Goal: Use online tool/utility: Utilize a website feature to perform a specific function

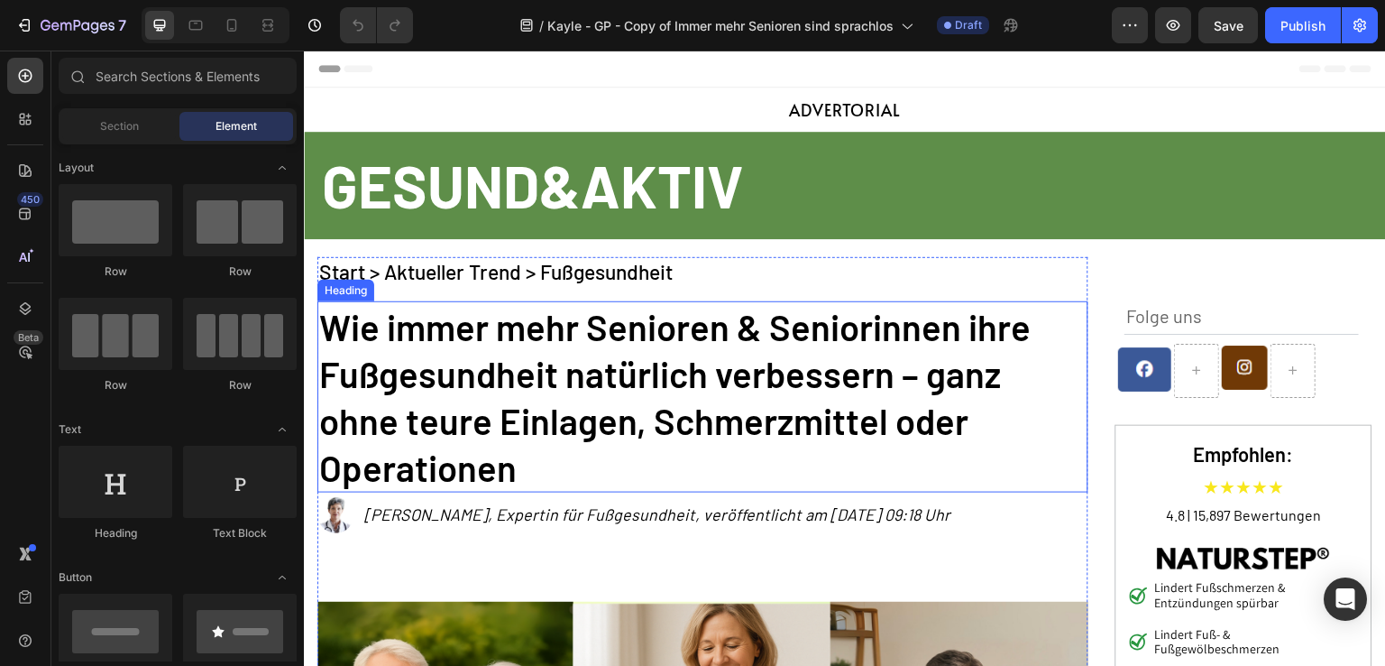
scroll to position [180, 0]
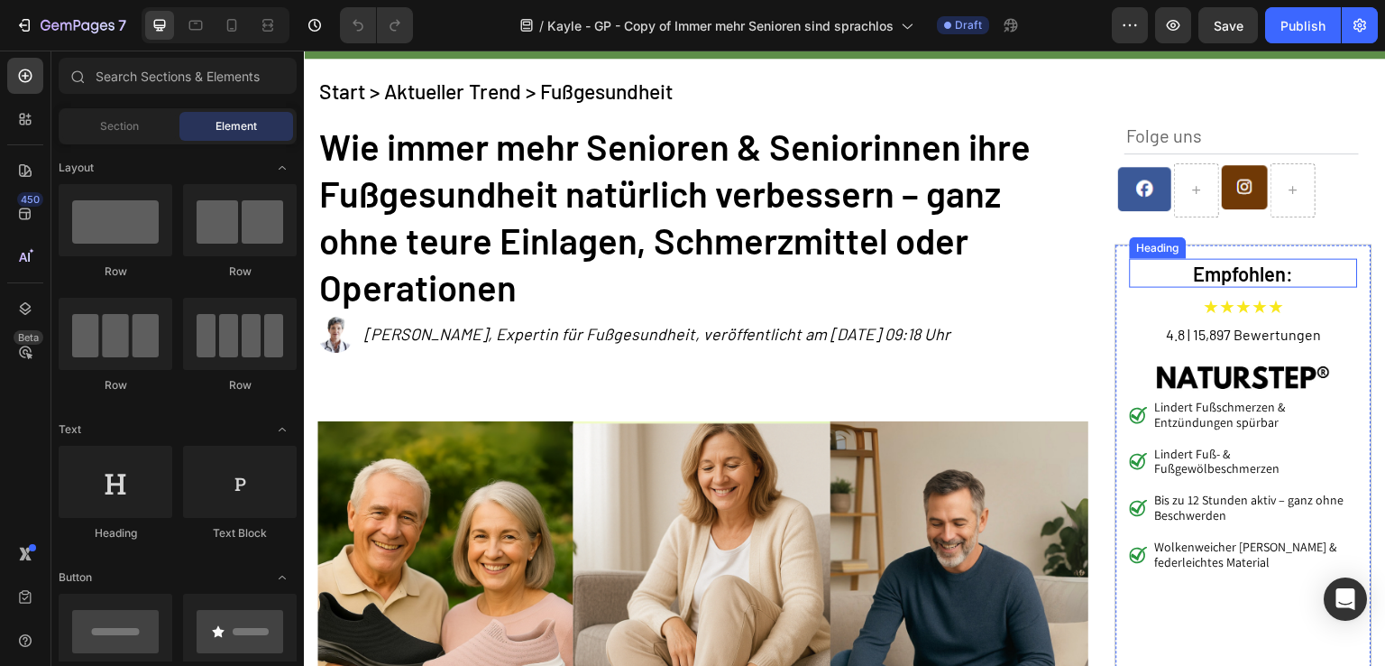
click at [1157, 268] on h2 "Empfohlen:" at bounding box center [1244, 274] width 228 height 30
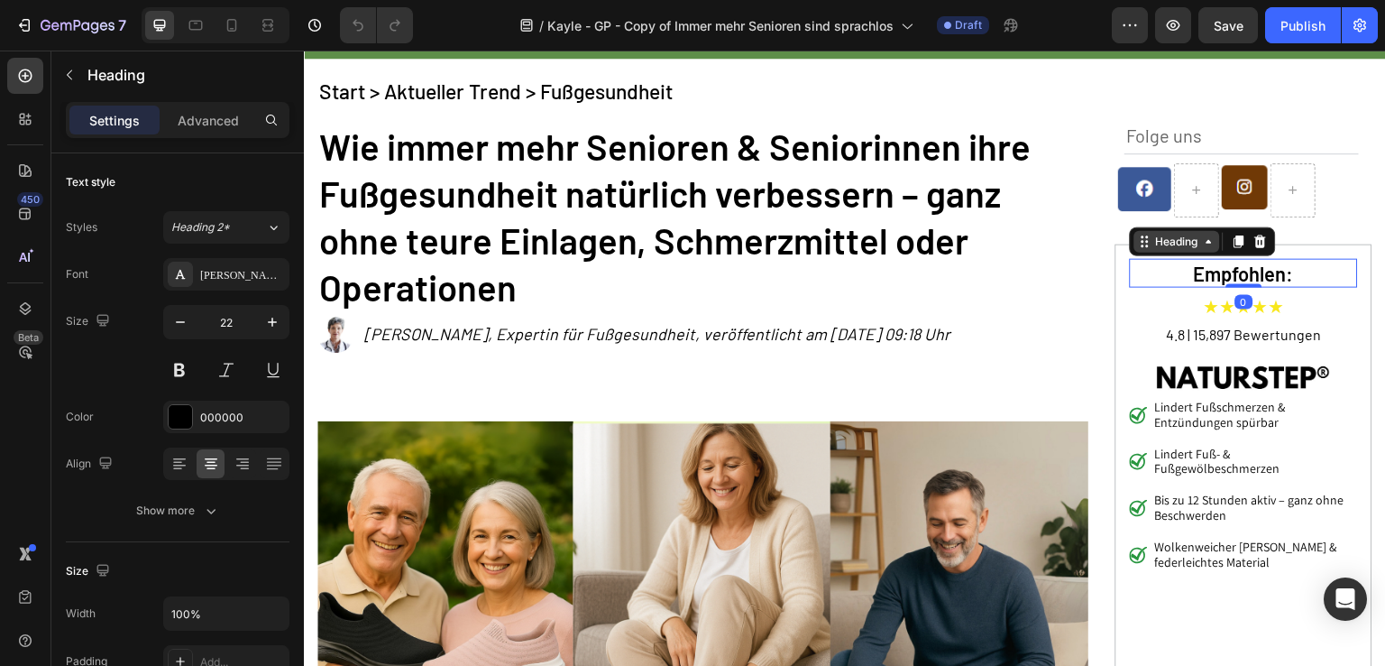
click at [1158, 246] on div "Heading" at bounding box center [1178, 242] width 50 height 16
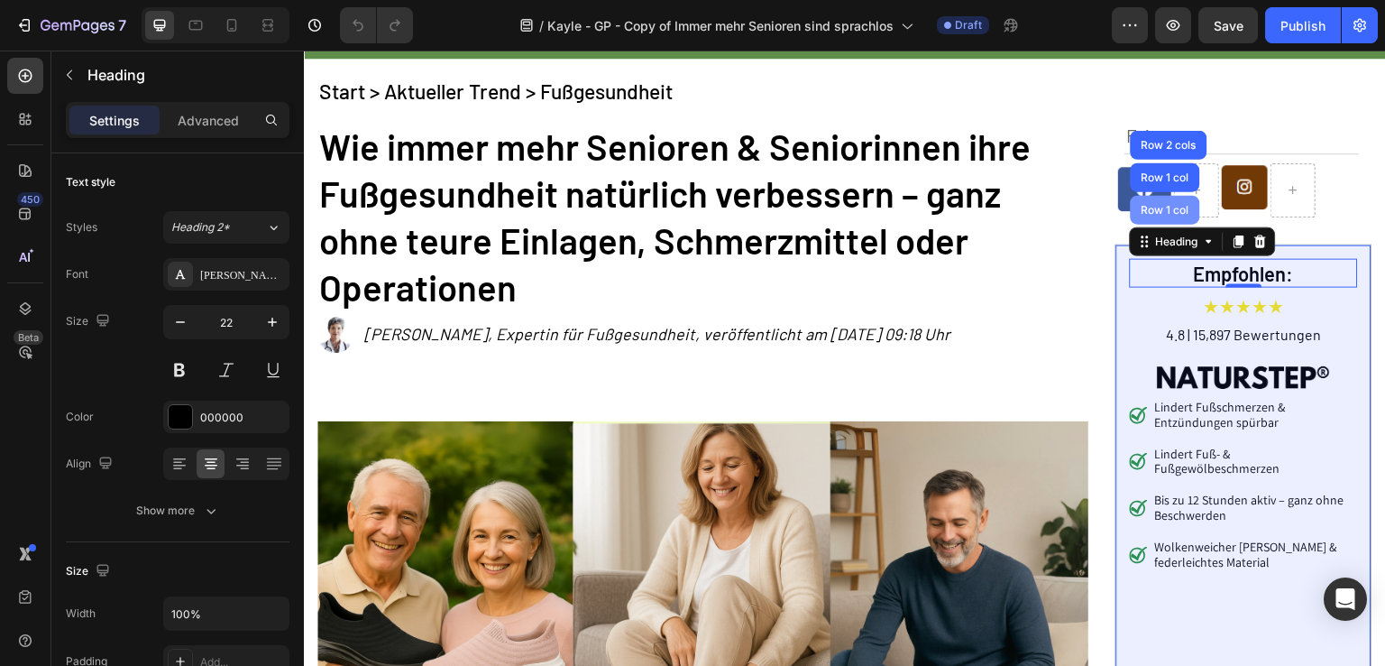
click at [1163, 207] on div "Row 1 col" at bounding box center [1165, 210] width 55 height 11
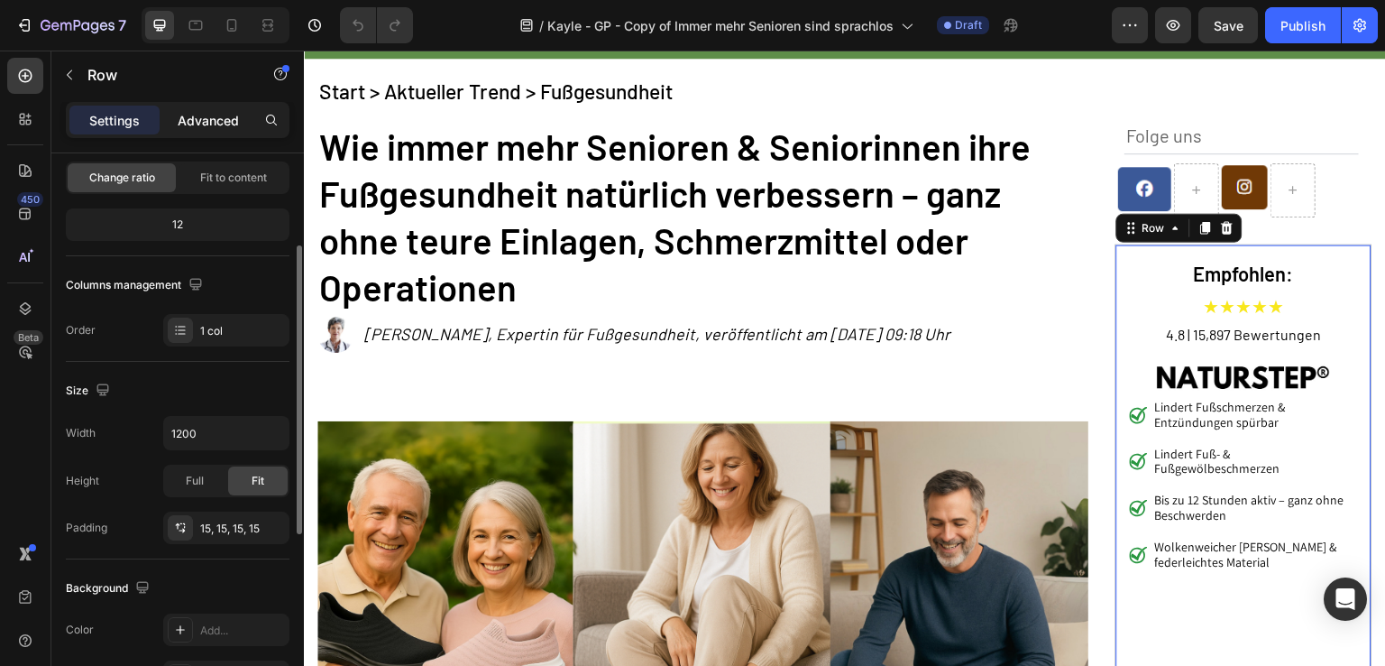
click at [211, 116] on p "Advanced" at bounding box center [208, 120] width 61 height 19
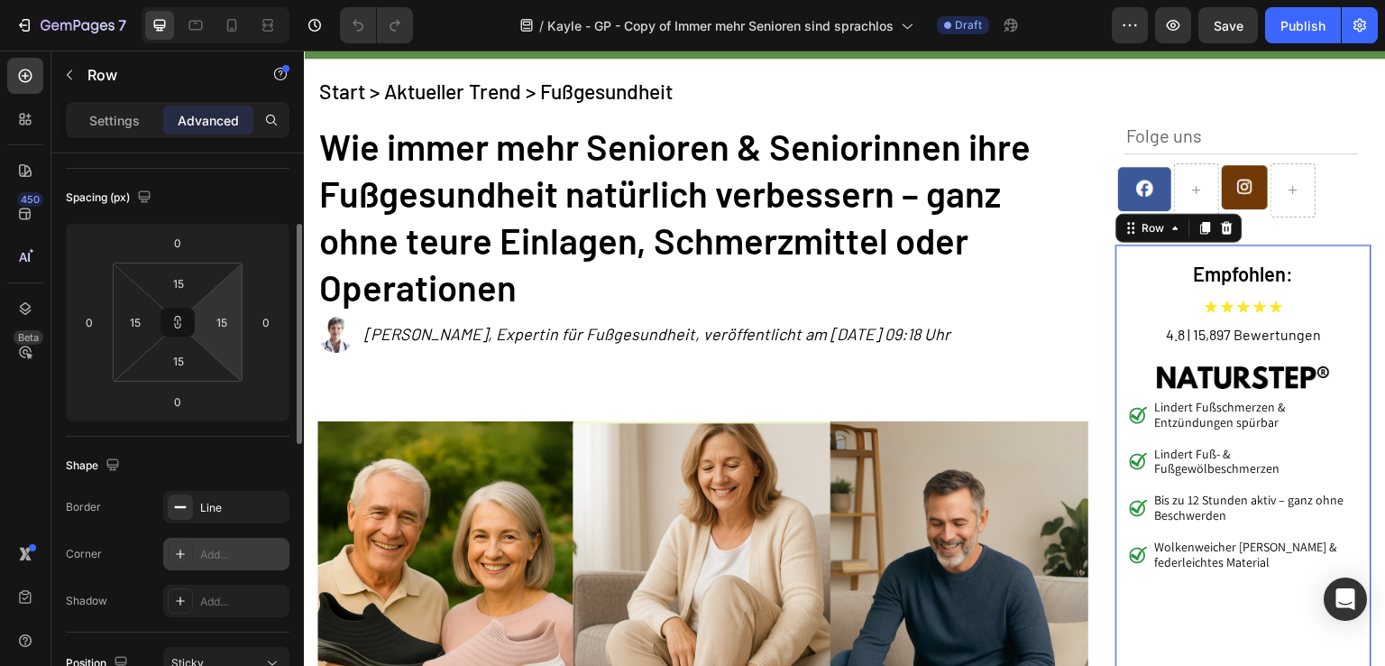
scroll to position [361, 0]
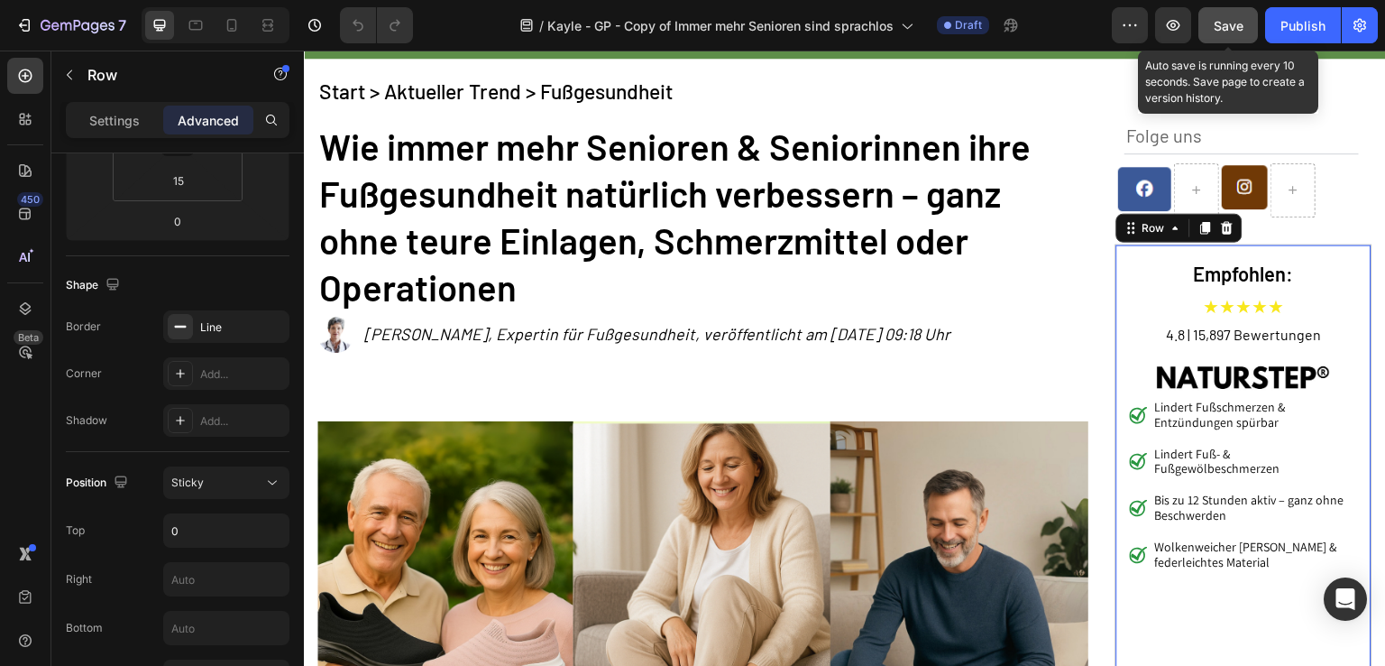
click at [1226, 33] on div "Save" at bounding box center [1229, 25] width 30 height 19
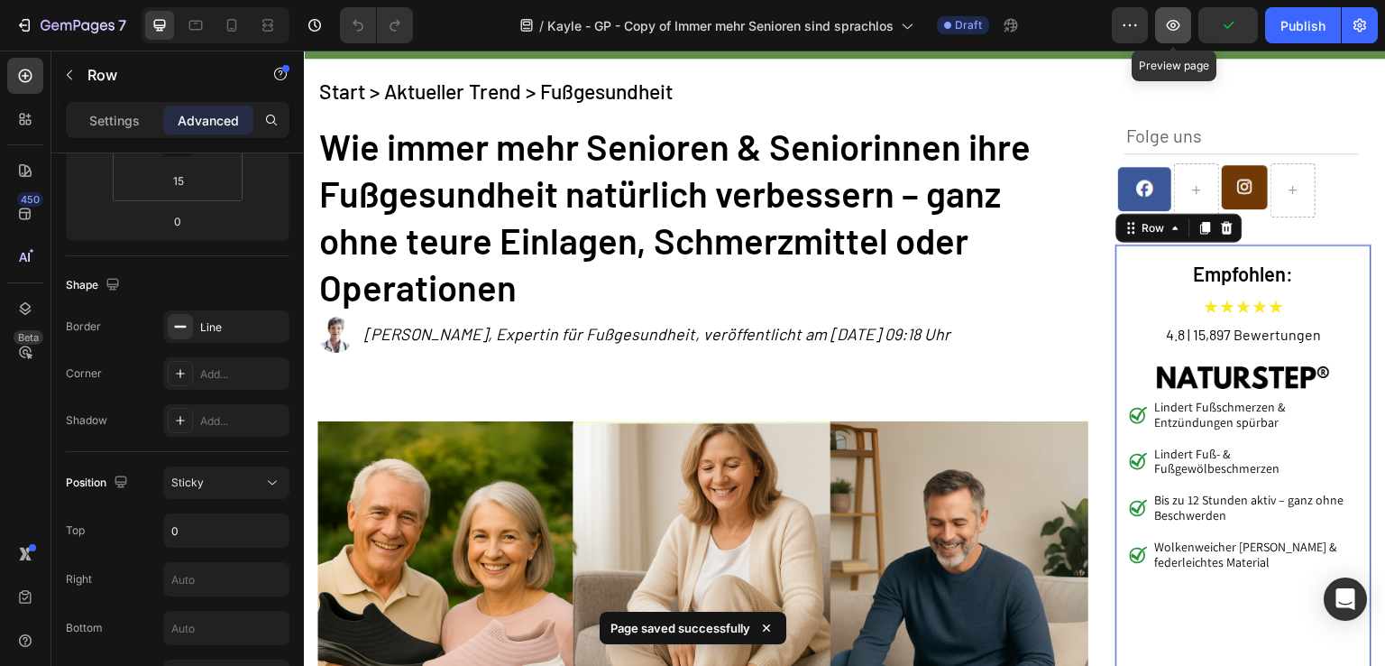
click at [1184, 19] on button "button" at bounding box center [1173, 25] width 36 height 36
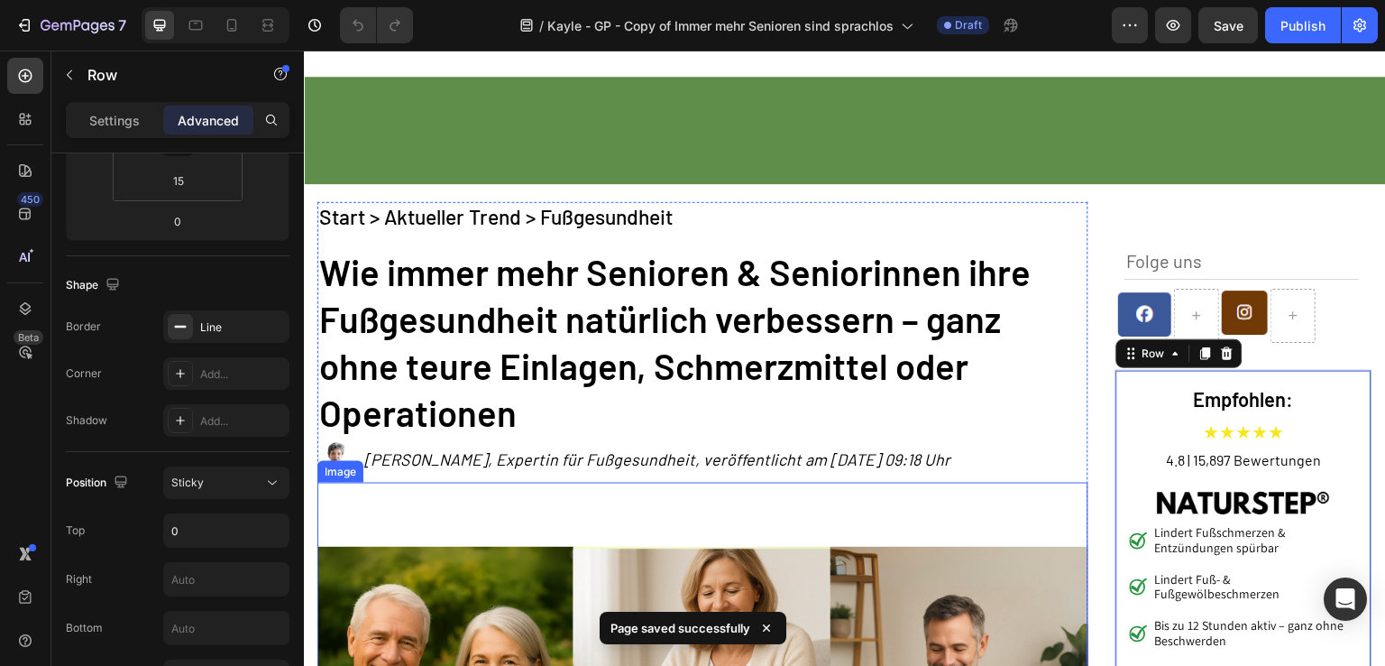
scroll to position [0, 0]
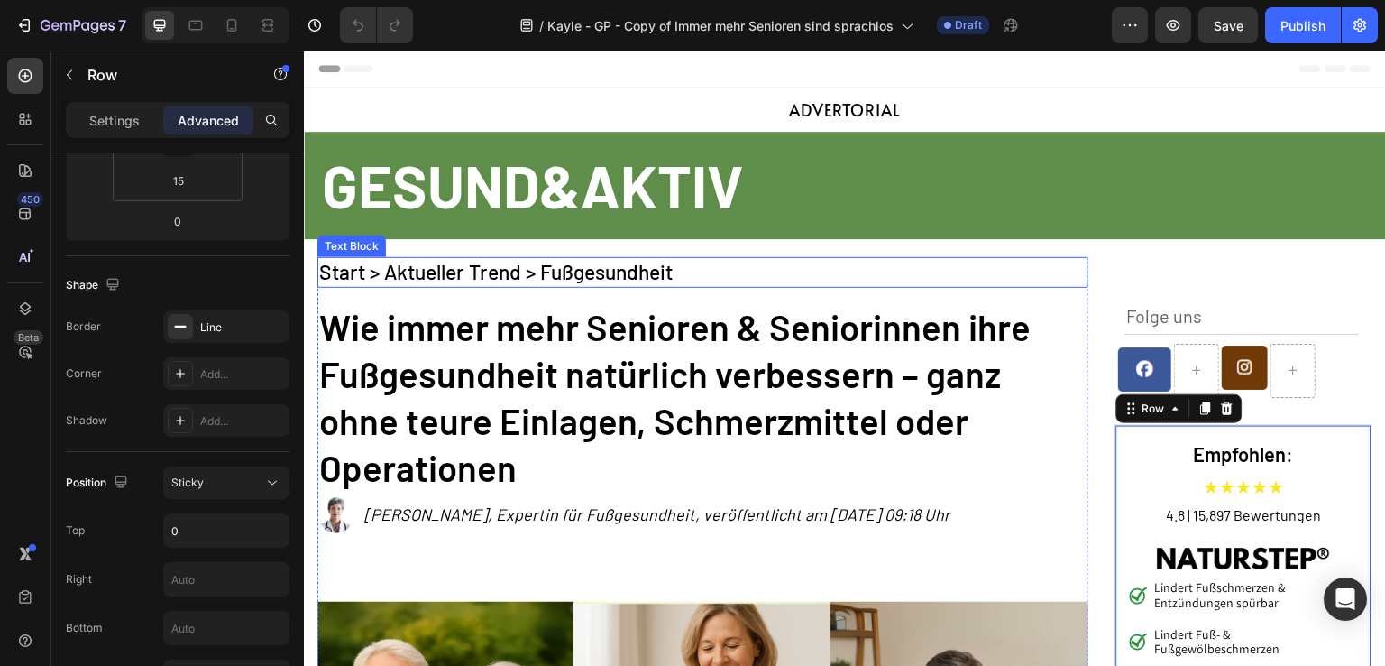
click at [946, 283] on p "Start > Aktueller Trend > Fußgesundheit" at bounding box center [703, 272] width 768 height 27
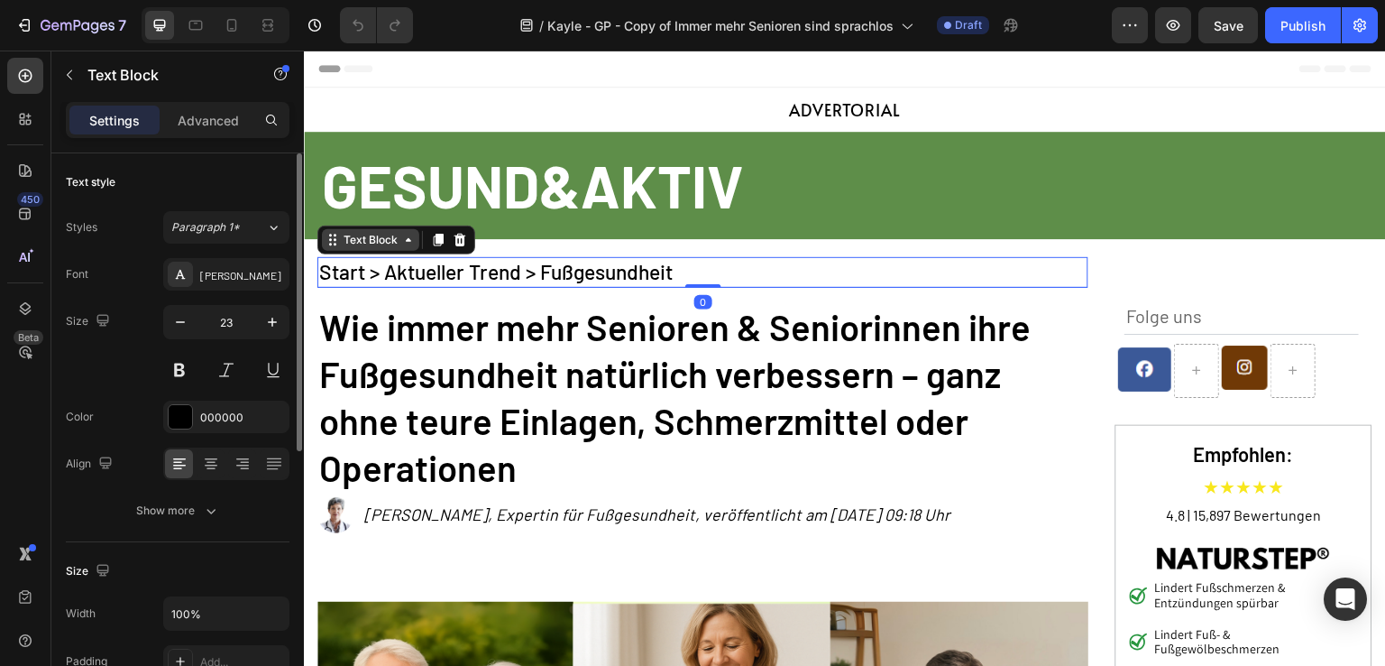
click at [390, 244] on div "Text Block" at bounding box center [370, 240] width 61 height 16
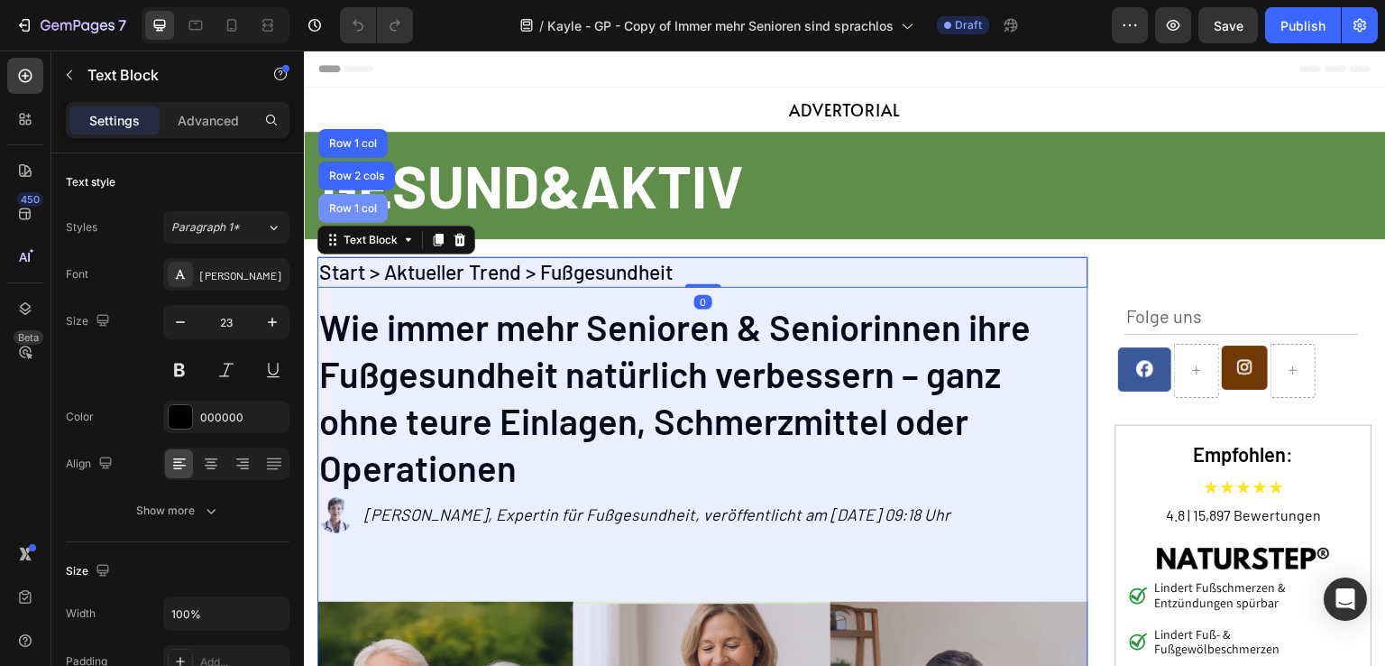
click at [370, 210] on div "Row 1 col" at bounding box center [353, 208] width 55 height 11
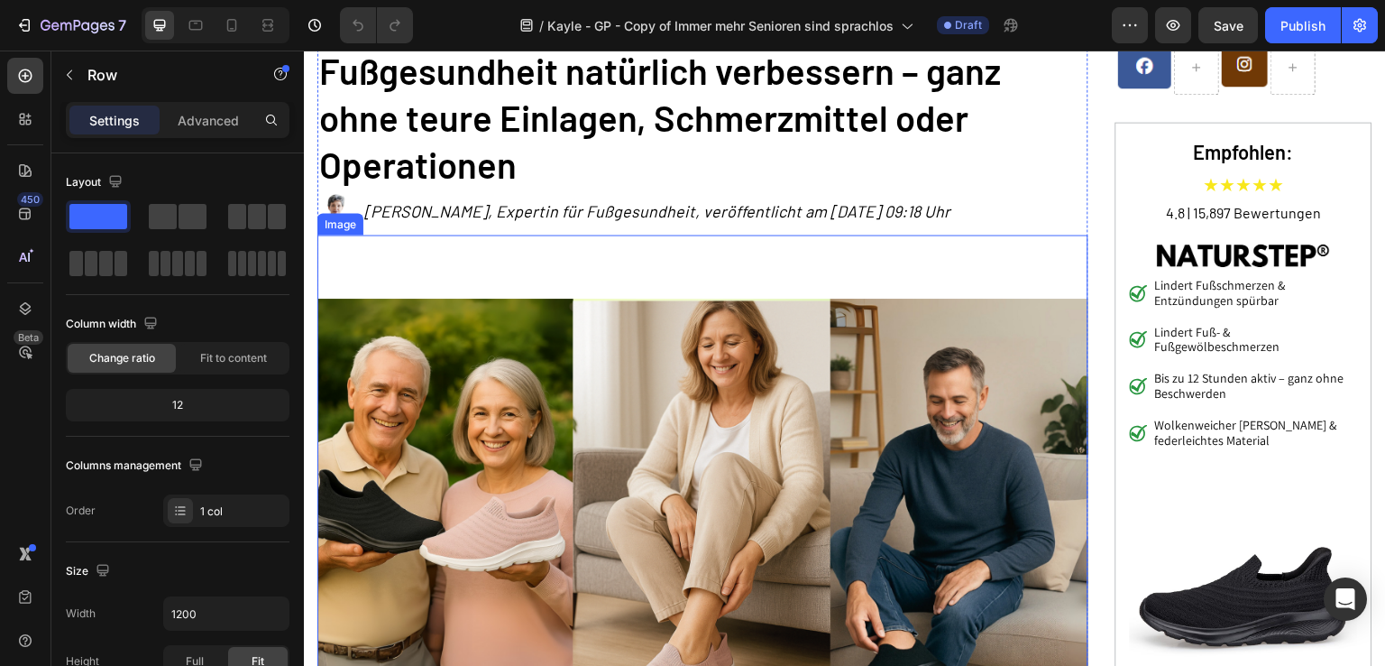
scroll to position [21, 0]
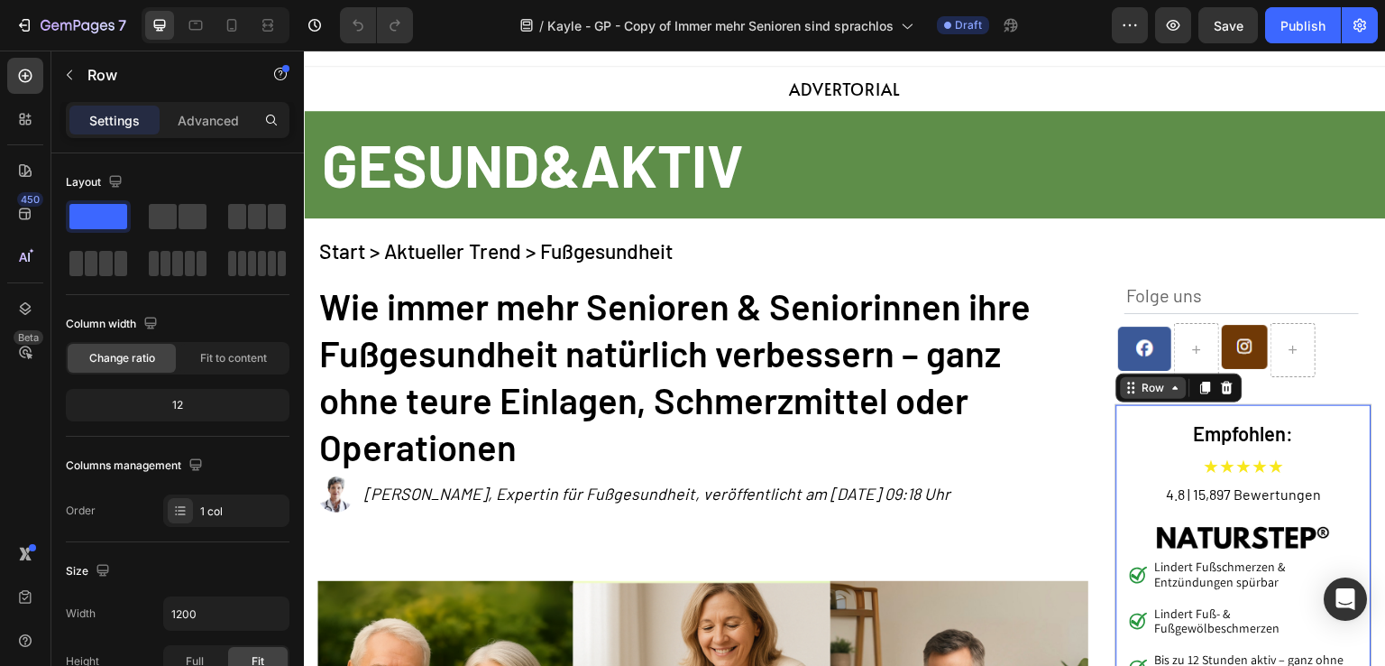
click at [1139, 391] on div "Row" at bounding box center [1154, 388] width 30 height 16
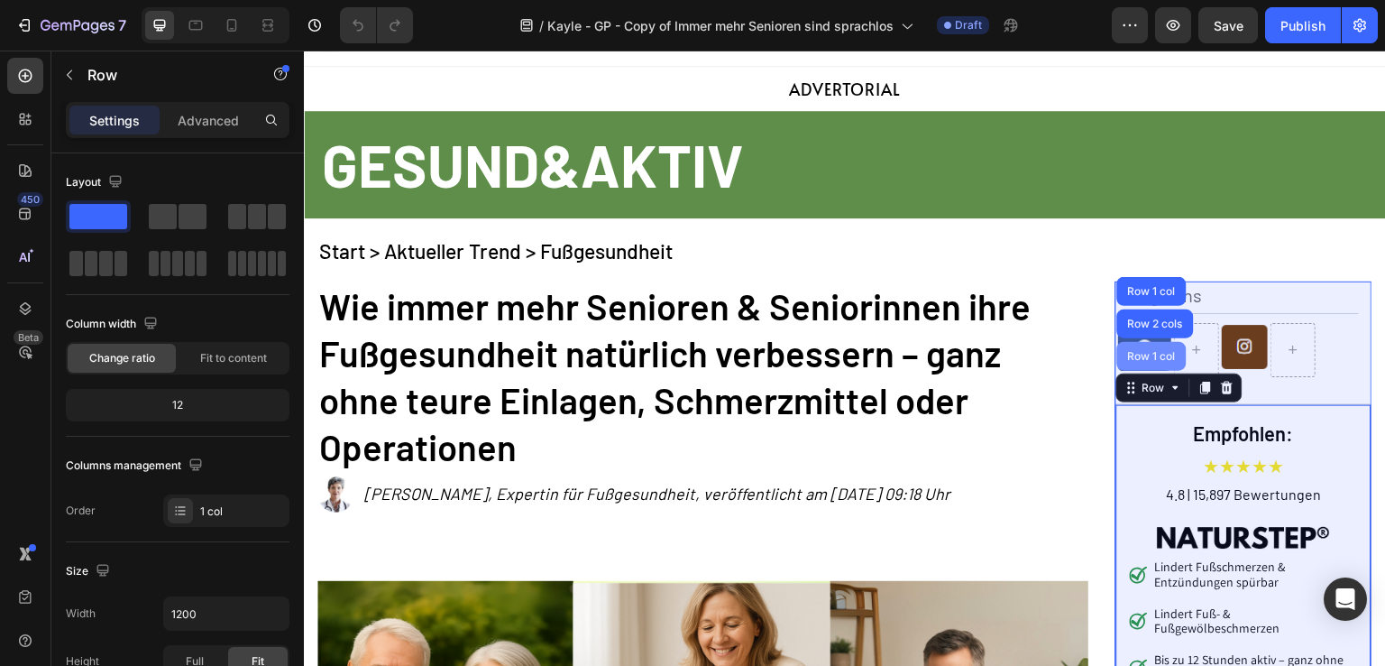
click at [1143, 361] on div "Row 1 col" at bounding box center [1152, 356] width 69 height 29
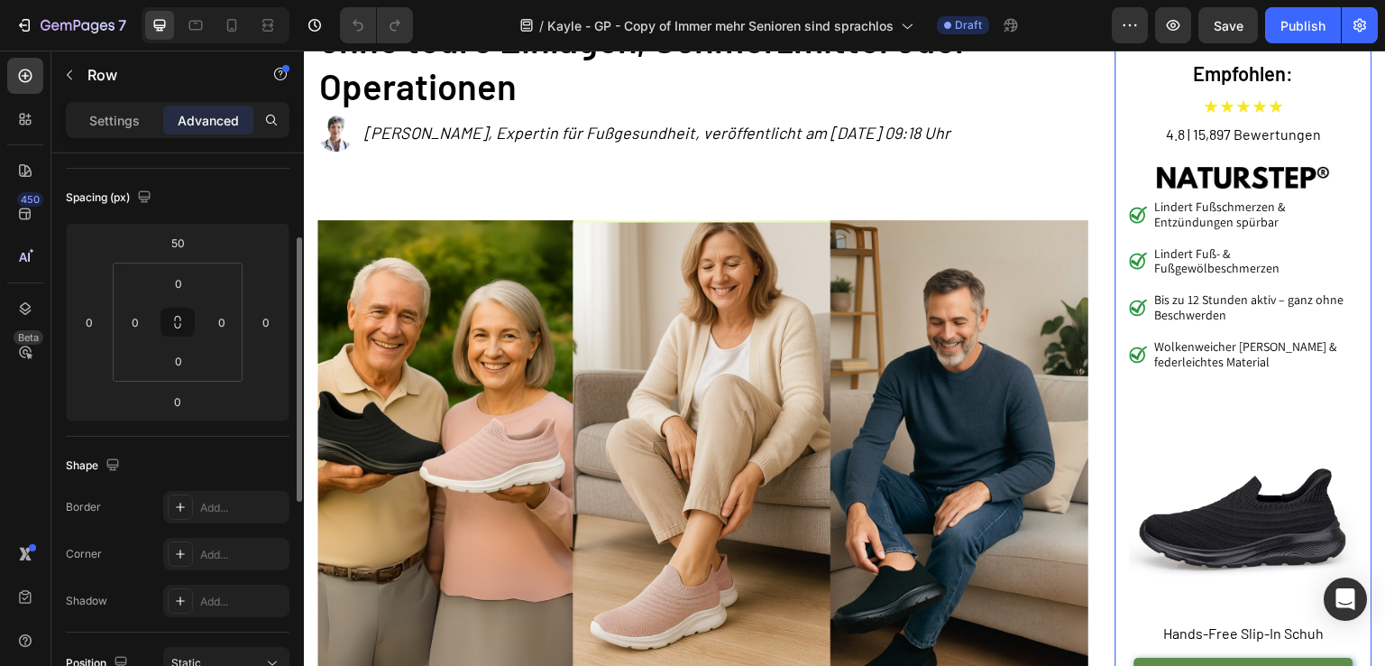
scroll to position [361, 0]
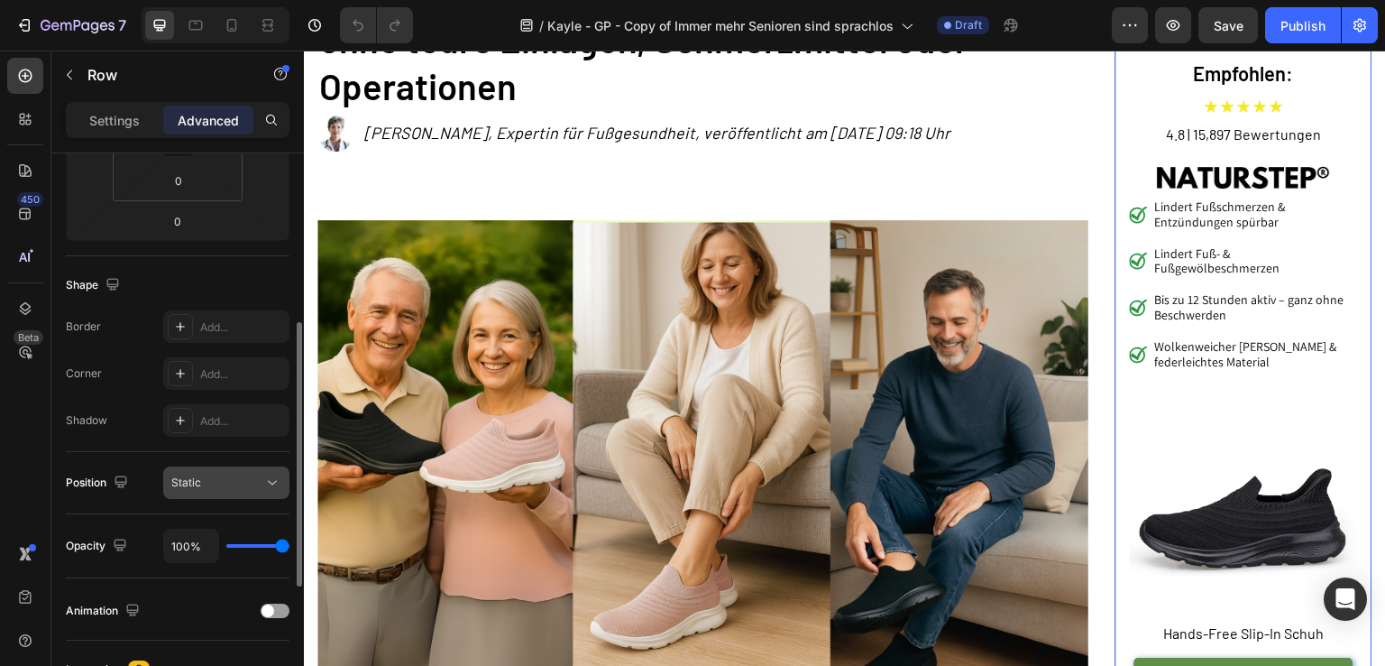
click at [216, 474] on div "Static" at bounding box center [226, 483] width 110 height 18
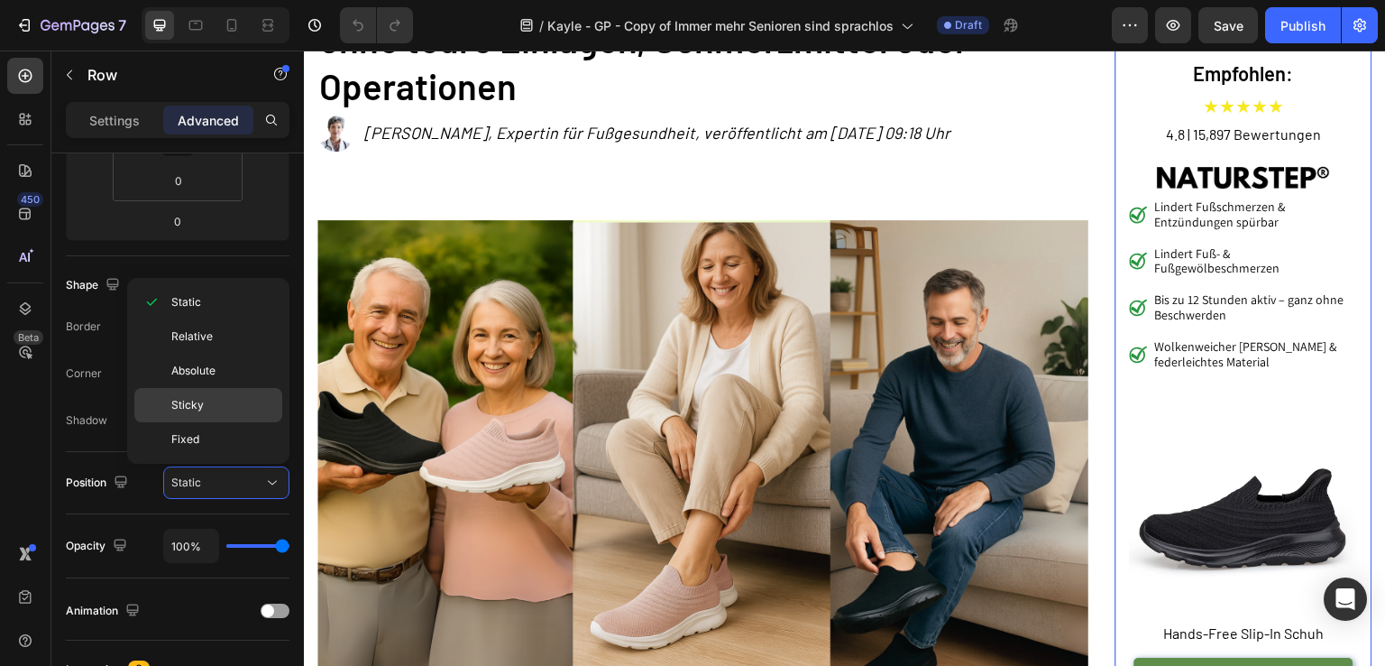
click at [221, 422] on div "Sticky" at bounding box center [208, 439] width 148 height 34
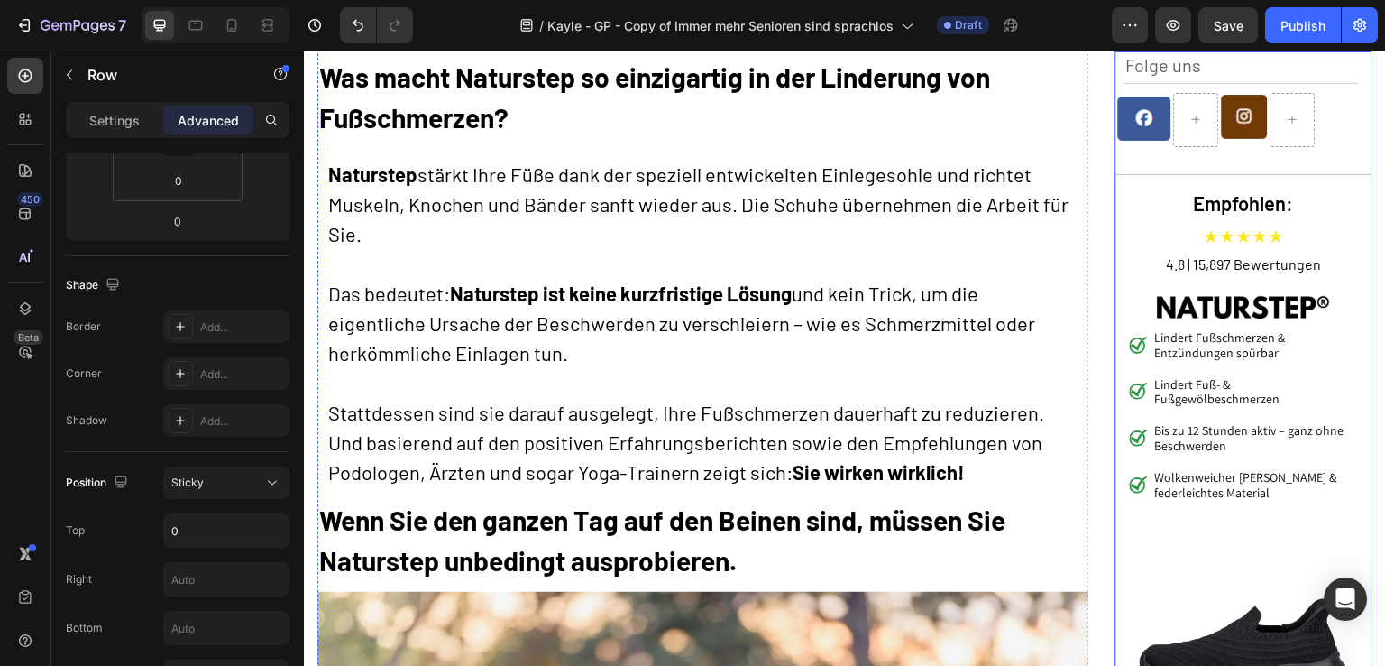
scroll to position [3247, 0]
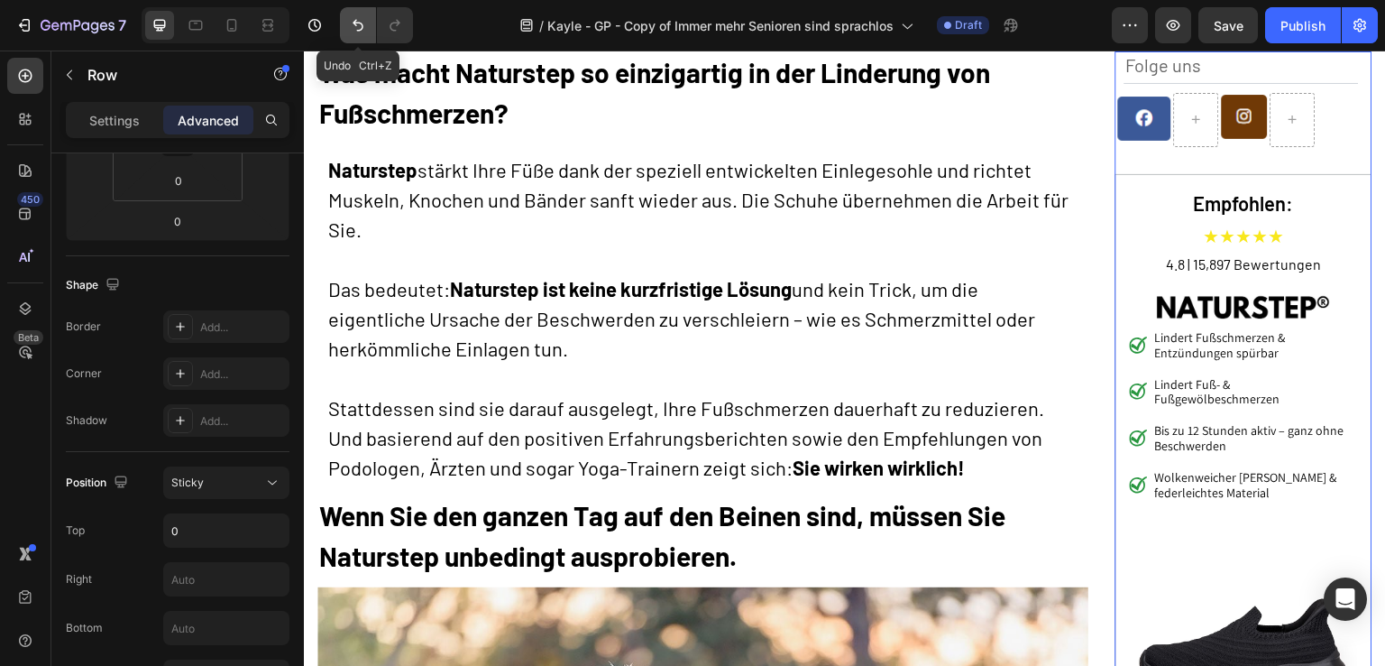
click at [369, 32] on button "Undo/Redo" at bounding box center [358, 25] width 36 height 36
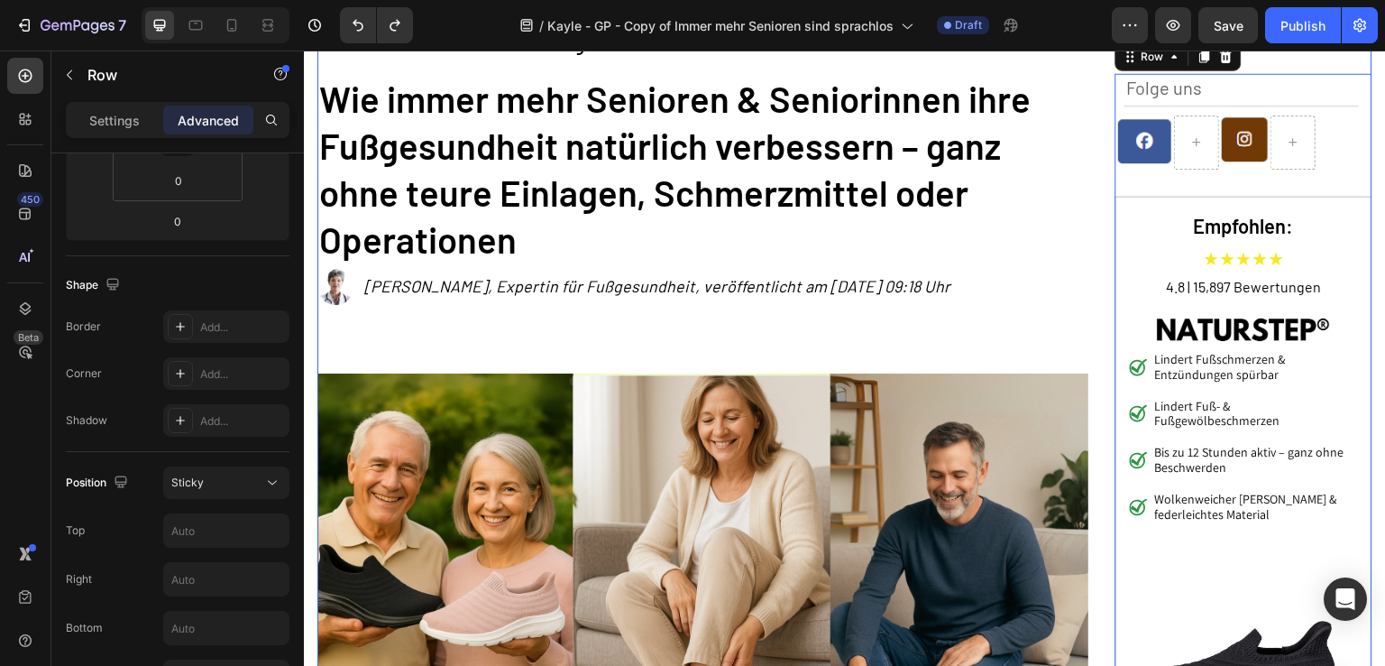
scroll to position [0, 0]
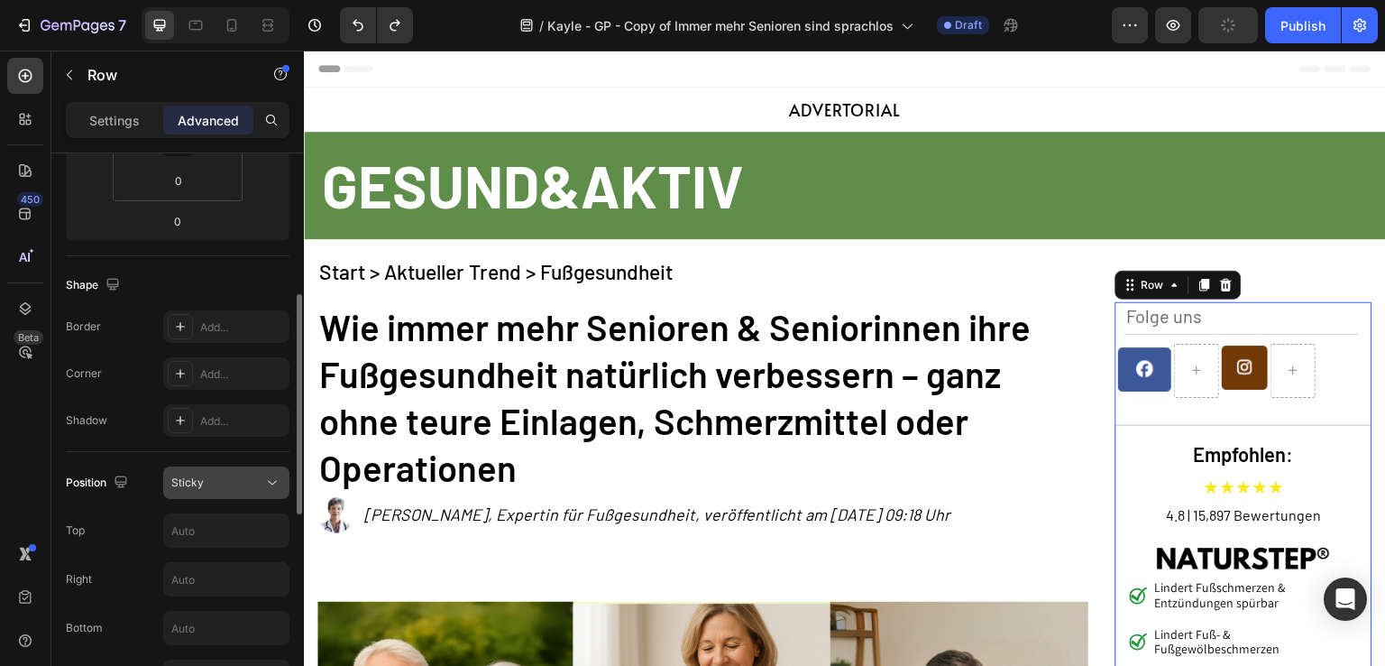
click at [207, 484] on div "Sticky" at bounding box center [217, 482] width 92 height 16
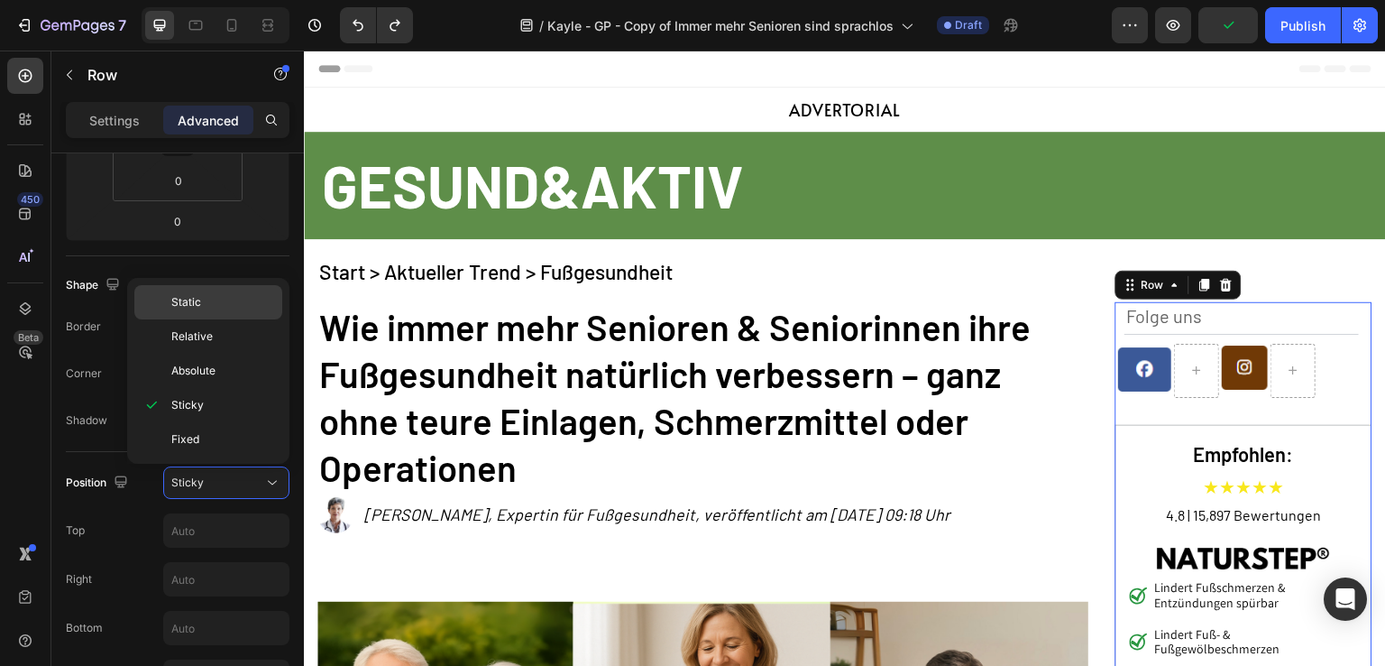
click at [233, 304] on p "Static" at bounding box center [222, 302] width 103 height 16
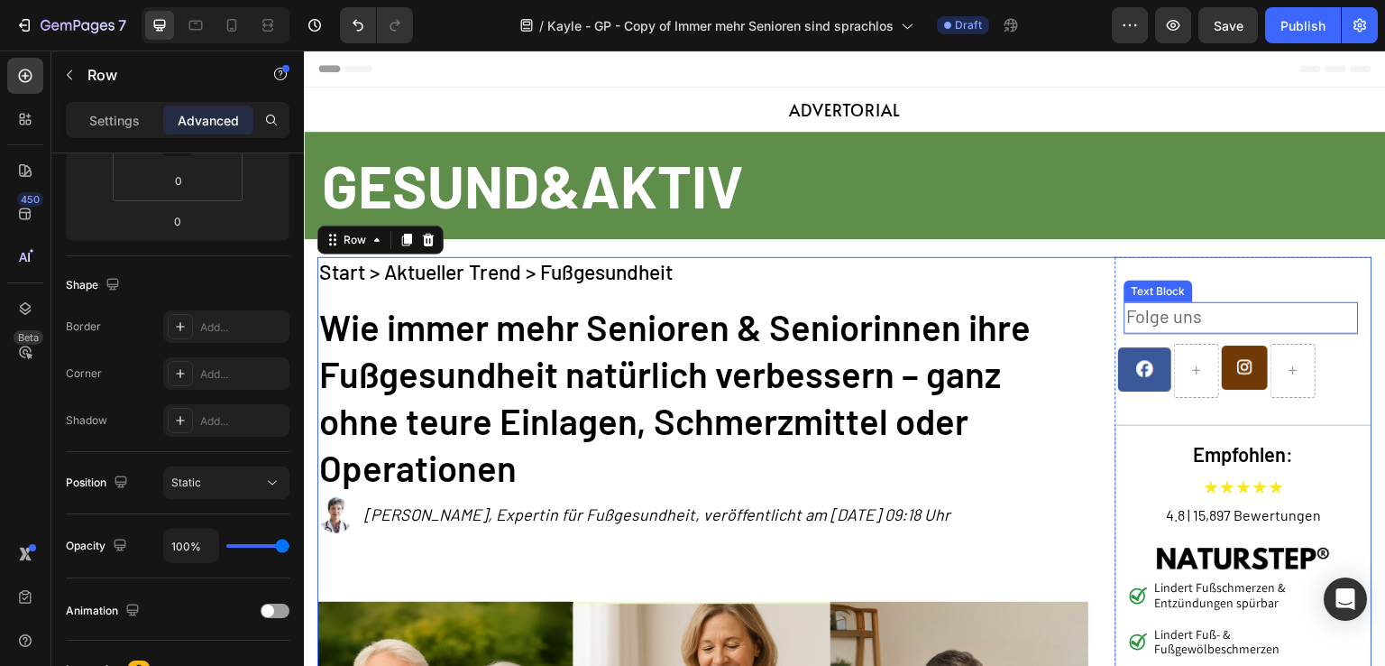
click at [1188, 310] on p "Folge uns" at bounding box center [1242, 315] width 231 height 23
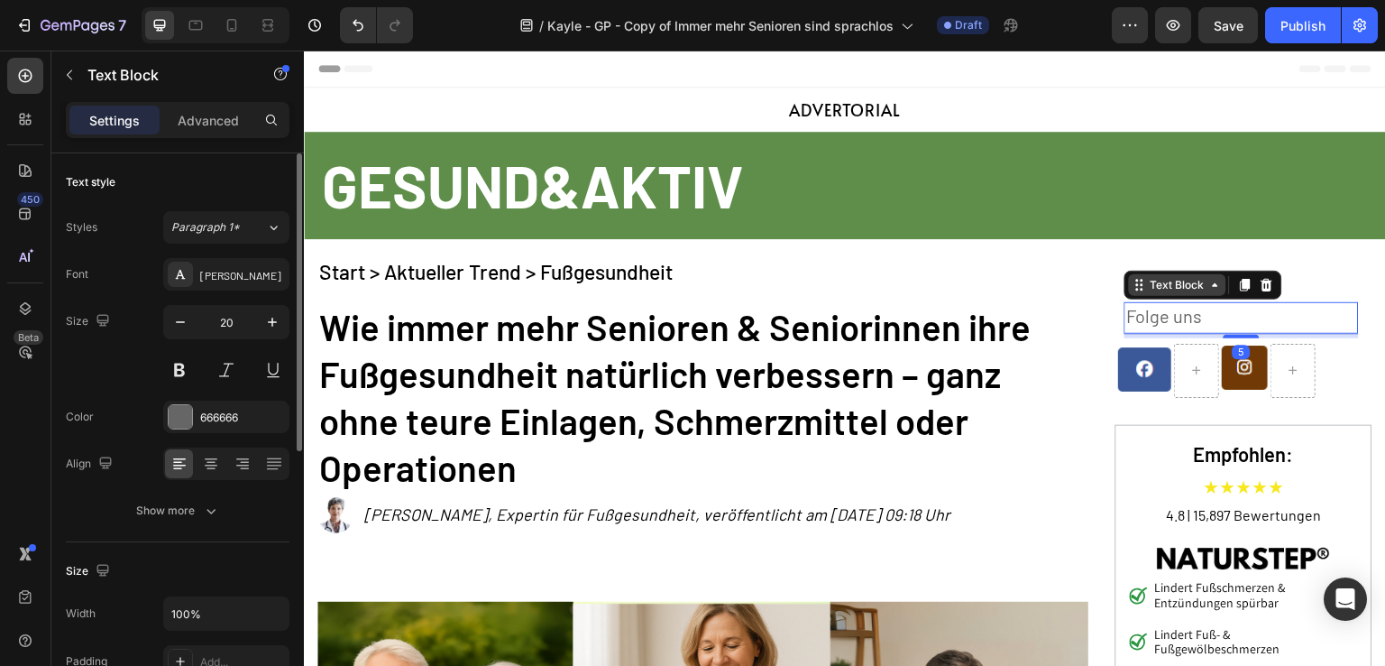
click at [1190, 287] on div "Text Block" at bounding box center [1177, 285] width 61 height 16
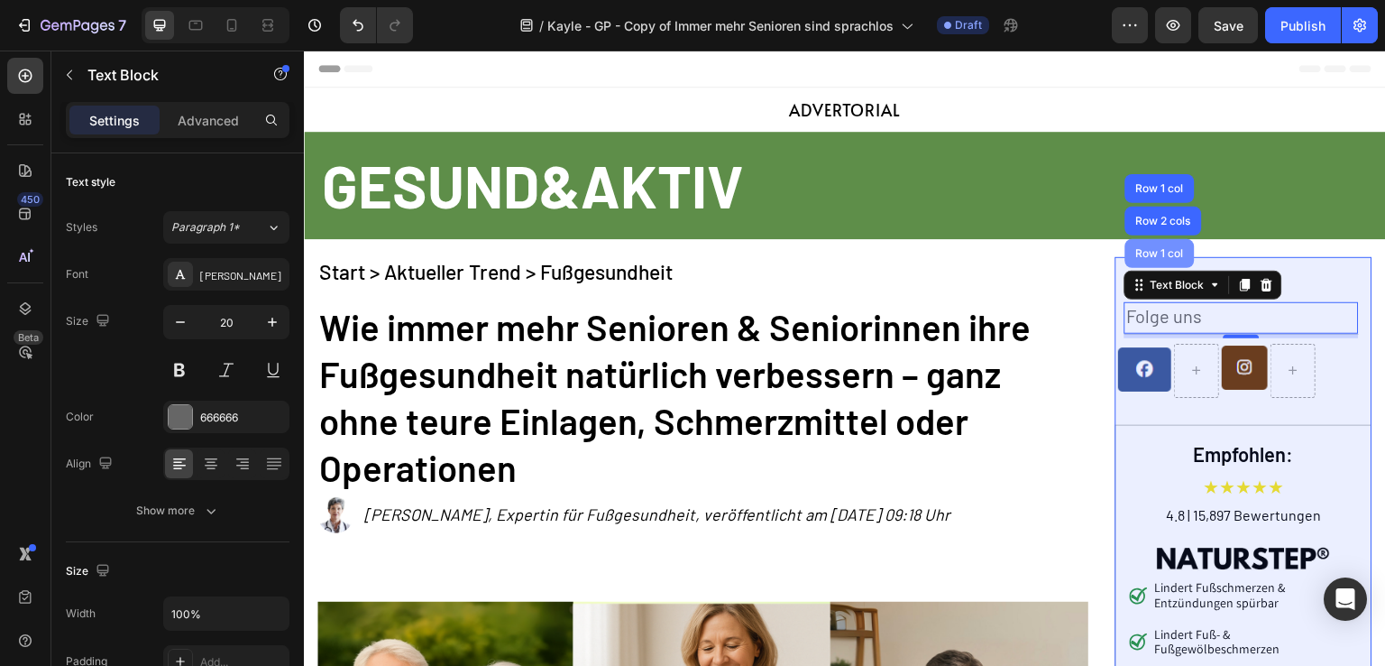
click at [1167, 250] on div "Row 1 col" at bounding box center [1160, 253] width 55 height 11
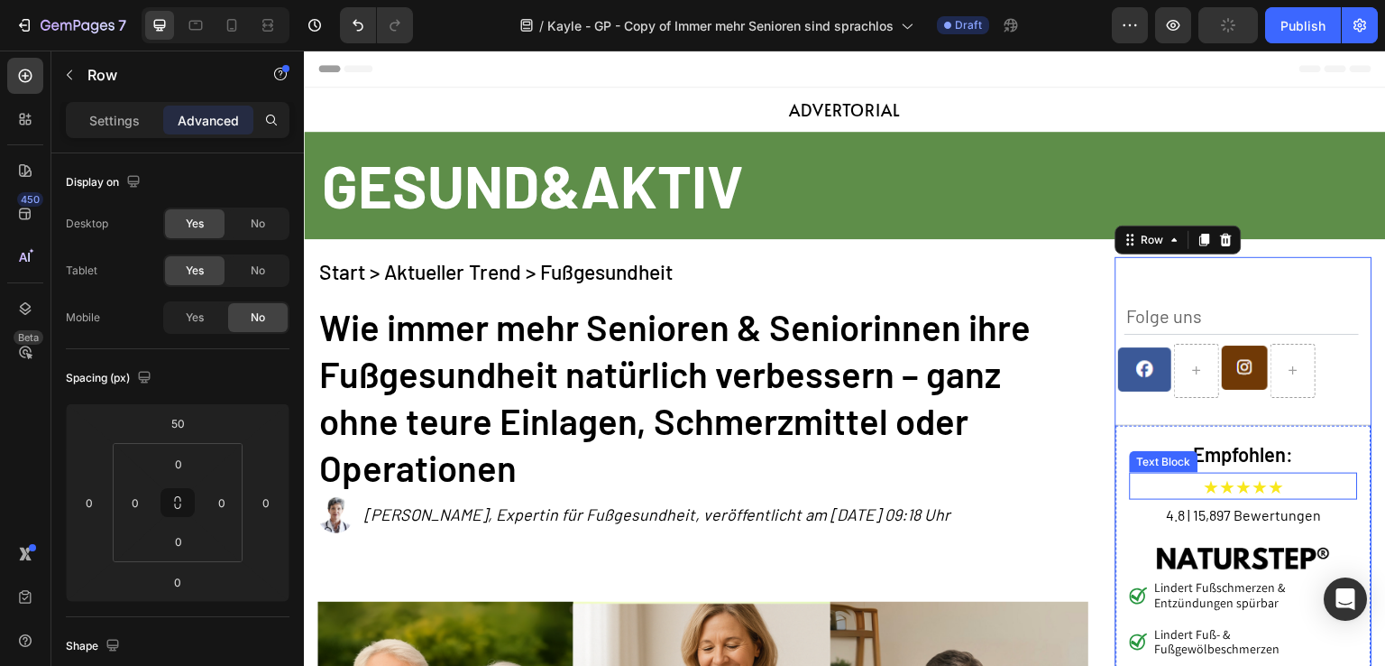
click at [1183, 465] on div "Text Block" at bounding box center [1164, 462] width 61 height 16
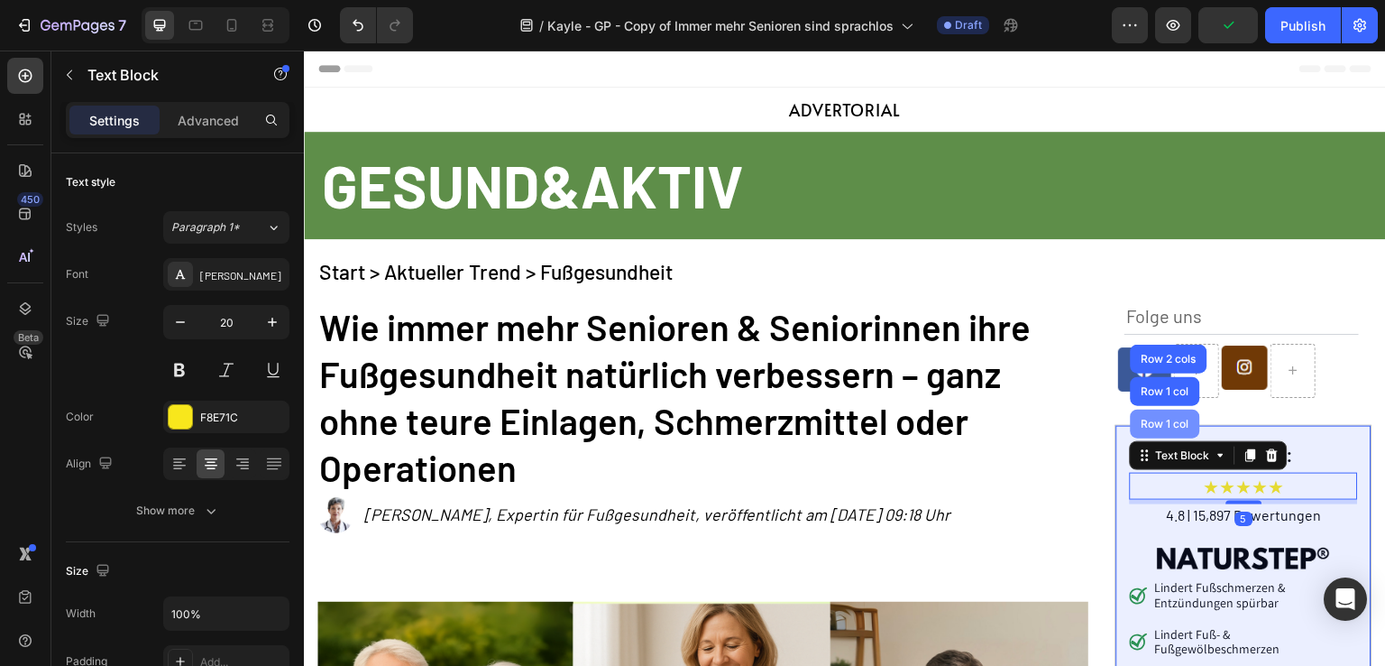
click at [1174, 420] on div "Row 1 col" at bounding box center [1165, 424] width 55 height 11
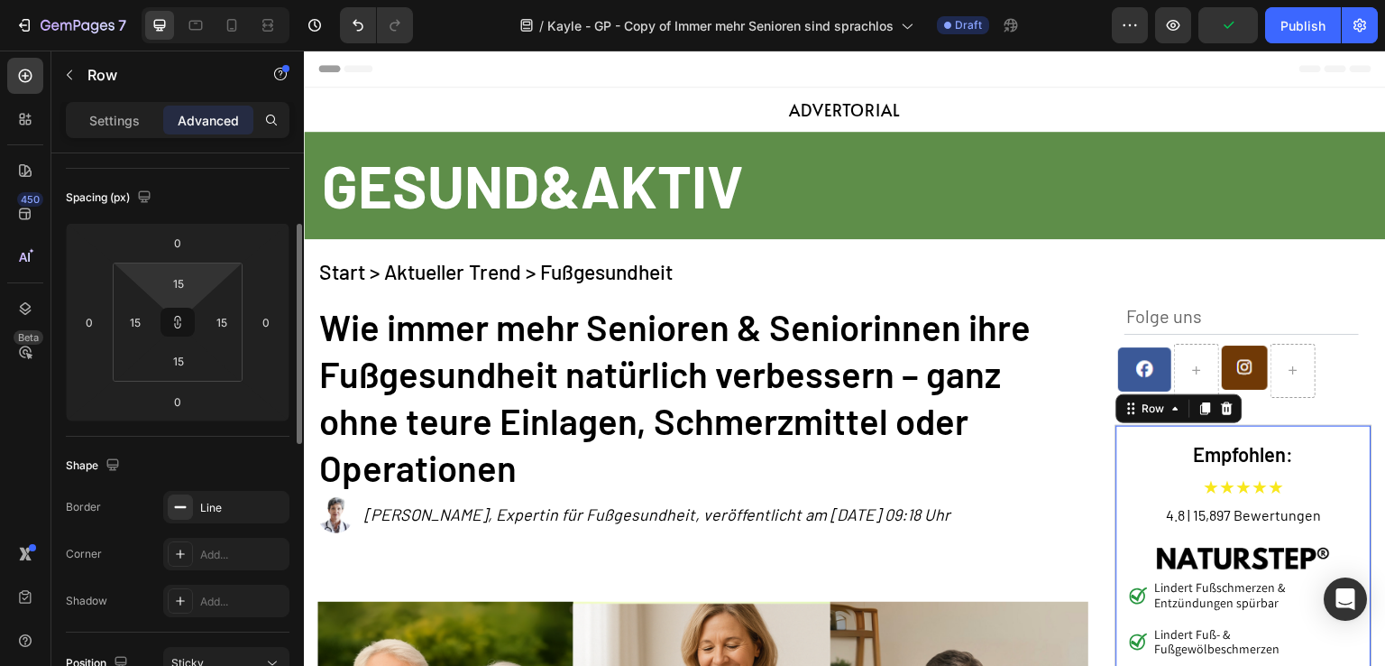
scroll to position [361, 0]
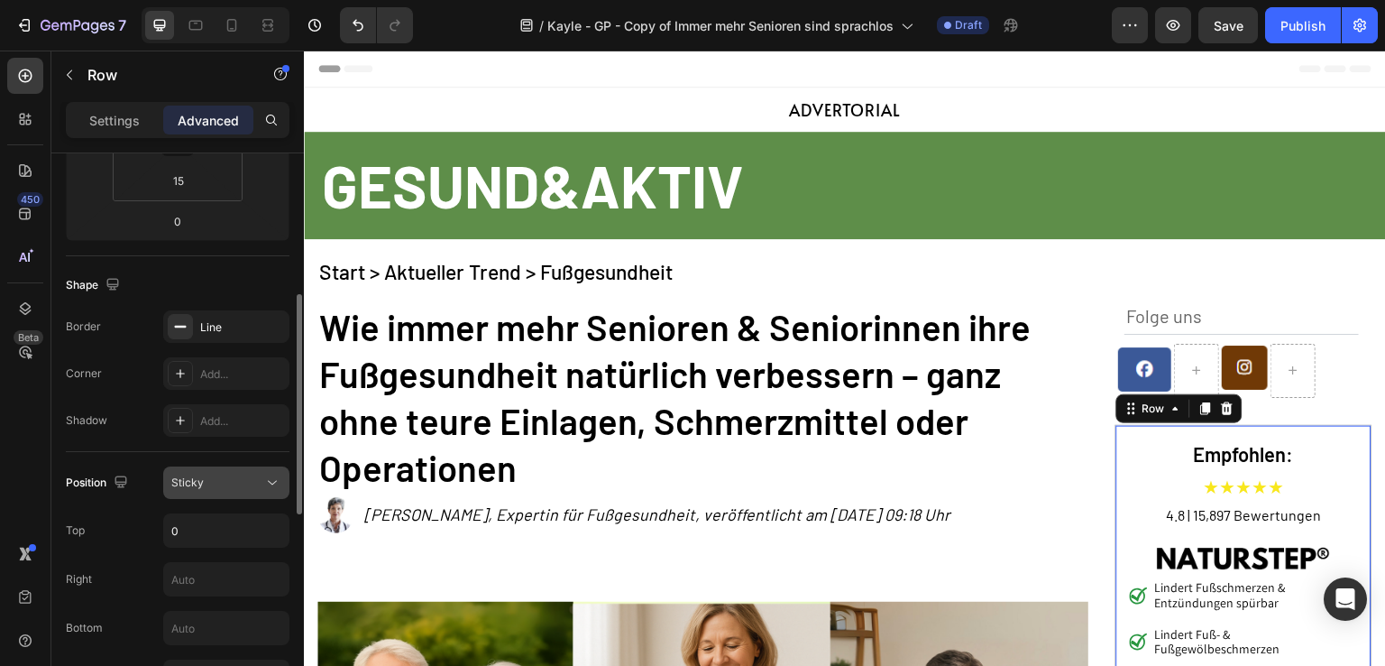
click at [212, 485] on div "Sticky" at bounding box center [217, 482] width 92 height 16
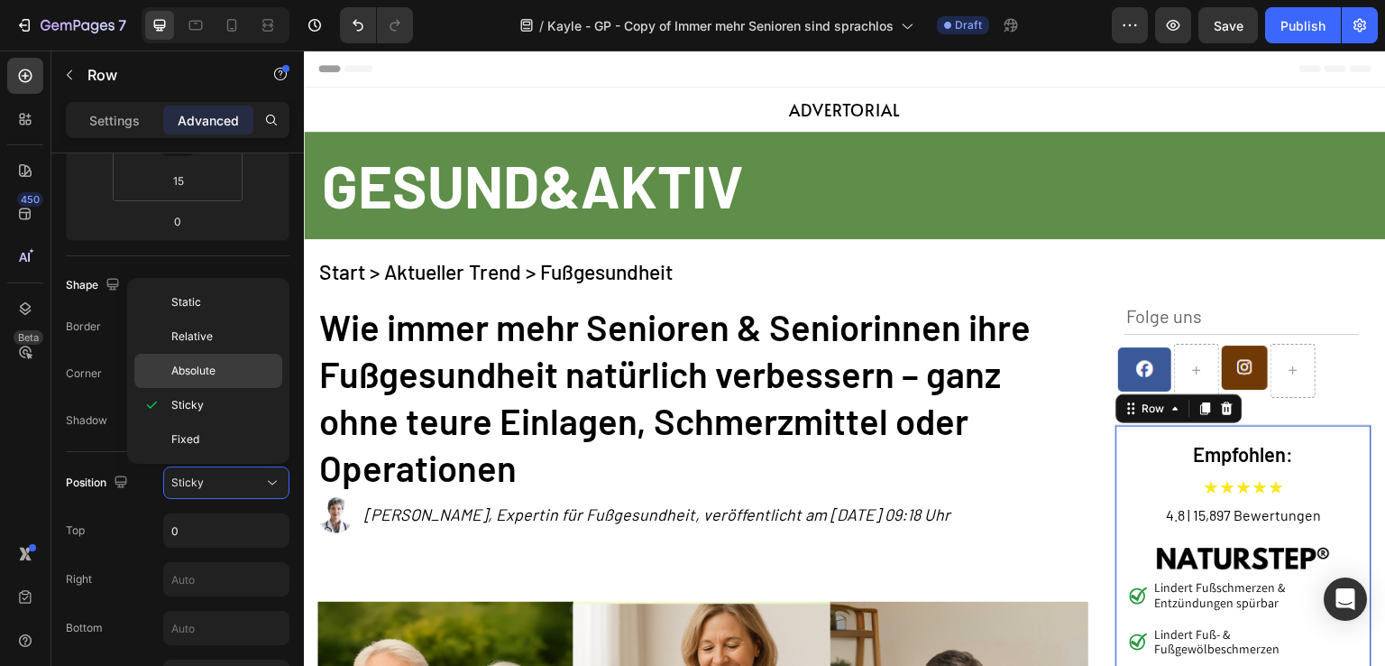
click at [225, 365] on p "Absolute" at bounding box center [222, 371] width 103 height 16
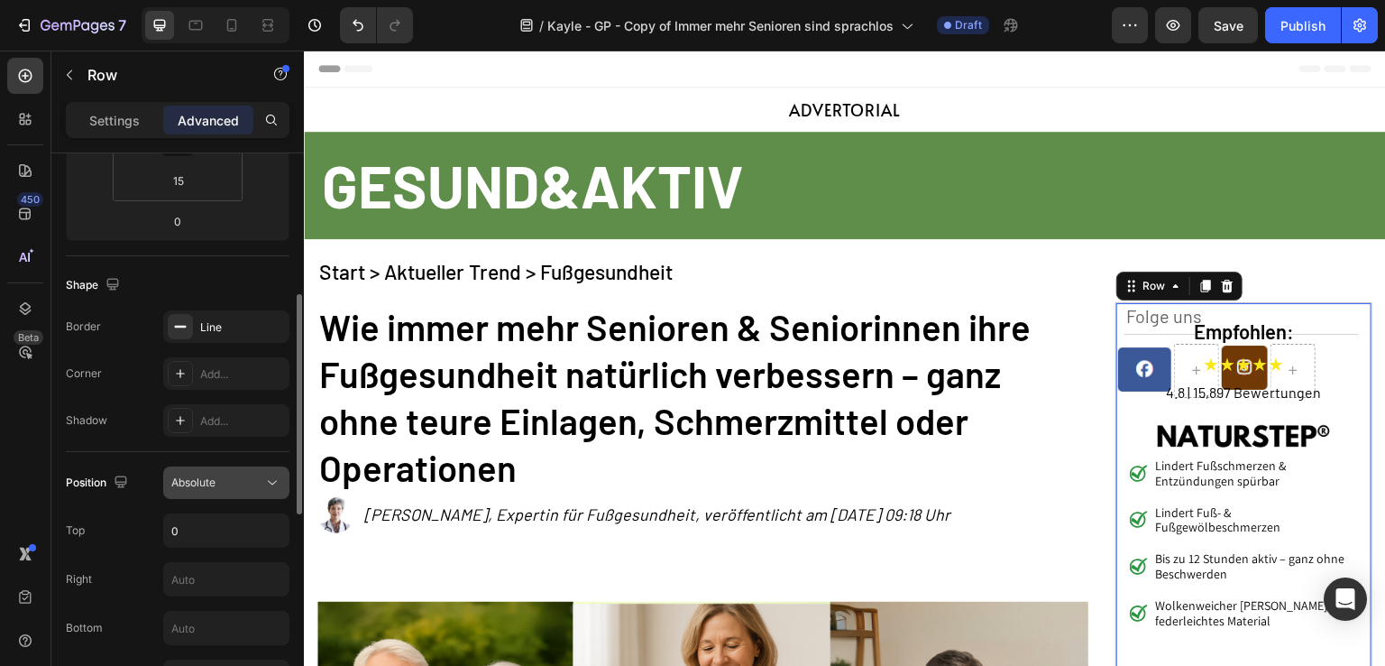
click at [210, 474] on div "Absolute" at bounding box center [226, 483] width 110 height 18
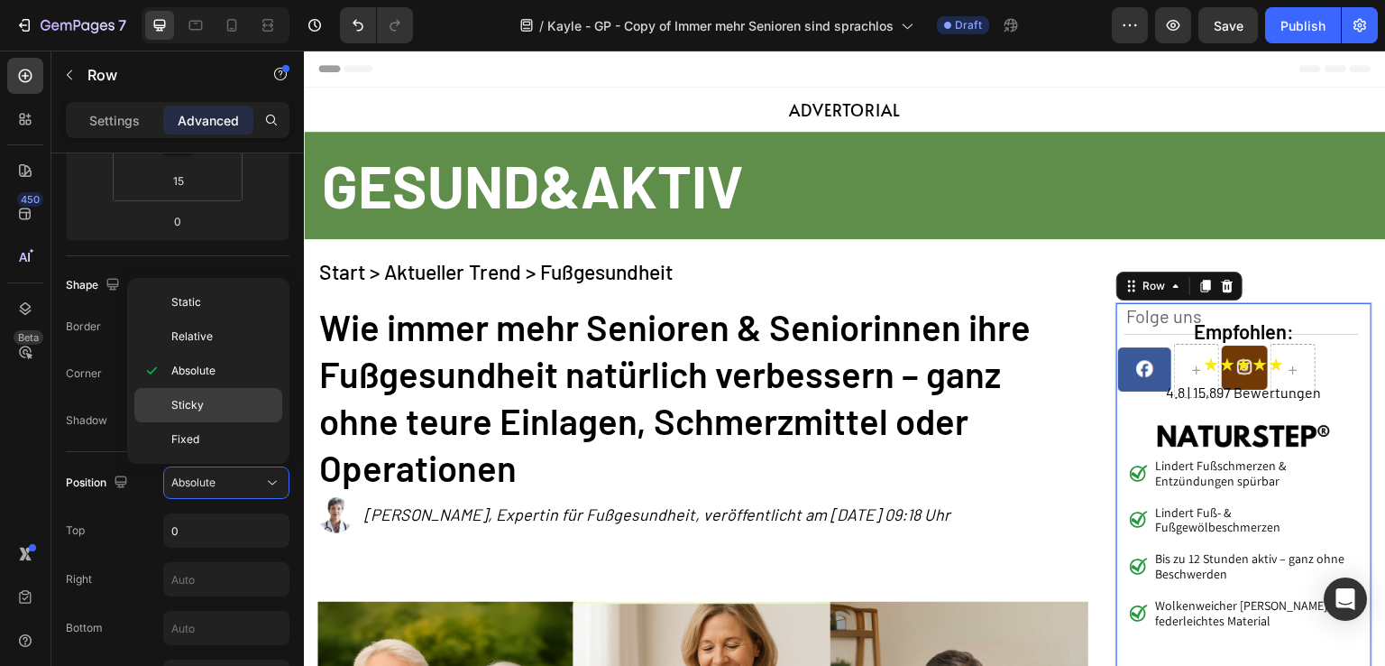
click at [238, 397] on p "Sticky" at bounding box center [222, 405] width 103 height 16
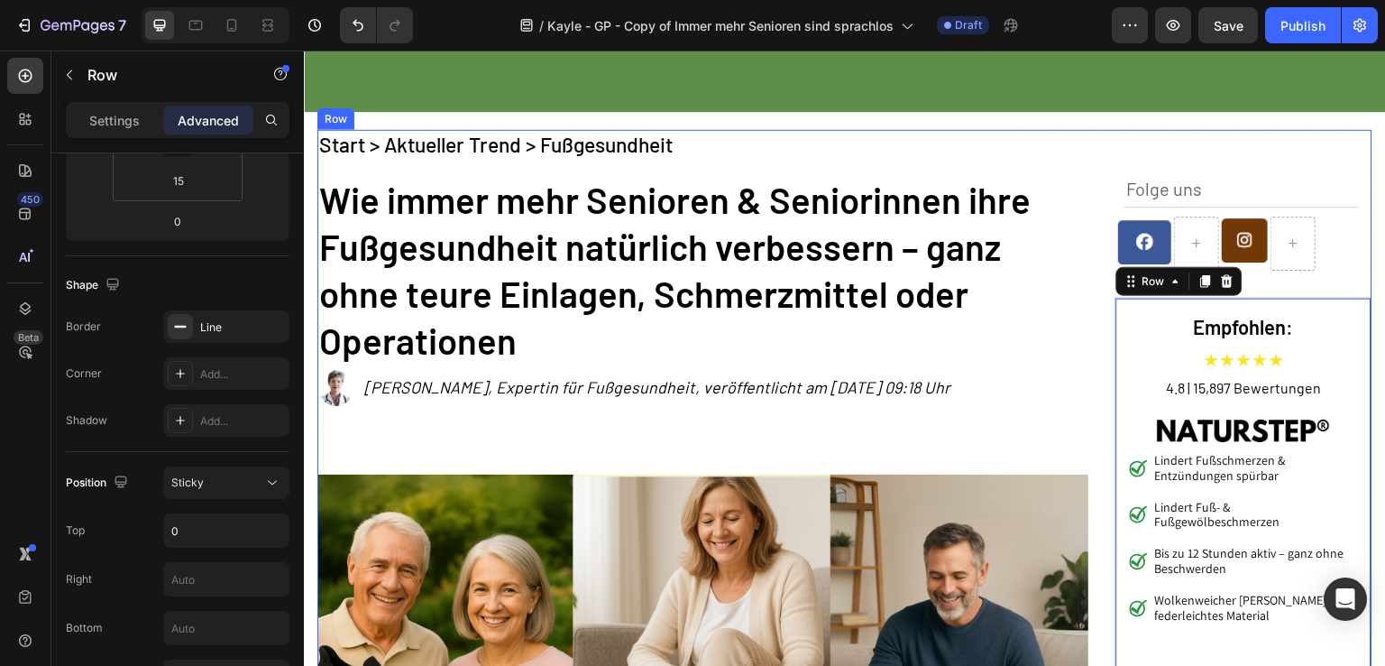
scroll to position [0, 0]
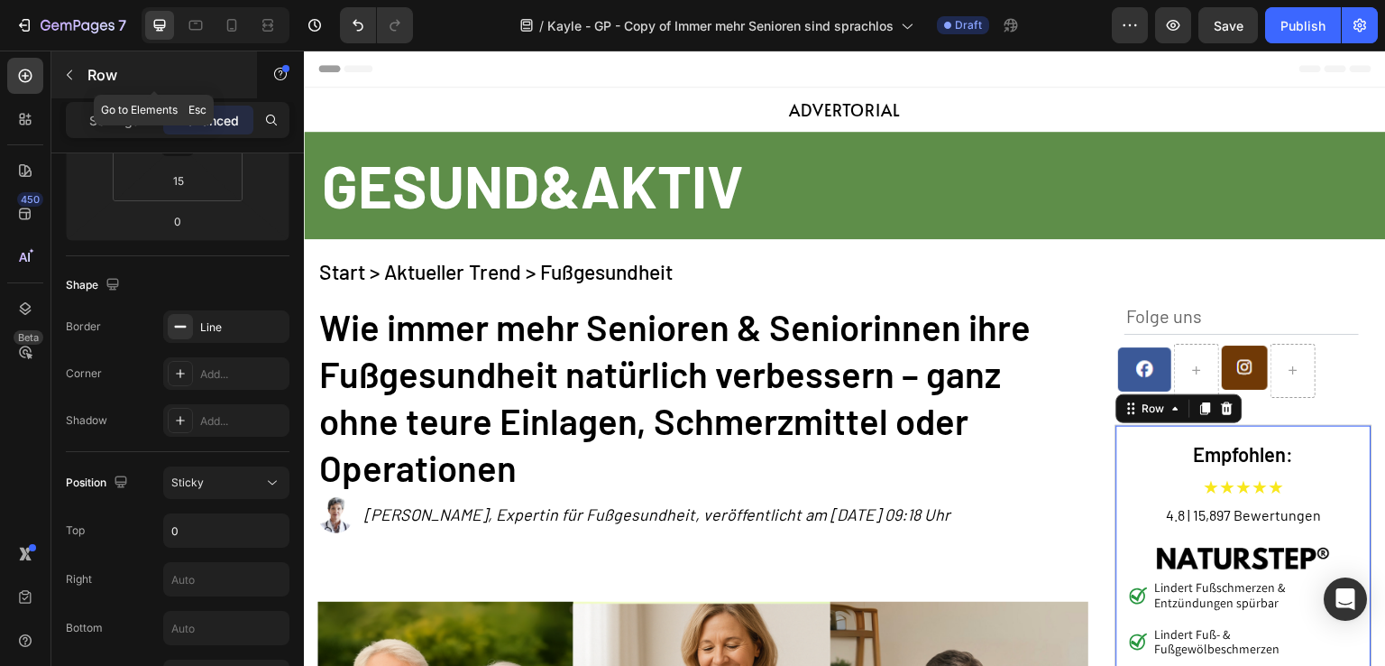
click at [138, 66] on p "Row" at bounding box center [163, 75] width 153 height 22
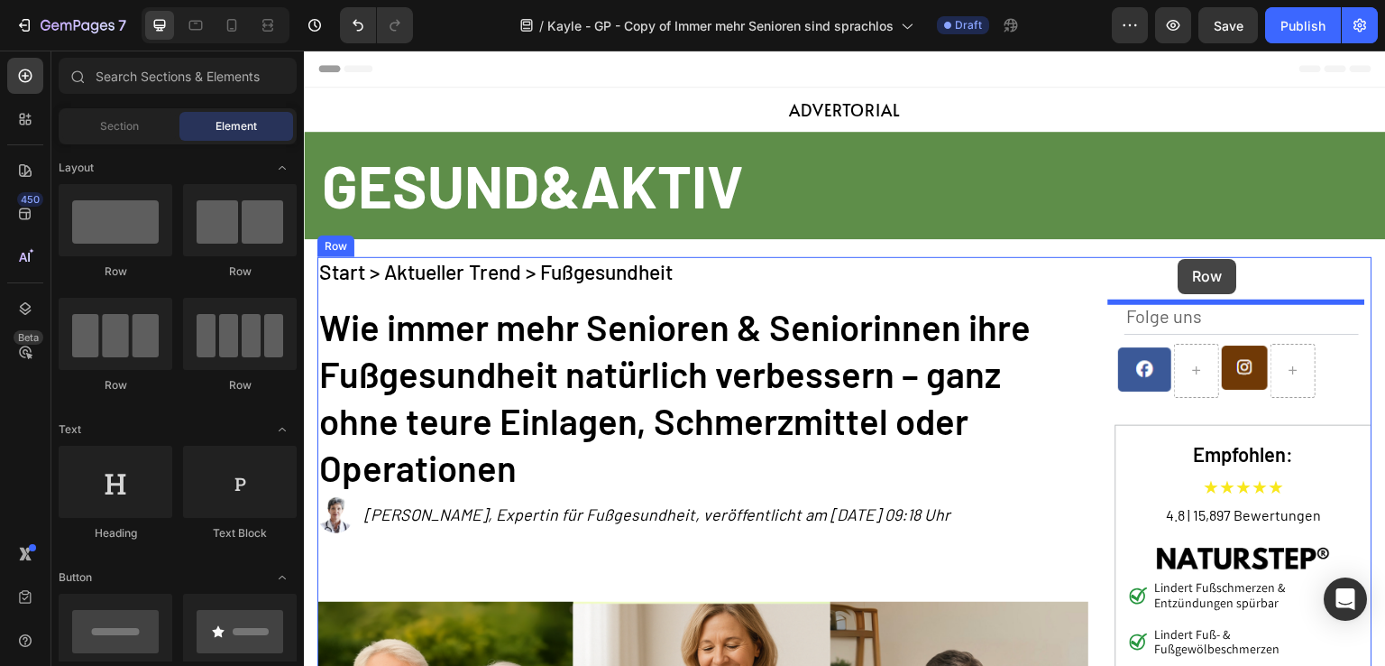
drag, startPoint x: 429, startPoint y: 277, endPoint x: 1179, endPoint y: 259, distance: 749.8
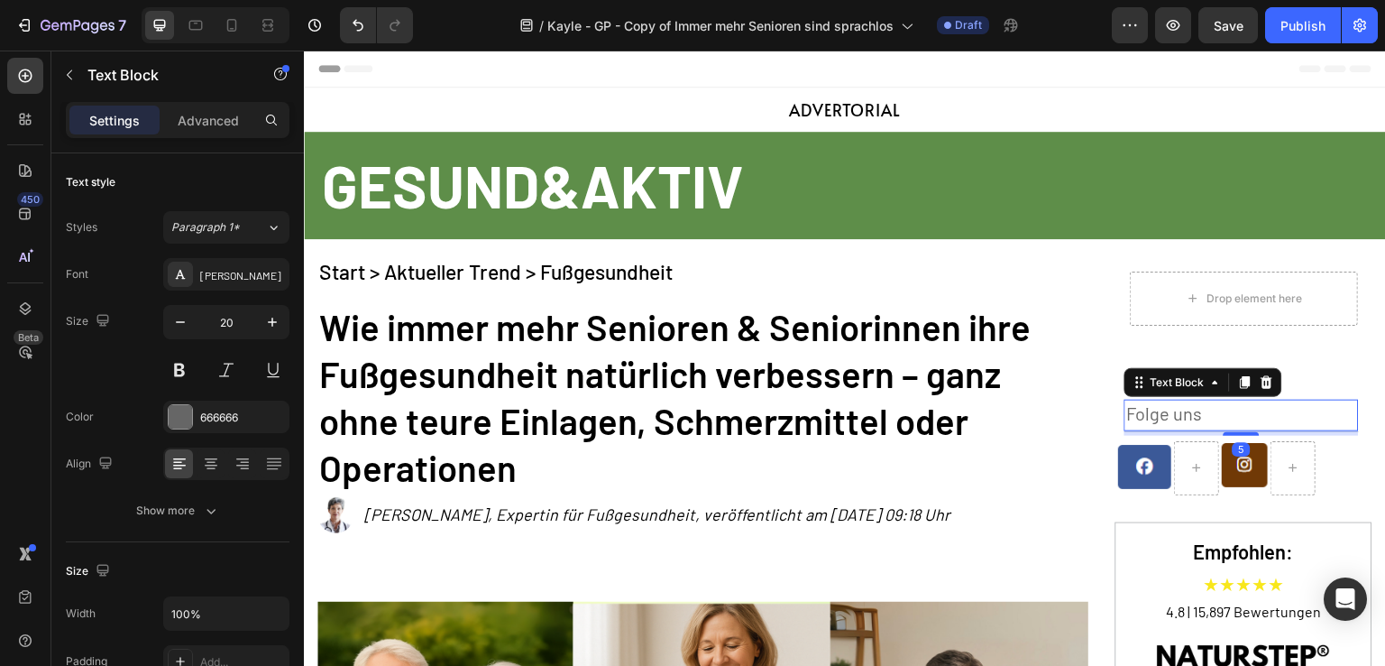
click at [1204, 411] on p "Folge uns" at bounding box center [1242, 412] width 231 height 23
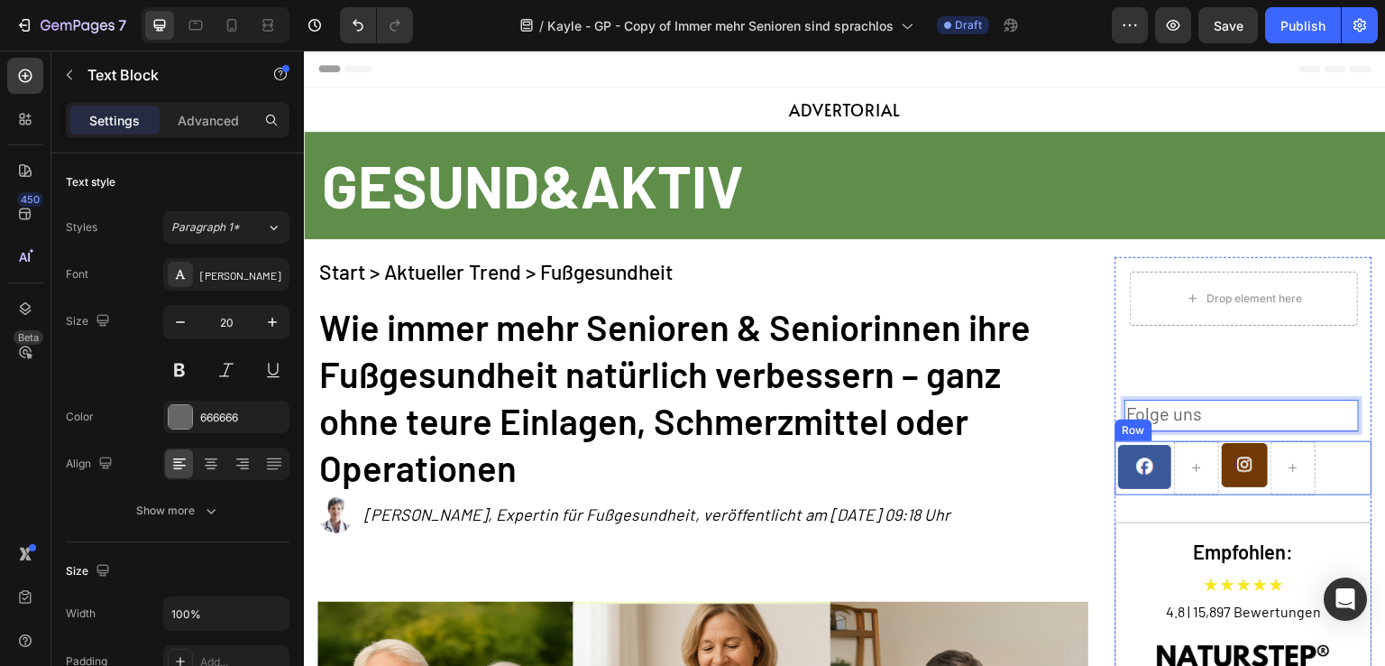
click at [1341, 471] on div "Image Image Row" at bounding box center [1244, 468] width 257 height 54
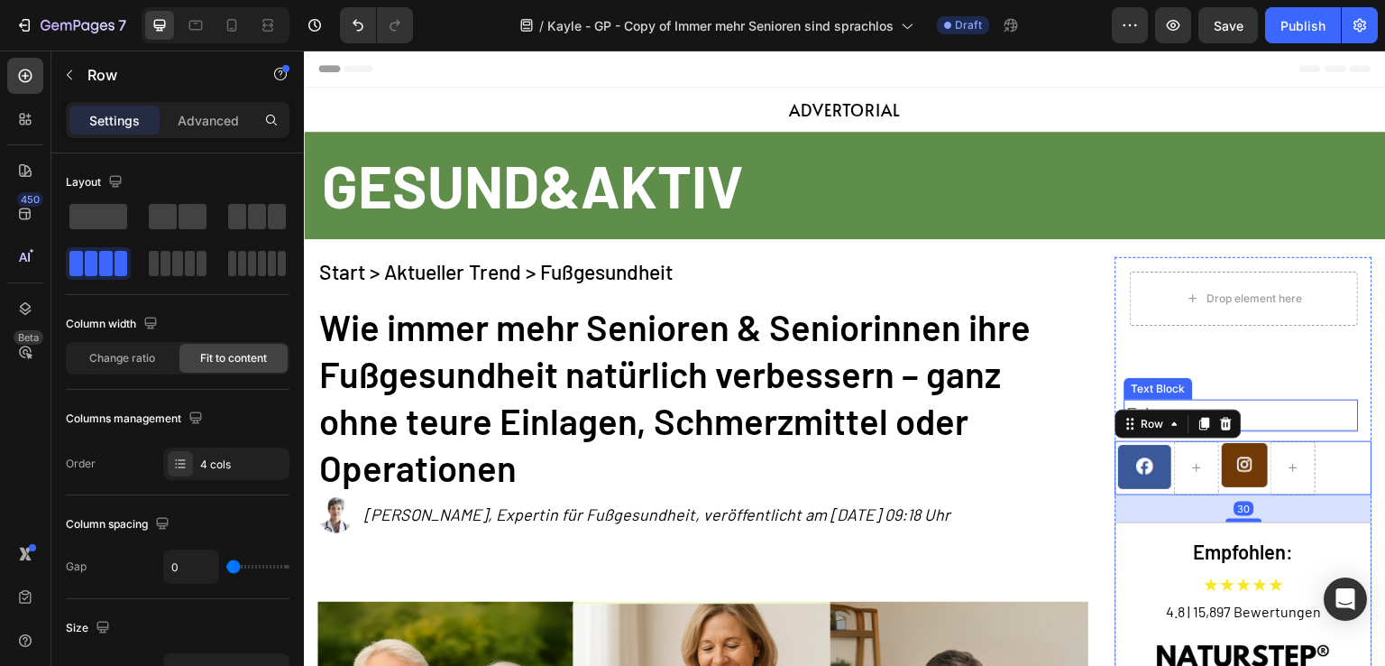
click at [1284, 406] on p "Folge uns" at bounding box center [1242, 412] width 231 height 23
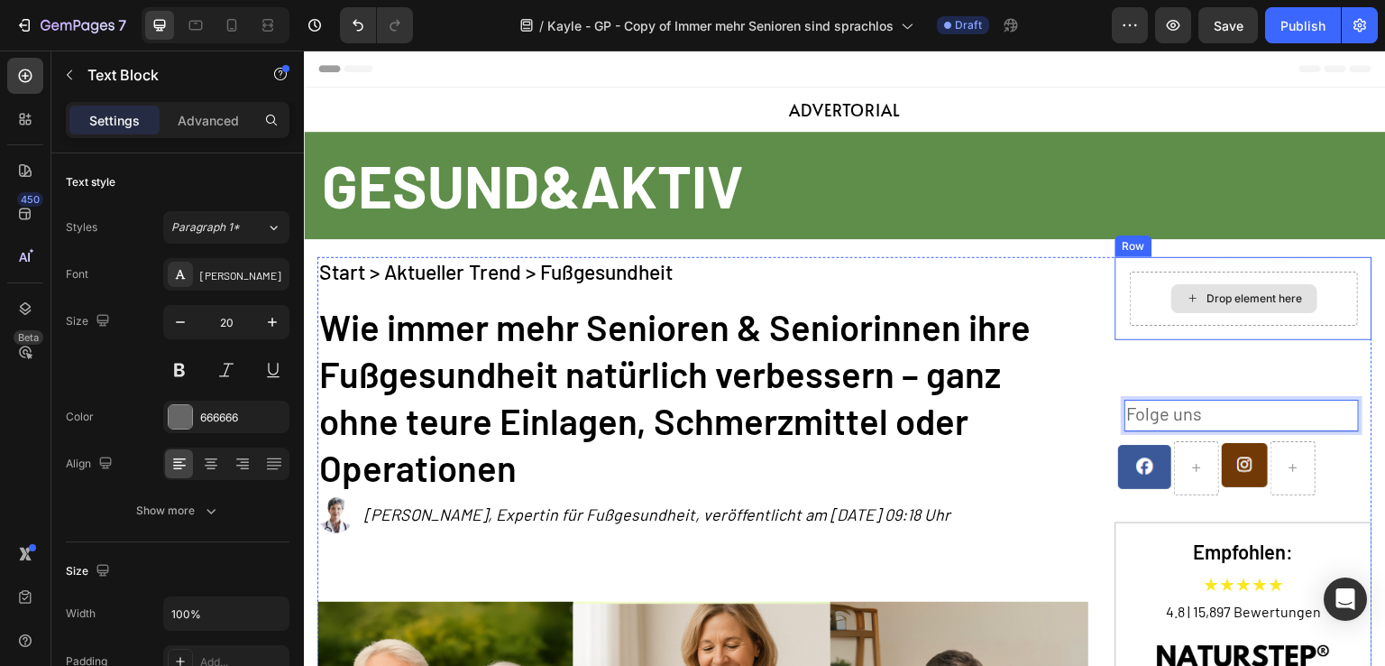
drag, startPoint x: 1284, startPoint y: 406, endPoint x: 1234, endPoint y: 281, distance: 134.8
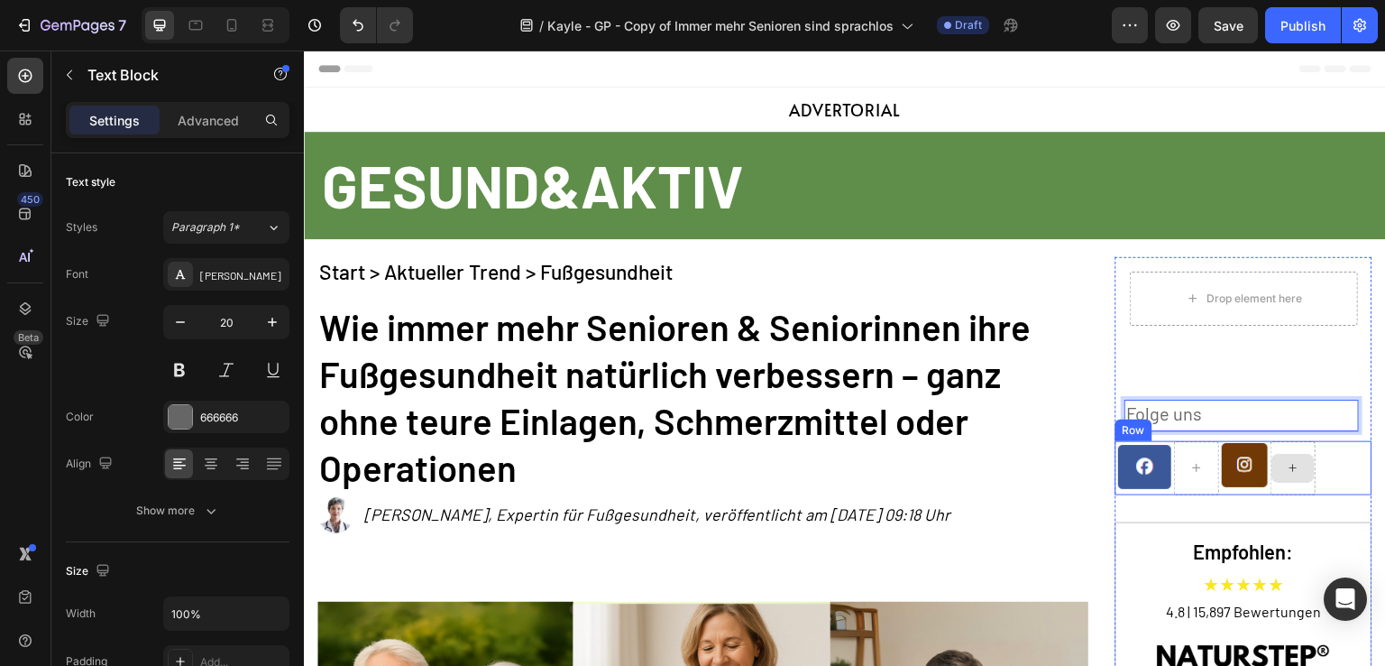
click at [1324, 472] on div "Image Image Row" at bounding box center [1244, 468] width 257 height 54
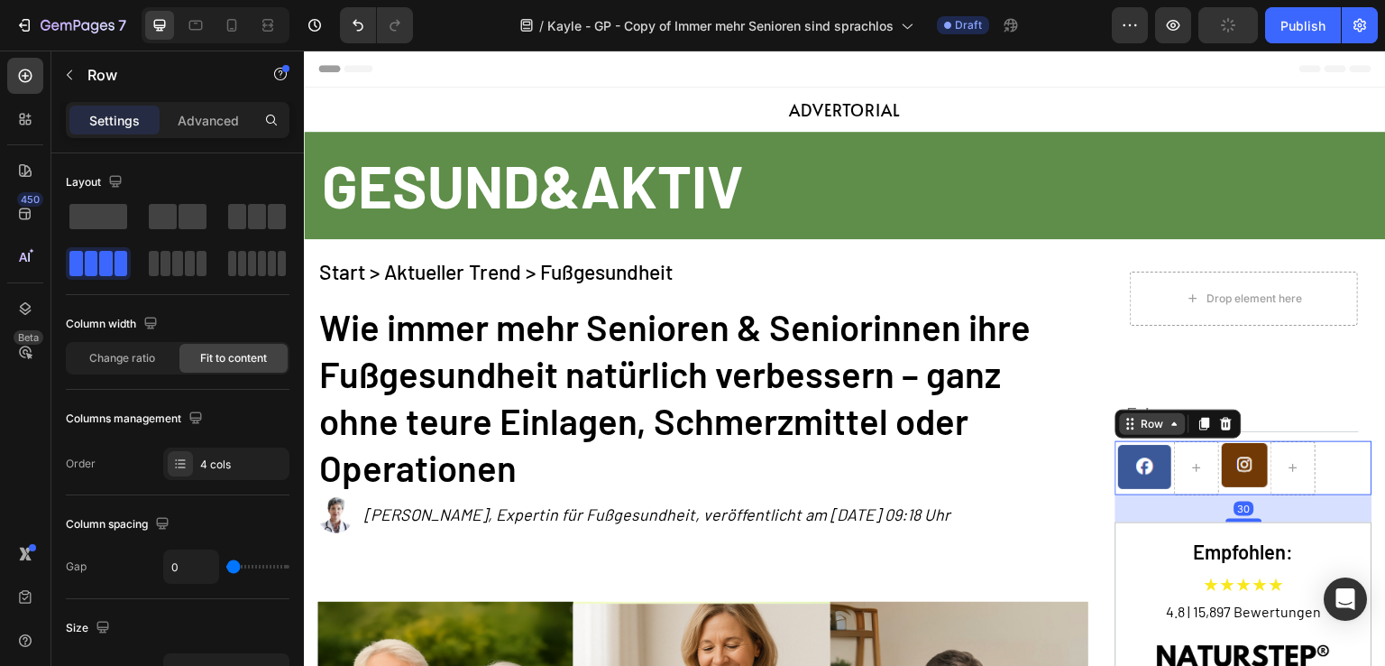
click at [1146, 425] on div "Row" at bounding box center [1153, 424] width 30 height 16
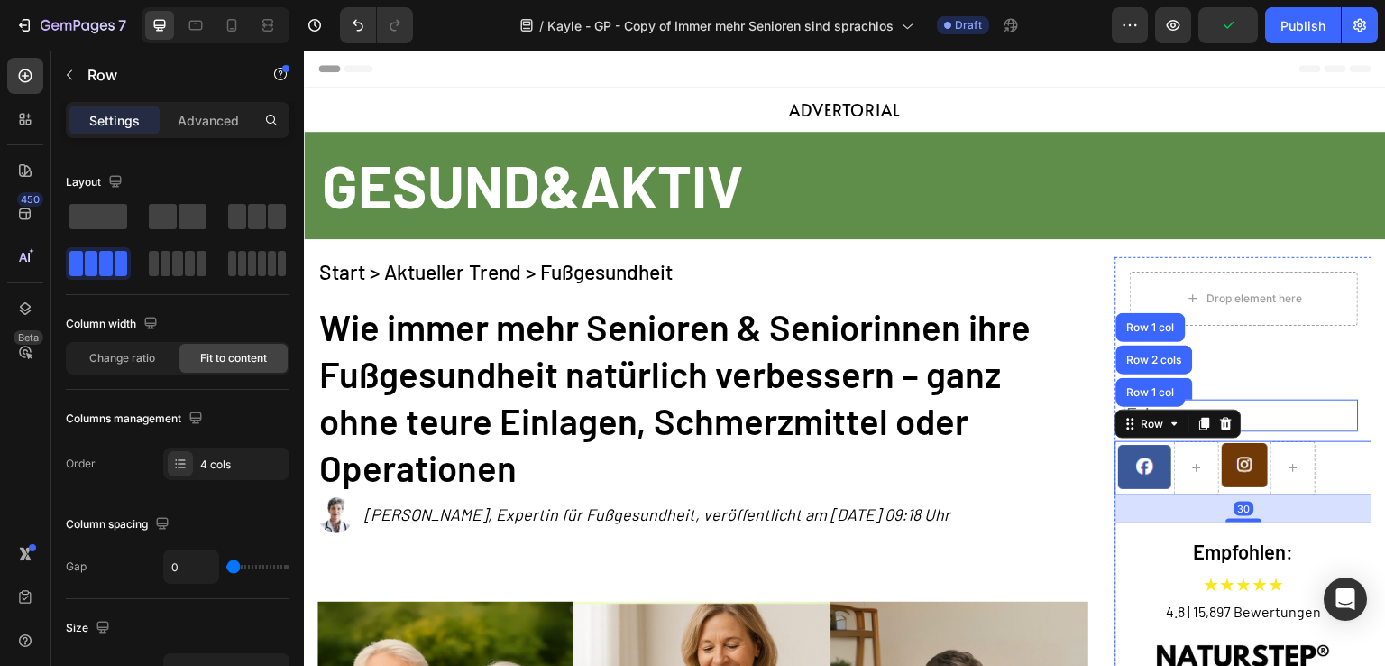
click at [1302, 411] on p "Folge uns" at bounding box center [1242, 412] width 231 height 23
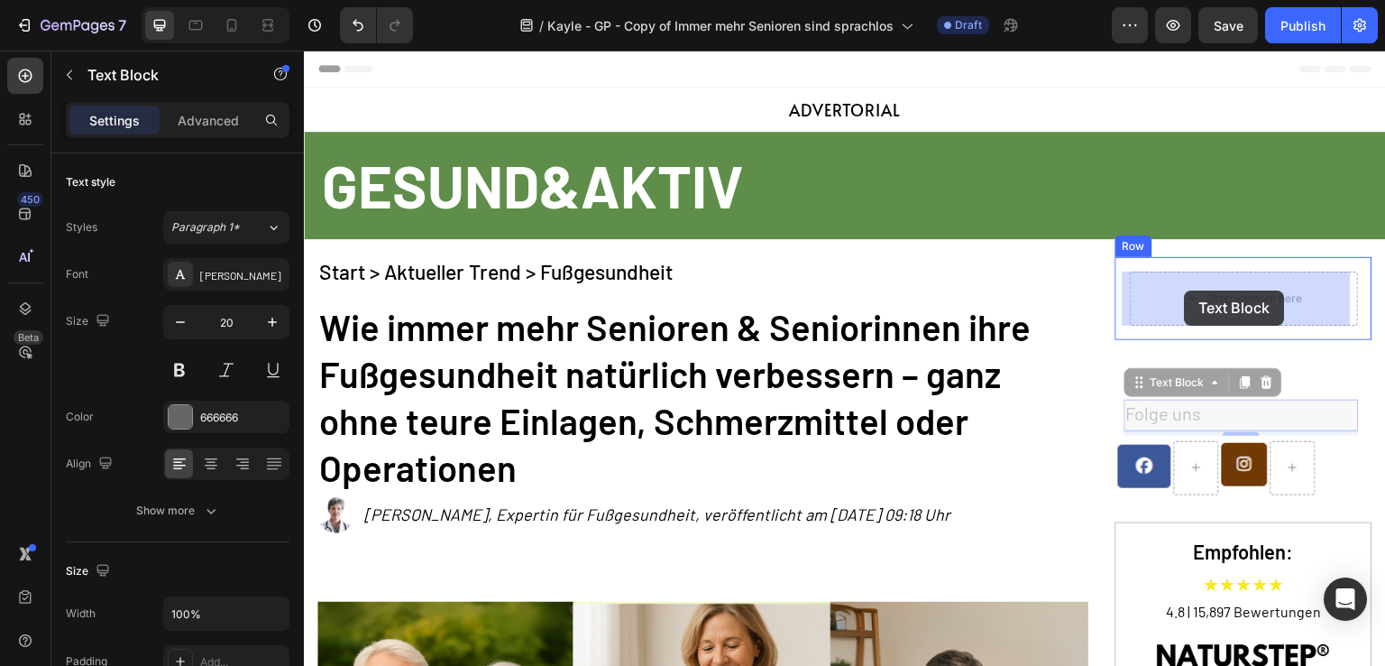
drag, startPoint x: 1193, startPoint y: 389, endPoint x: 1185, endPoint y: 290, distance: 98.7
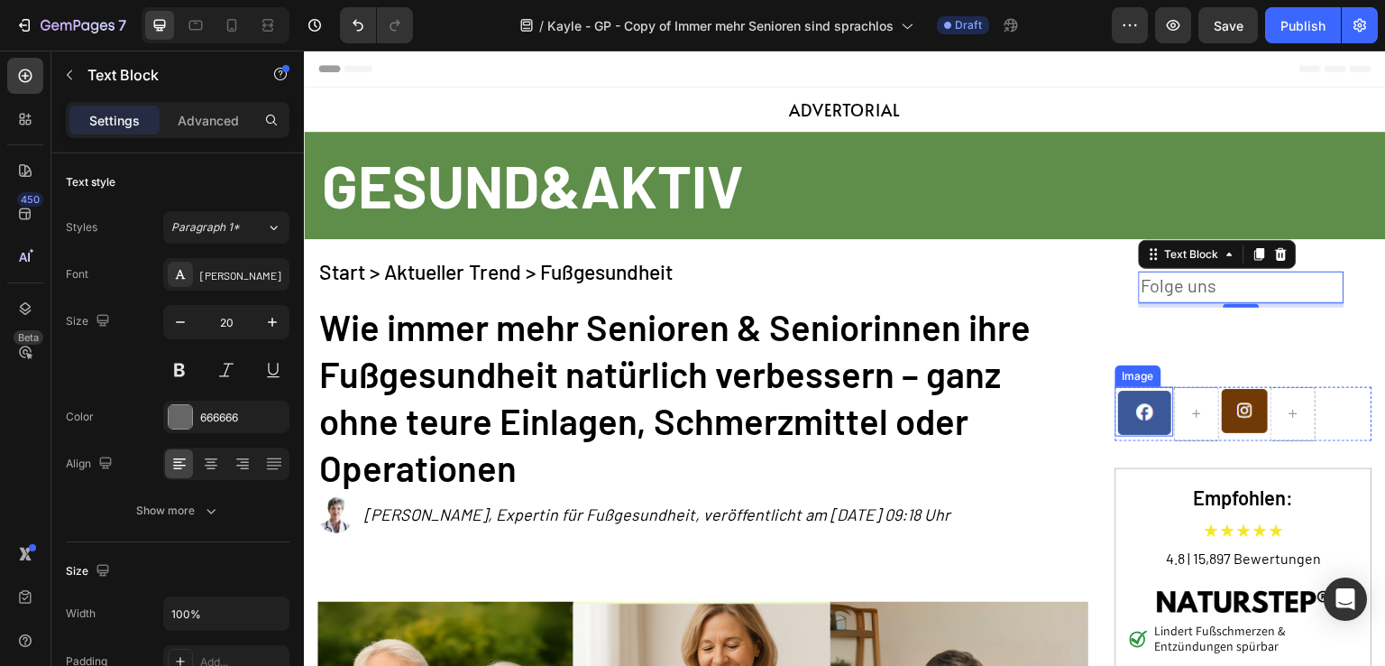
click at [1163, 390] on img at bounding box center [1145, 412] width 59 height 50
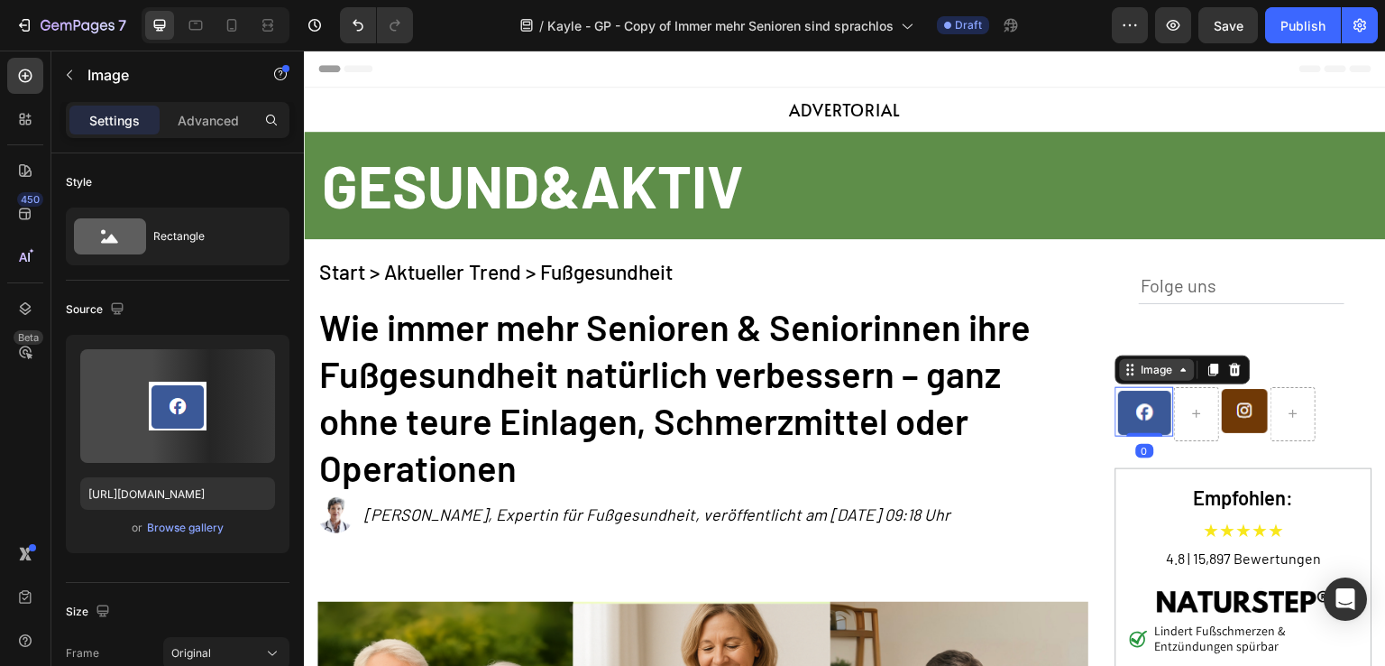
click at [1164, 371] on div "Image" at bounding box center [1157, 370] width 39 height 16
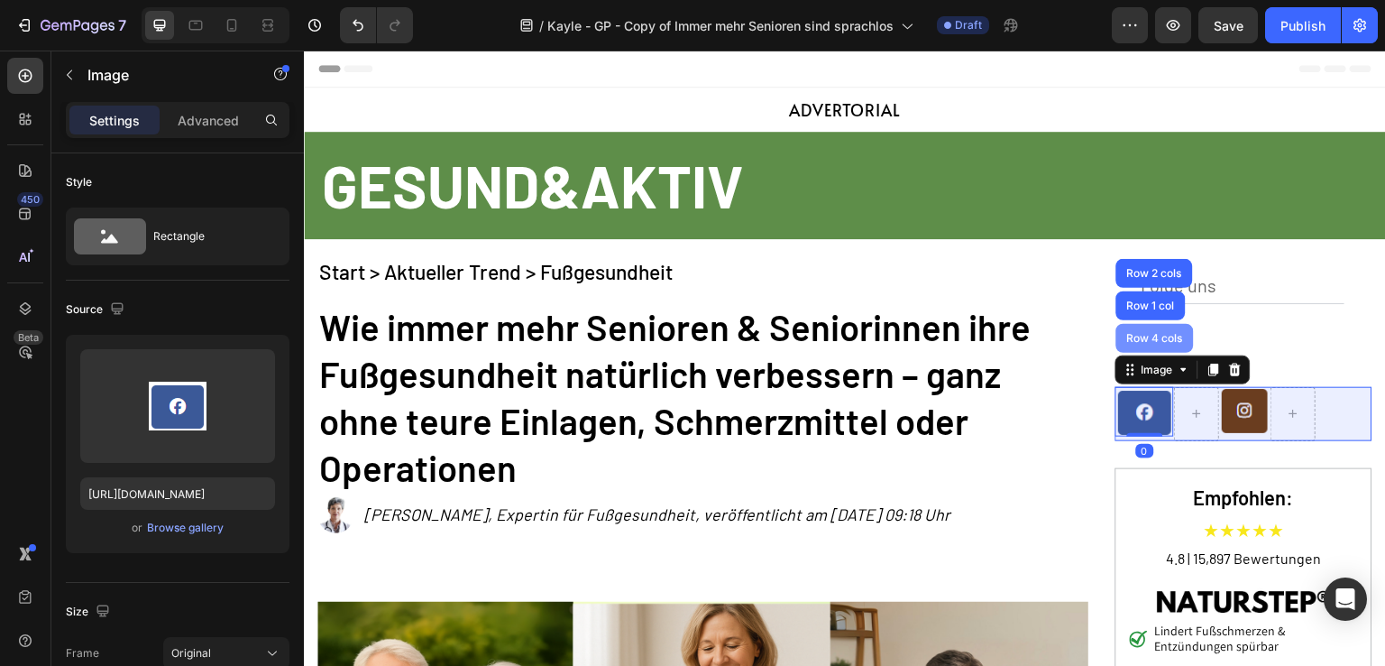
click at [1157, 341] on div "Row 4 cols" at bounding box center [1155, 338] width 63 height 11
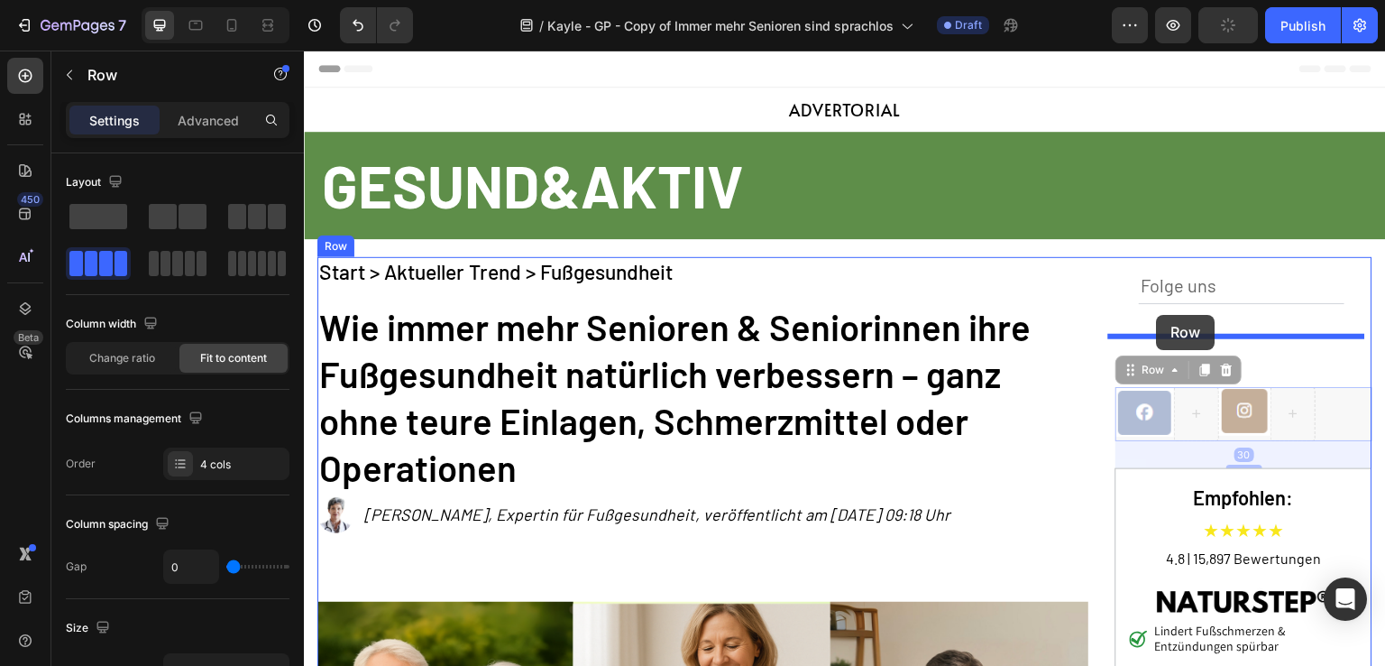
drag, startPoint x: 1157, startPoint y: 373, endPoint x: 1157, endPoint y: 315, distance: 57.7
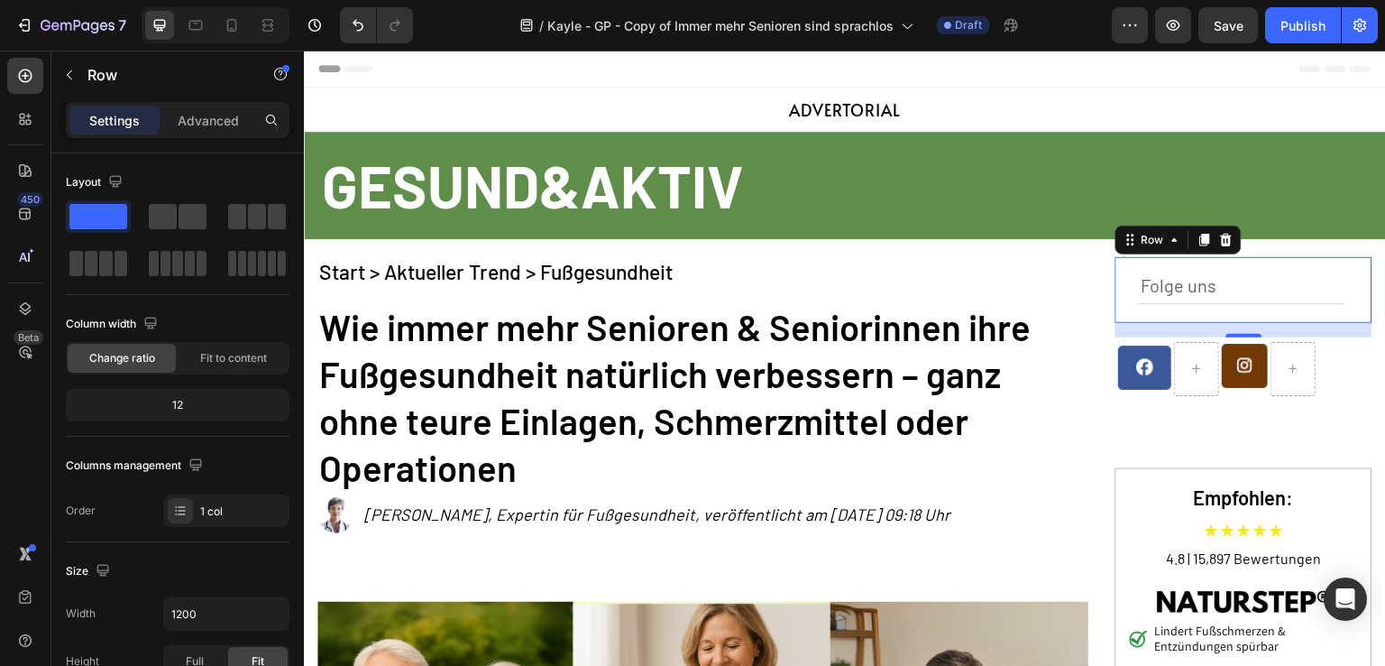
click at [1116, 285] on div "Folge uns Text Block Row 0" at bounding box center [1244, 290] width 257 height 66
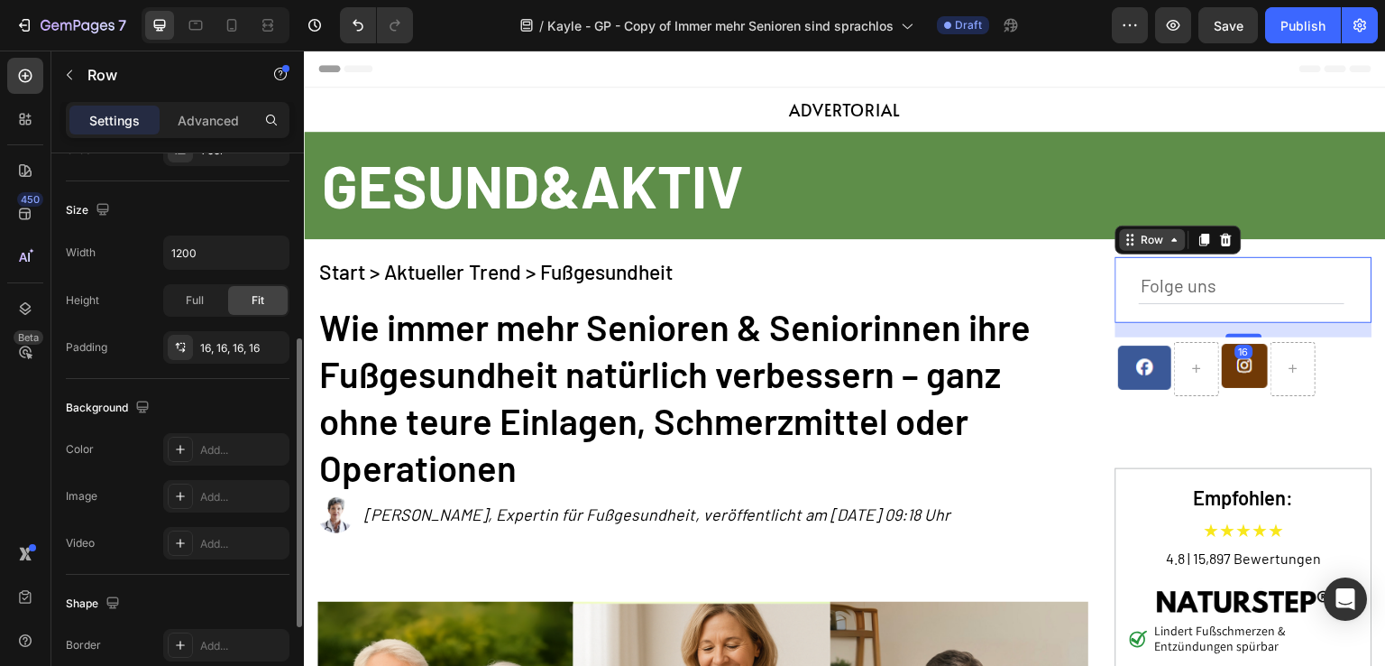
click at [1139, 246] on div "Row" at bounding box center [1153, 240] width 30 height 16
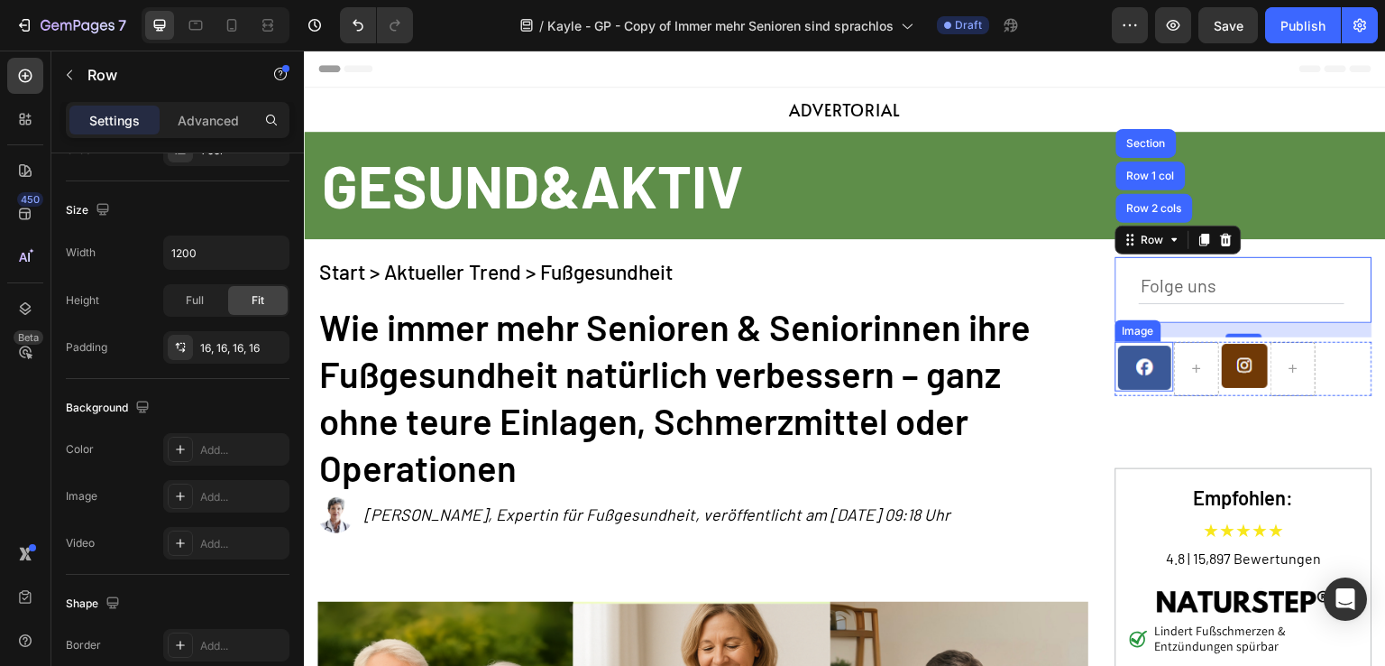
click at [1161, 347] on img at bounding box center [1145, 367] width 59 height 50
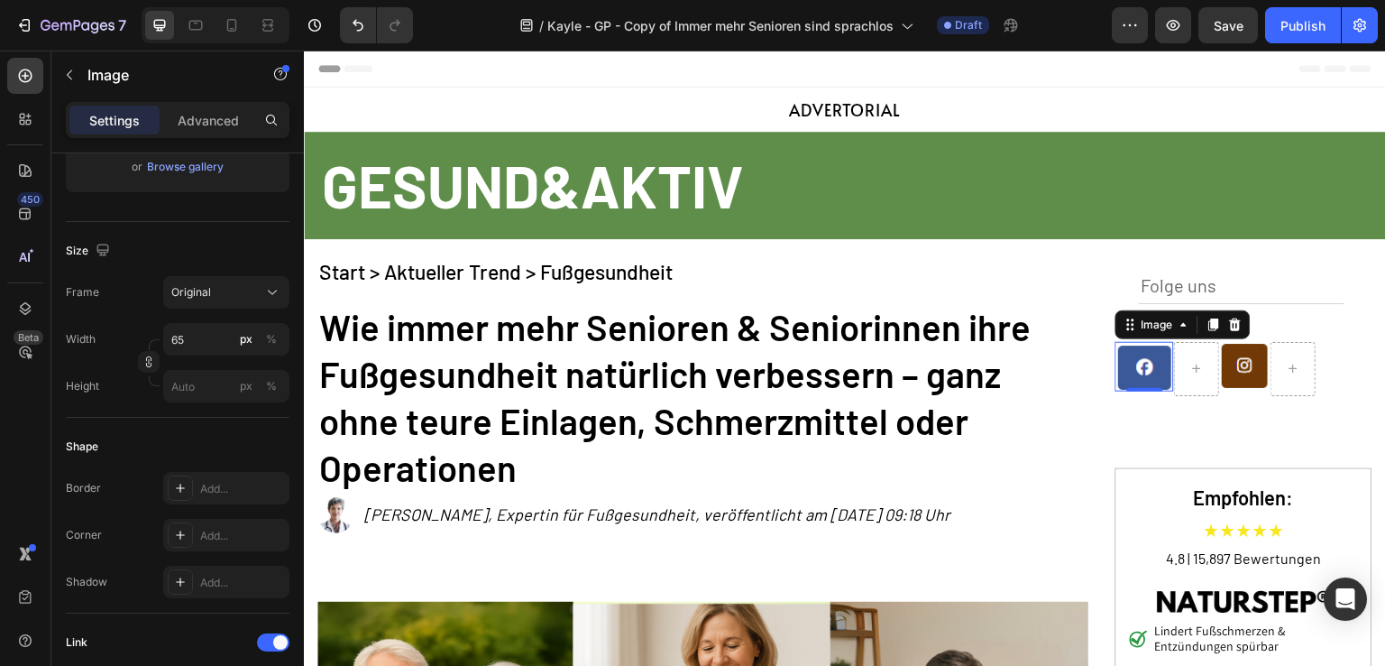
scroll to position [0, 0]
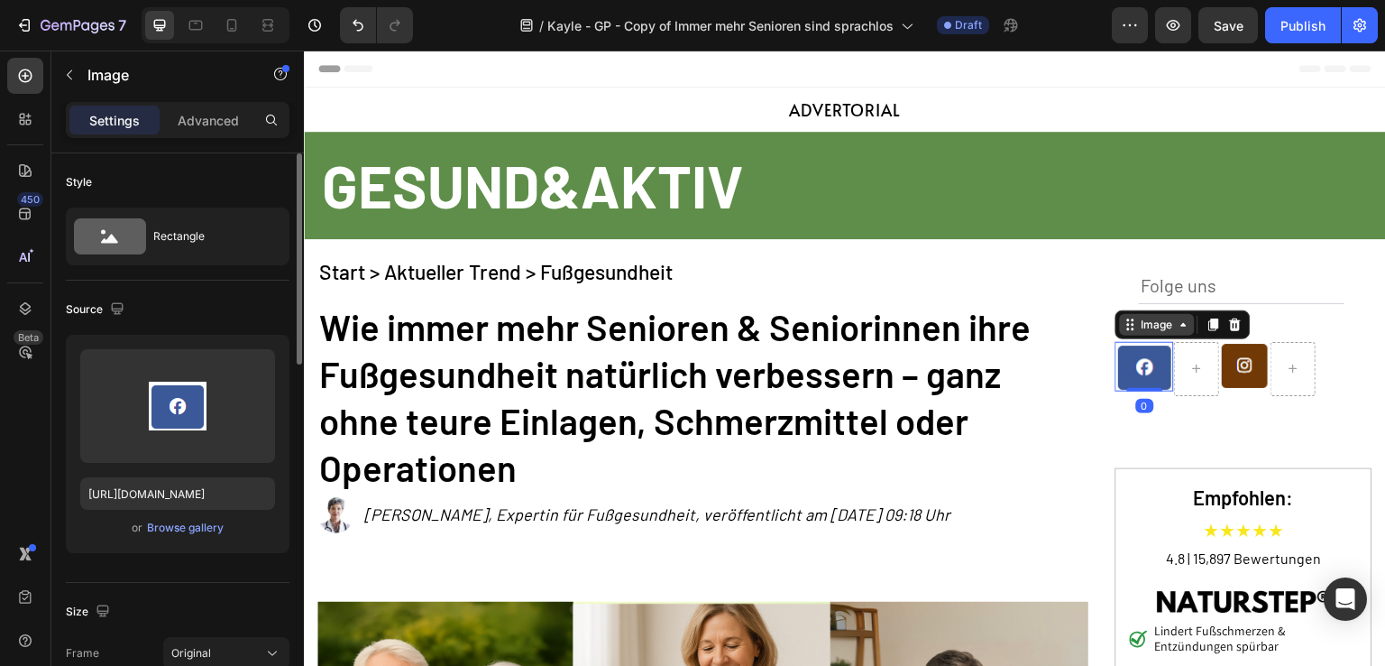
click at [1148, 324] on div "Image" at bounding box center [1157, 325] width 39 height 16
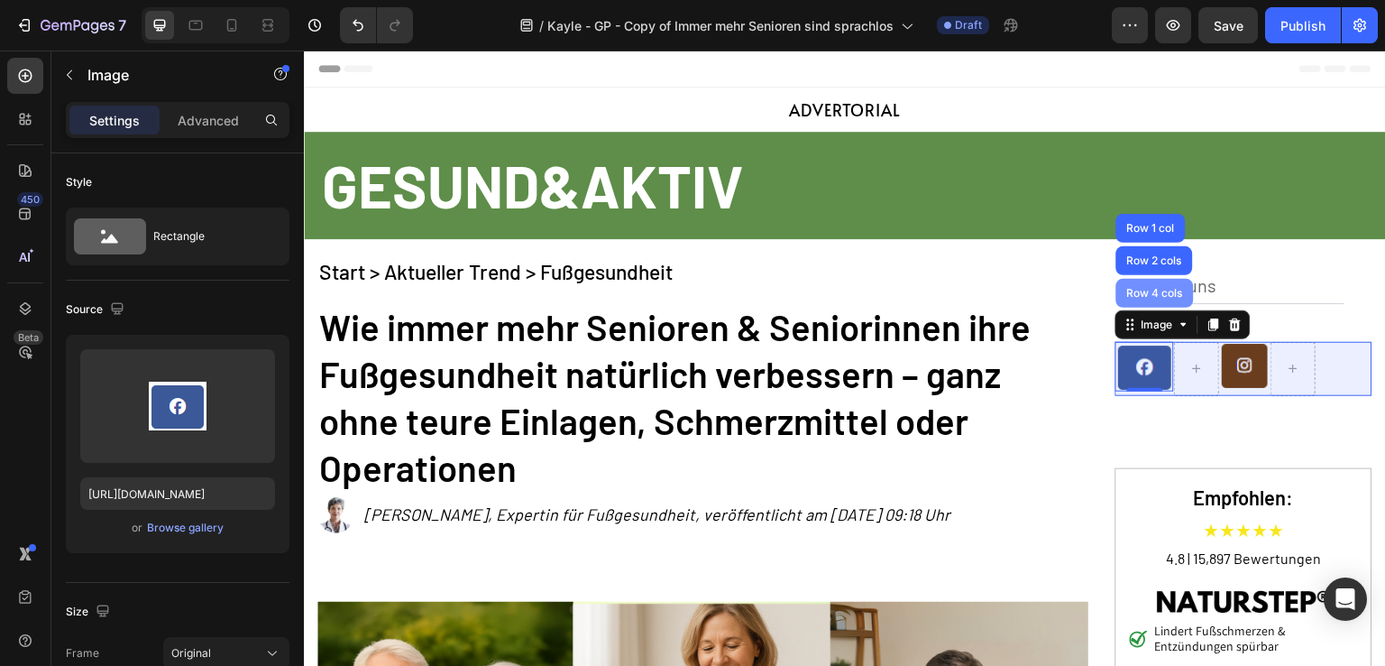
click at [1160, 303] on div "Row 4 cols" at bounding box center [1156, 293] width 78 height 29
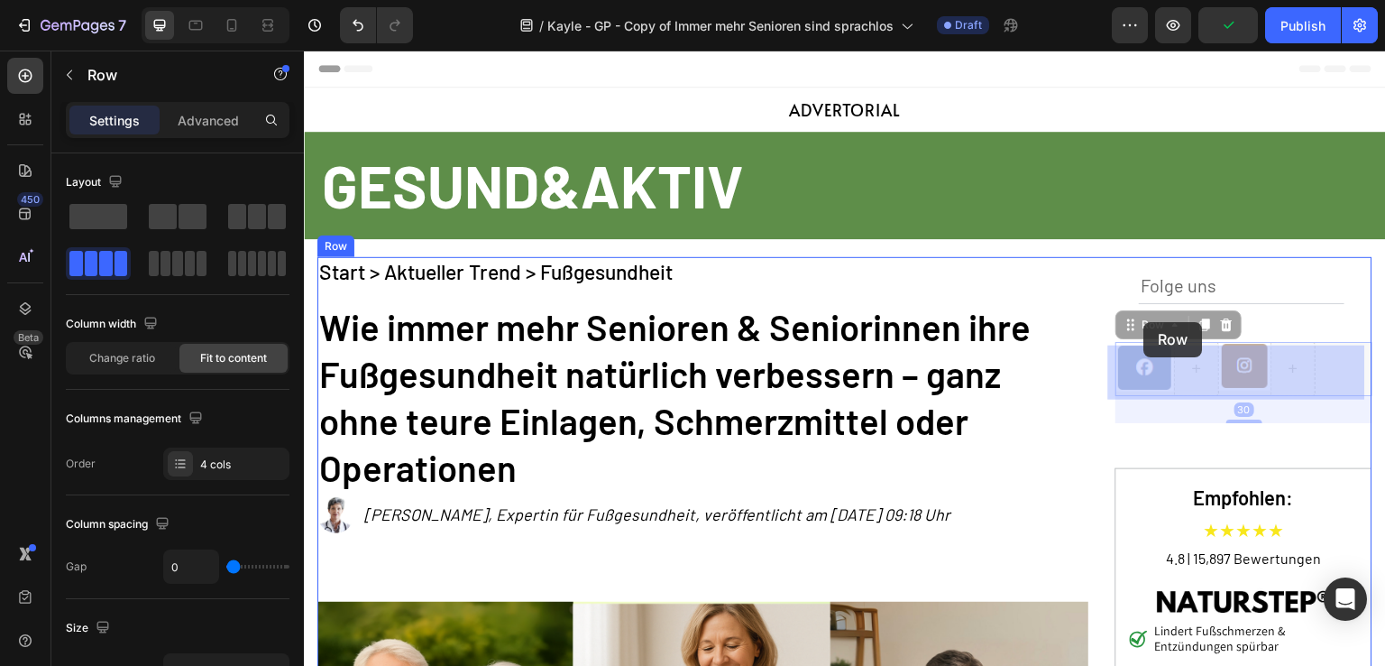
drag, startPoint x: 1158, startPoint y: 321, endPoint x: 1145, endPoint y: 322, distance: 13.6
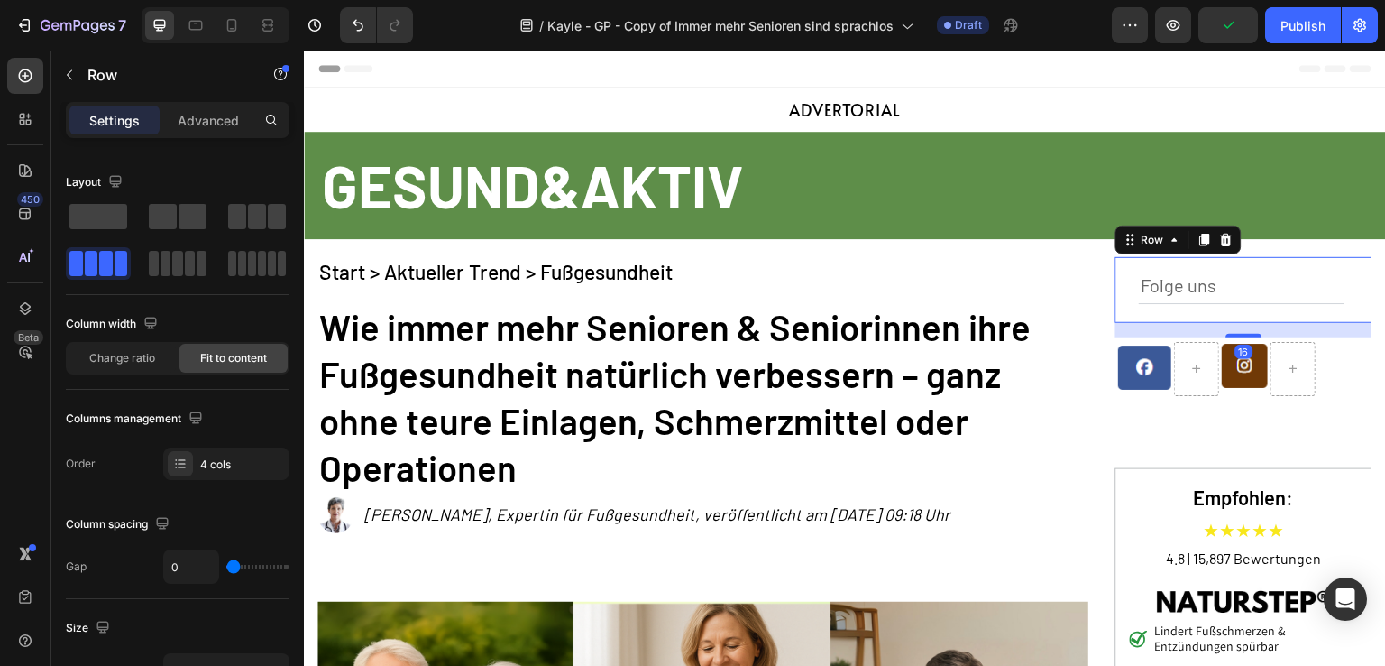
click at [1212, 264] on div "Folge uns Text Block Row 16" at bounding box center [1244, 290] width 257 height 66
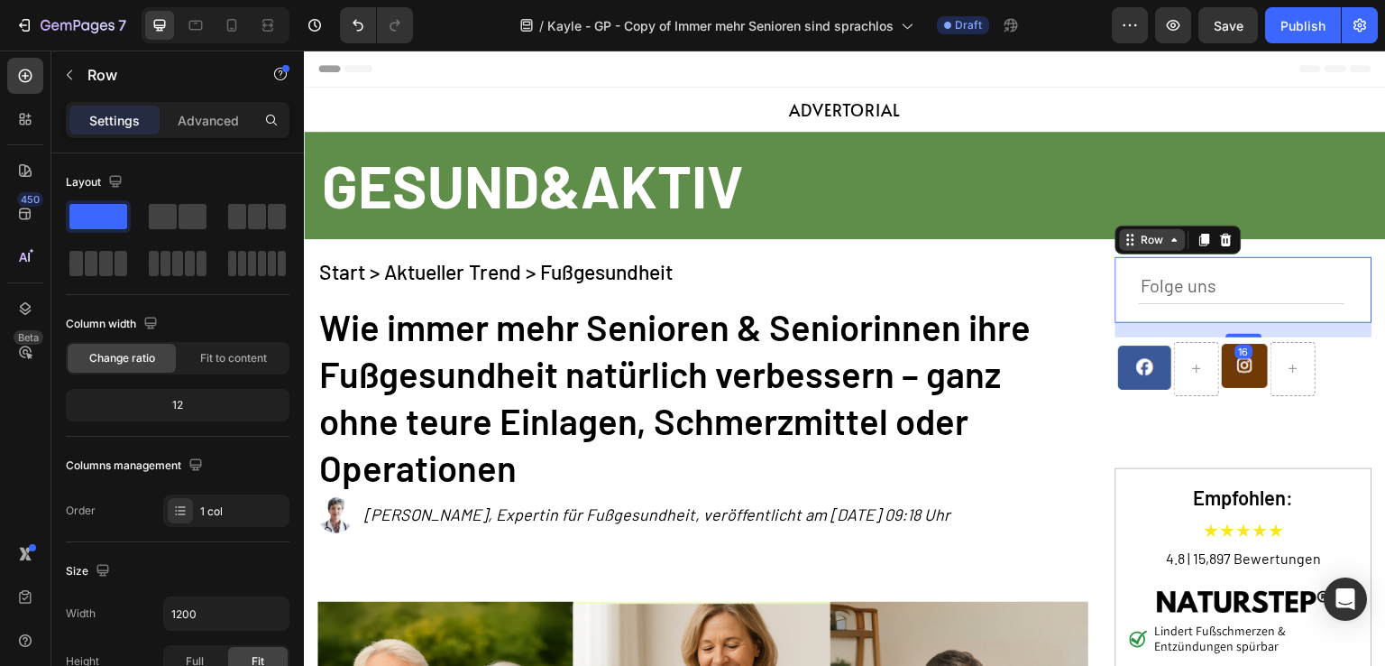
click at [1152, 241] on div "Row" at bounding box center [1153, 240] width 30 height 16
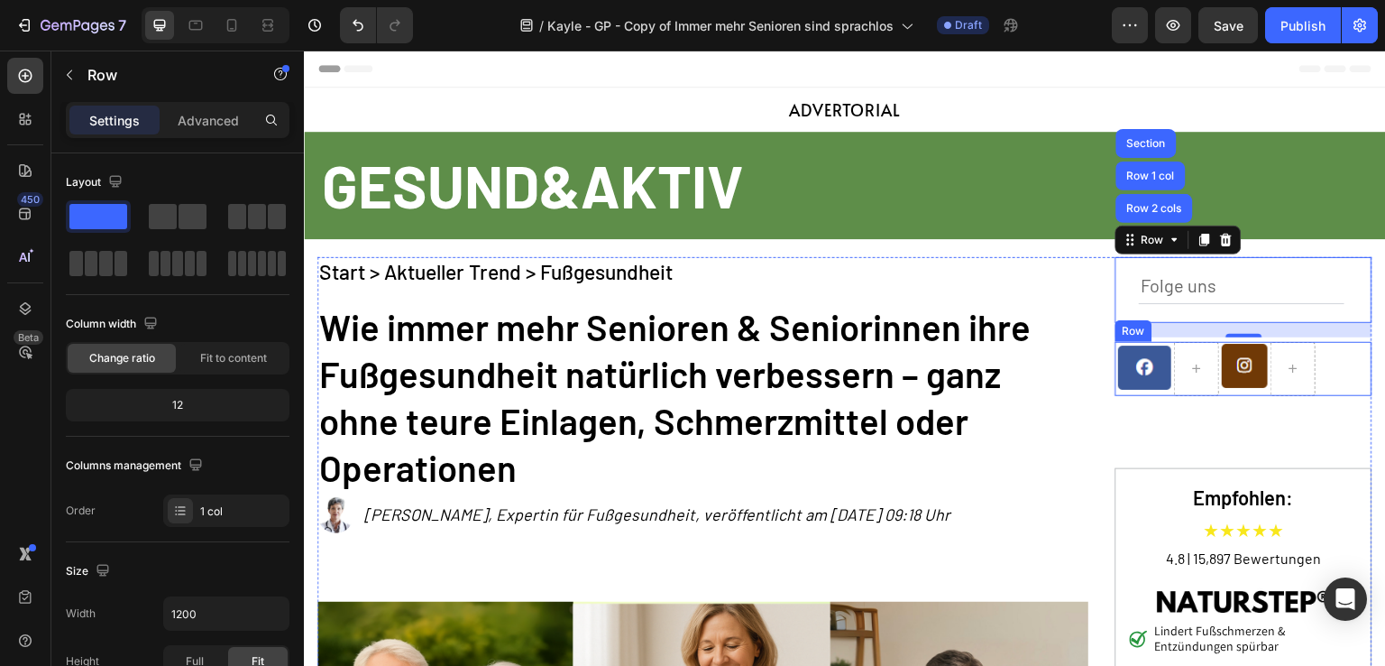
click at [1338, 359] on div "Image Image Row" at bounding box center [1244, 369] width 257 height 54
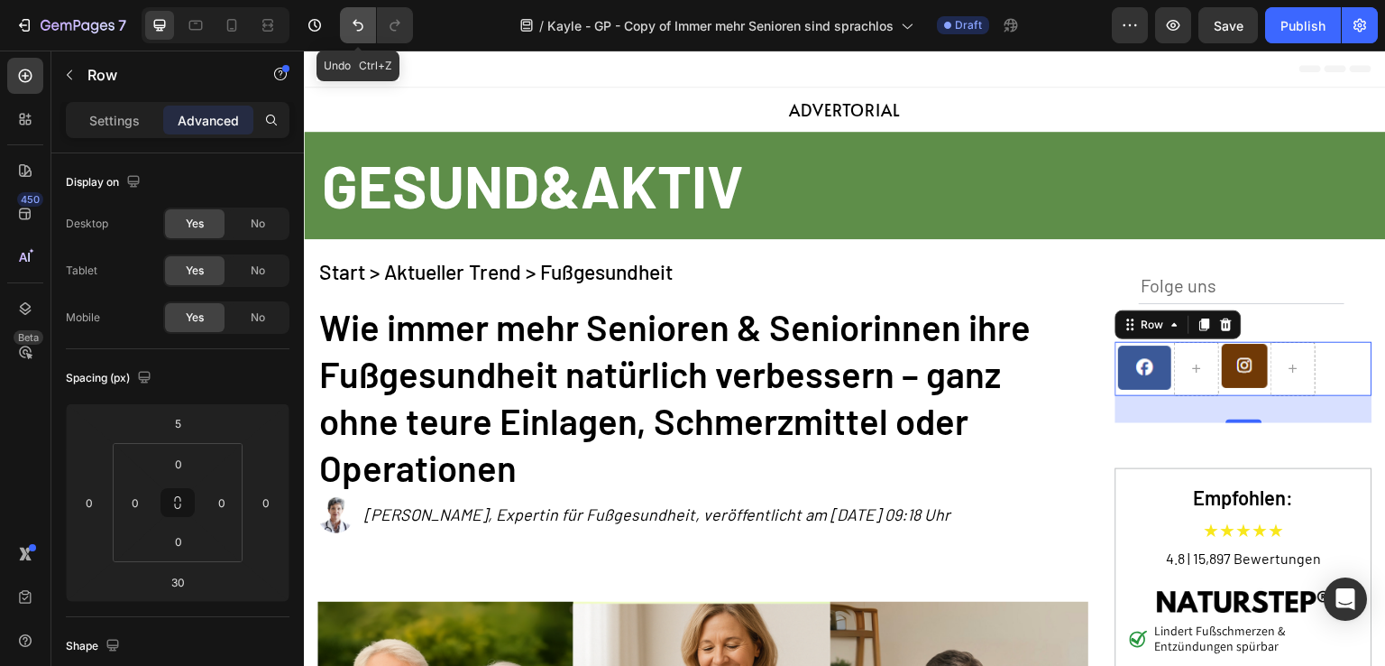
click at [359, 20] on icon "Undo/Redo" at bounding box center [358, 25] width 18 height 18
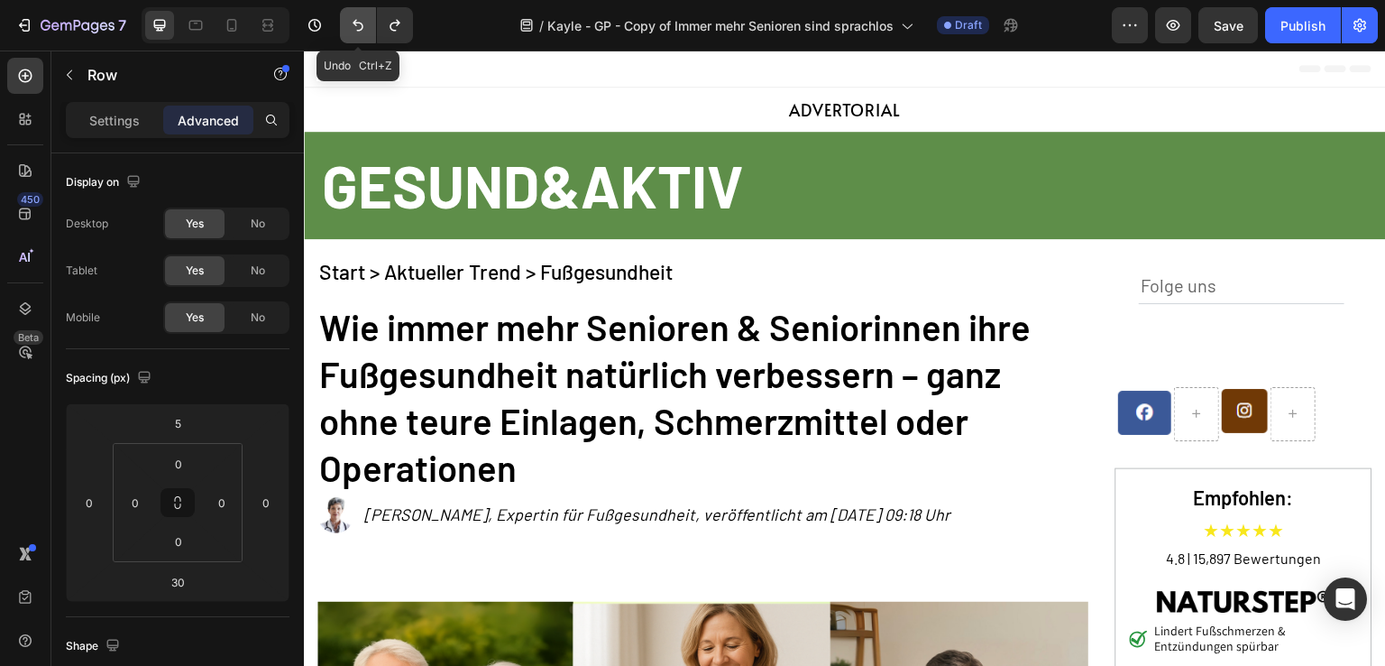
click at [359, 20] on icon "Undo/Redo" at bounding box center [358, 25] width 18 height 18
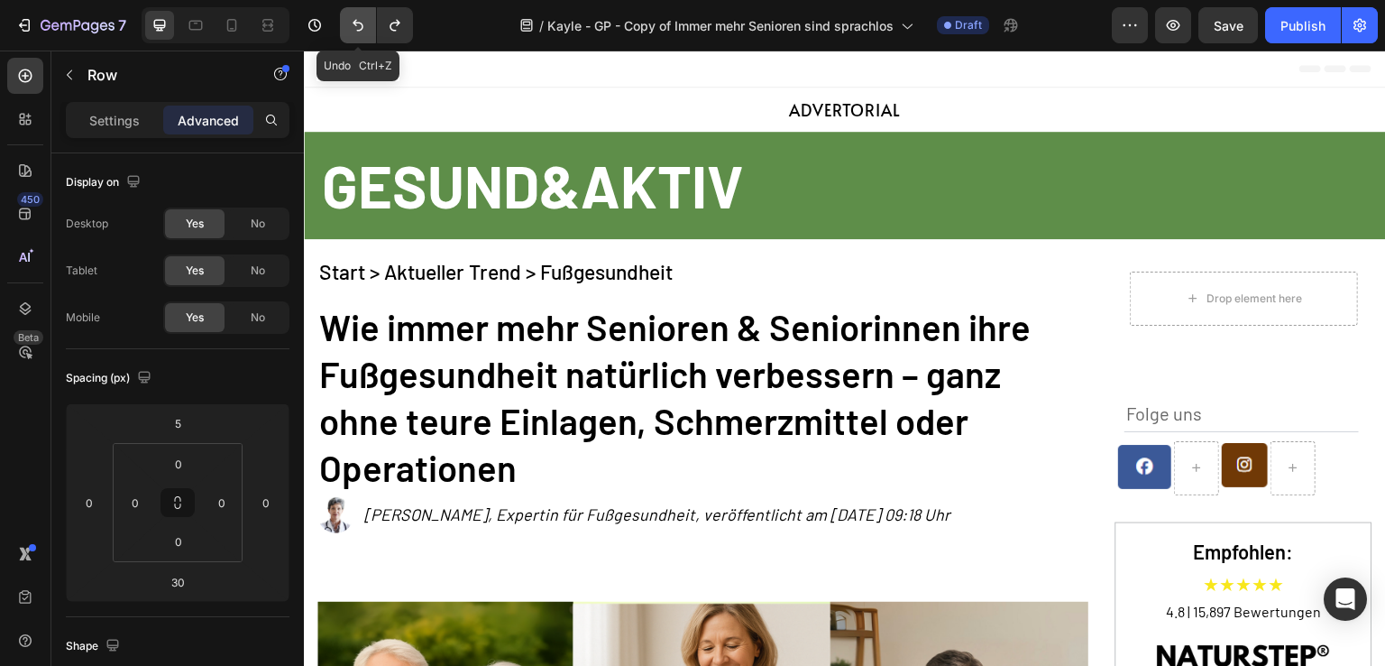
click at [359, 20] on icon "Undo/Redo" at bounding box center [358, 25] width 18 height 18
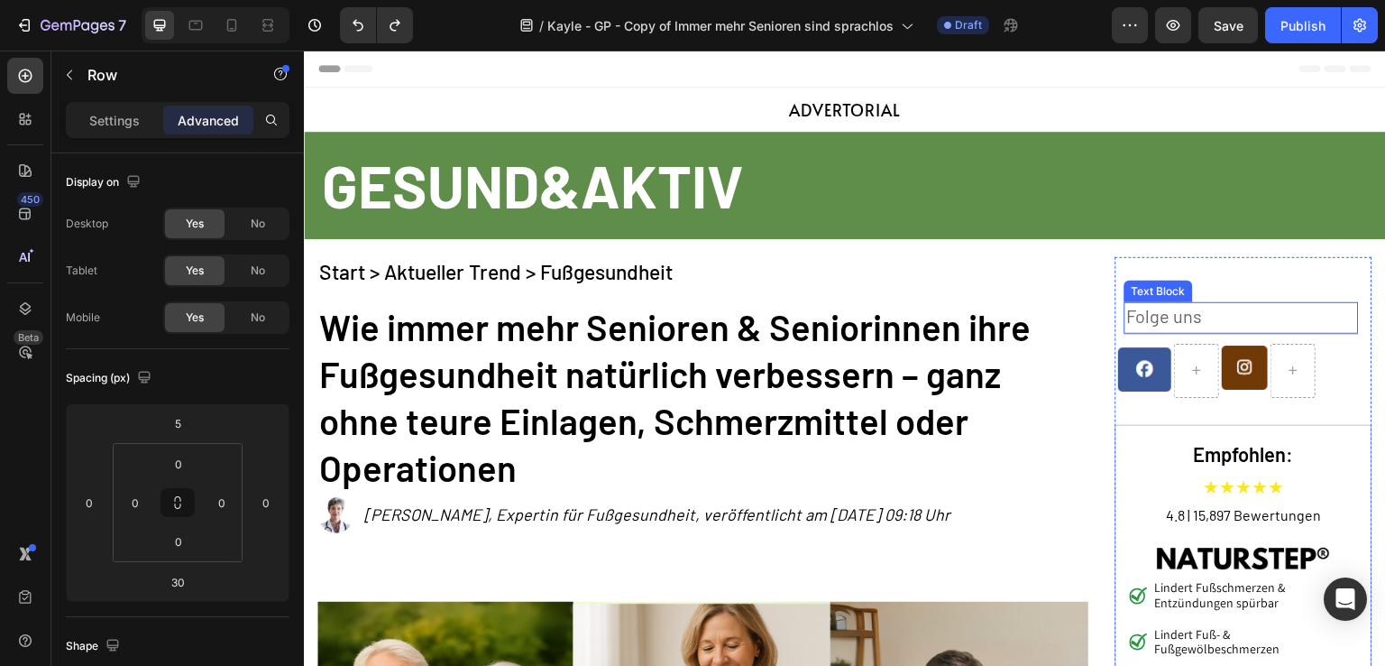
click at [1232, 311] on p "Folge uns" at bounding box center [1242, 315] width 231 height 23
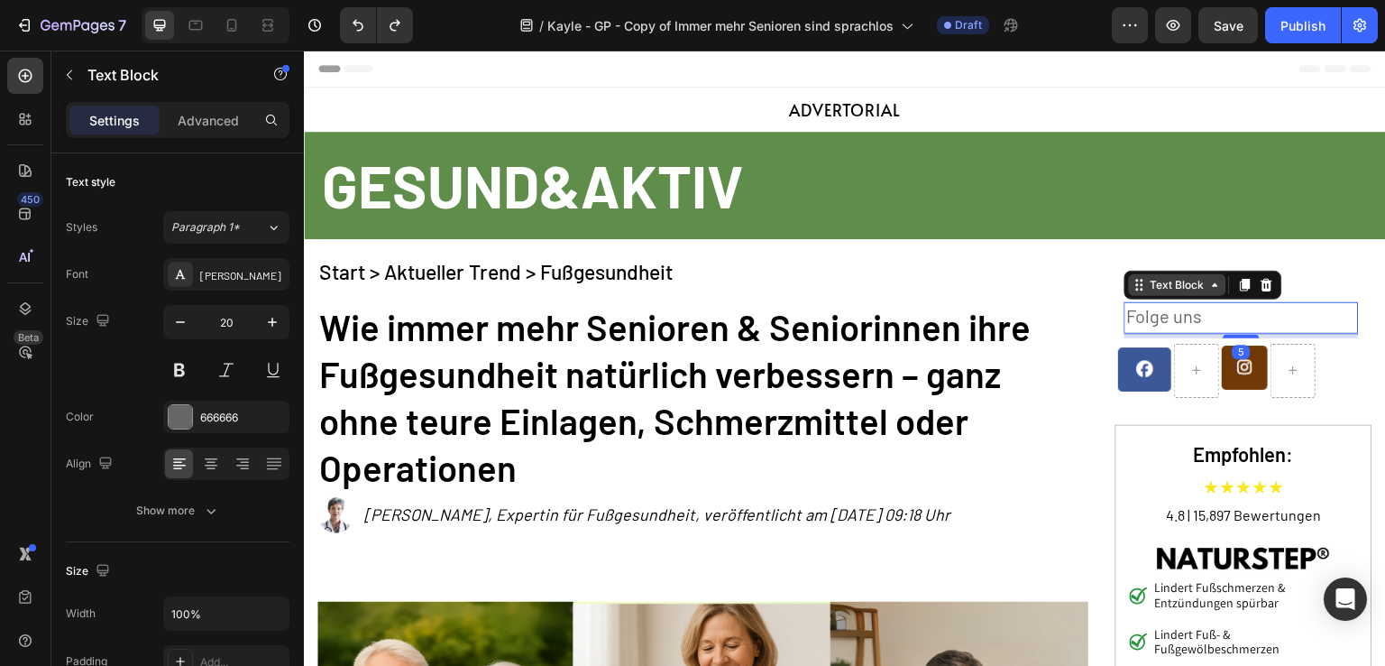
click at [1150, 282] on div "Text Block" at bounding box center [1177, 285] width 61 height 16
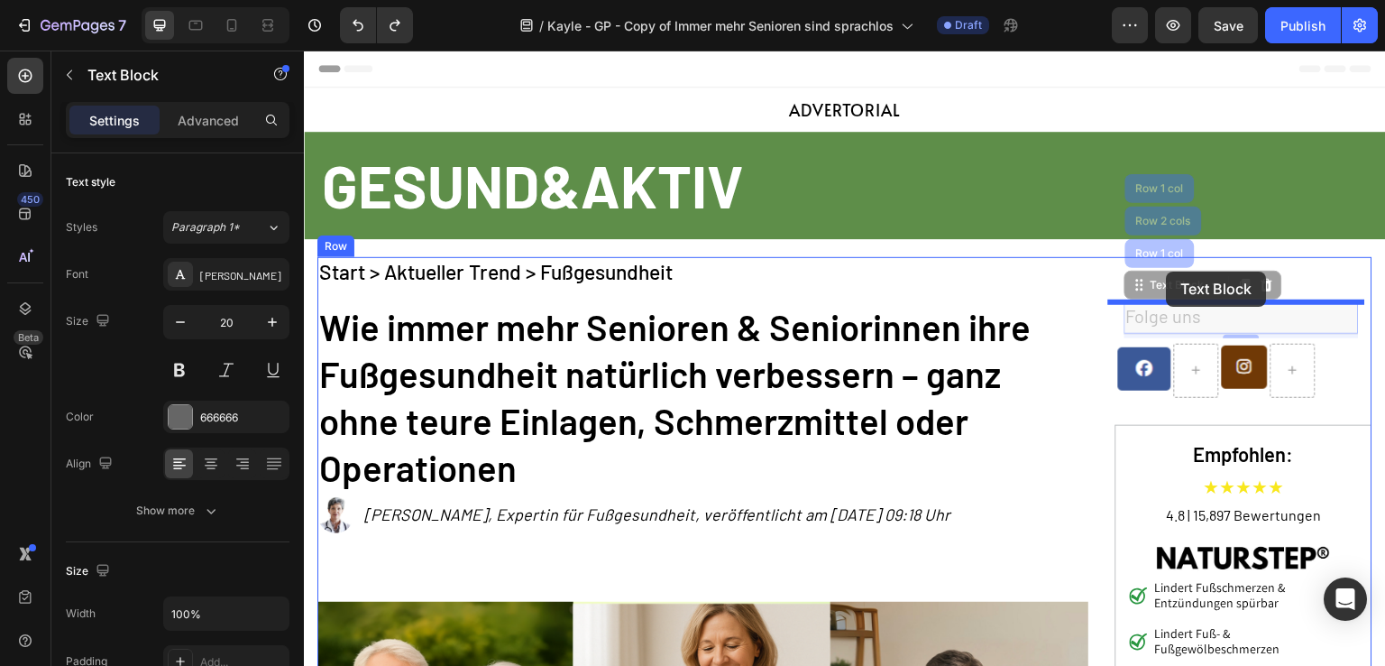
drag, startPoint x: 1173, startPoint y: 291, endPoint x: 1167, endPoint y: 272, distance: 20.8
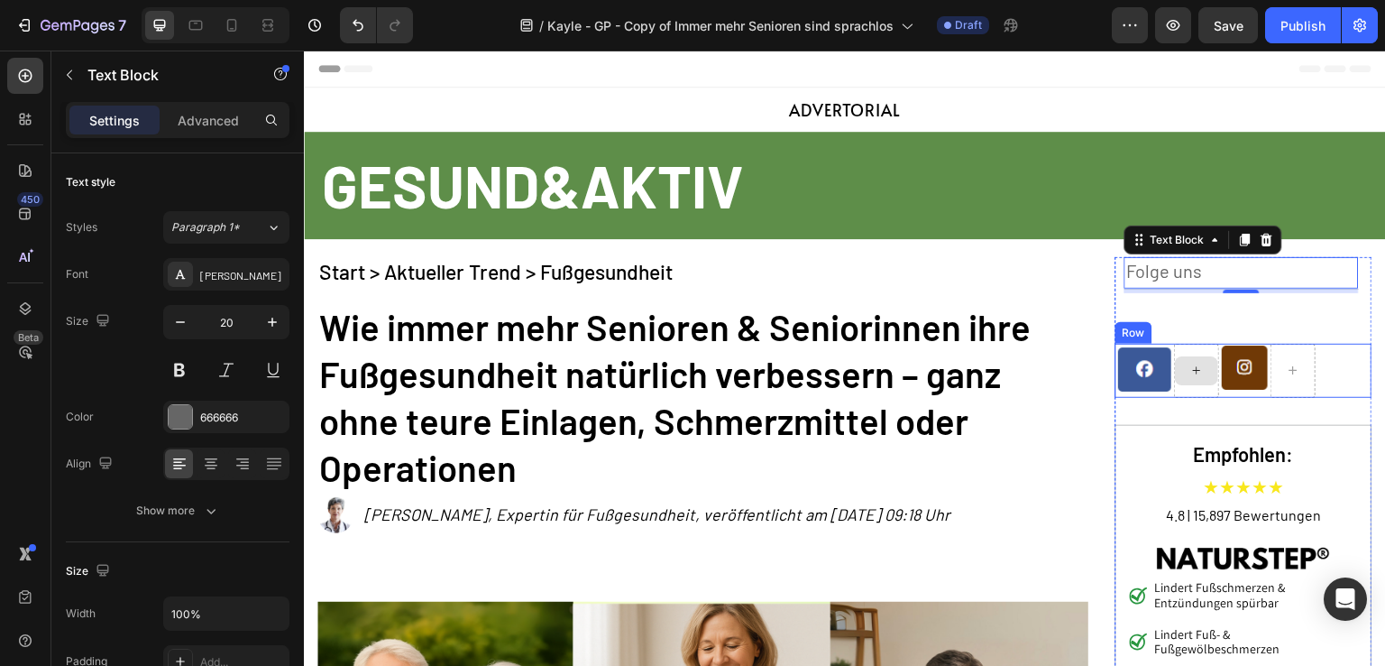
click at [1174, 345] on div at bounding box center [1196, 371] width 45 height 54
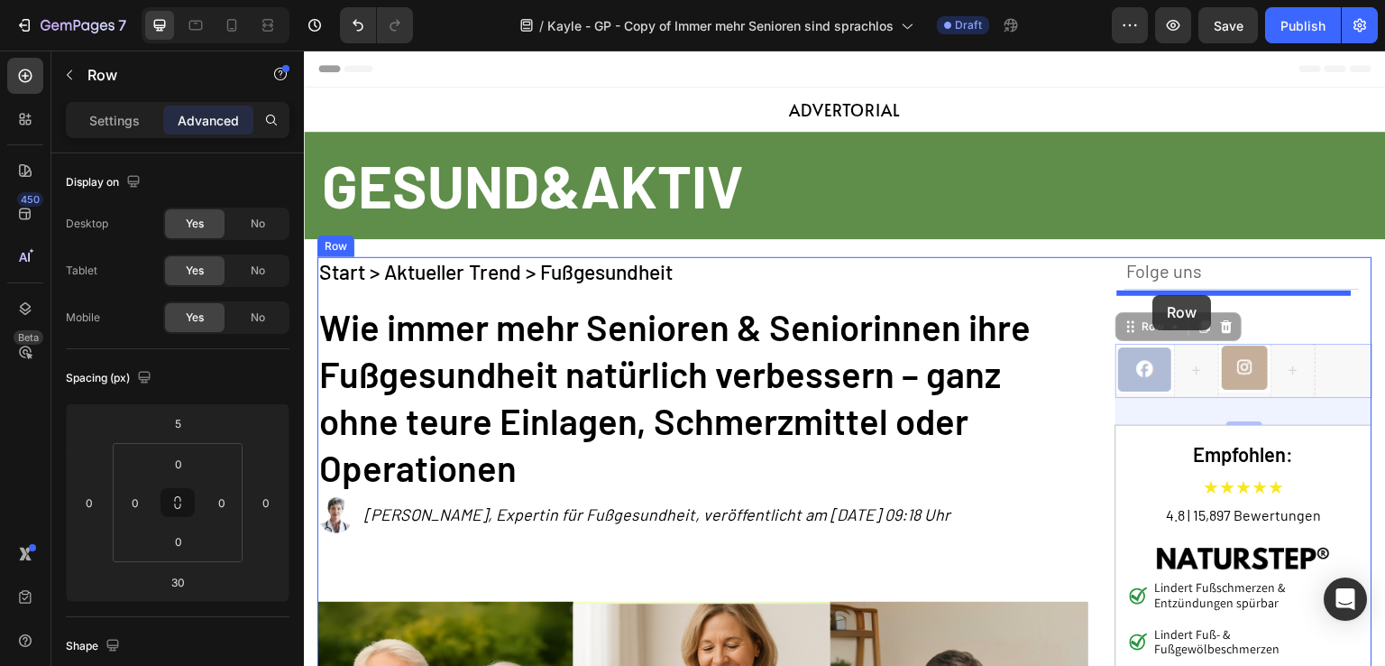
drag, startPoint x: 1157, startPoint y: 330, endPoint x: 1154, endPoint y: 295, distance: 35.4
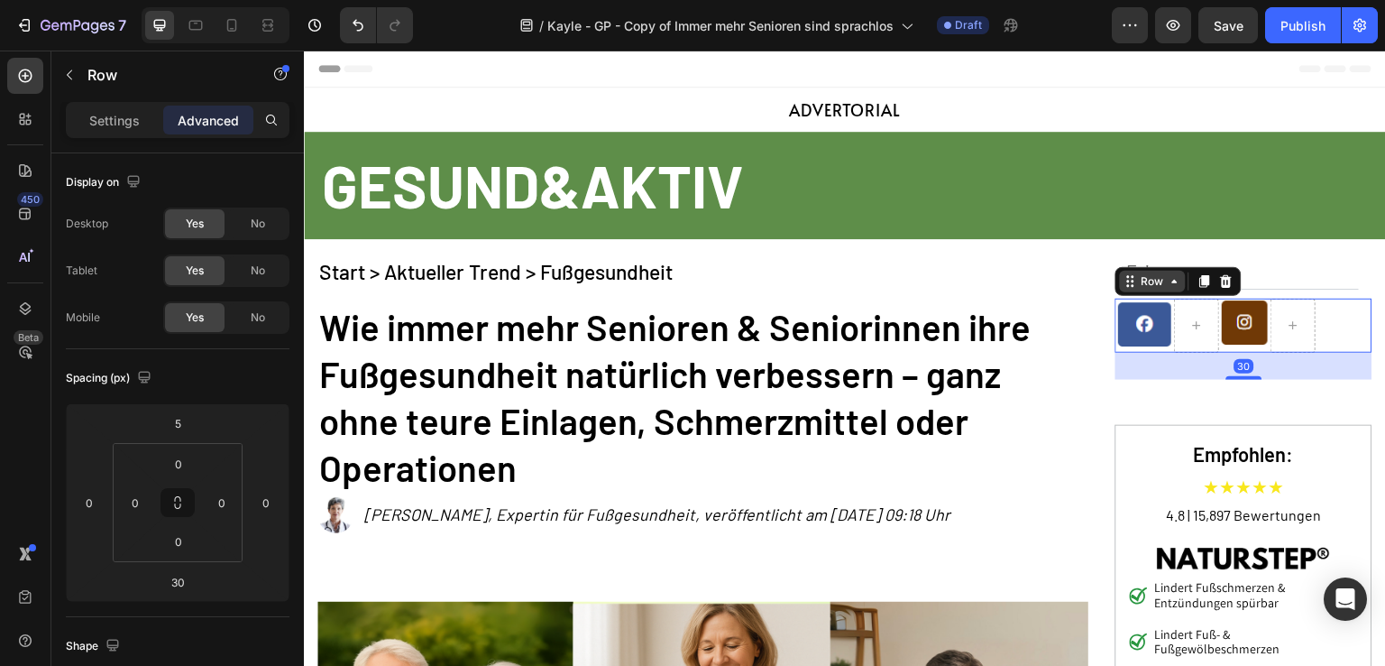
click at [1153, 279] on div "Row" at bounding box center [1153, 281] width 30 height 16
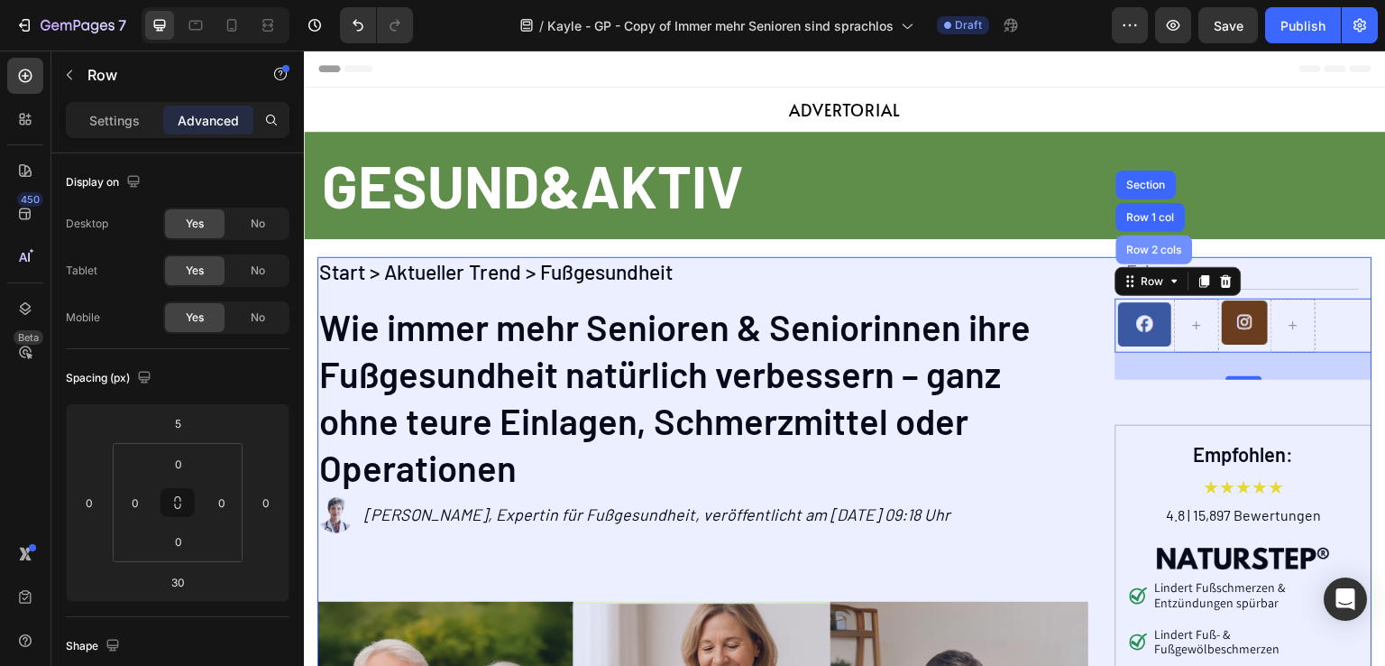
click at [1152, 246] on div "Row 2 cols" at bounding box center [1155, 249] width 62 height 11
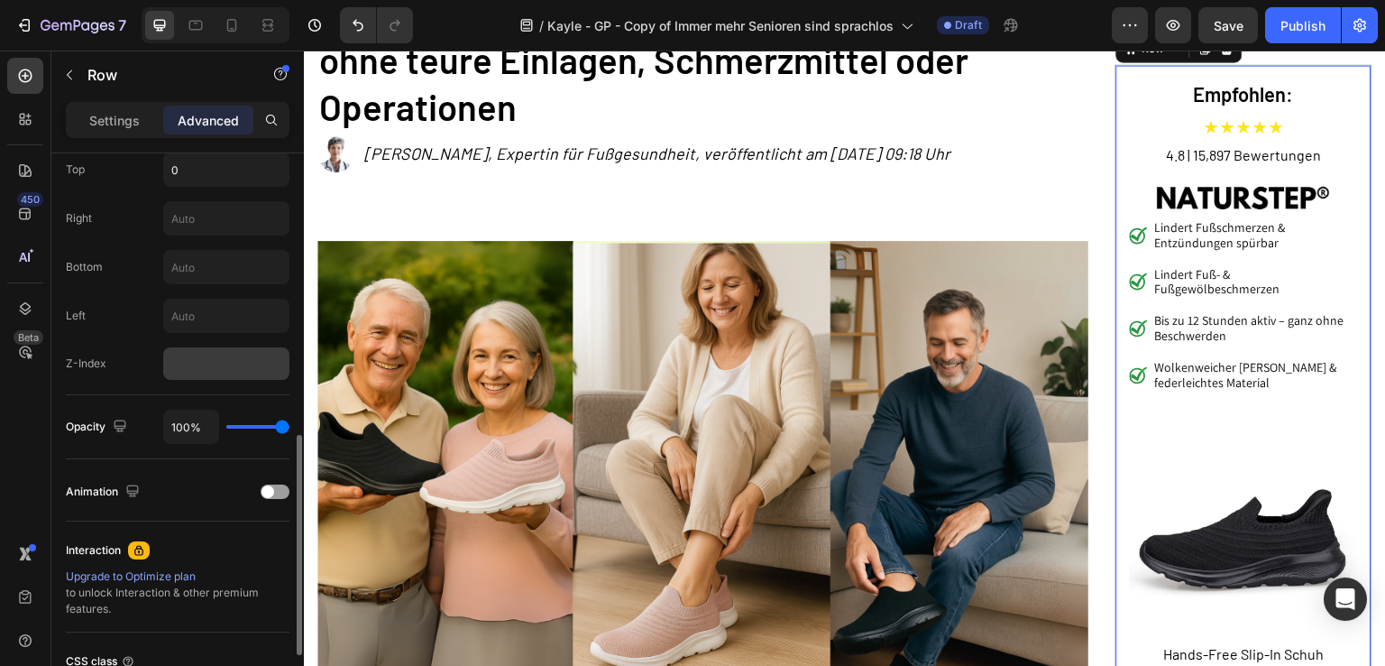
scroll to position [541, 0]
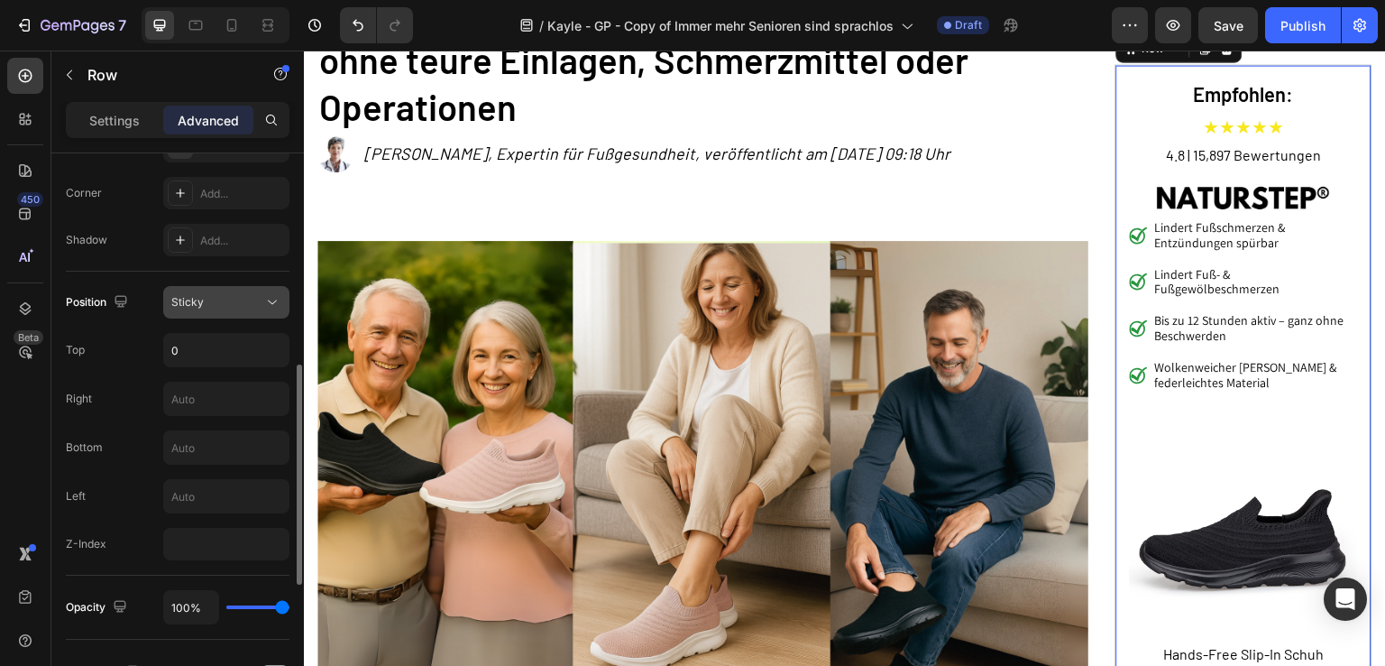
click at [251, 299] on div "Sticky" at bounding box center [217, 302] width 92 height 16
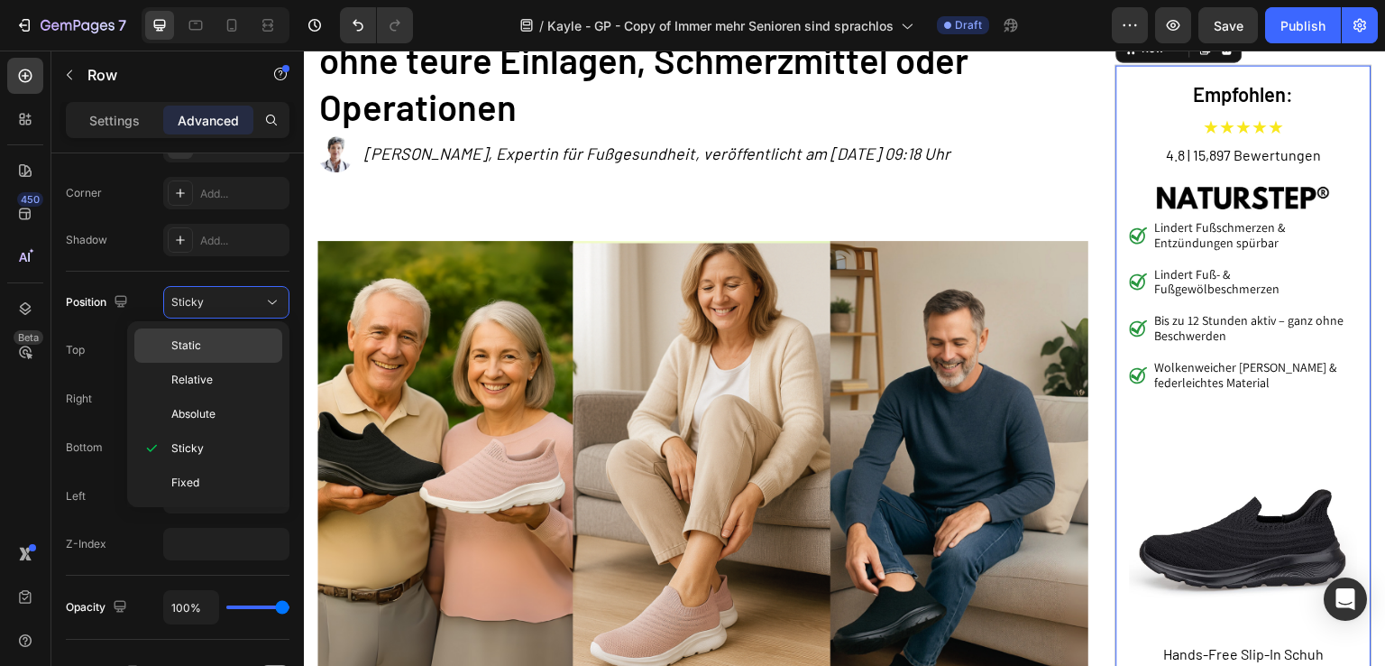
click at [249, 348] on p "Static" at bounding box center [222, 345] width 103 height 16
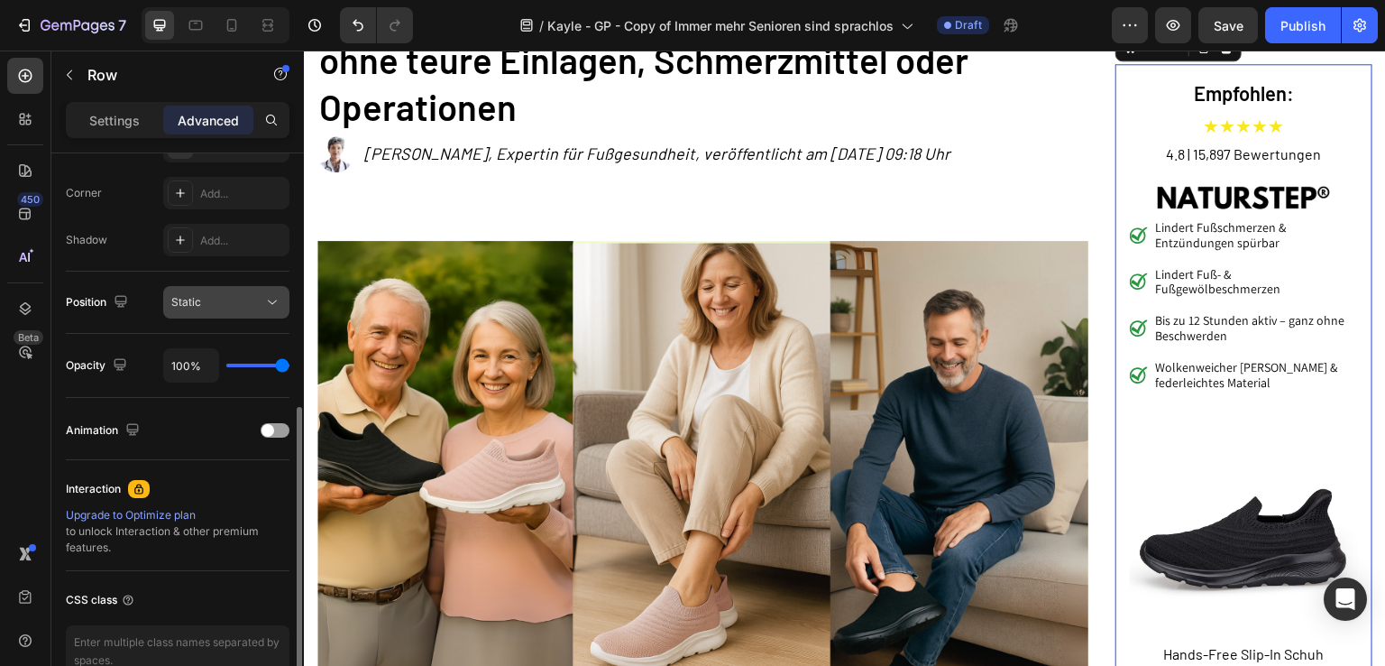
click at [270, 297] on icon at bounding box center [272, 302] width 18 height 18
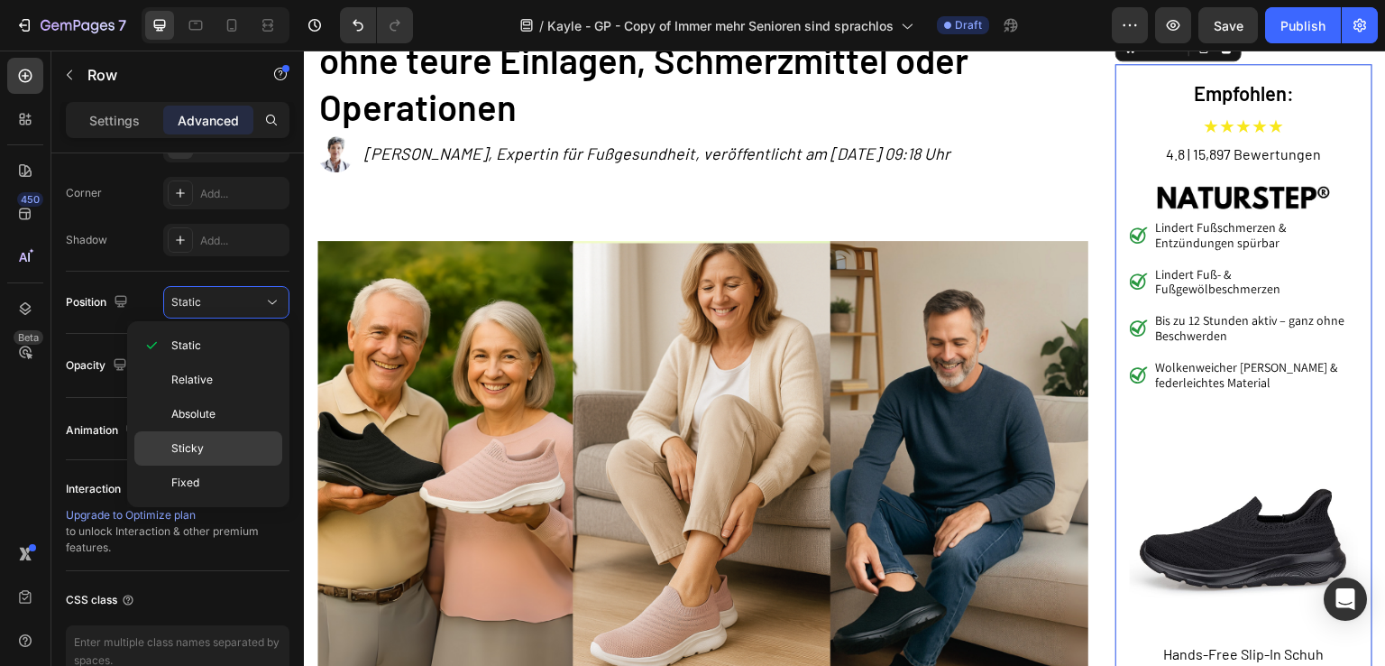
click at [226, 442] on p "Sticky" at bounding box center [222, 448] width 103 height 16
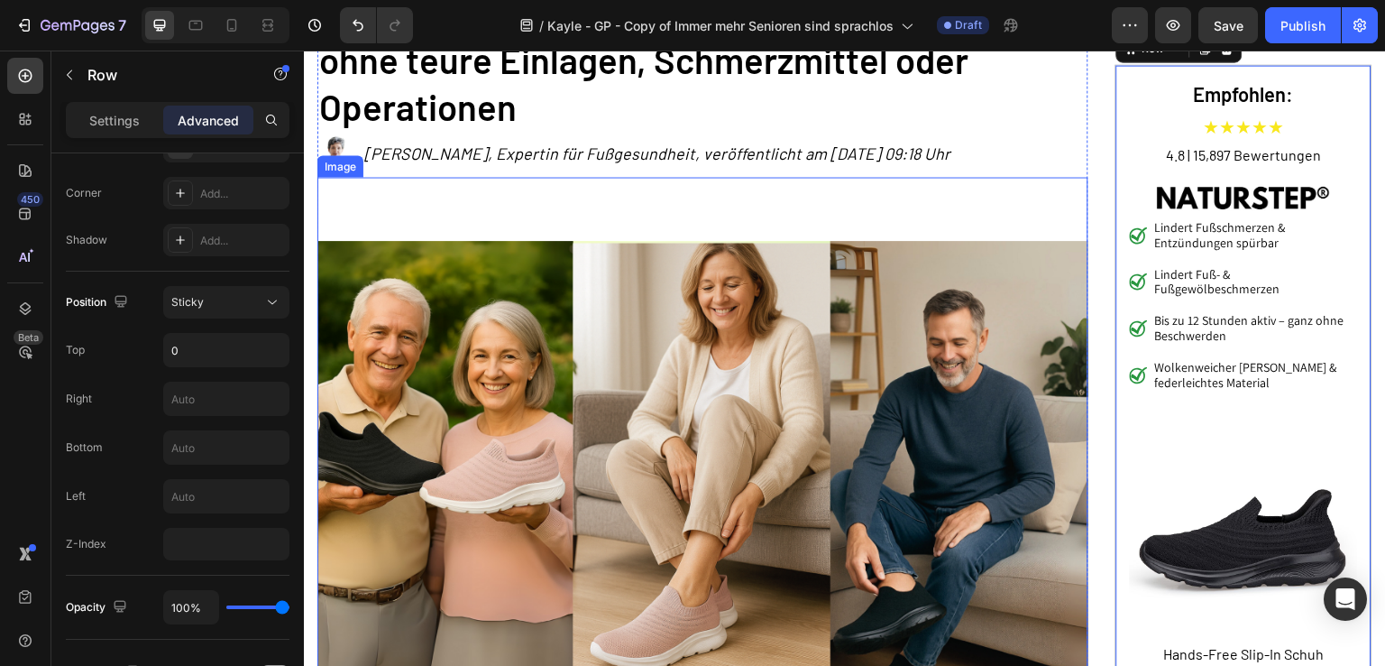
scroll to position [0, 0]
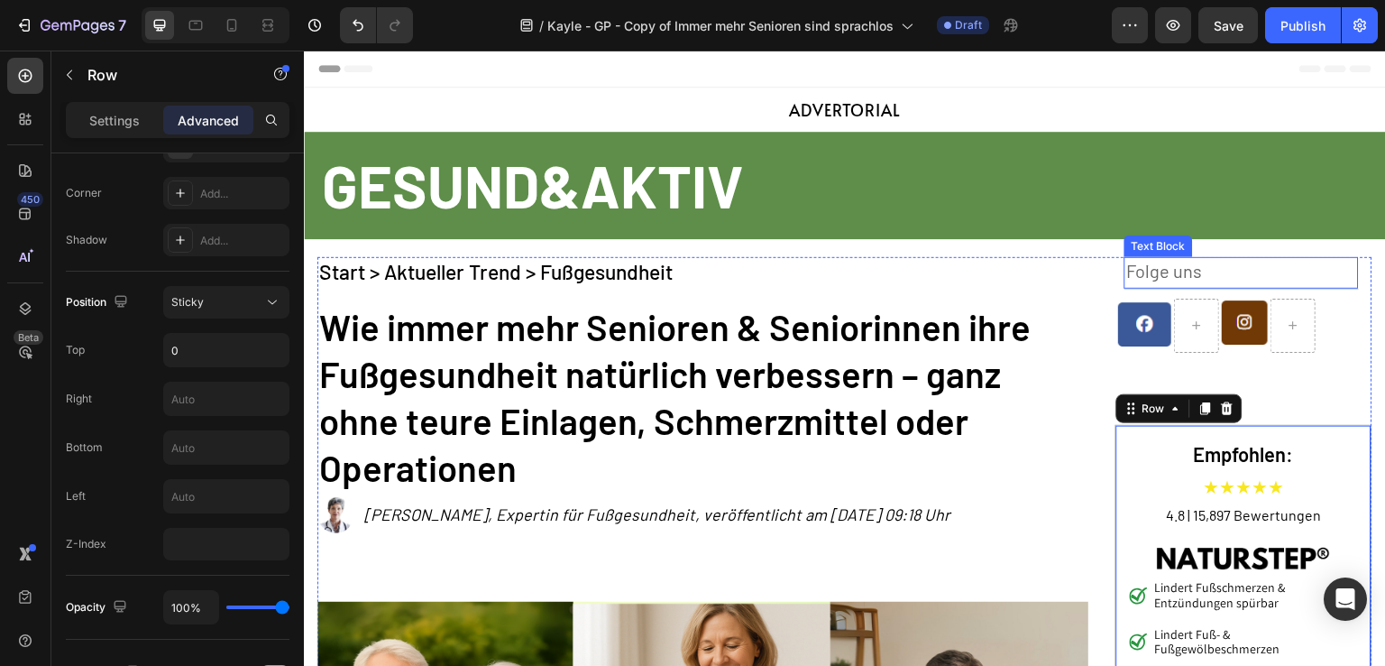
click at [1151, 269] on p "Folge uns" at bounding box center [1242, 270] width 231 height 23
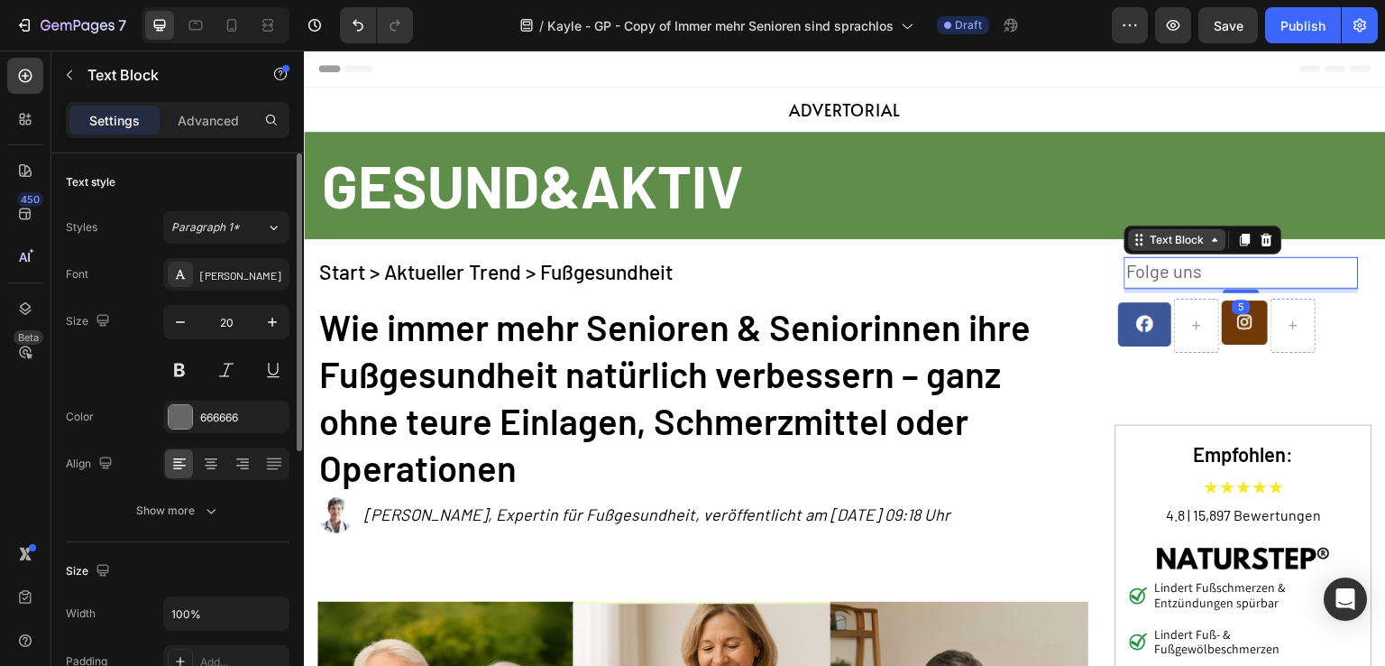
click at [1169, 244] on div "Text Block" at bounding box center [1177, 240] width 61 height 16
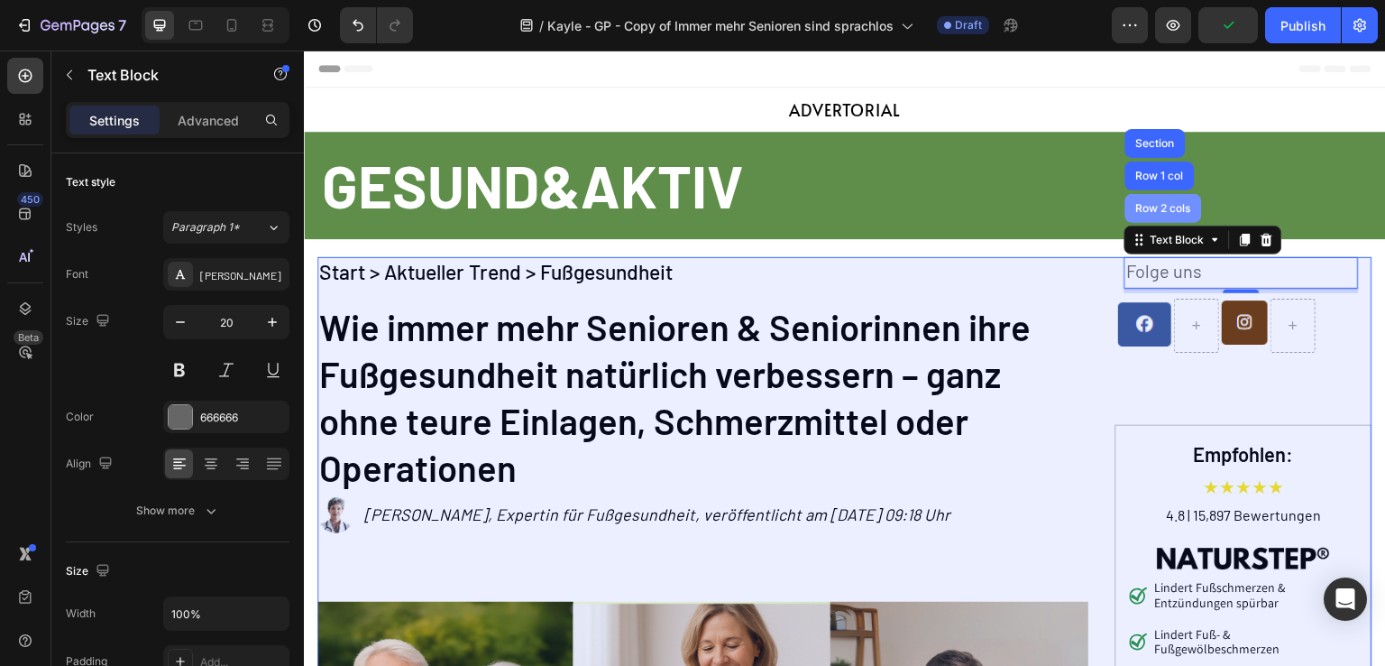
click at [1161, 207] on div "Row 2 cols" at bounding box center [1164, 208] width 62 height 11
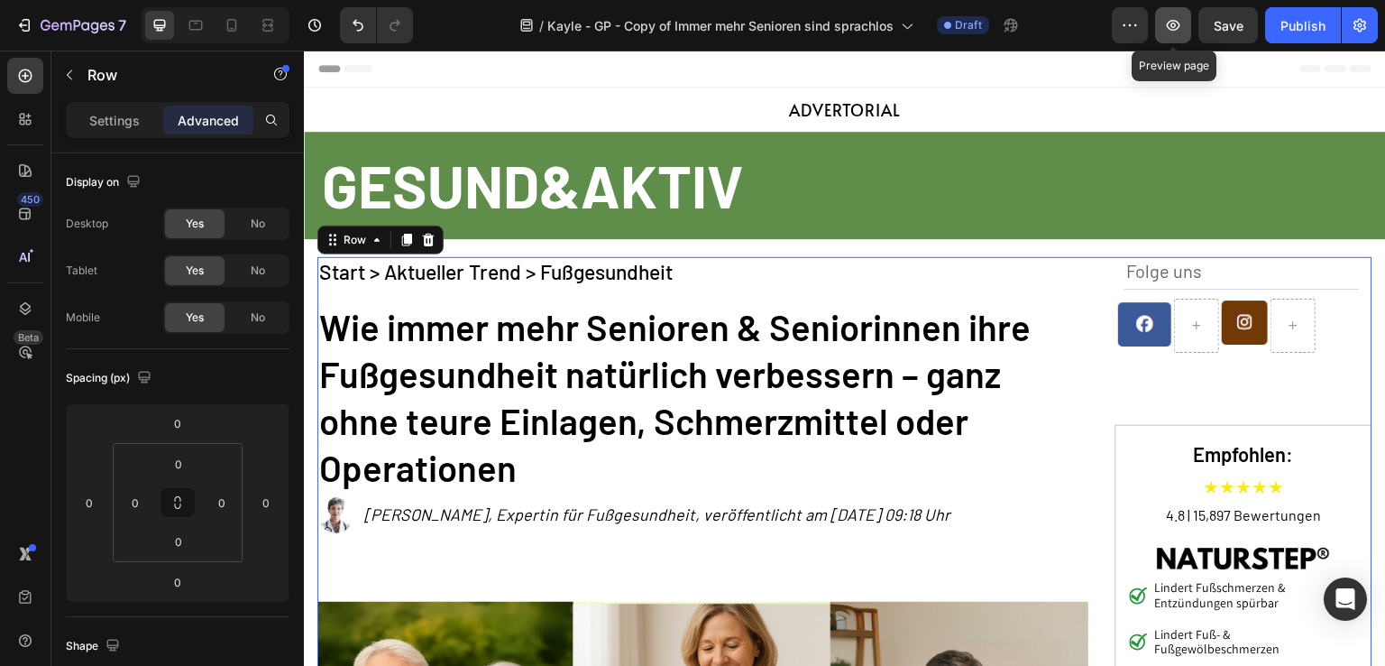
click at [1171, 26] on icon "button" at bounding box center [1173, 25] width 18 height 18
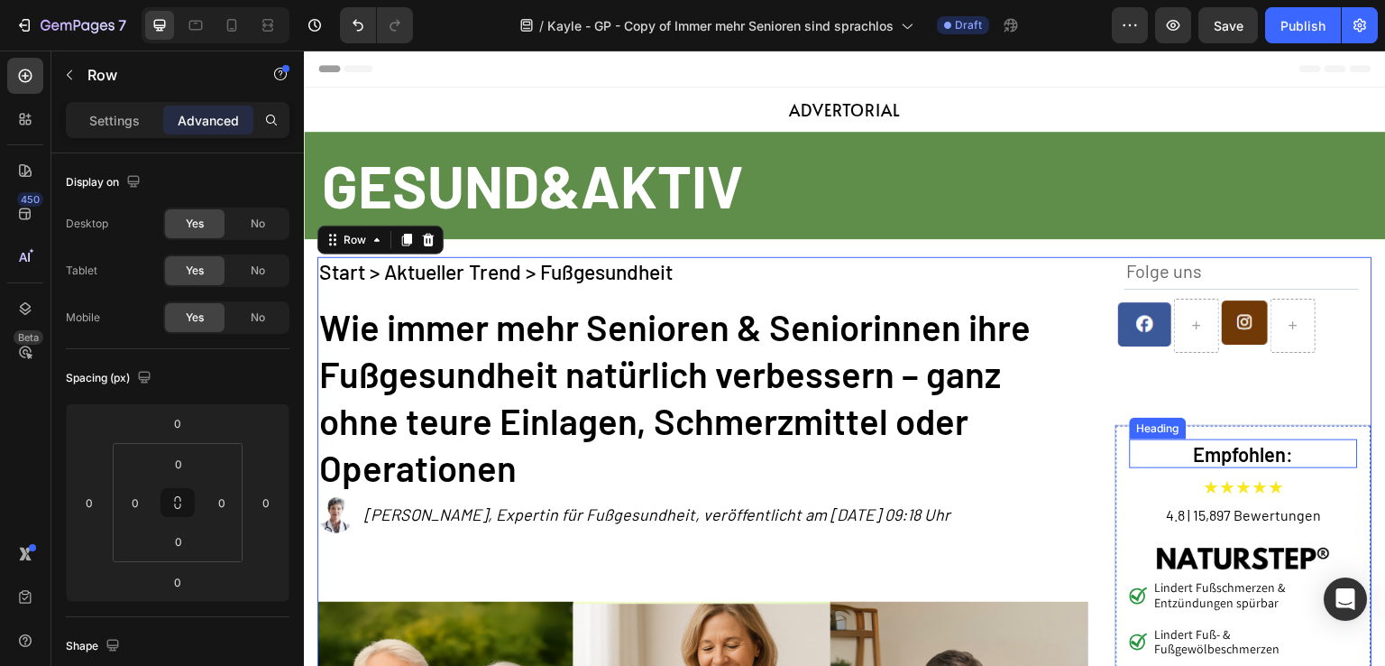
click at [1151, 439] on h2 "Empfohlen:" at bounding box center [1244, 454] width 228 height 30
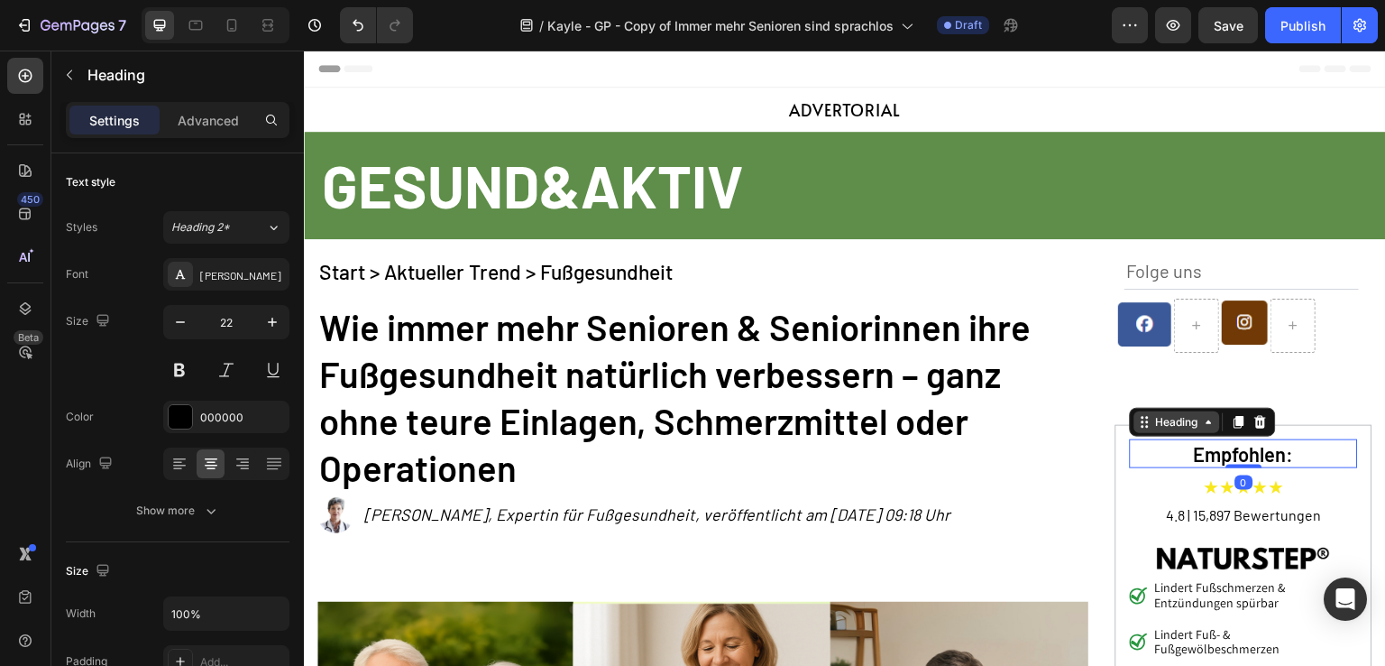
click at [1161, 422] on div "Heading" at bounding box center [1178, 422] width 50 height 16
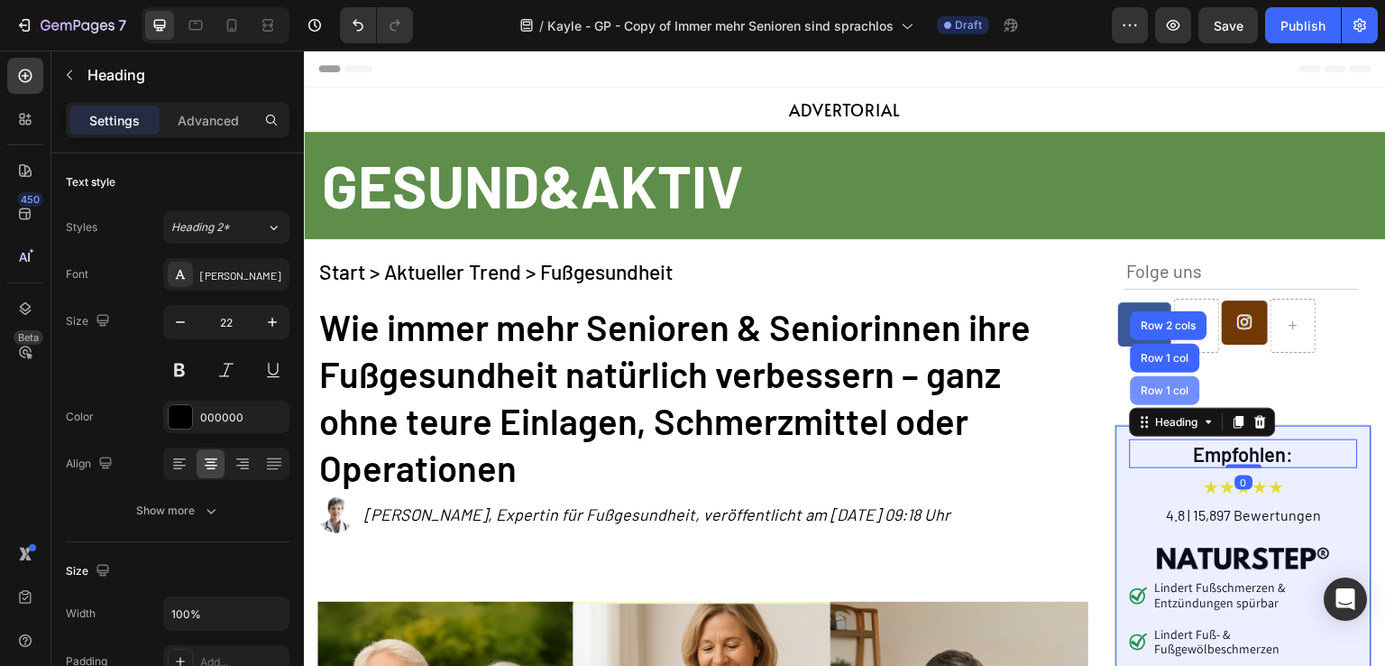
click at [1164, 391] on div "Row 1 col" at bounding box center [1165, 390] width 55 height 11
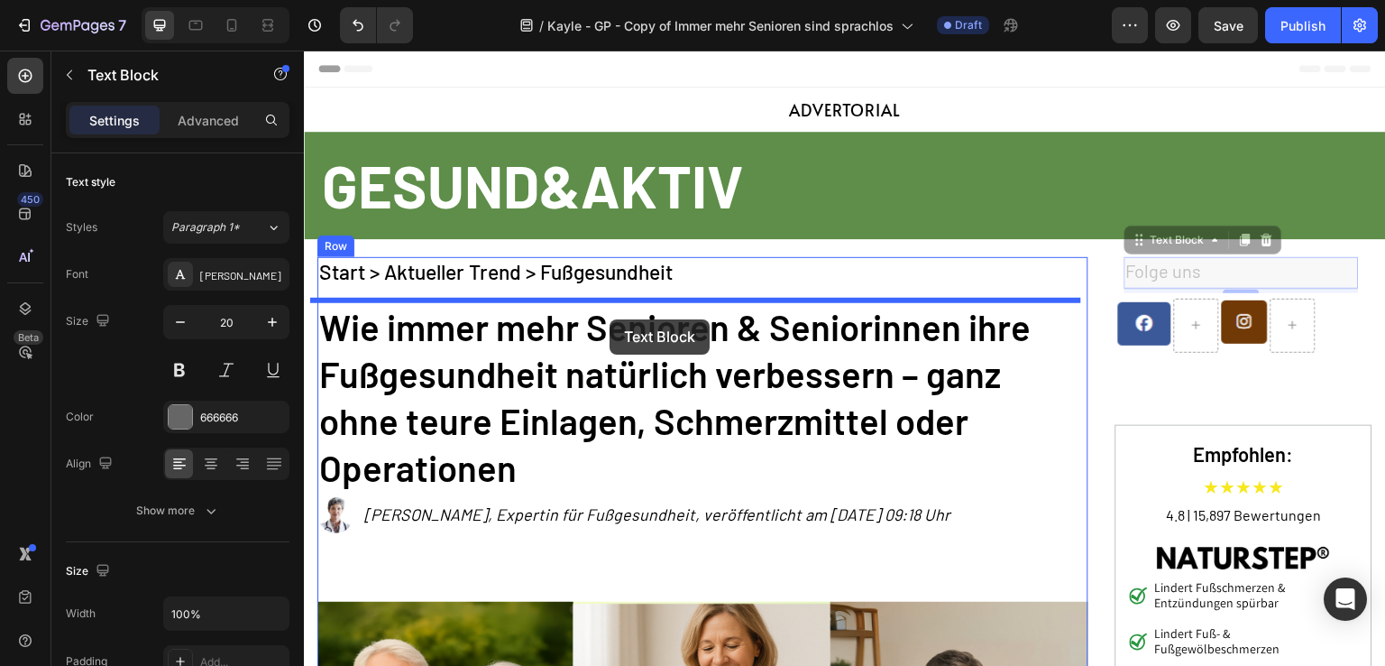
drag, startPoint x: 1313, startPoint y: 275, endPoint x: 610, endPoint y: 319, distance: 704.9
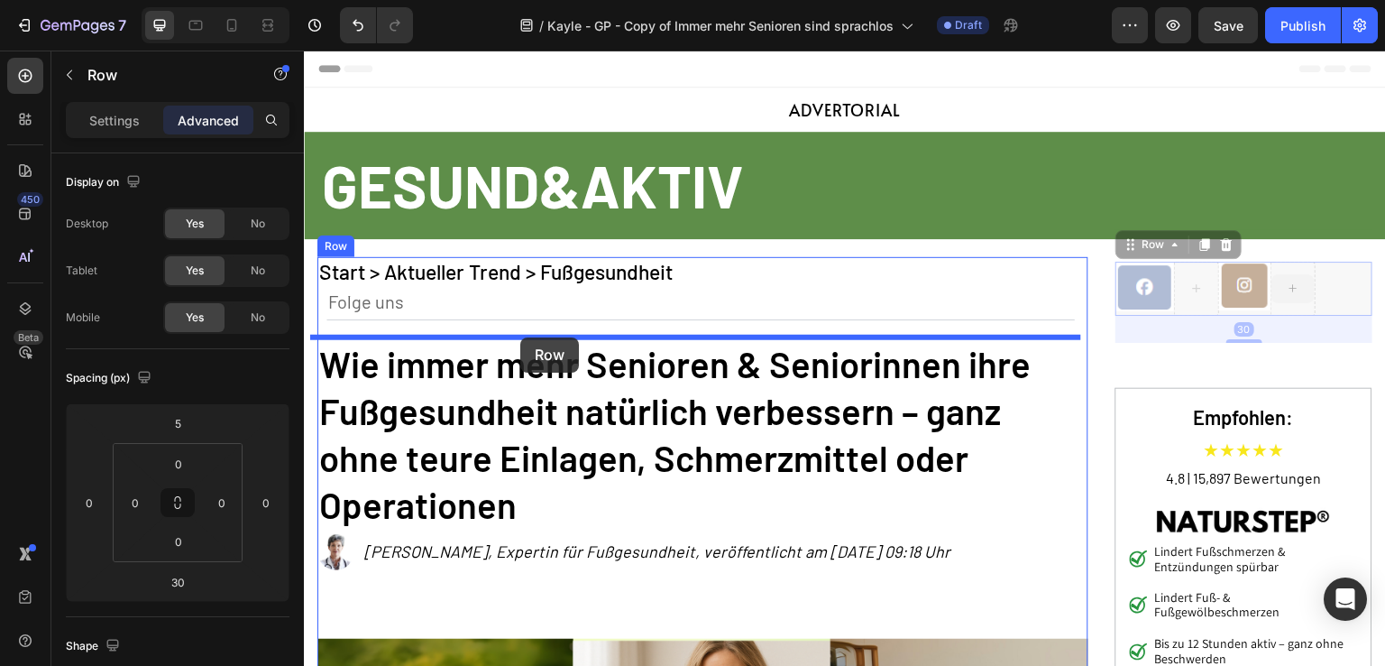
drag, startPoint x: 1320, startPoint y: 276, endPoint x: 520, endPoint y: 337, distance: 801.5
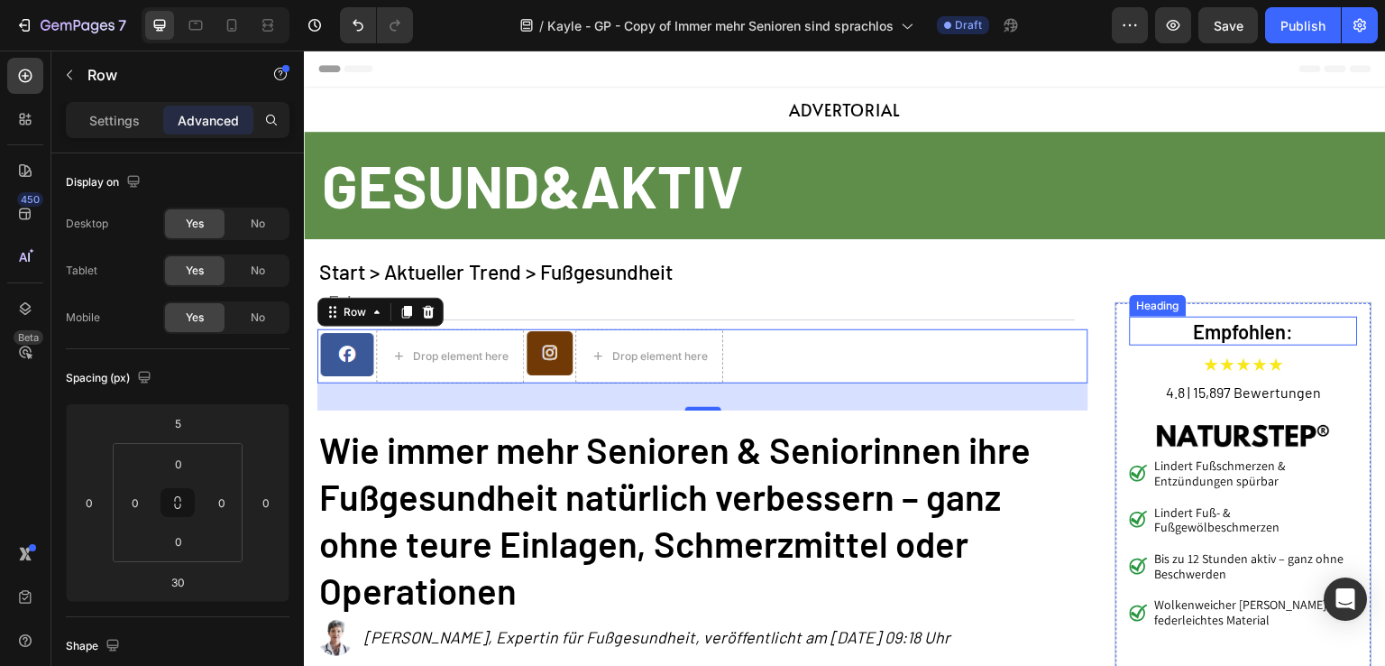
click at [1143, 323] on h2 "Empfohlen:" at bounding box center [1244, 332] width 228 height 30
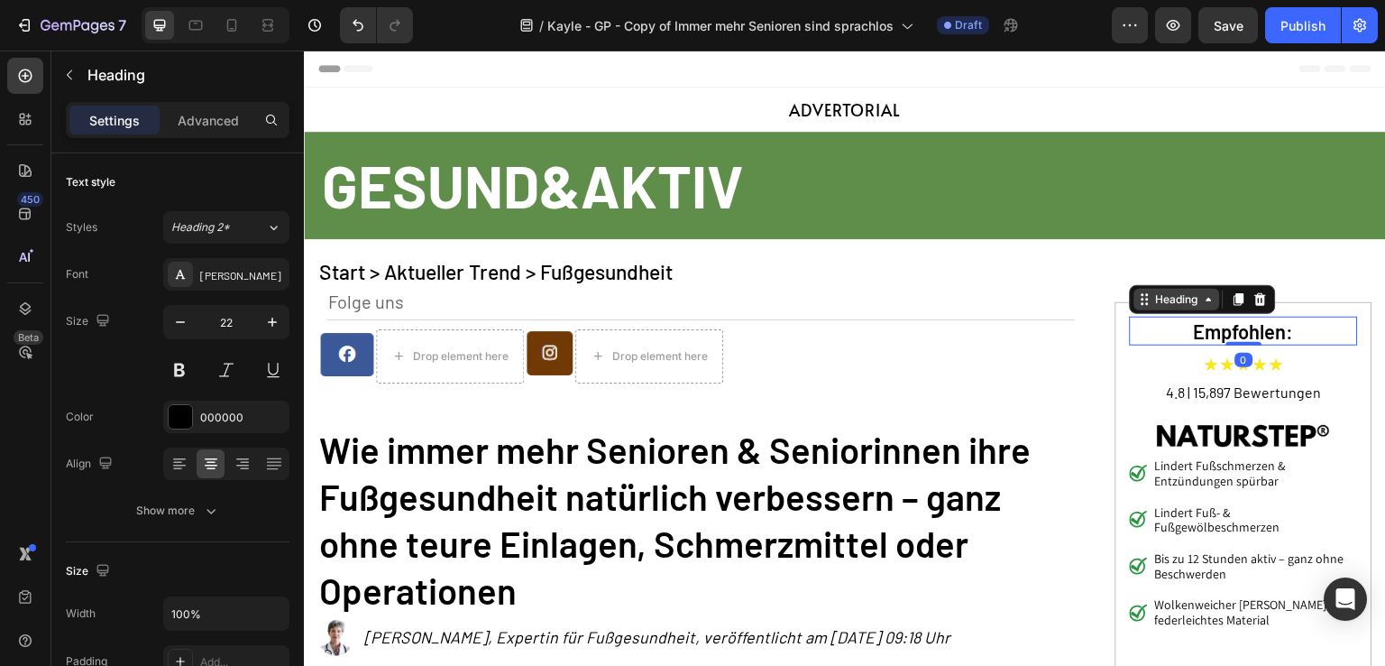
click at [1154, 301] on div "Heading" at bounding box center [1178, 299] width 50 height 16
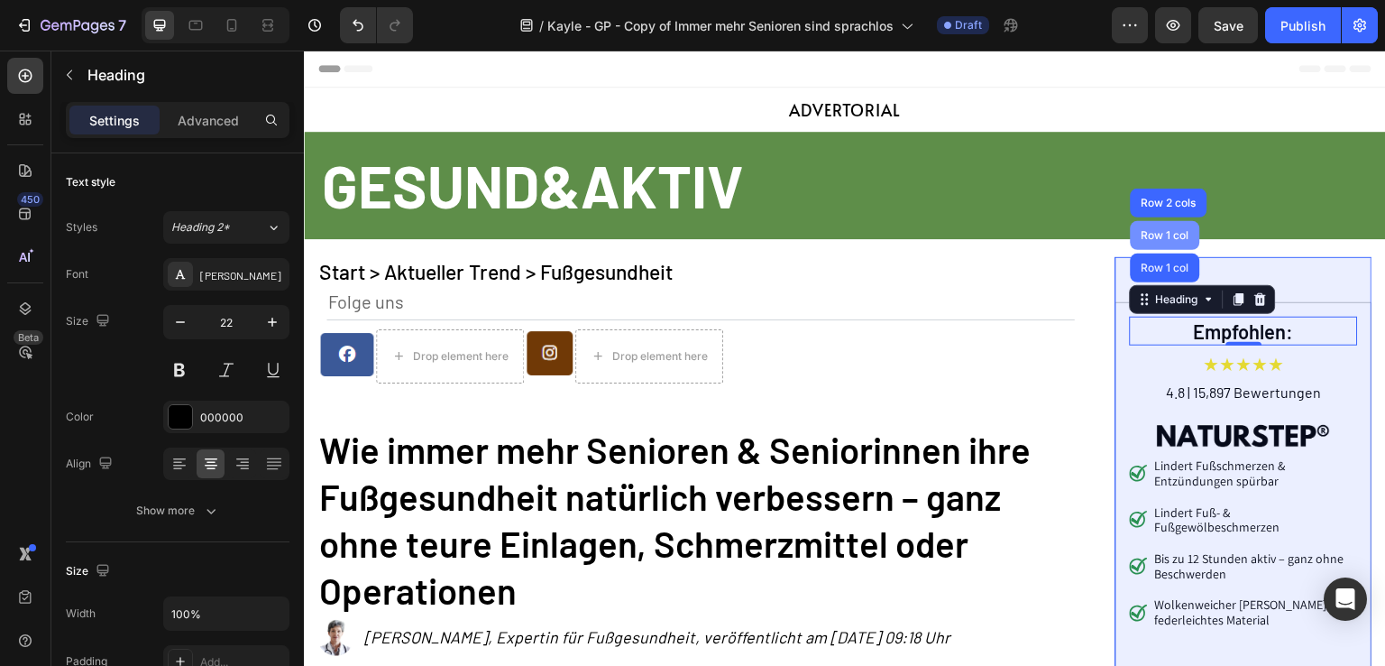
click at [1164, 232] on div "Row 1 col" at bounding box center [1165, 235] width 55 height 11
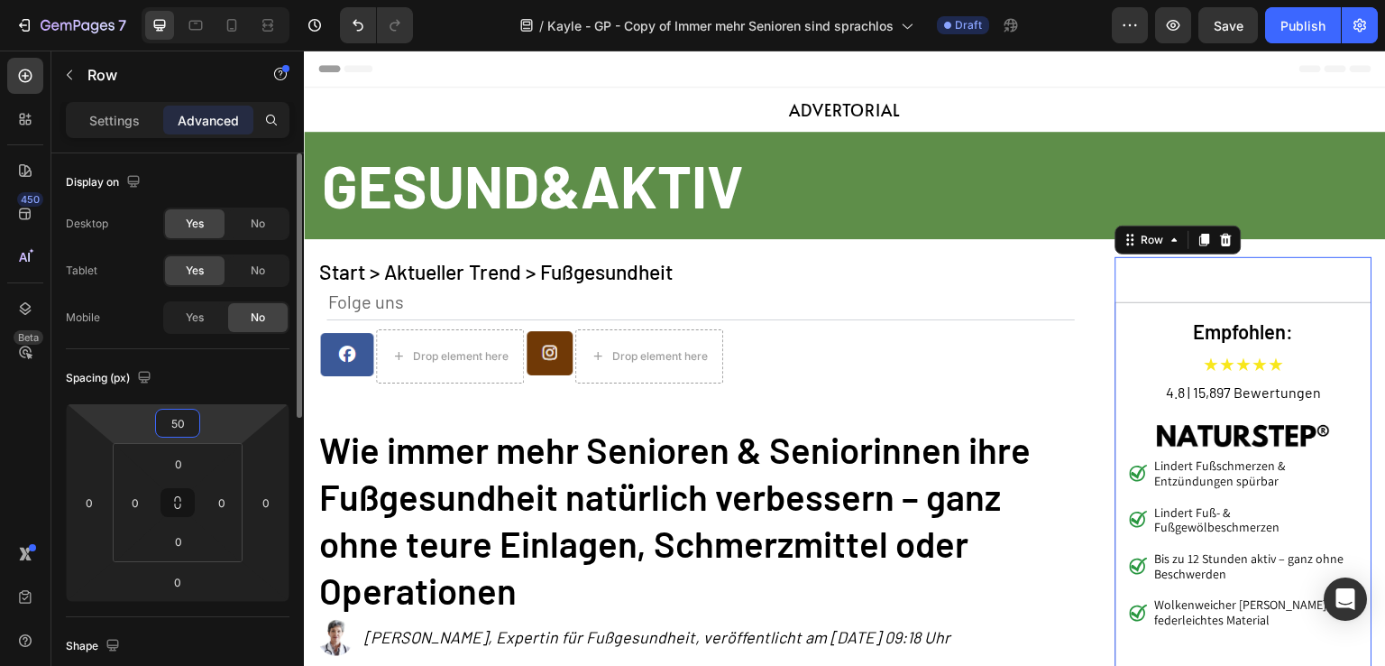
click at [189, 413] on input "50" at bounding box center [178, 423] width 36 height 27
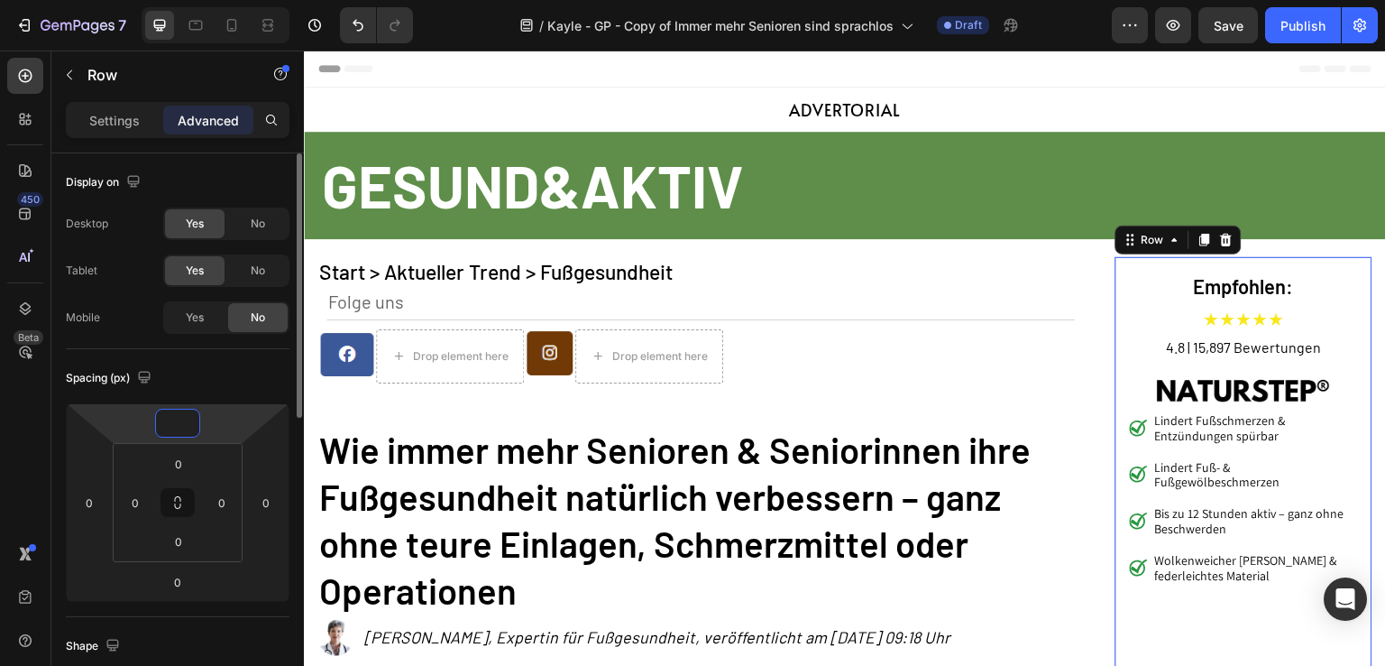
type input "0"
click at [206, 381] on div "Spacing (px)" at bounding box center [178, 378] width 224 height 29
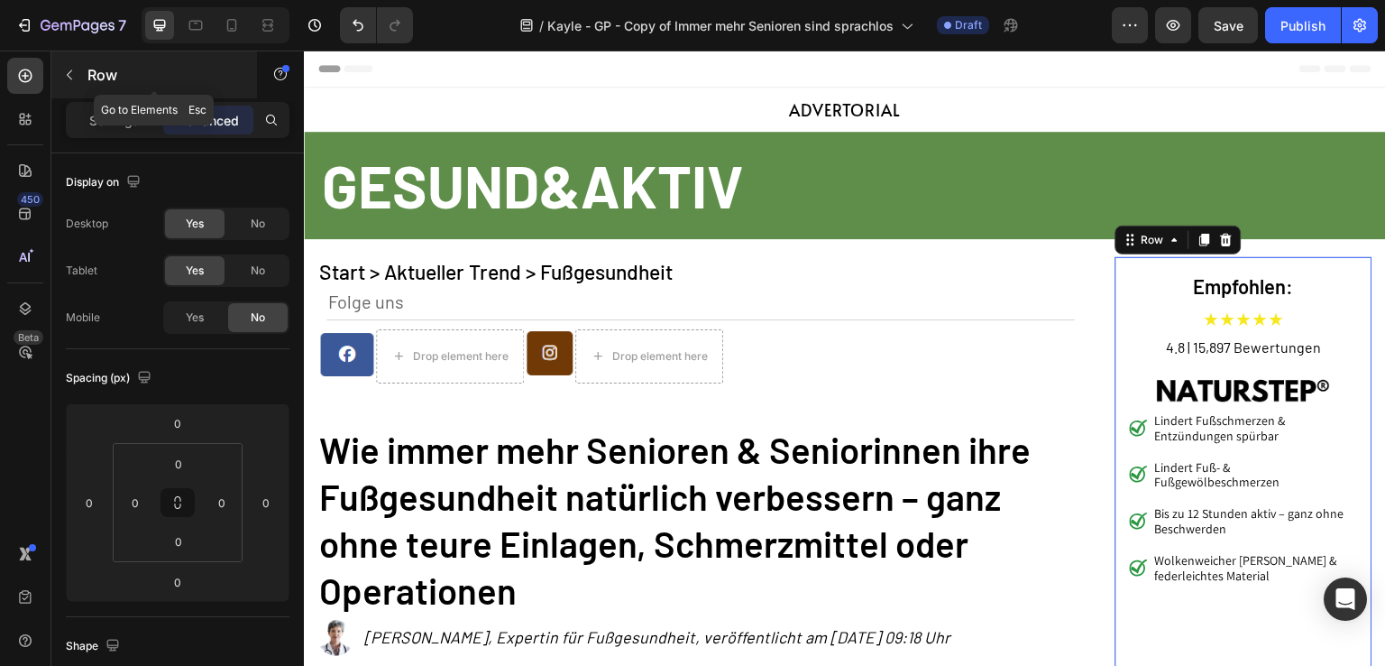
click at [123, 67] on p "Row" at bounding box center [163, 75] width 153 height 22
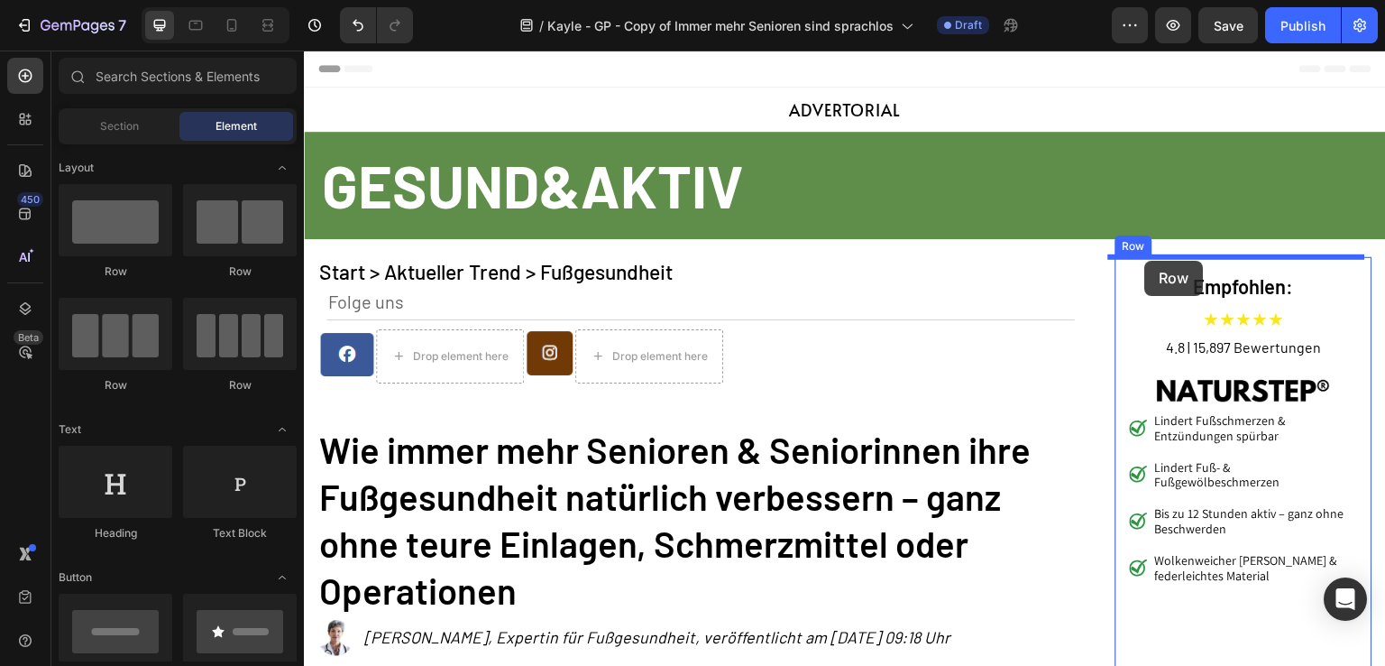
drag, startPoint x: 433, startPoint y: 265, endPoint x: 1146, endPoint y: 261, distance: 712.6
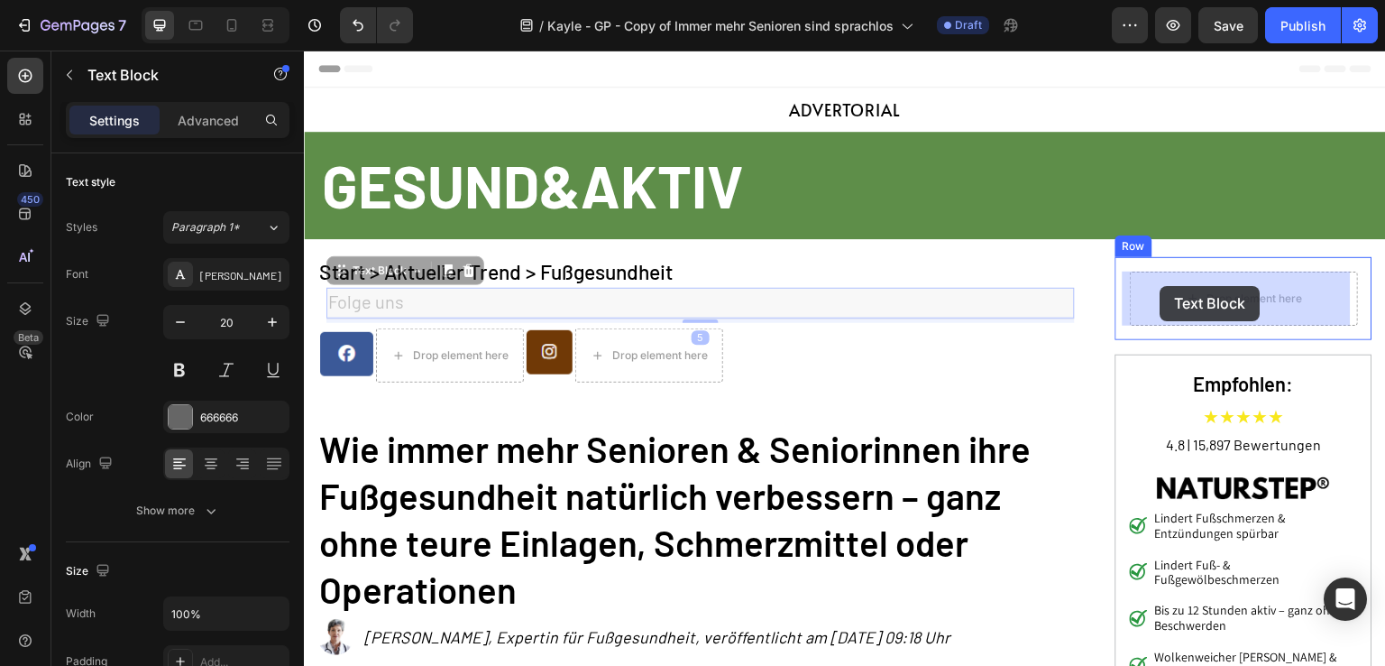
drag, startPoint x: 487, startPoint y: 298, endPoint x: 1138, endPoint y: 290, distance: 651.3
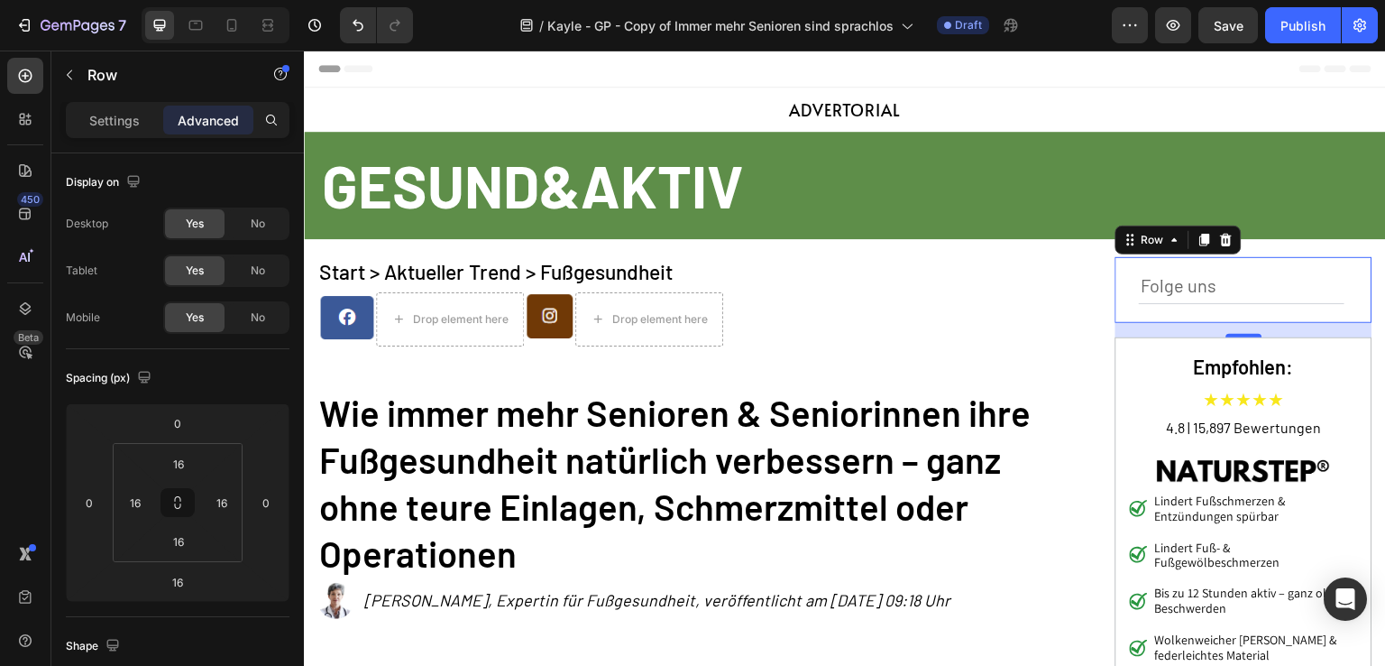
click at [1121, 286] on div "Folge uns Text Block Row 0" at bounding box center [1244, 290] width 257 height 66
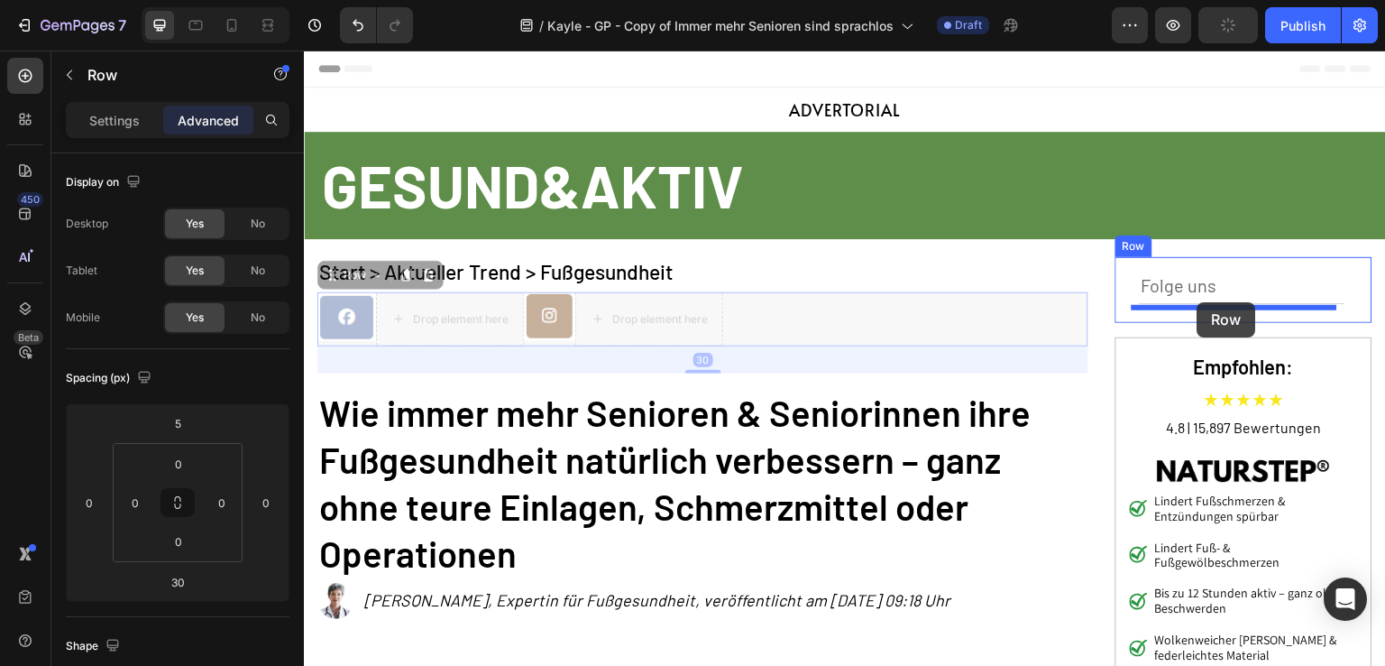
drag, startPoint x: 819, startPoint y: 319, endPoint x: 1198, endPoint y: 302, distance: 379.2
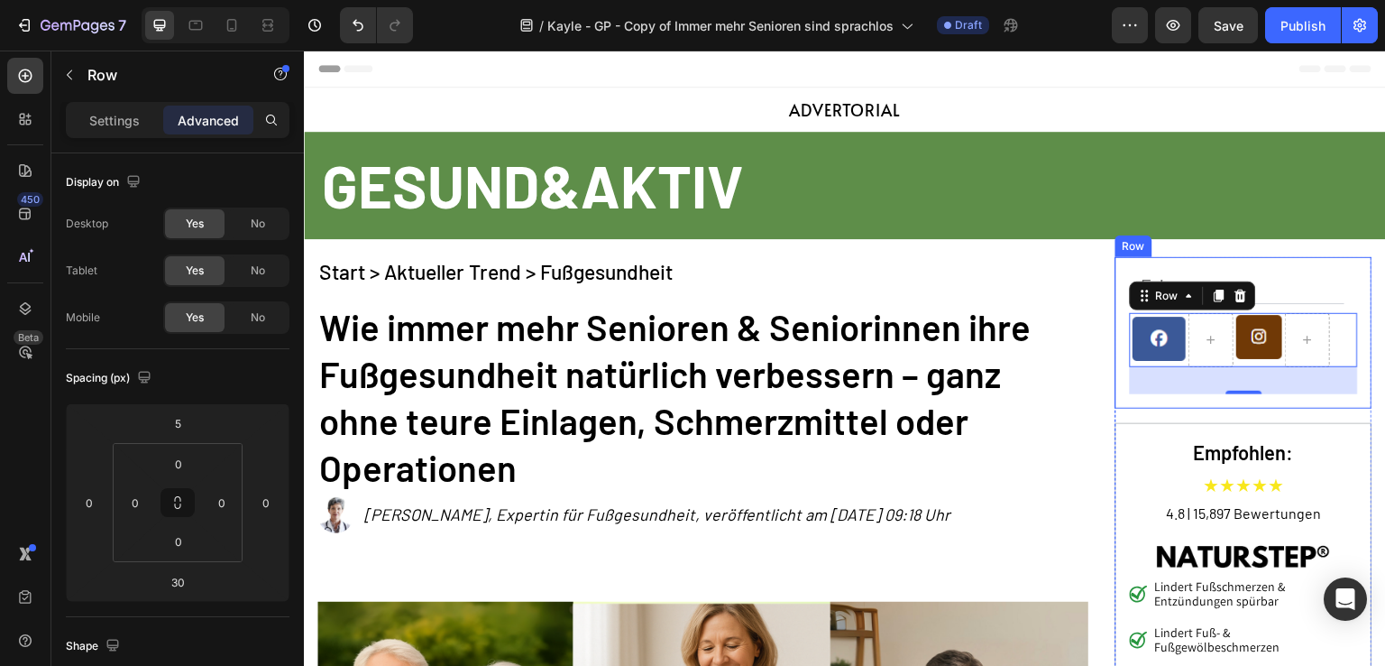
click at [1118, 271] on div "Folge uns Text Block Image Image Row 30 Row" at bounding box center [1244, 333] width 257 height 152
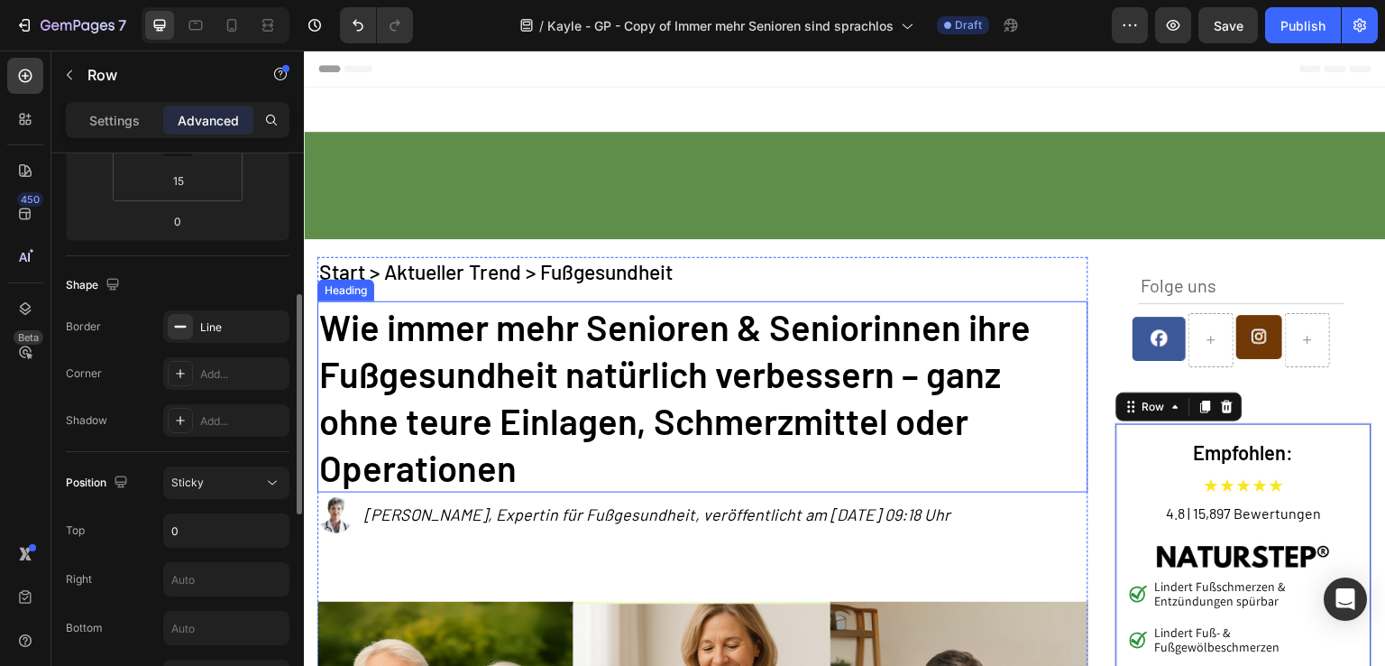
scroll to position [541, 0]
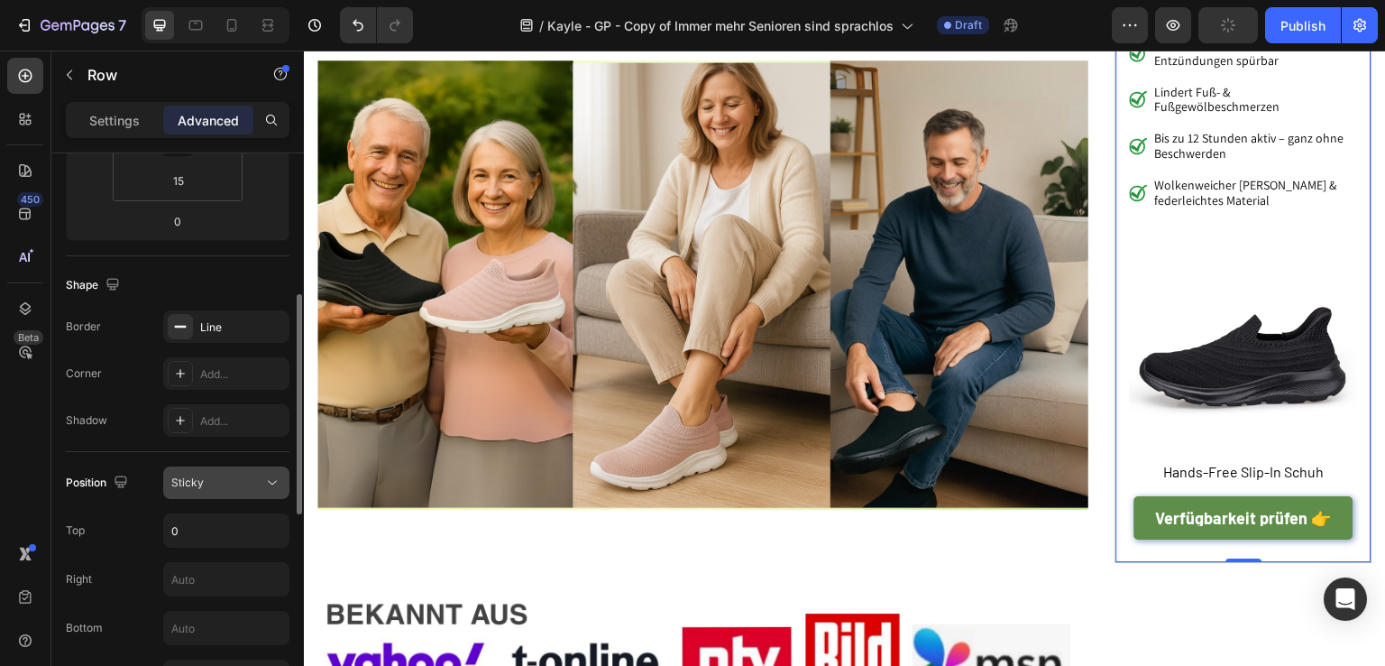
click at [216, 466] on button "Sticky" at bounding box center [226, 482] width 126 height 32
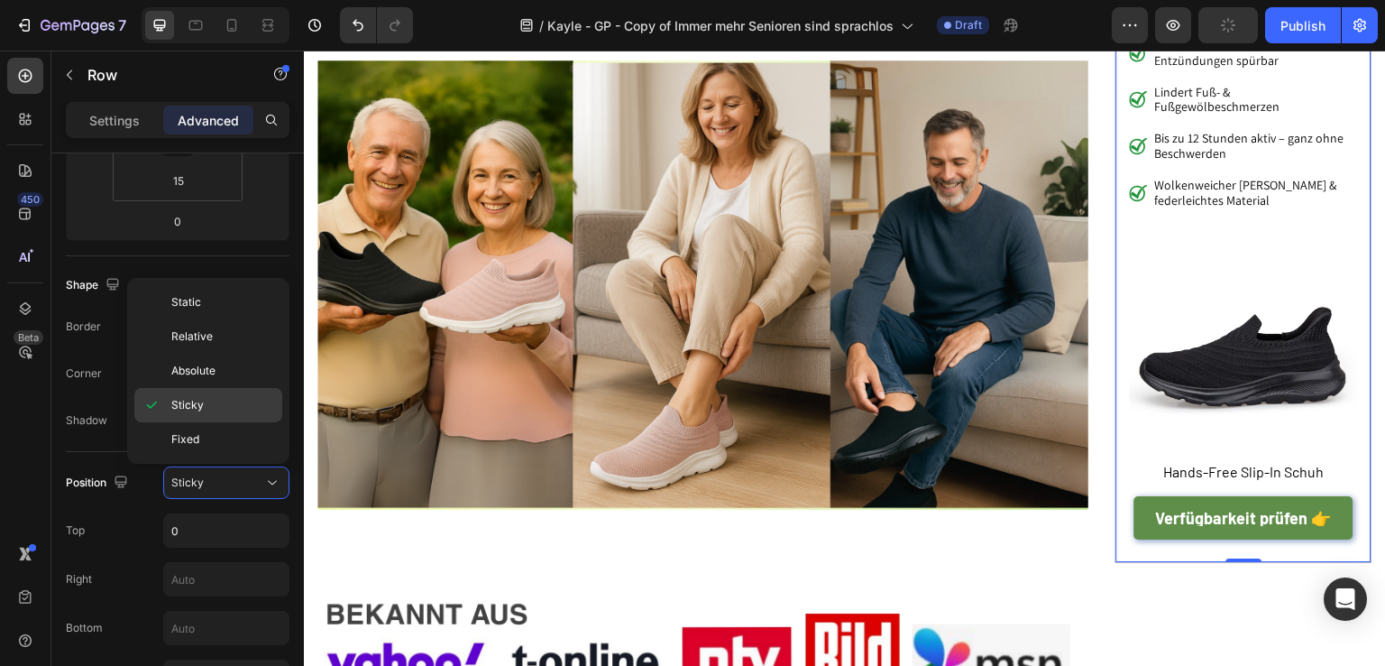
click at [223, 398] on p "Sticky" at bounding box center [222, 405] width 103 height 16
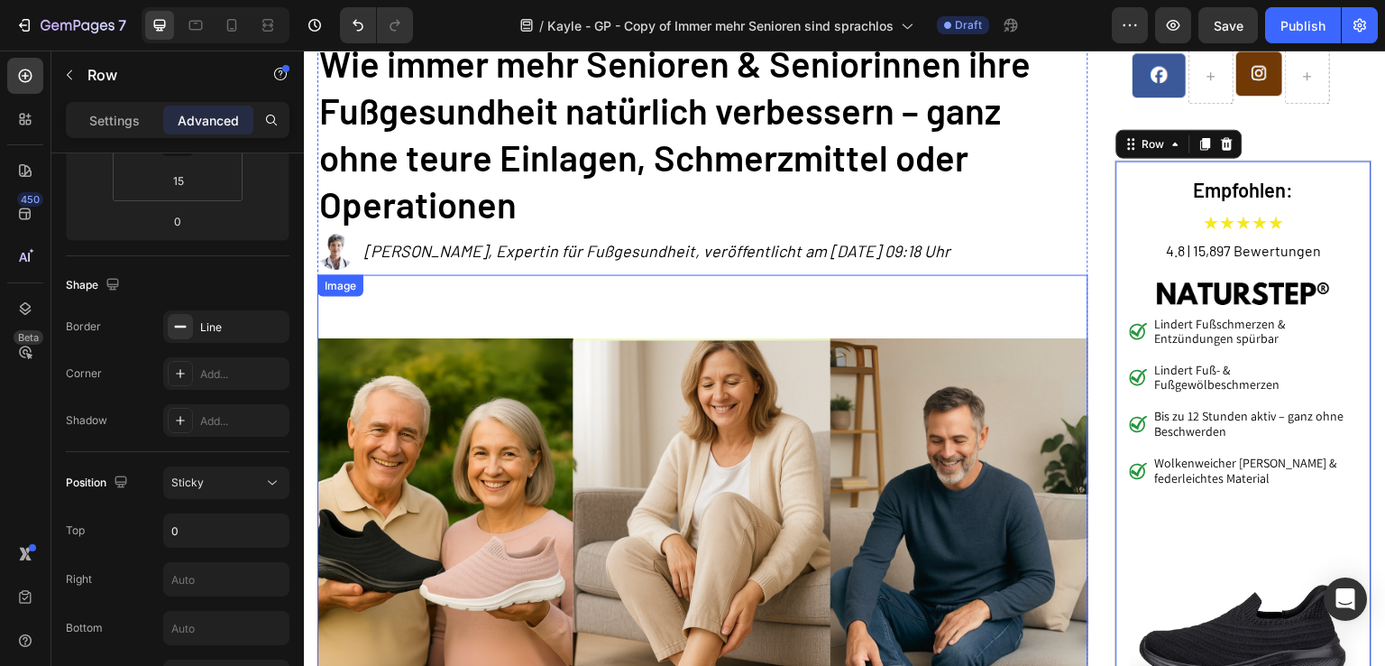
scroll to position [180, 0]
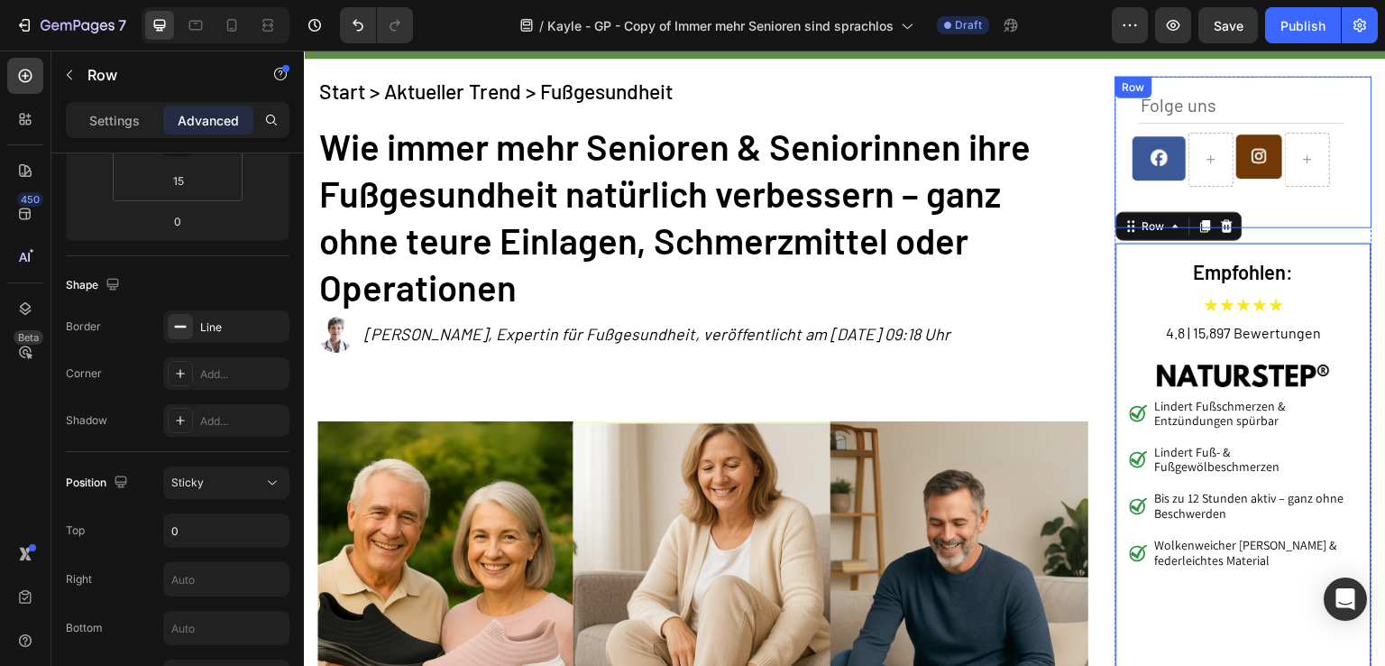
click at [1231, 196] on div "Folge uns Text Block Image Image Row" at bounding box center [1244, 152] width 228 height 123
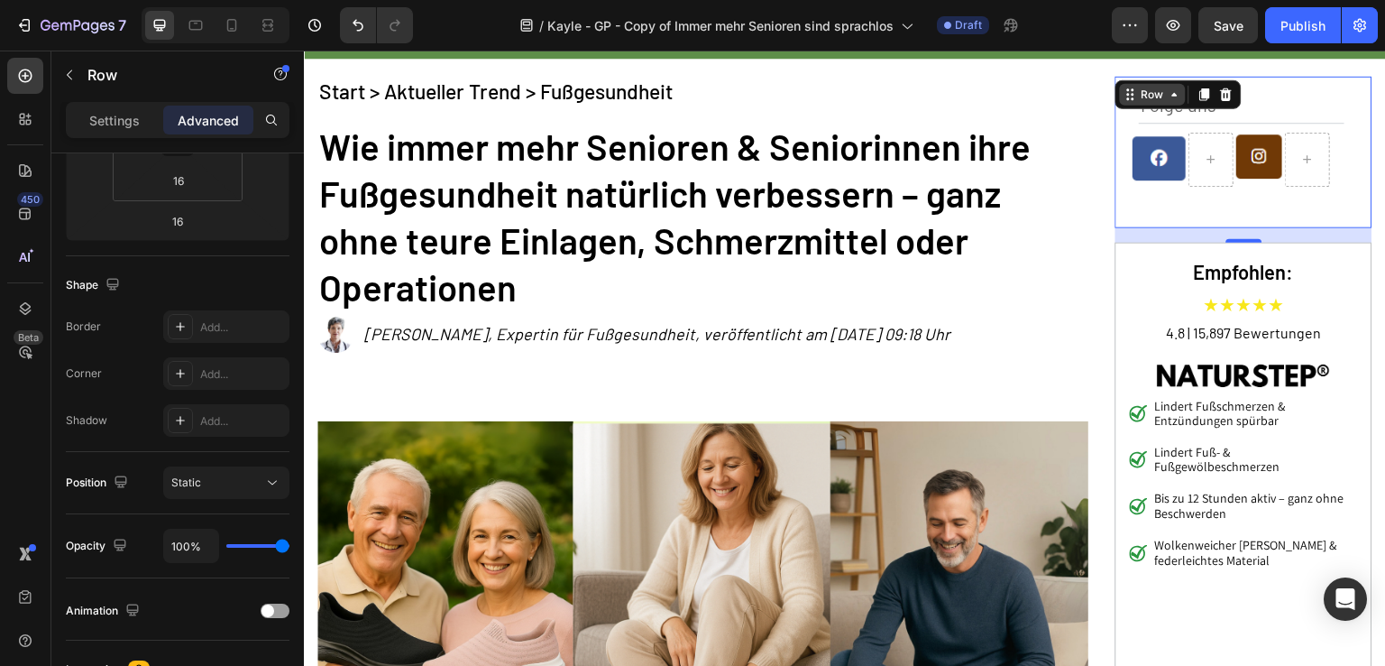
click at [1139, 99] on div "Row" at bounding box center [1153, 95] width 30 height 16
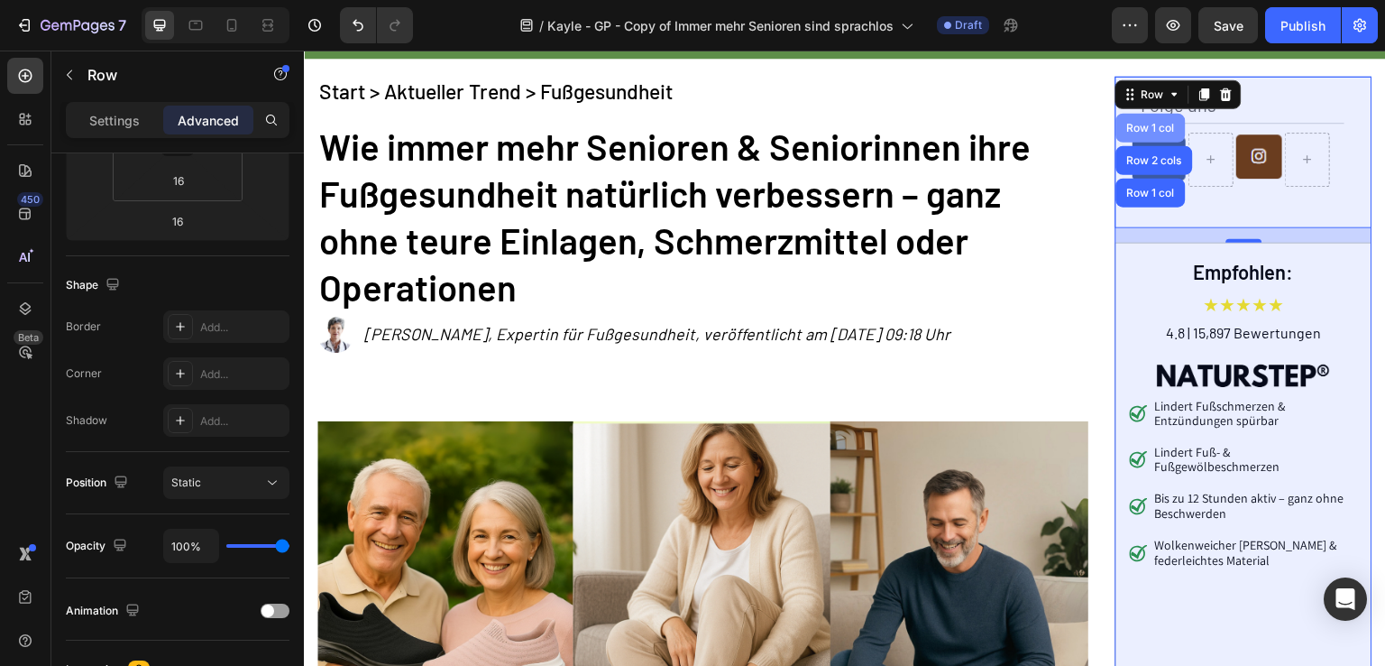
click at [1146, 133] on div "Row 1 col" at bounding box center [1151, 128] width 69 height 29
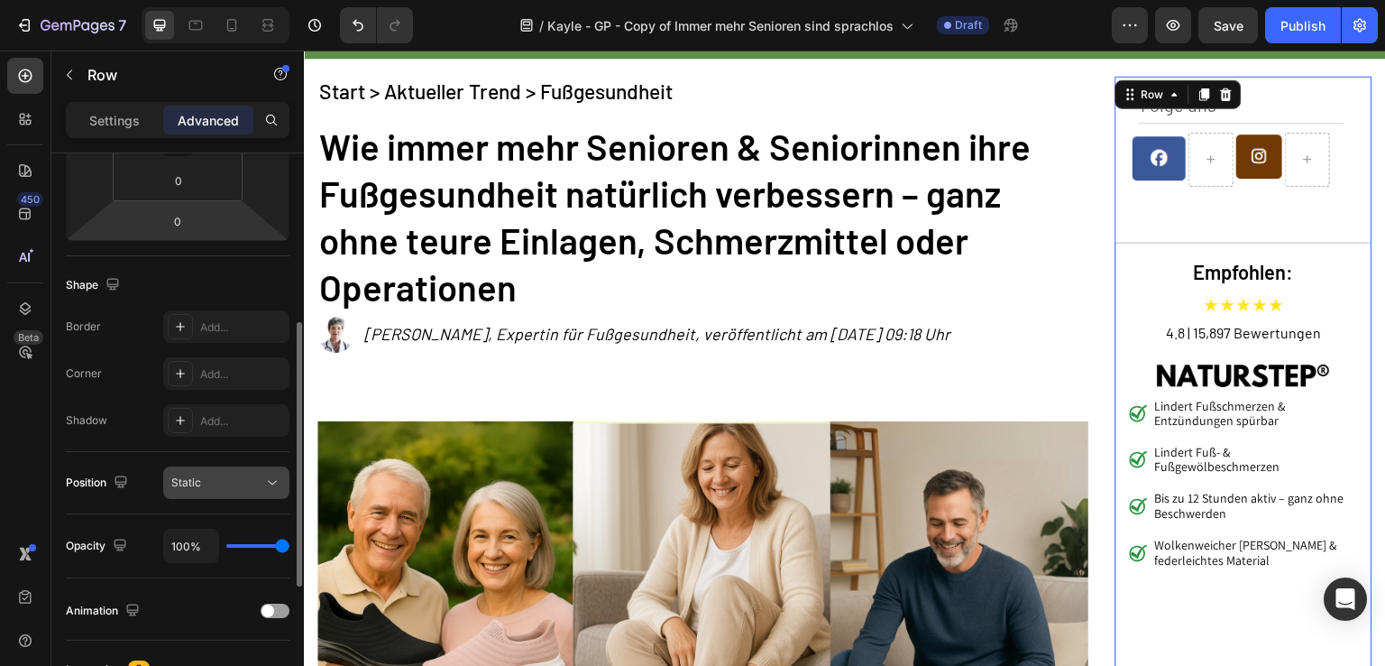
click at [217, 479] on div "Static" at bounding box center [217, 482] width 92 height 16
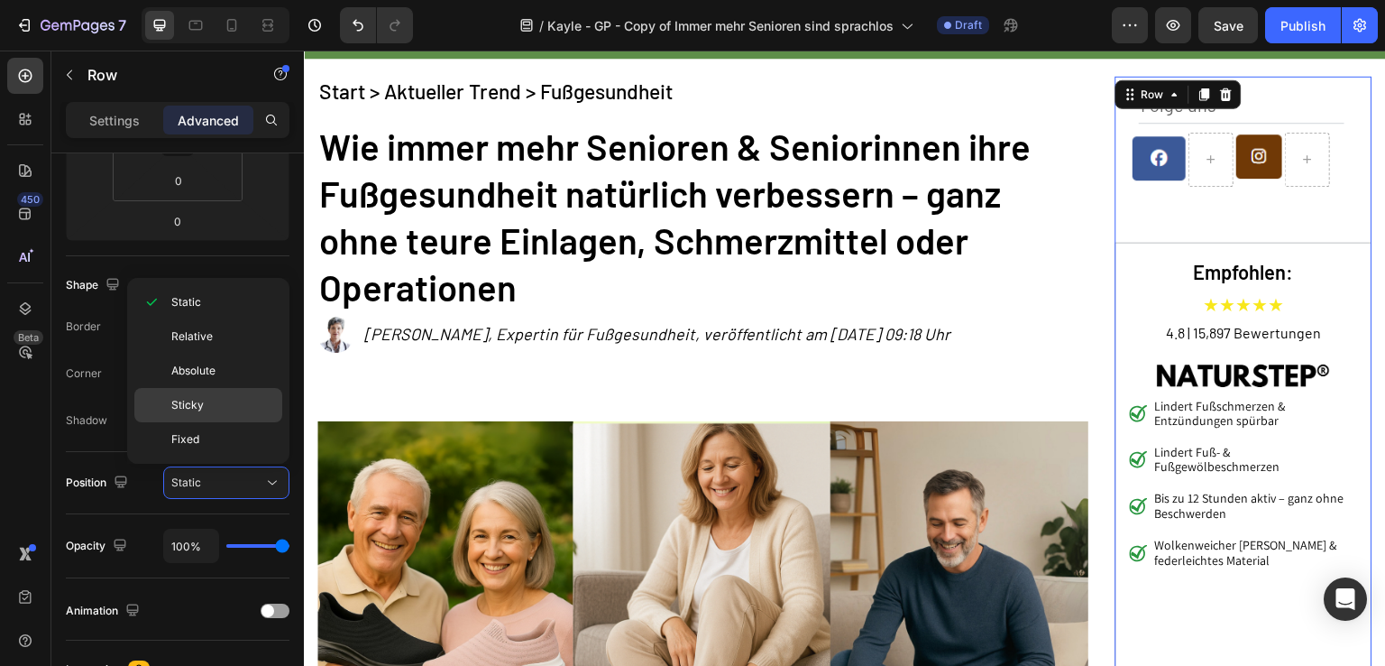
drag, startPoint x: 216, startPoint y: 409, endPoint x: 176, endPoint y: 359, distance: 64.1
click at [216, 409] on p "Sticky" at bounding box center [222, 405] width 103 height 16
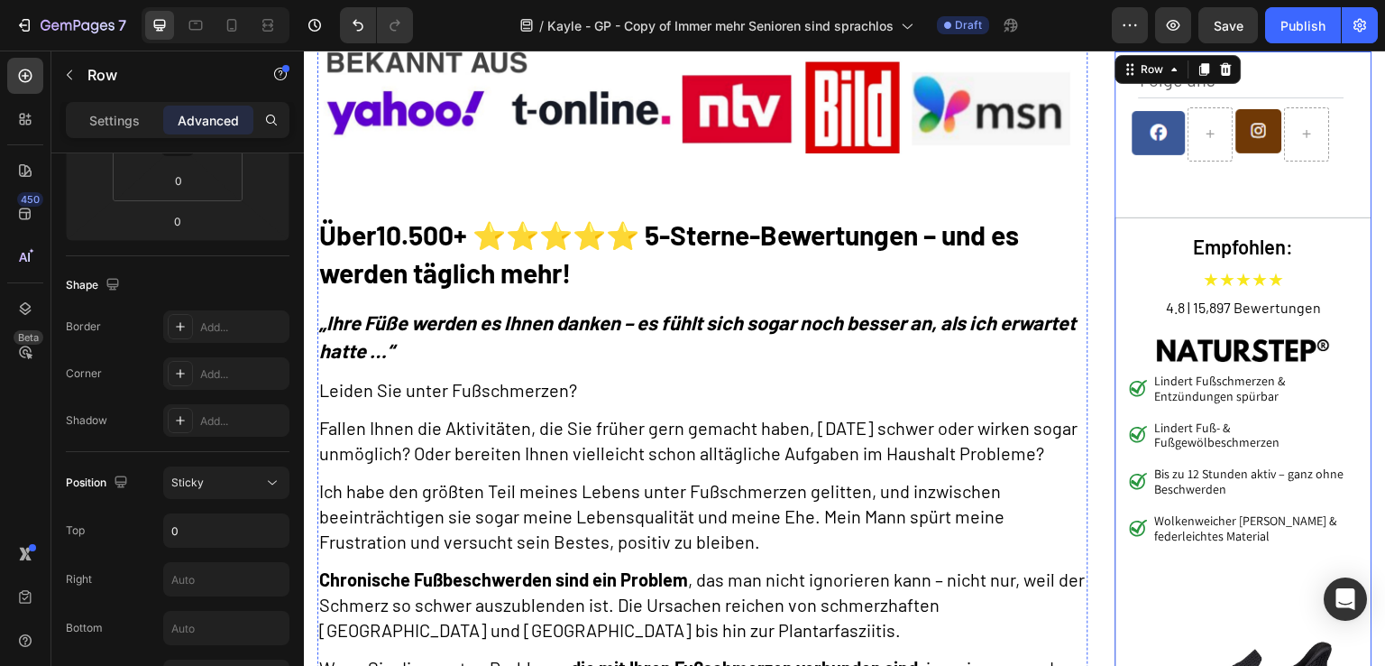
scroll to position [1263, 0]
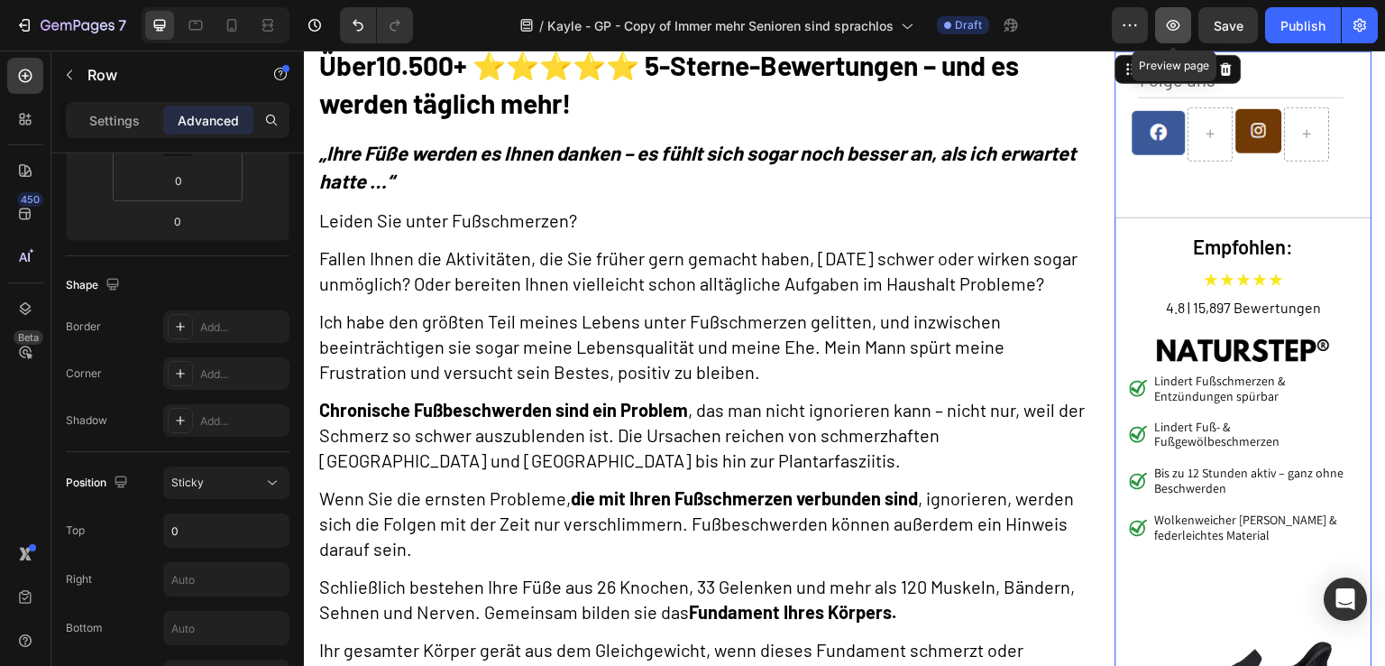
click at [1171, 38] on button "button" at bounding box center [1173, 25] width 36 height 36
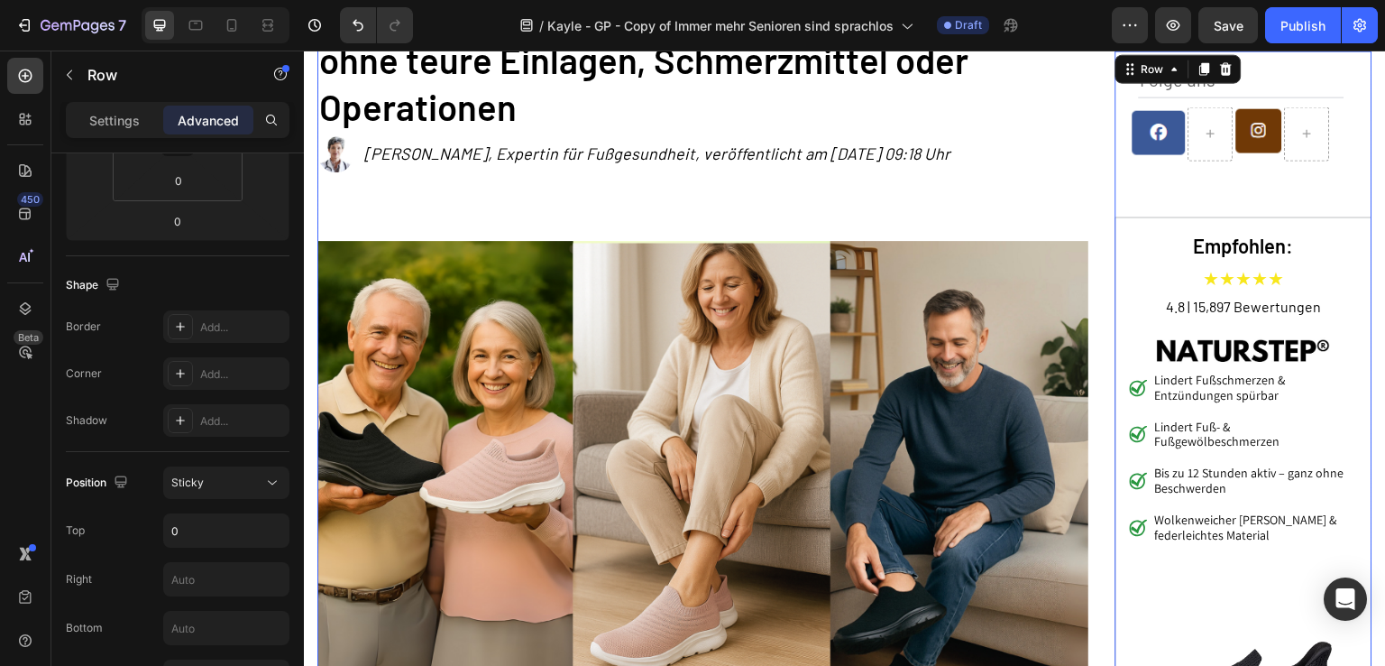
scroll to position [0, 0]
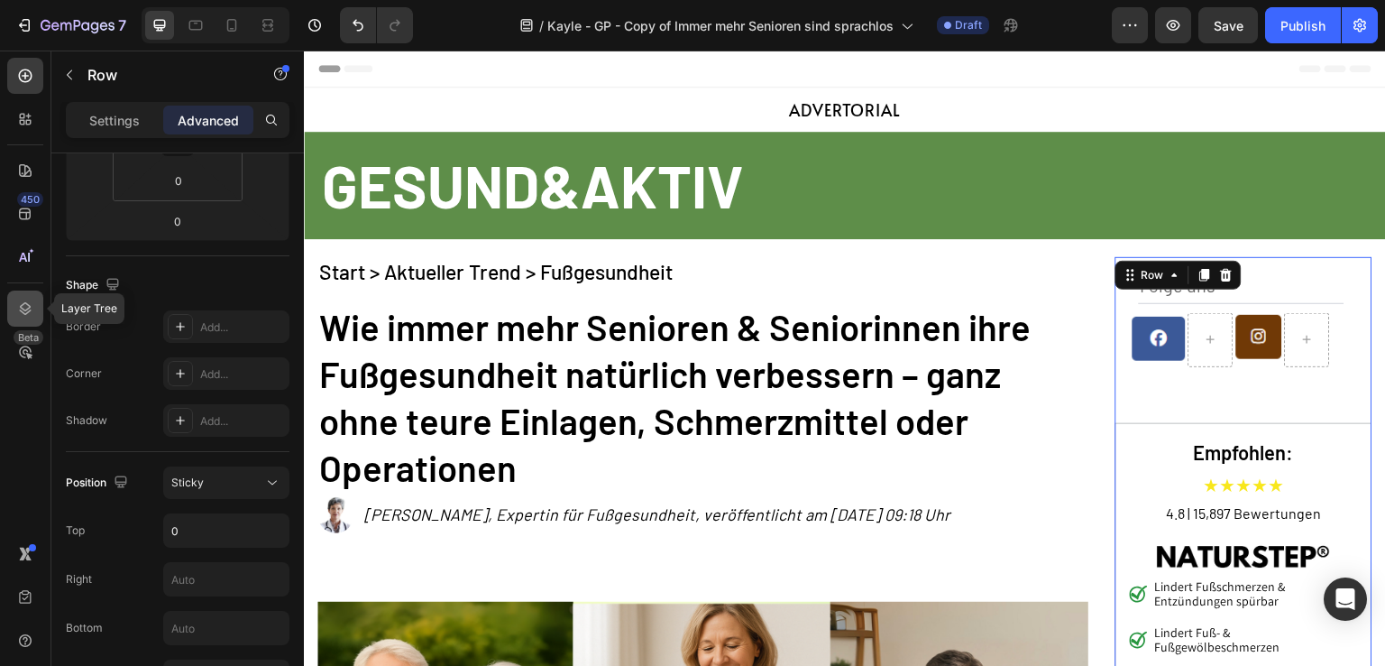
click at [25, 305] on icon at bounding box center [25, 308] width 18 height 18
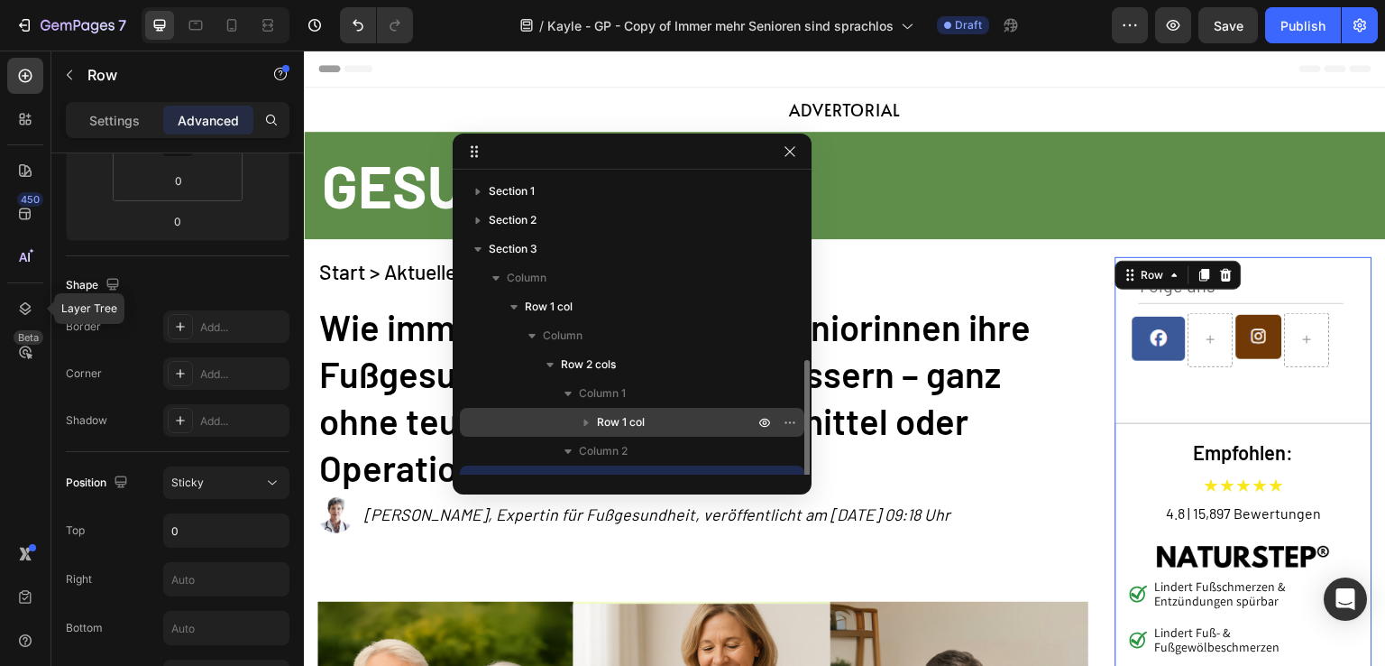
scroll to position [106, 0]
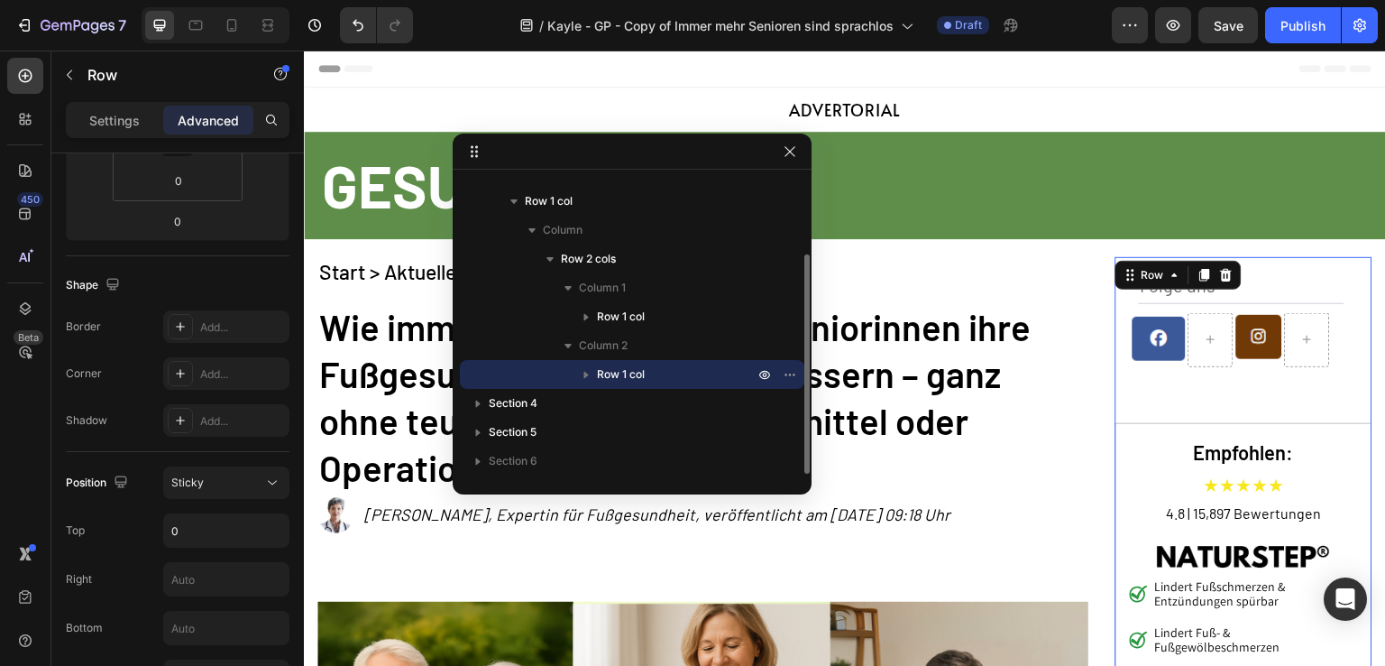
click at [695, 376] on p "Row 1 col" at bounding box center [677, 374] width 161 height 18
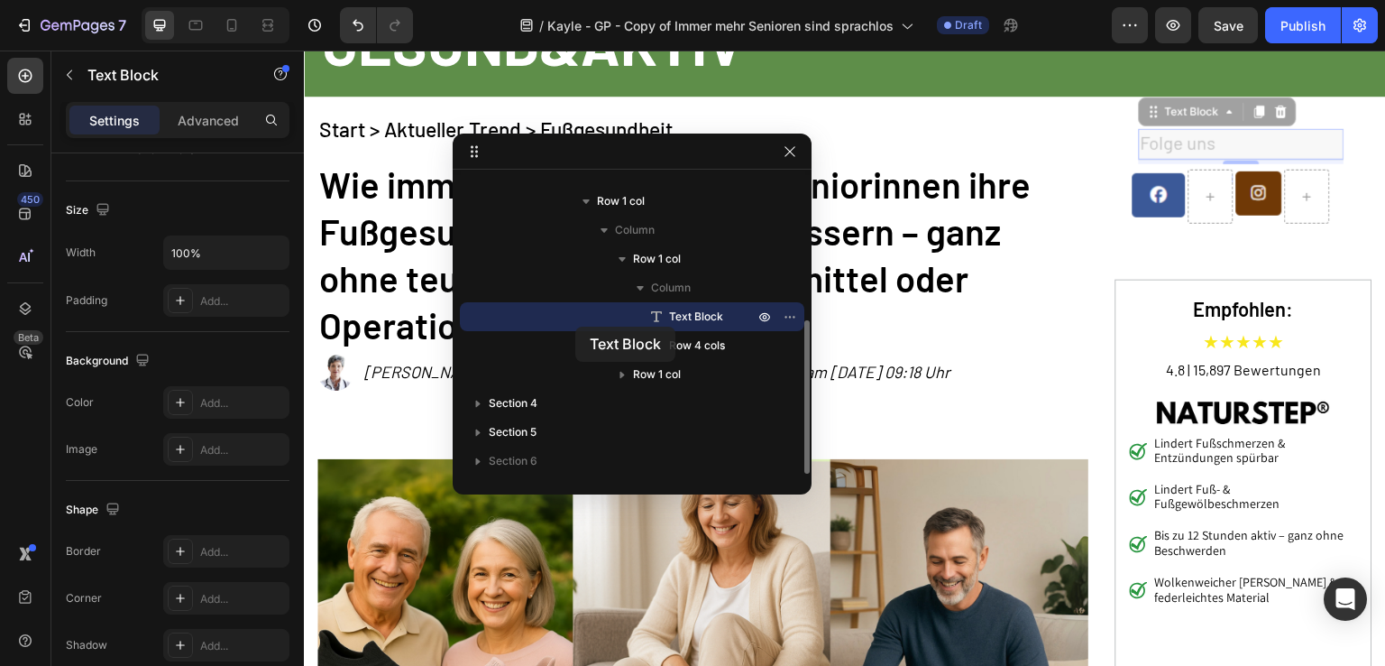
scroll to position [0, 0]
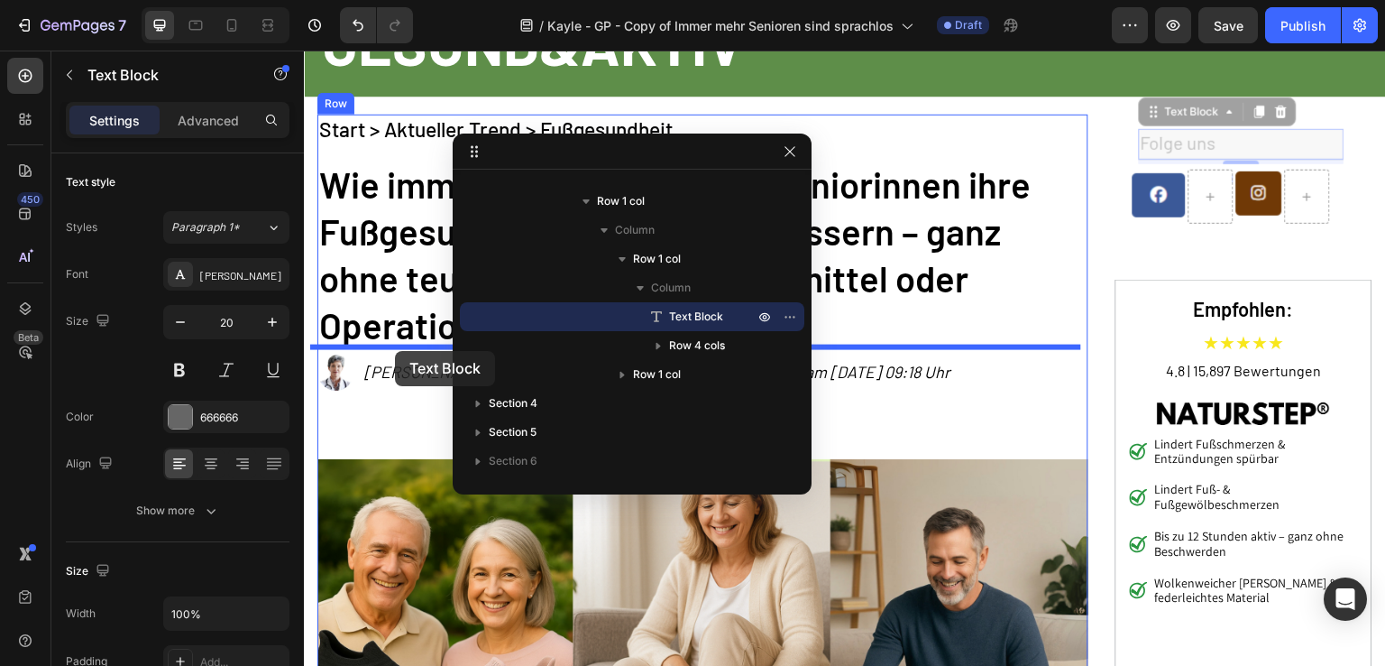
drag, startPoint x: 1285, startPoint y: 134, endPoint x: 395, endPoint y: 351, distance: 916.2
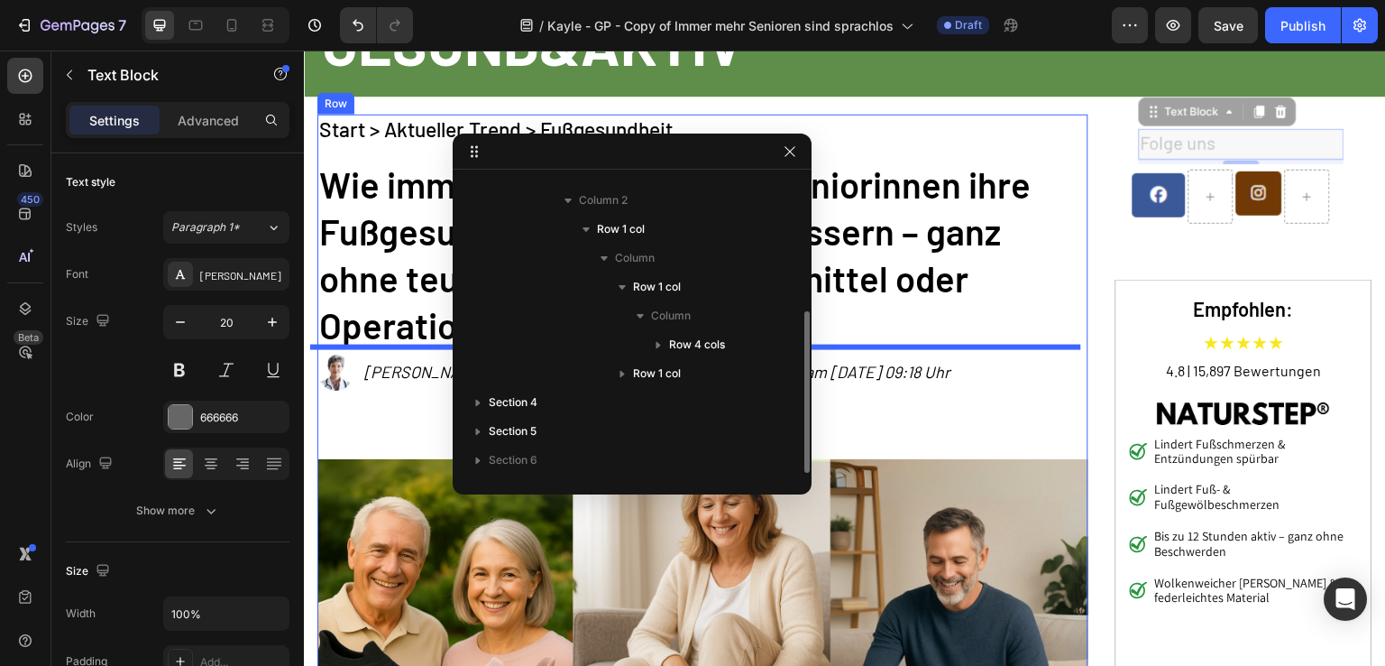
scroll to position [250, 0]
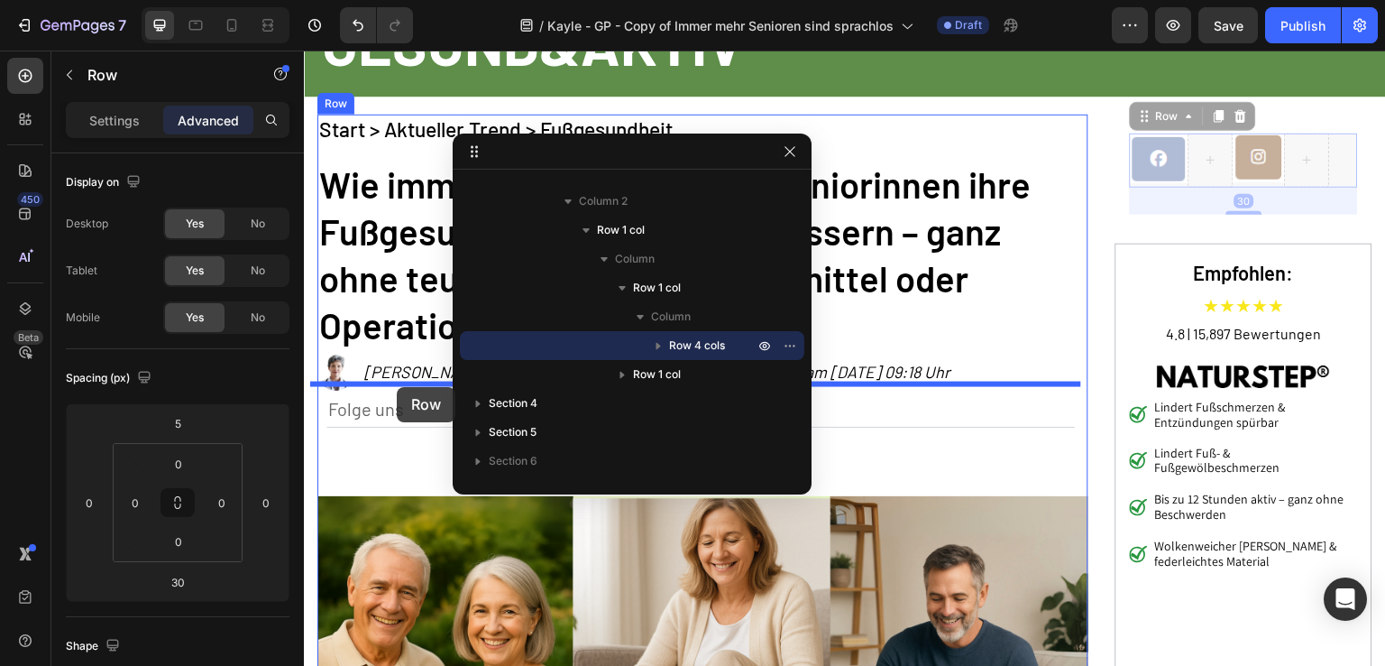
drag, startPoint x: 1251, startPoint y: 185, endPoint x: 397, endPoint y: 387, distance: 877.8
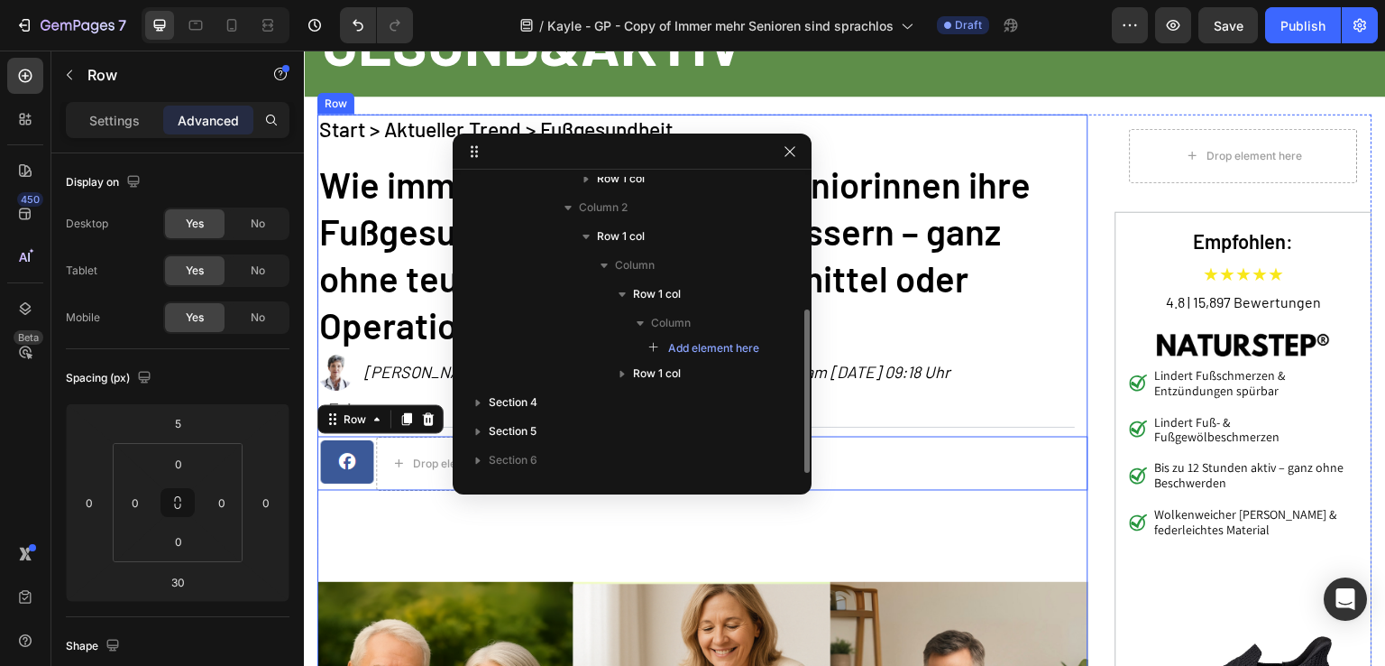
scroll to position [243, 0]
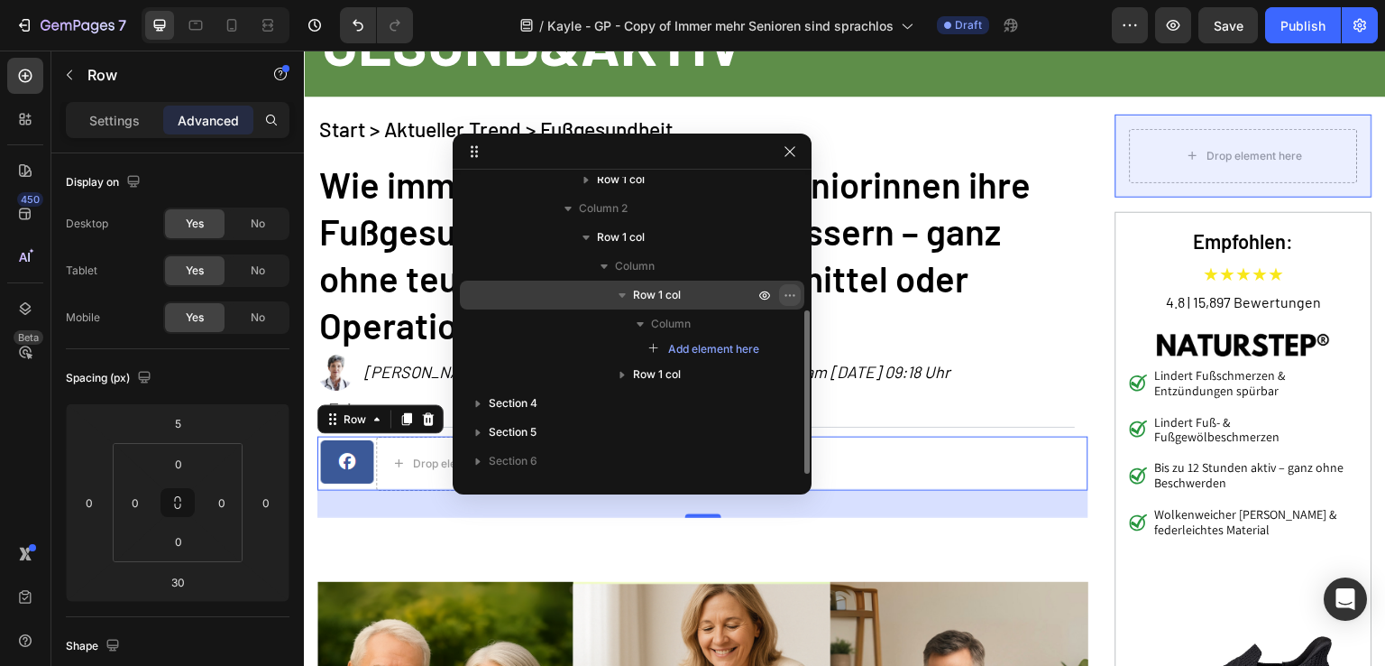
click at [782, 292] on button "button" at bounding box center [790, 295] width 22 height 22
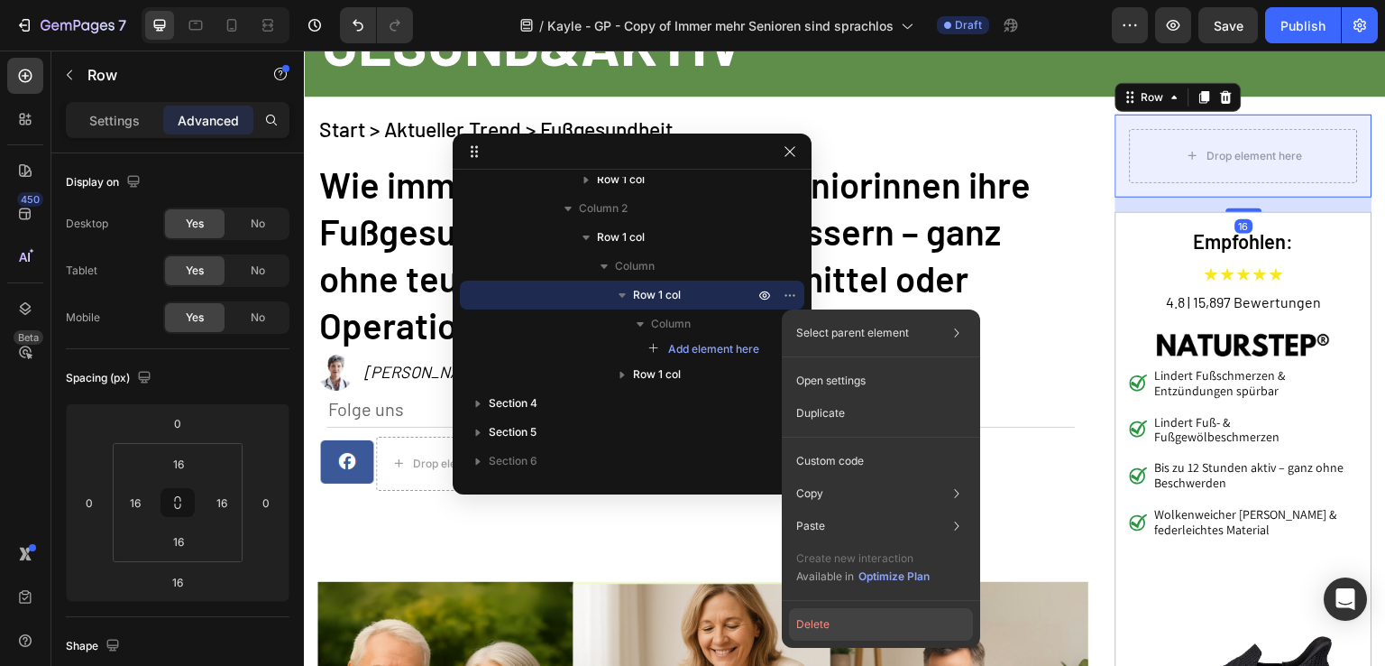
click at [860, 629] on button "Delete" at bounding box center [881, 624] width 184 height 32
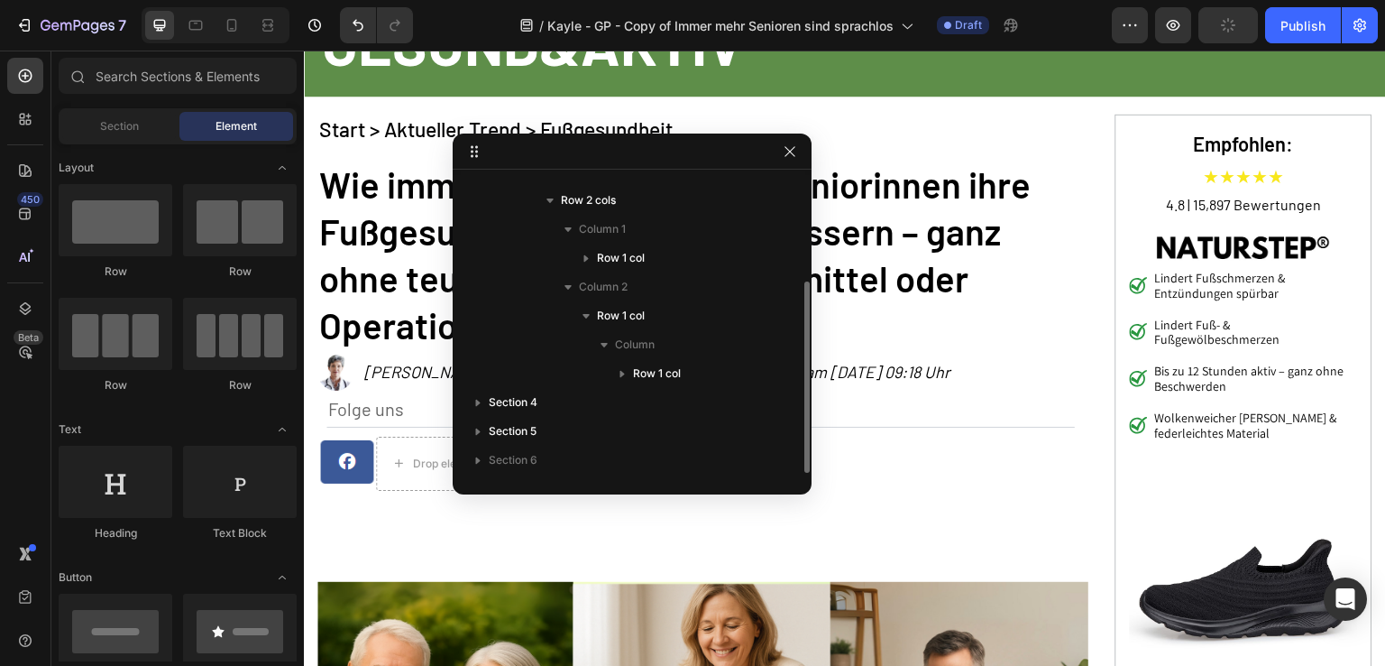
scroll to position [163, 0]
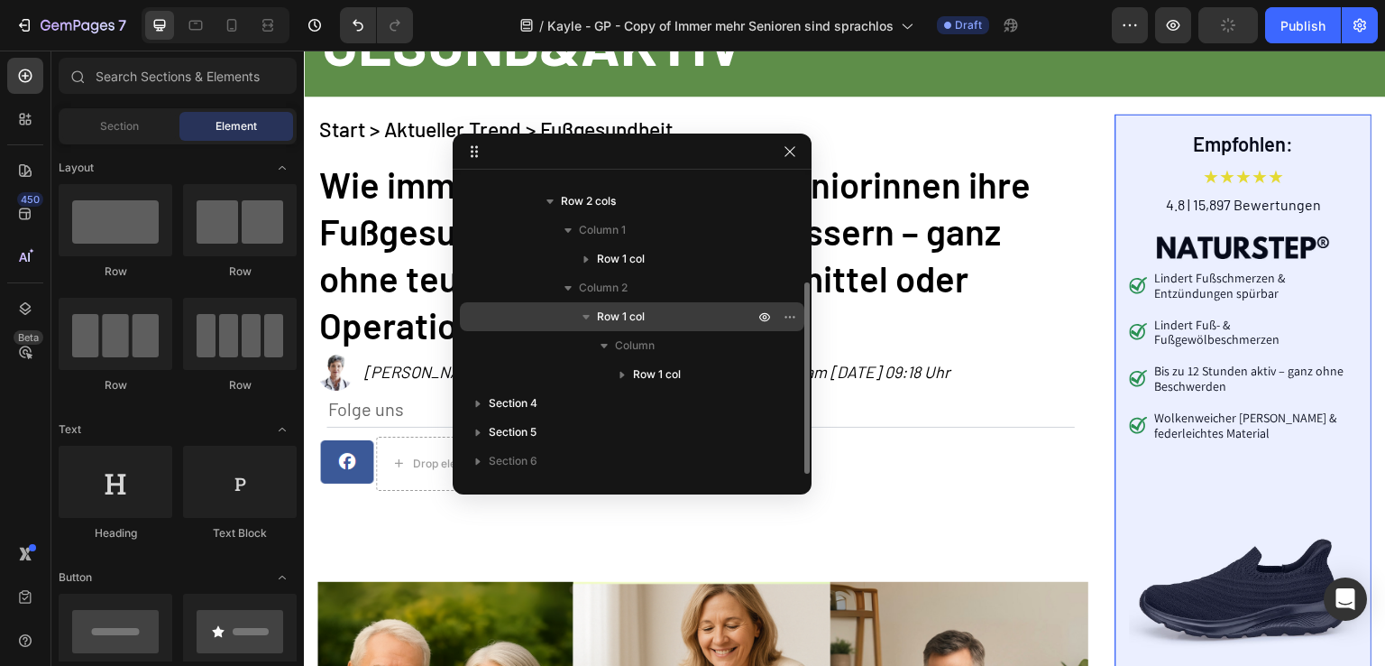
click at [672, 308] on p "Row 1 col" at bounding box center [677, 317] width 161 height 18
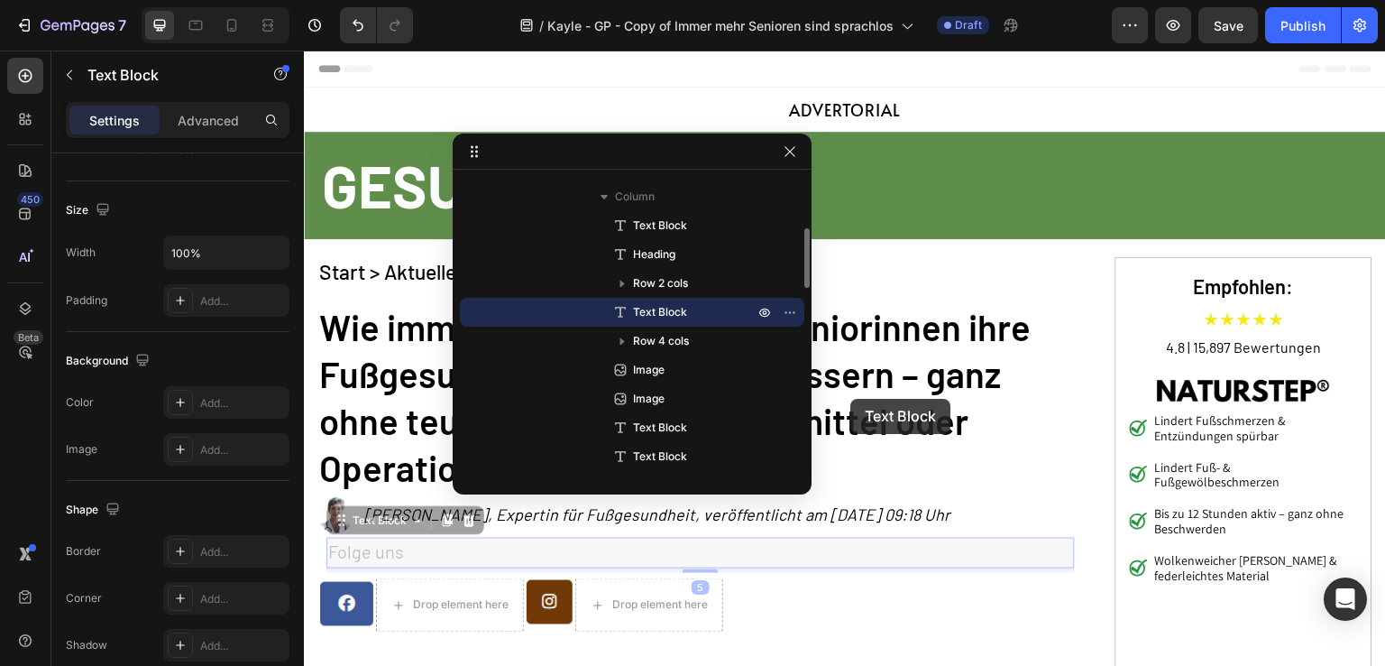
scroll to position [0, 0]
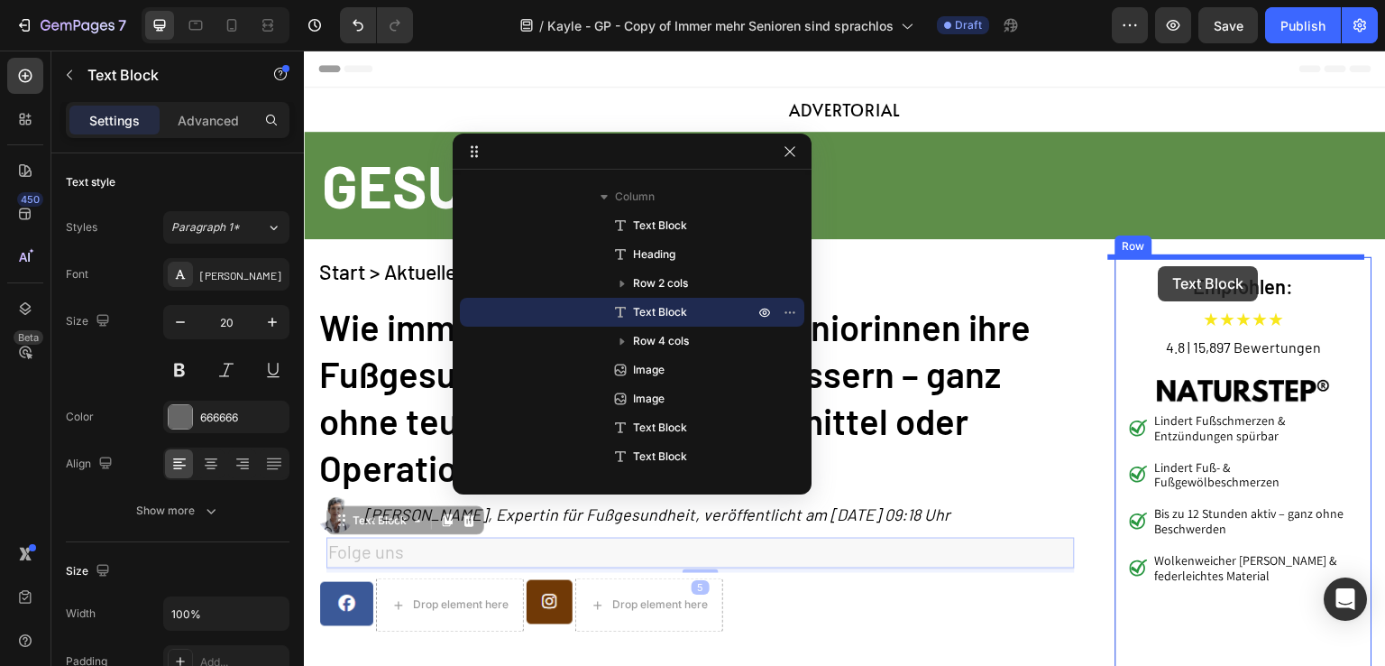
drag, startPoint x: 431, startPoint y: 509, endPoint x: 1159, endPoint y: 266, distance: 767.3
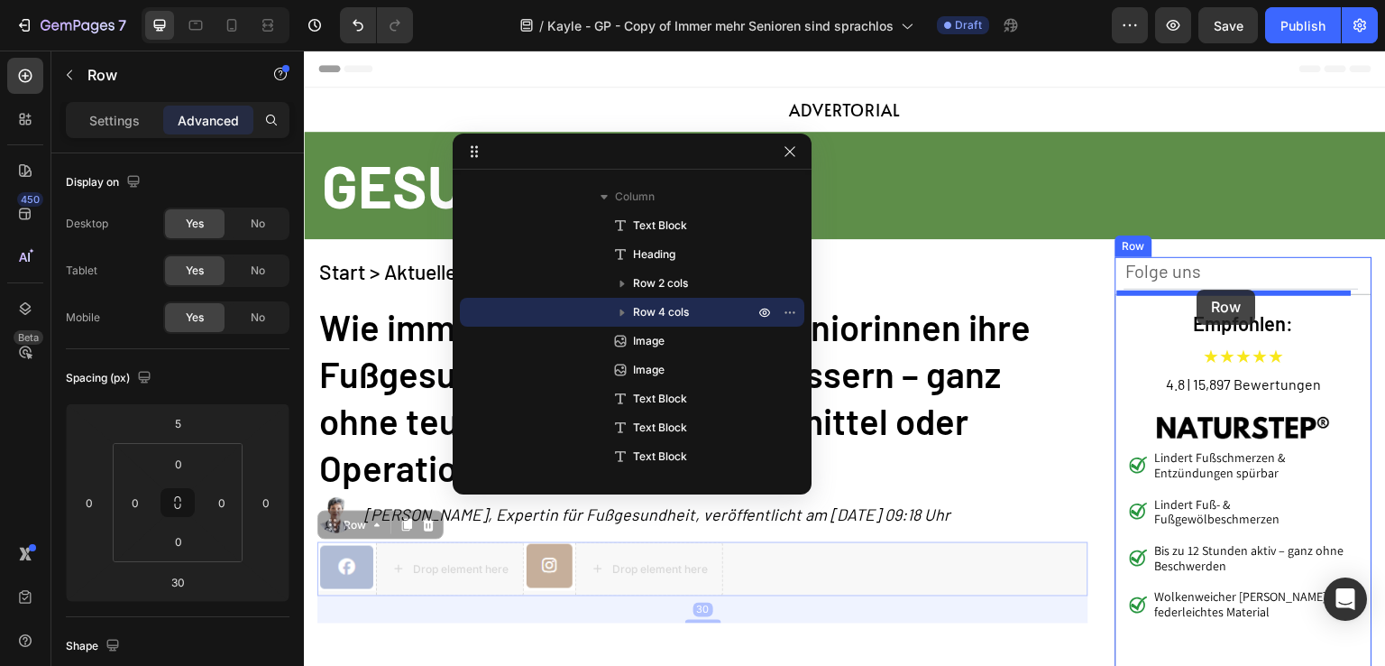
drag, startPoint x: 729, startPoint y: 520, endPoint x: 1198, endPoint y: 290, distance: 522.4
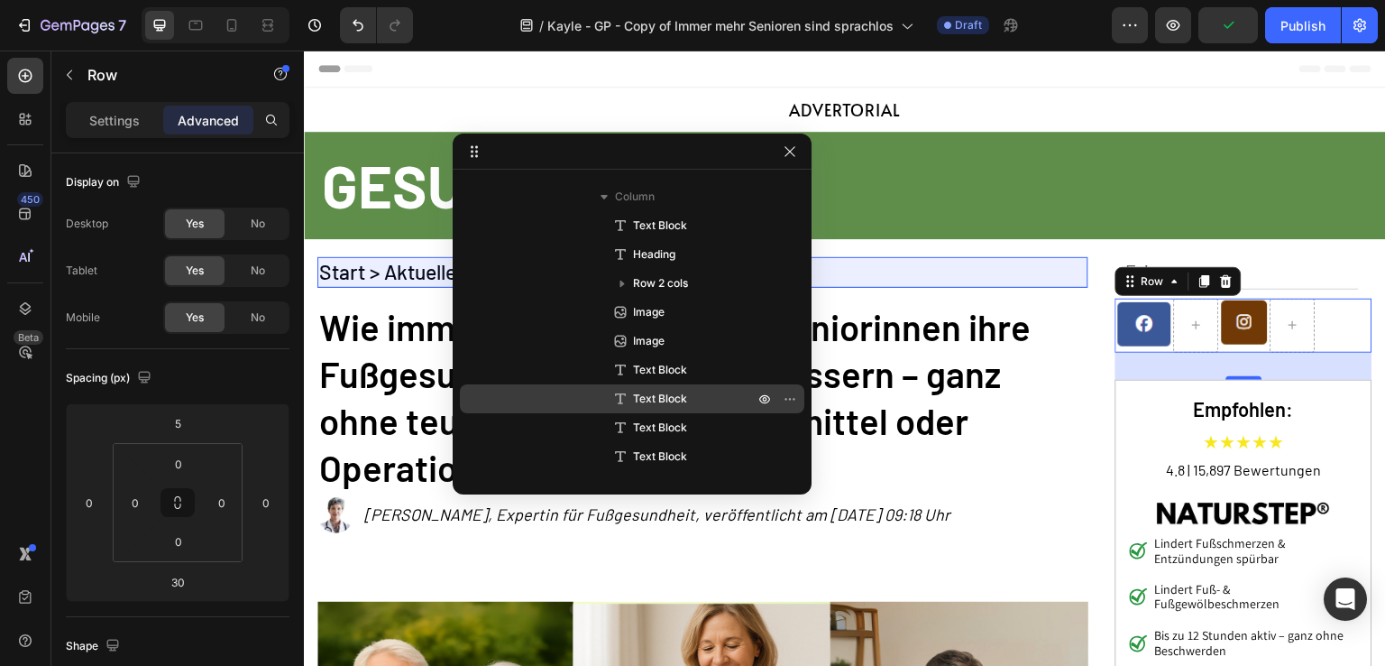
scroll to position [74, 0]
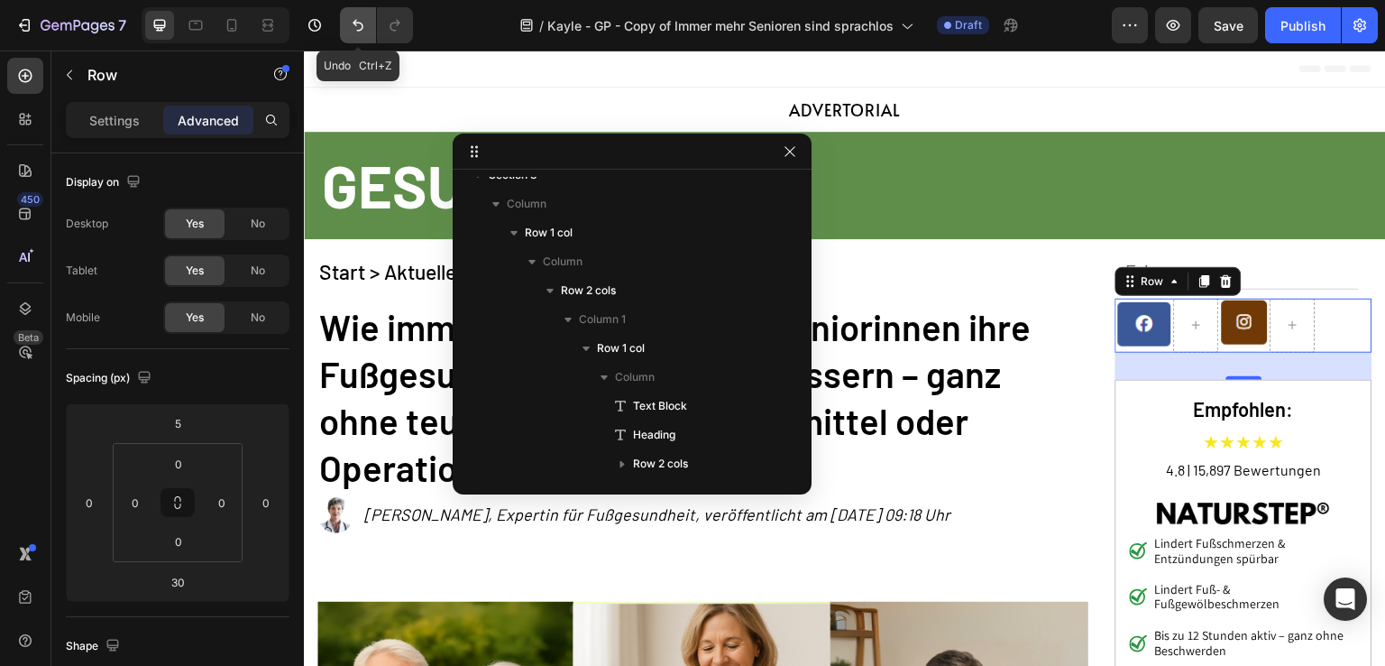
click at [358, 18] on icon "Undo/Redo" at bounding box center [358, 25] width 18 height 18
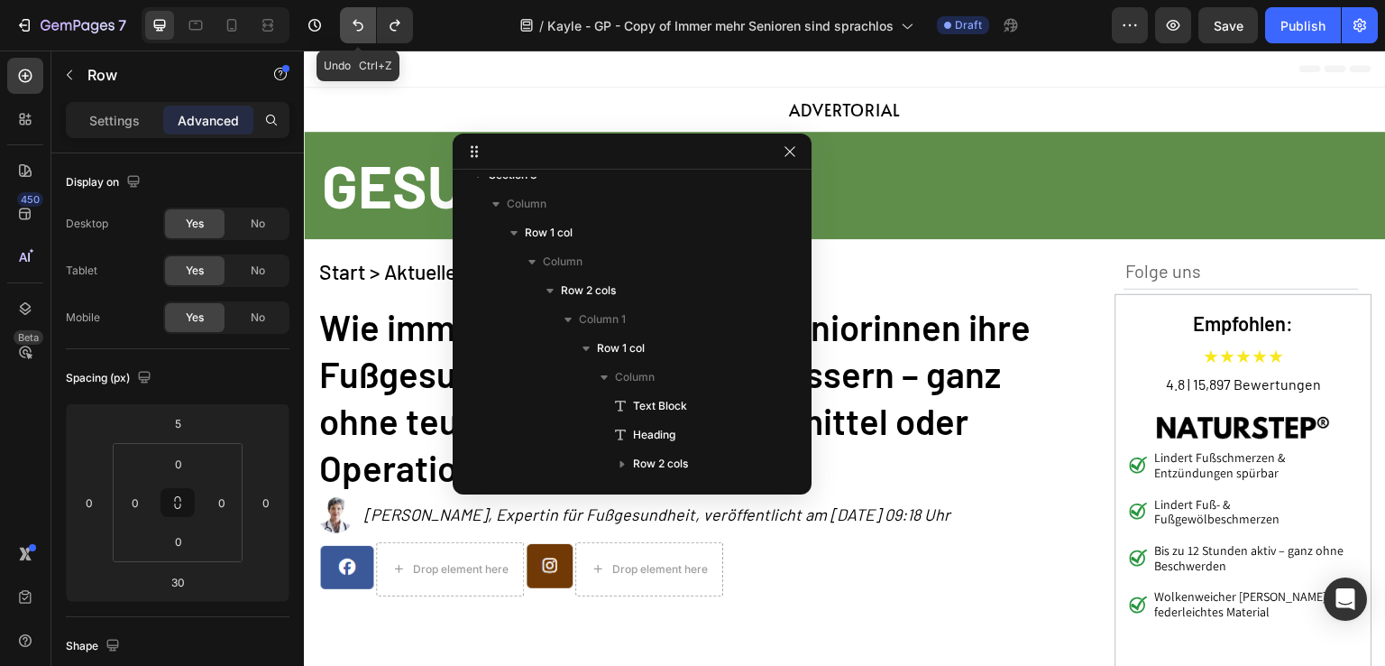
click at [358, 18] on icon "Undo/Redo" at bounding box center [358, 25] width 18 height 18
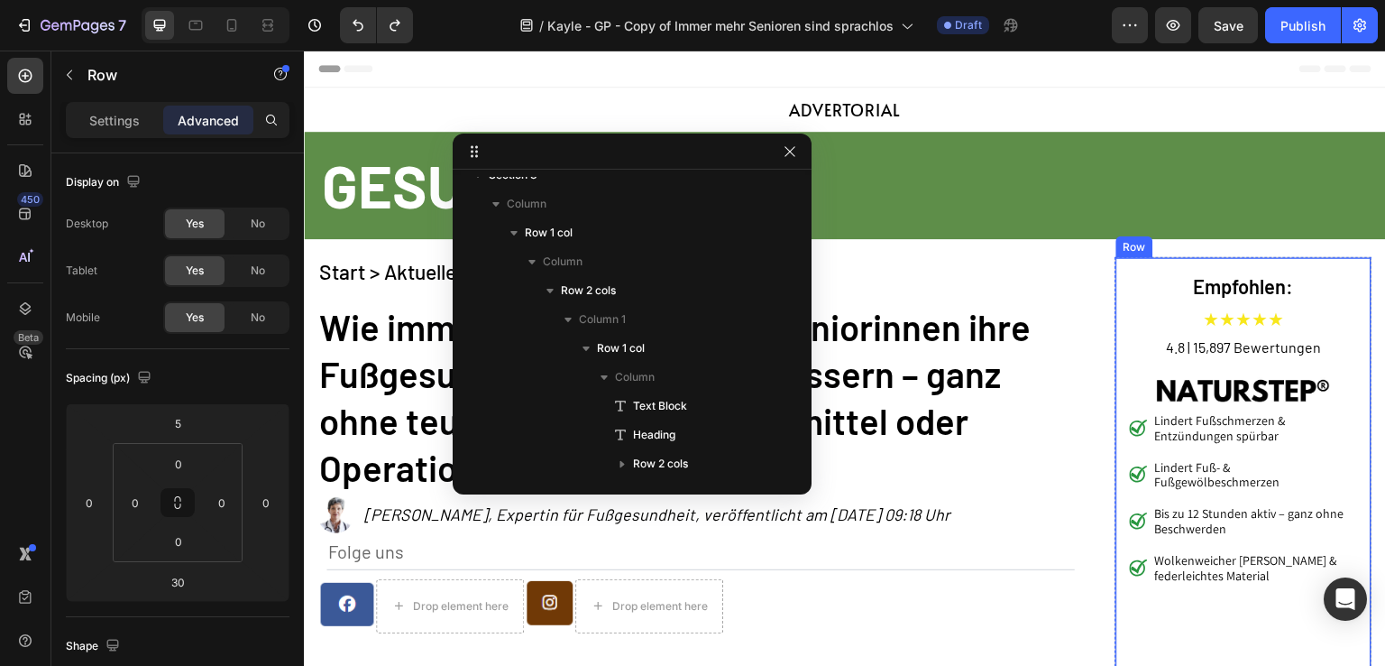
click at [1143, 267] on div "Empfohlen: Heading ★★★★★ Text Block 4.8 | 15,897 Bewertungen Text Block Image L…" at bounding box center [1244, 597] width 257 height 681
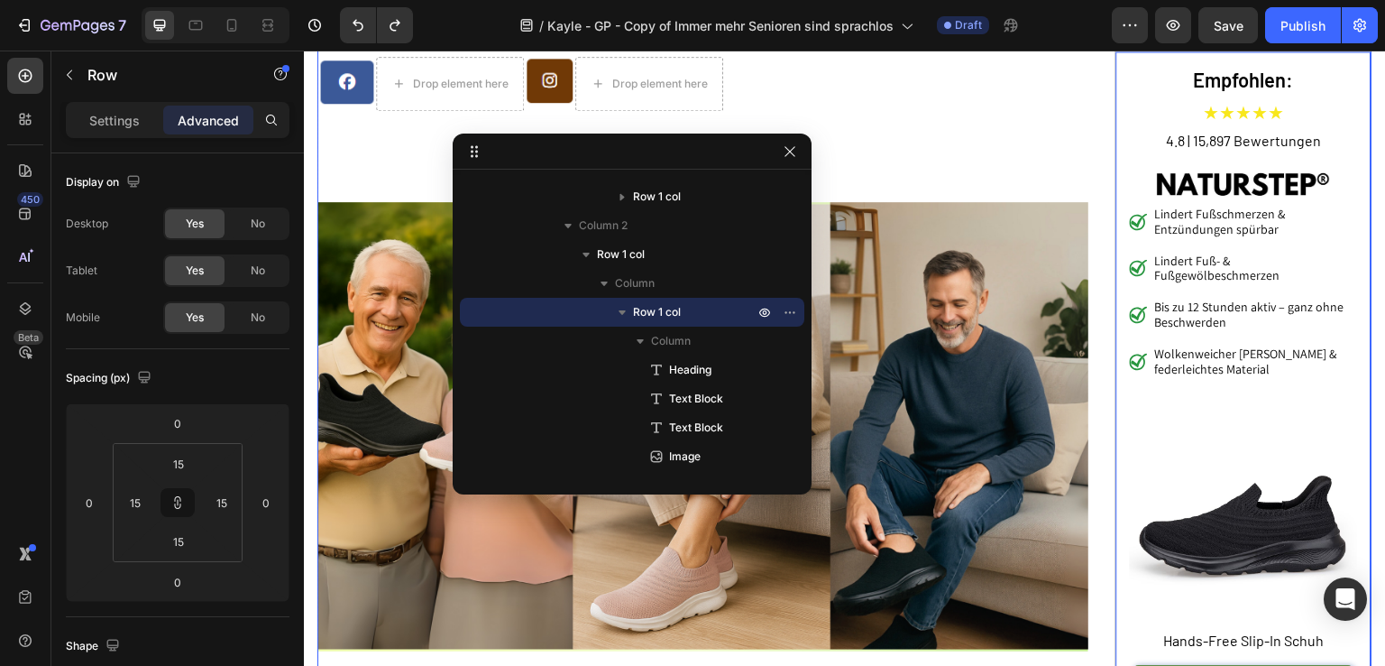
scroll to position [541, 0]
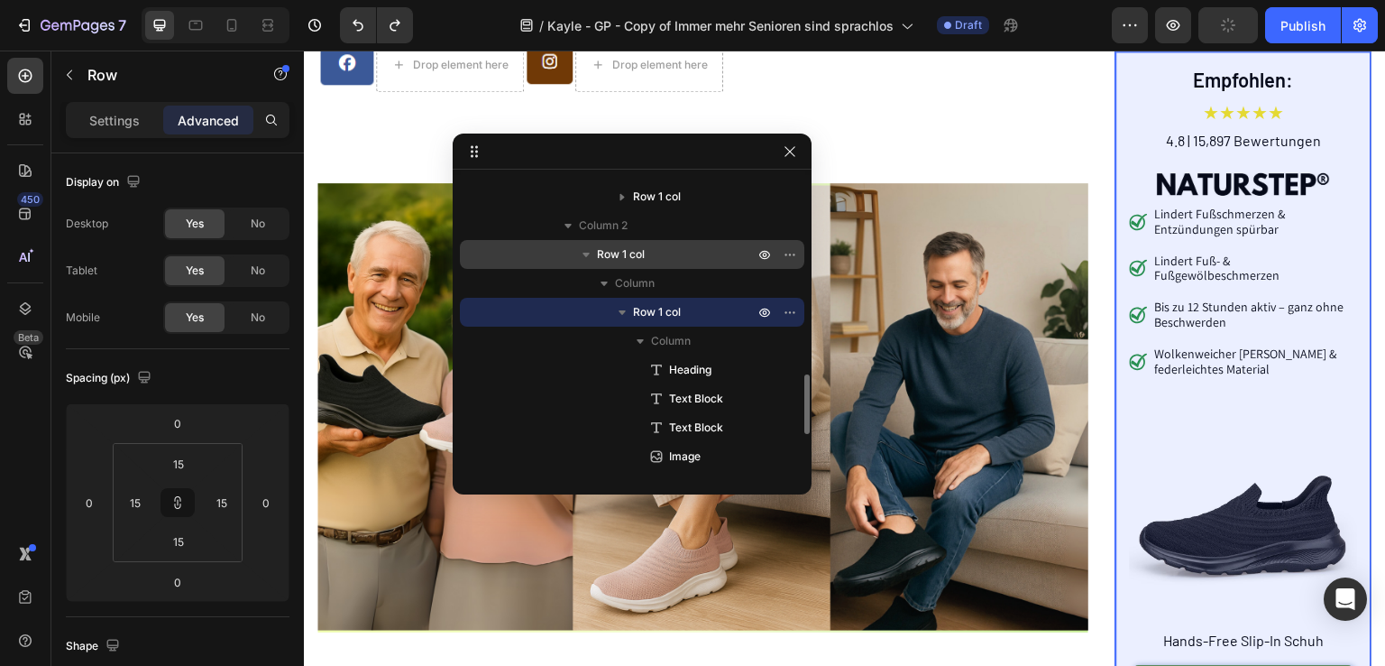
click at [670, 250] on p "Row 1 col" at bounding box center [677, 254] width 161 height 18
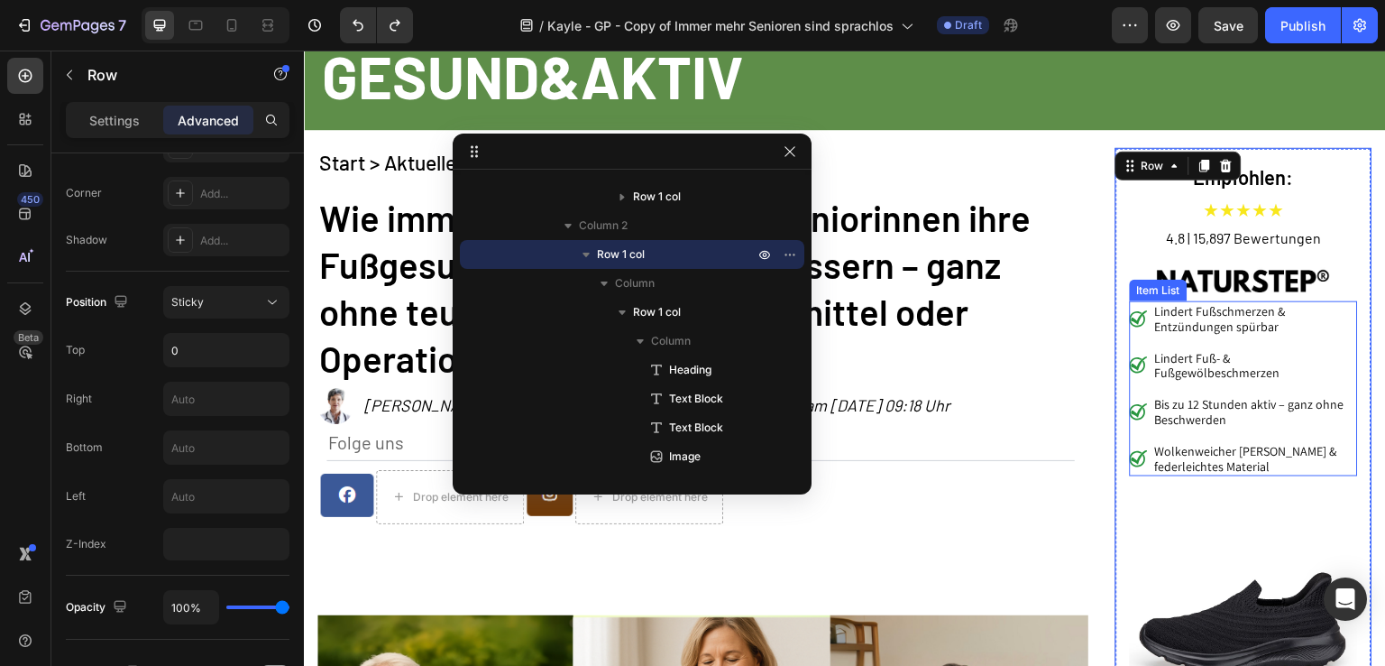
scroll to position [0, 0]
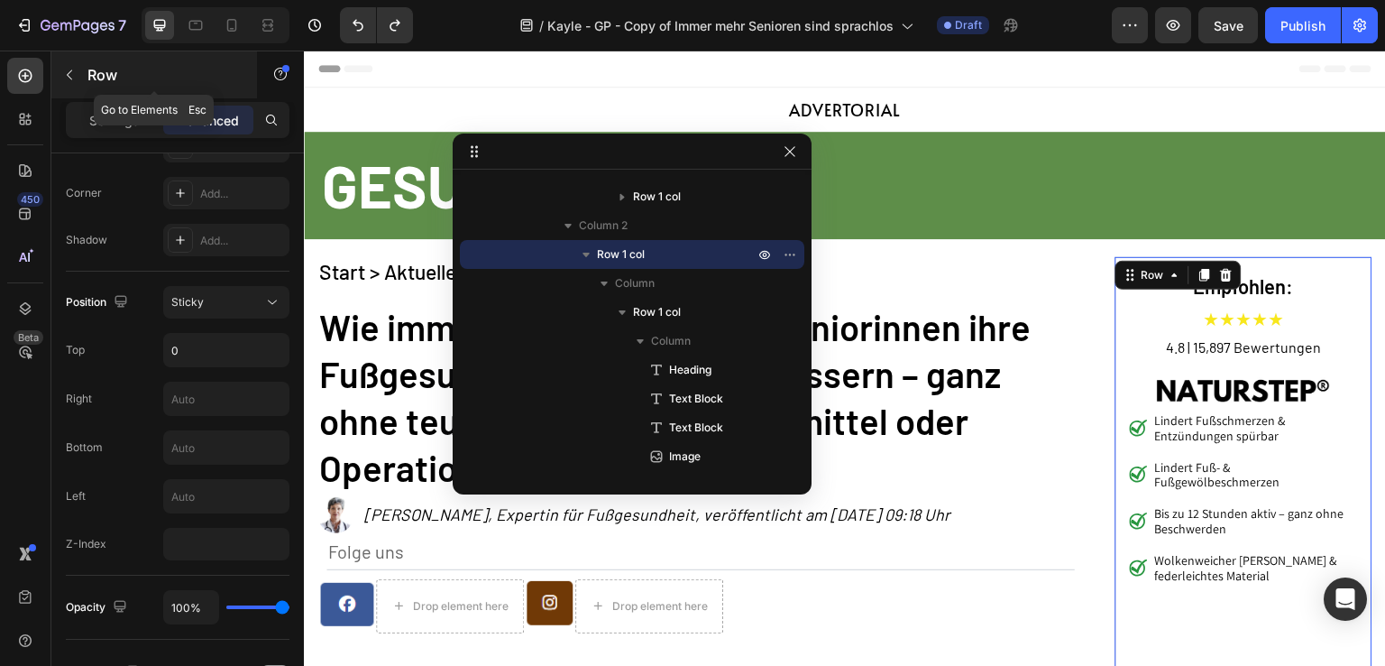
click at [79, 73] on button "button" at bounding box center [69, 74] width 29 height 29
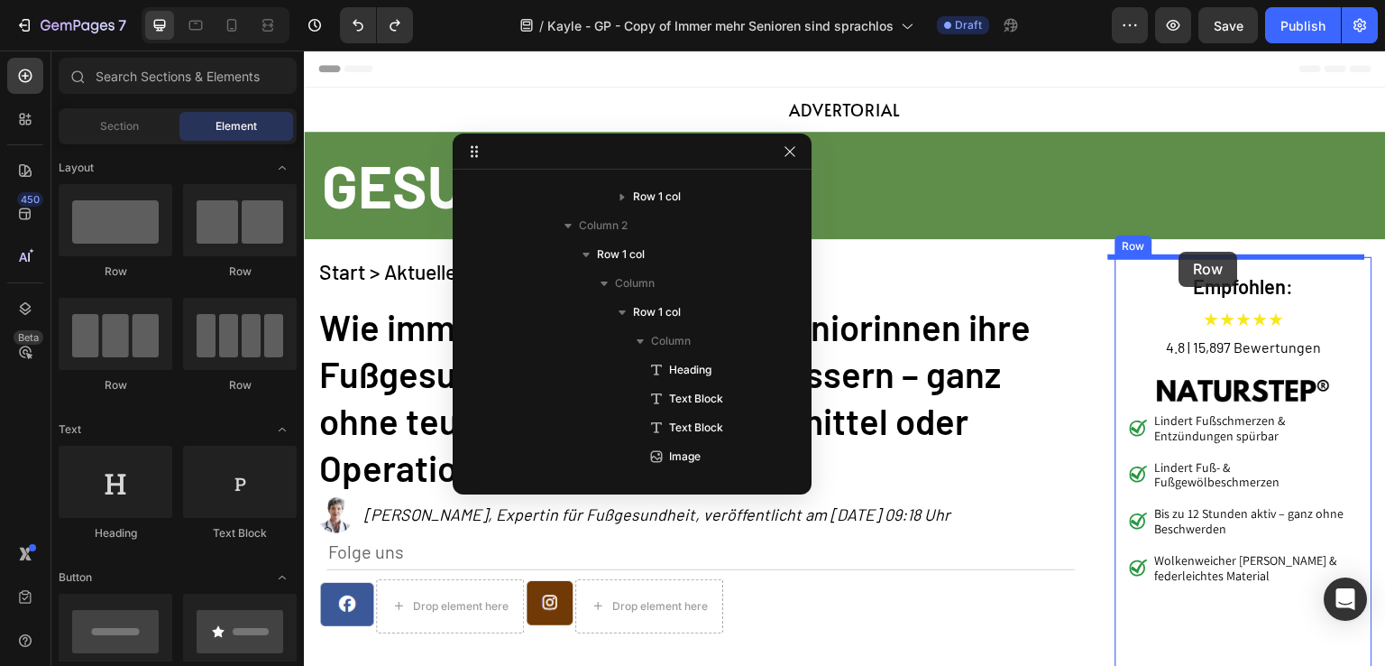
drag, startPoint x: 439, startPoint y: 277, endPoint x: 1180, endPoint y: 252, distance: 741.0
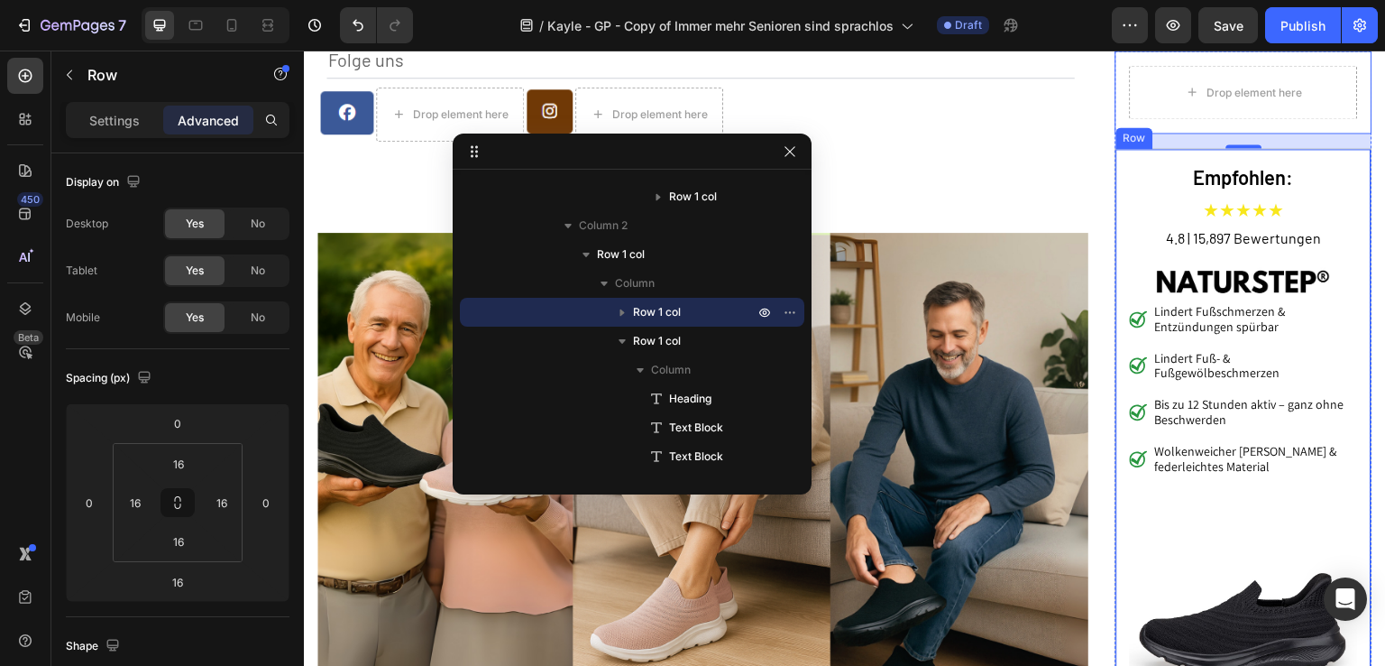
scroll to position [361, 0]
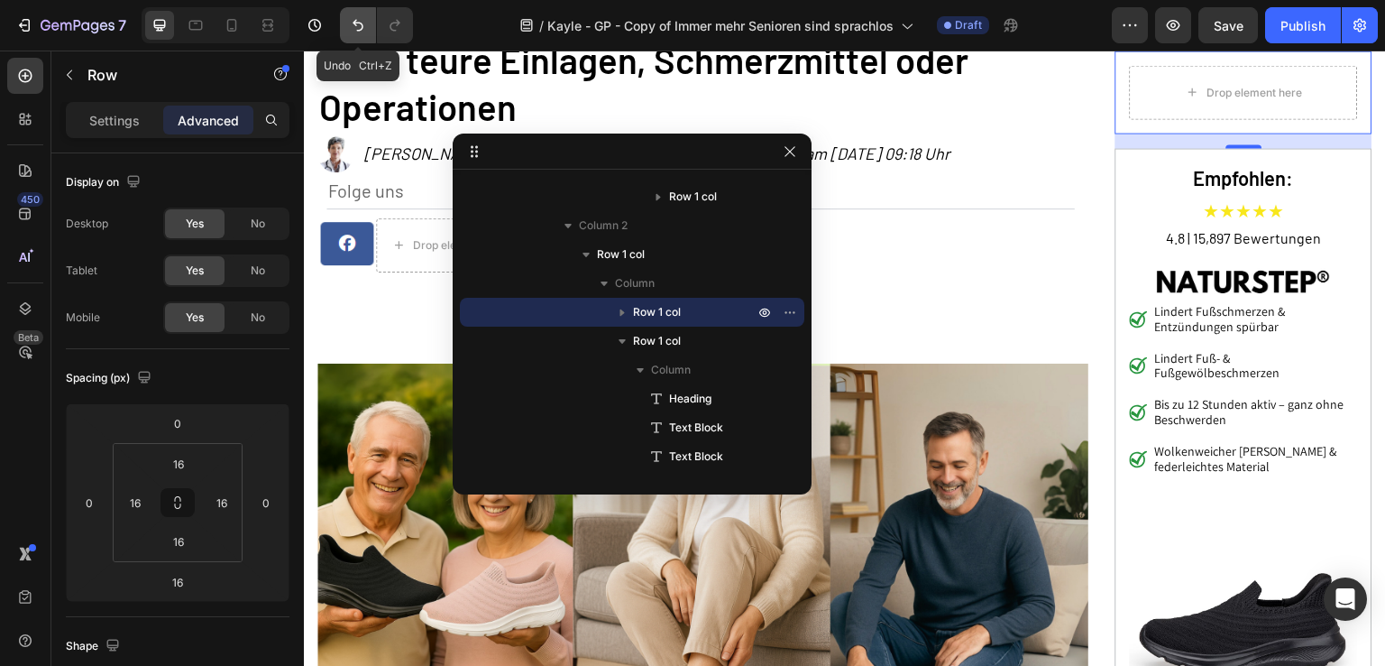
click at [369, 26] on button "Undo/Redo" at bounding box center [358, 25] width 36 height 36
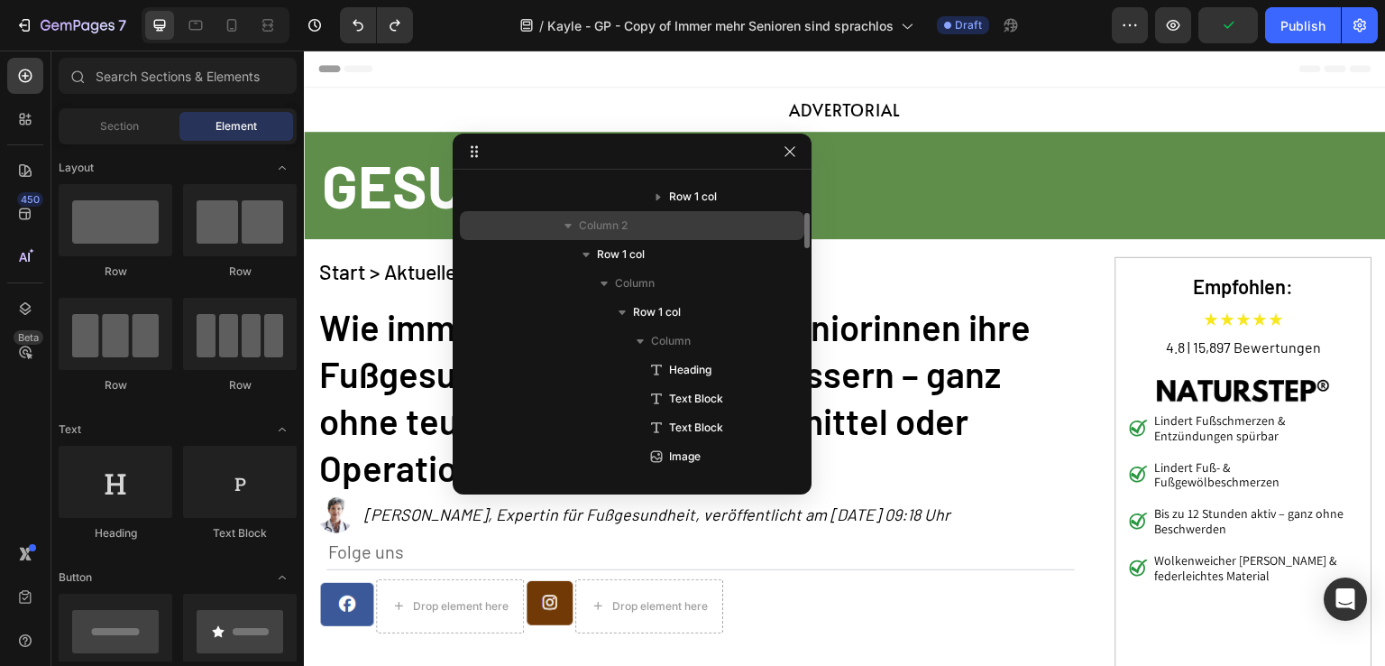
scroll to position [1820, 0]
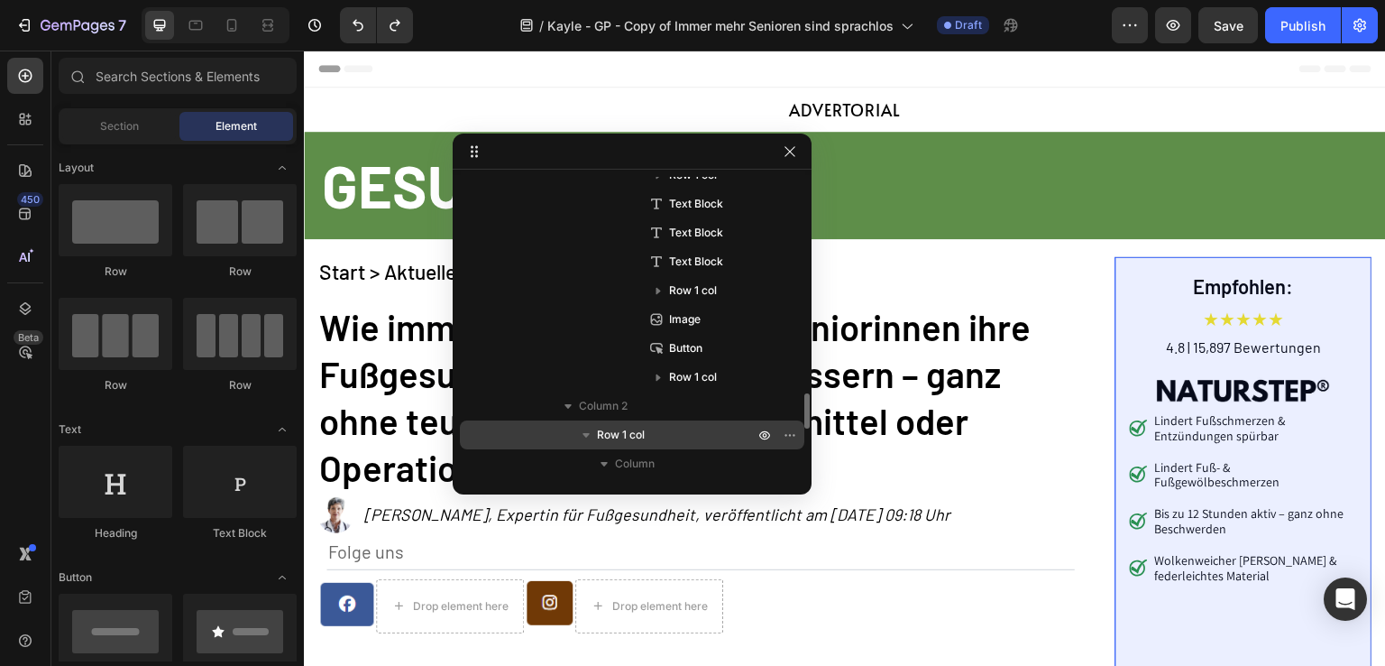
click at [650, 429] on p "Row 1 col" at bounding box center [677, 435] width 161 height 18
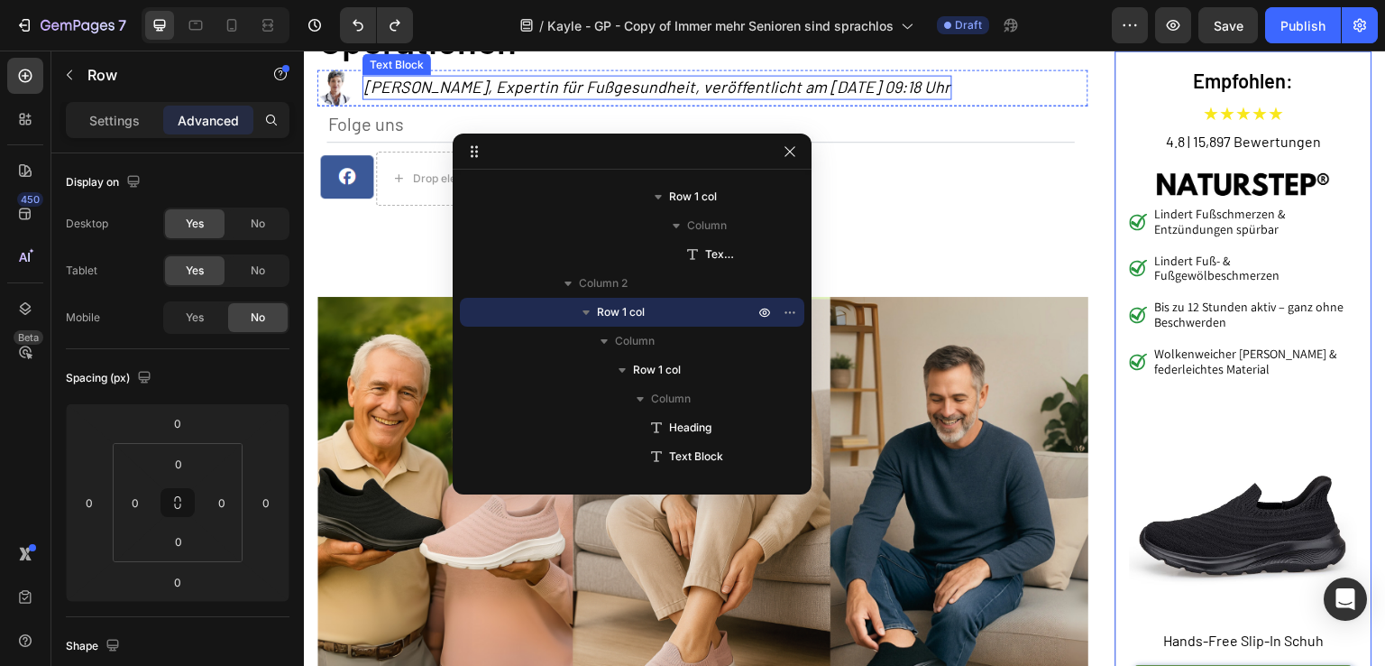
scroll to position [503, 0]
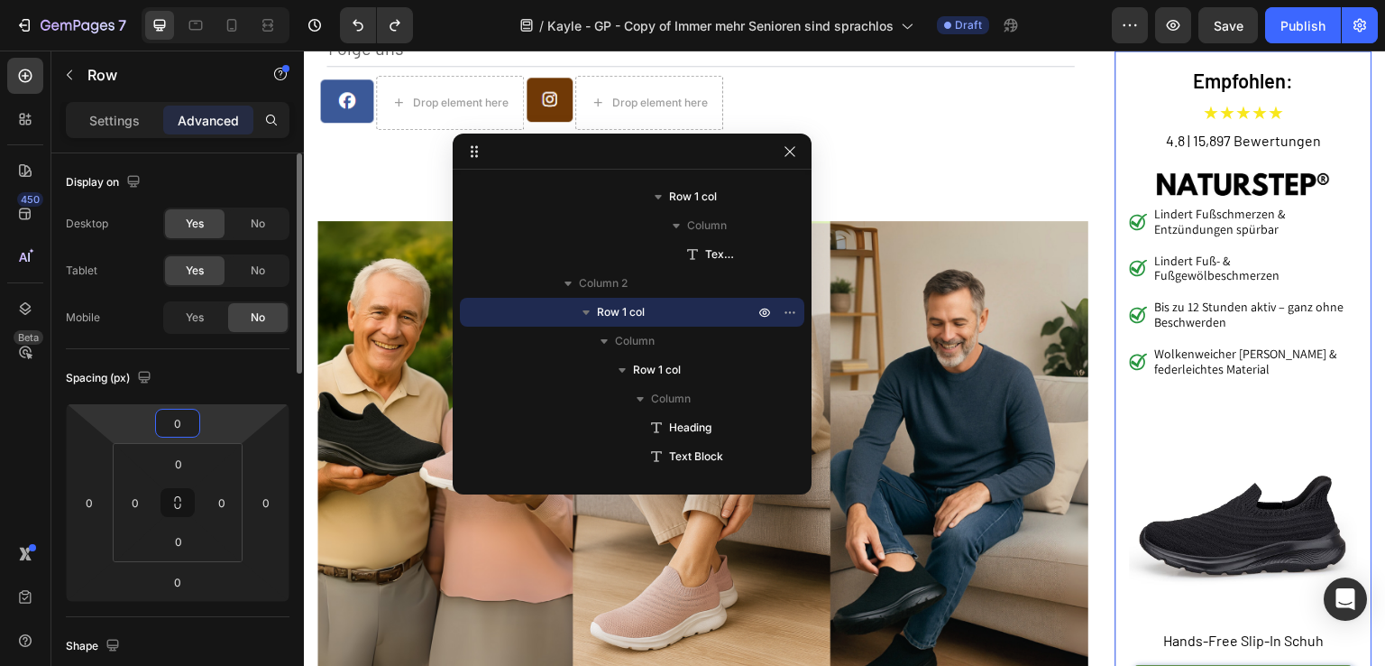
click at [178, 419] on input "0" at bounding box center [178, 423] width 36 height 27
type input "10"
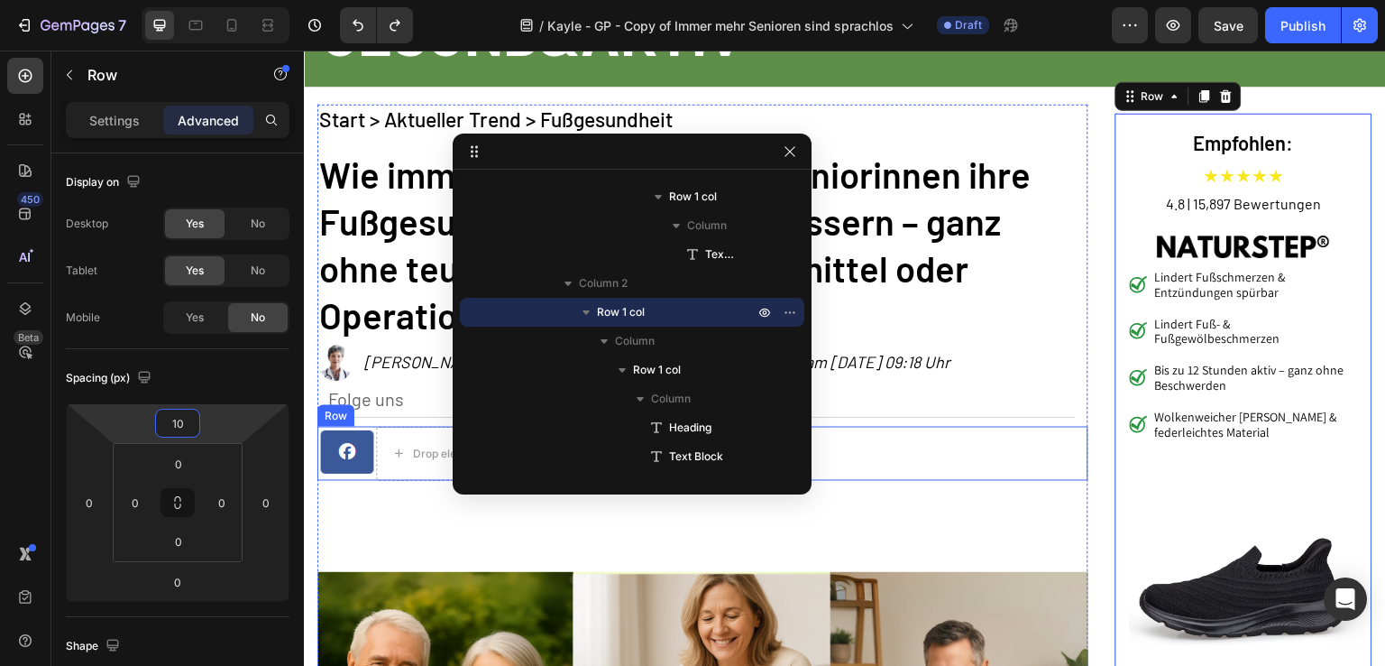
scroll to position [143, 0]
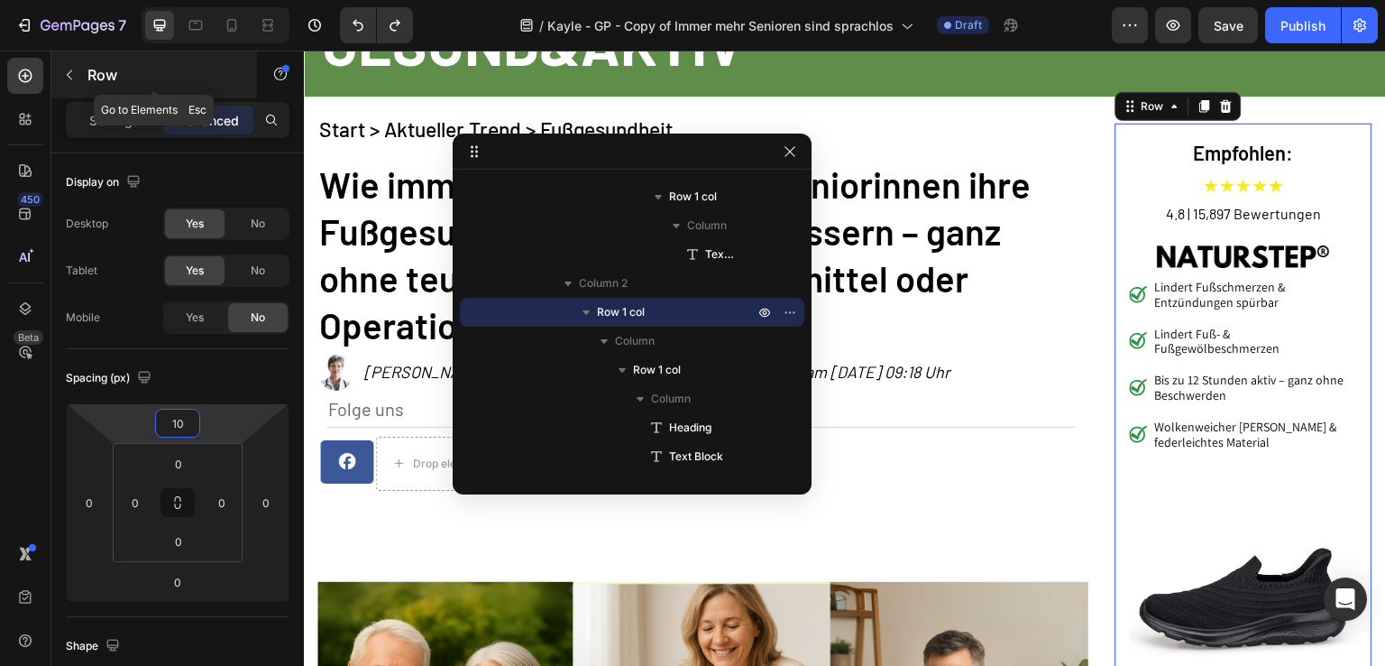
click at [99, 69] on p "Row" at bounding box center [163, 75] width 153 height 22
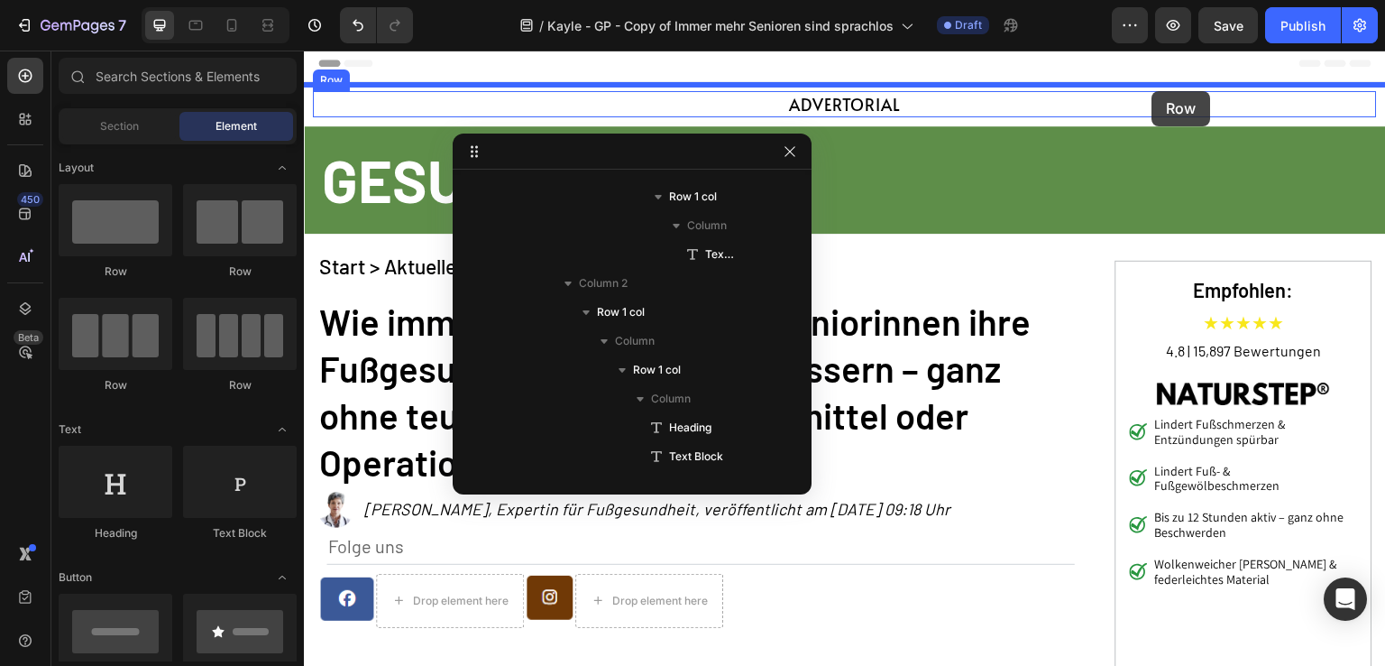
scroll to position [0, 0]
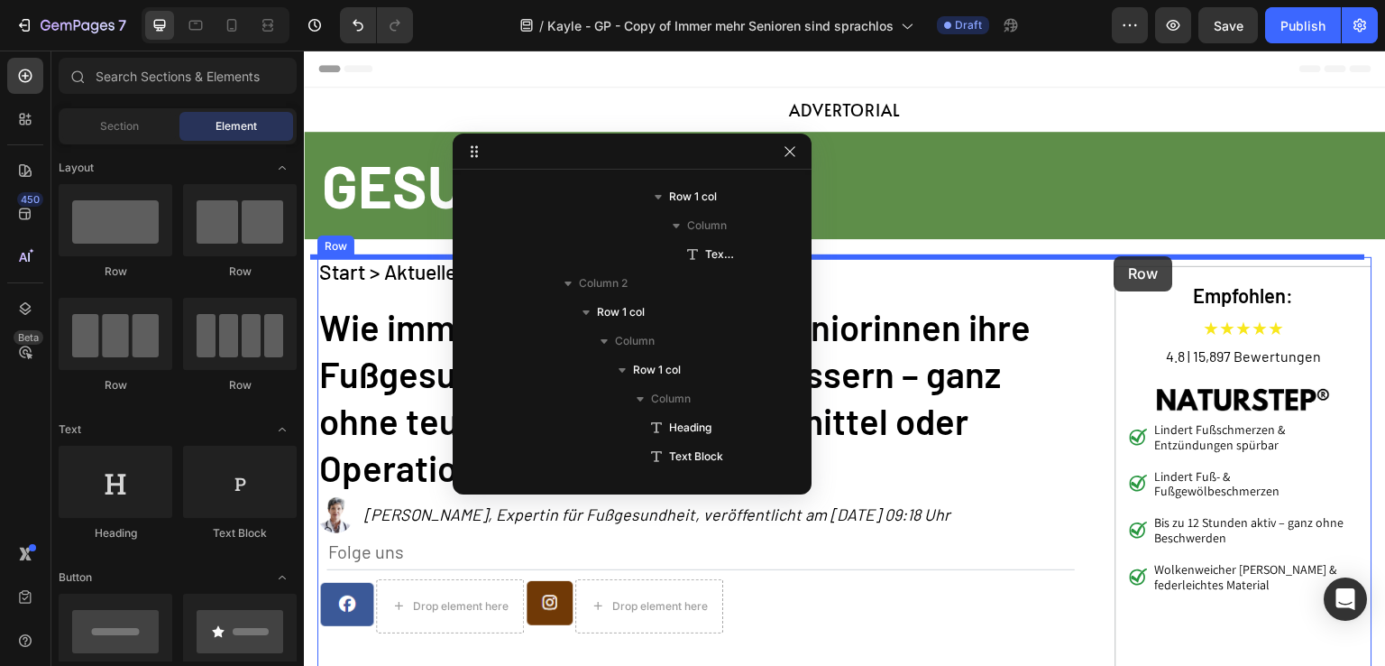
drag, startPoint x: 437, startPoint y: 275, endPoint x: 1115, endPoint y: 256, distance: 677.7
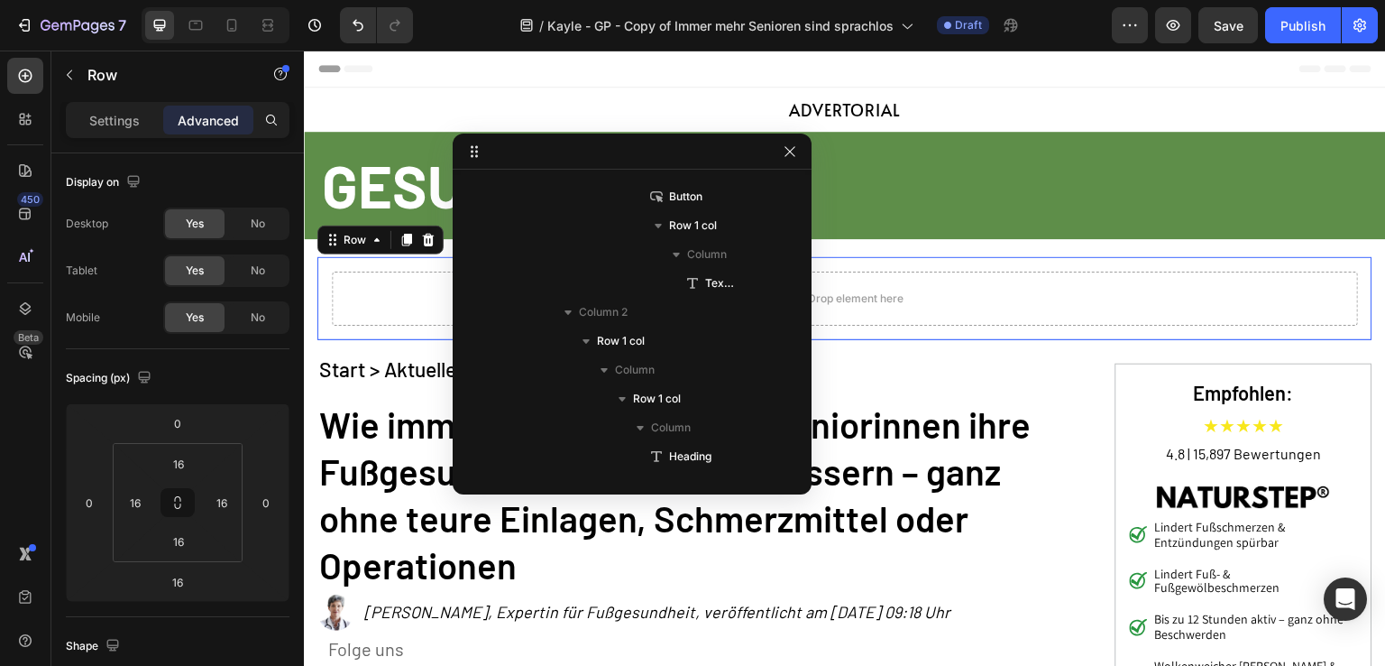
scroll to position [52, 0]
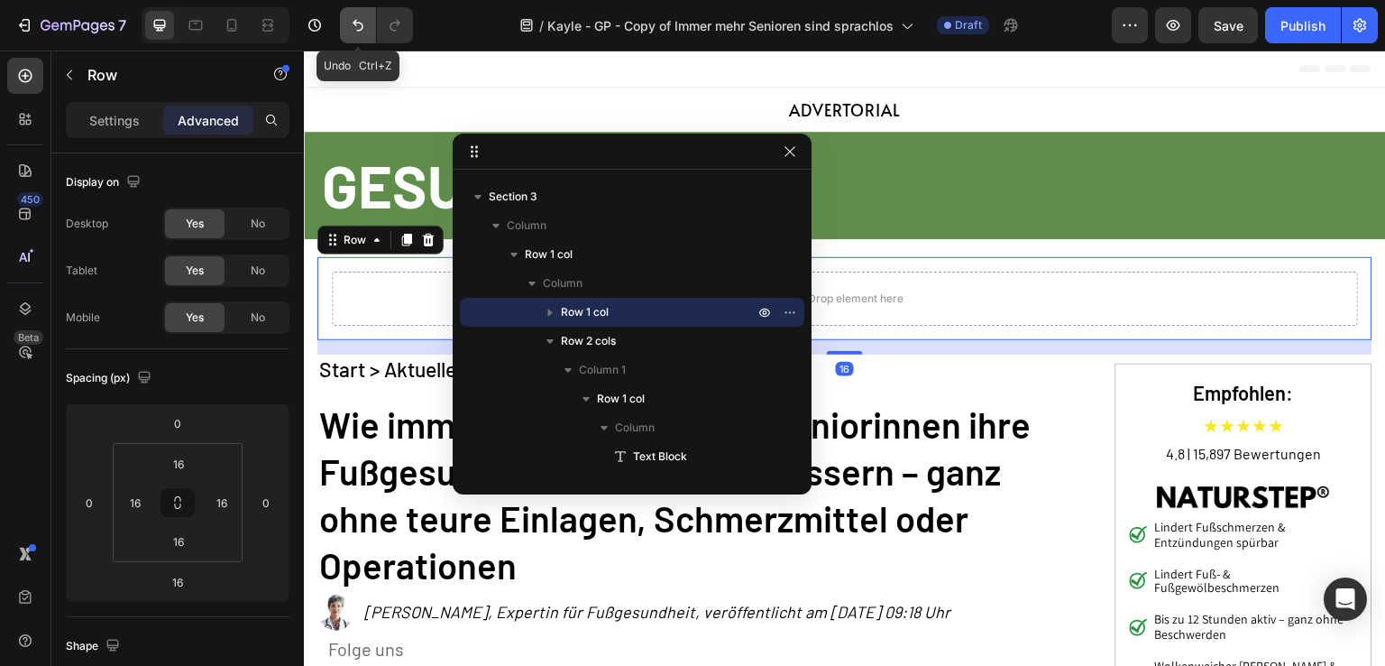
click at [364, 16] on icon "Undo/Redo" at bounding box center [358, 25] width 18 height 18
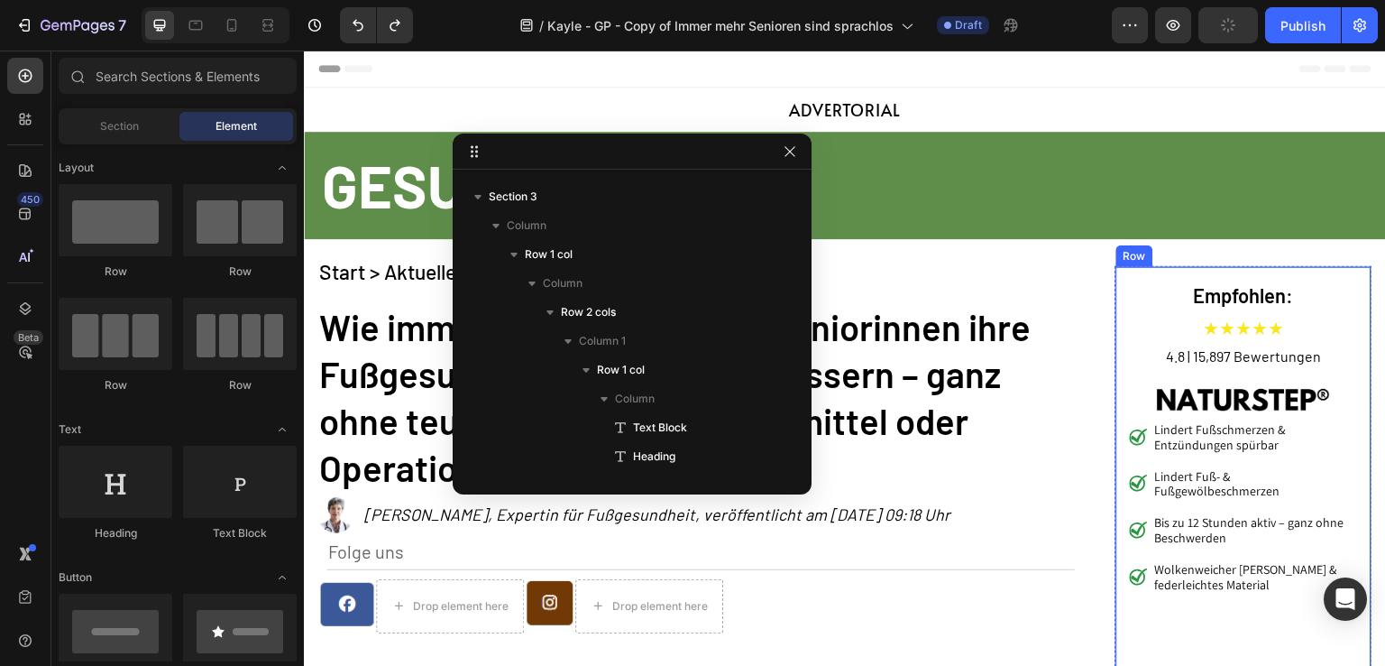
click at [1144, 269] on div "Empfohlen: Heading ★★★★★ Text Block 4.8 | 15,897 Bewertungen Text Block Image L…" at bounding box center [1244, 606] width 257 height 681
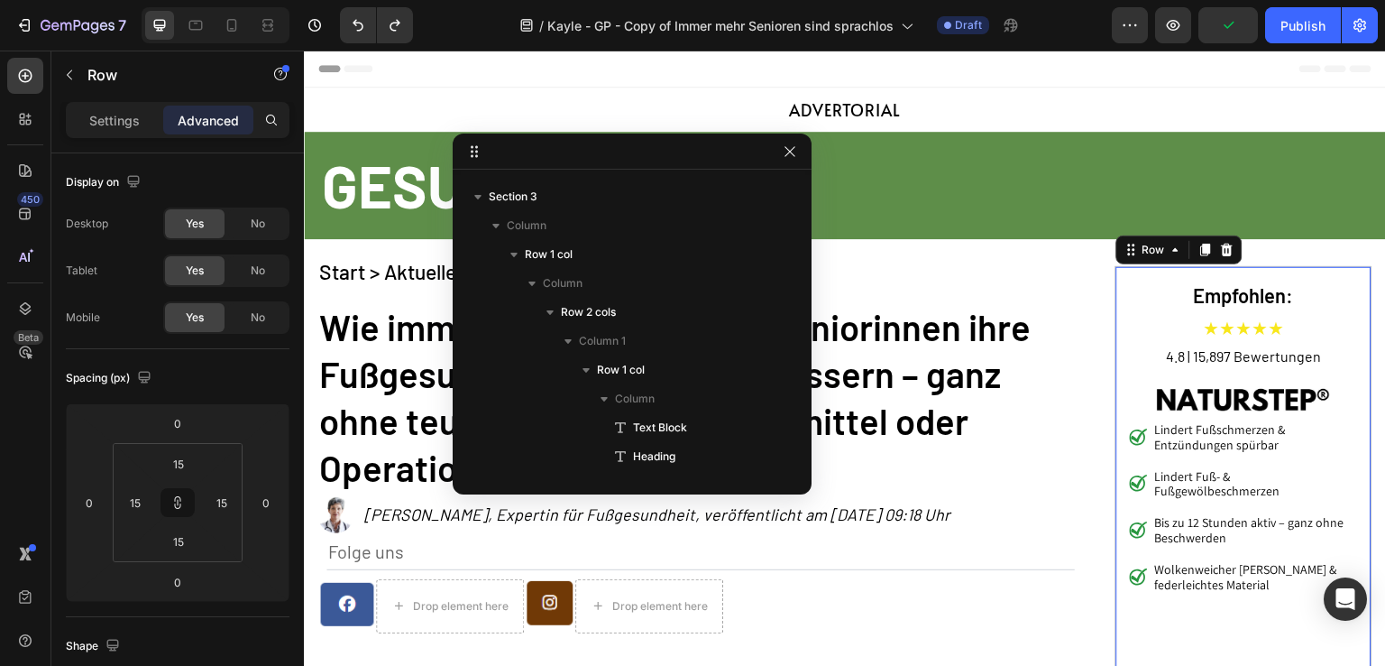
scroll to position [2289, 0]
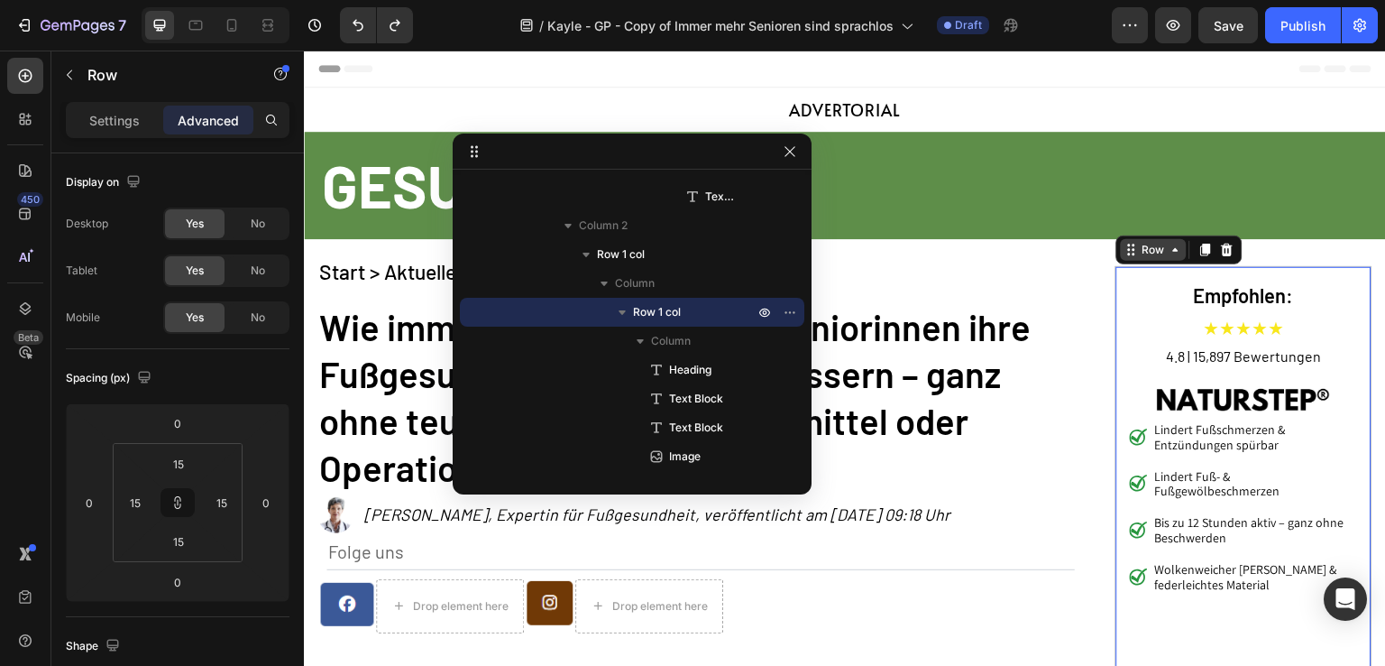
click at [1153, 253] on div "Row" at bounding box center [1154, 250] width 30 height 16
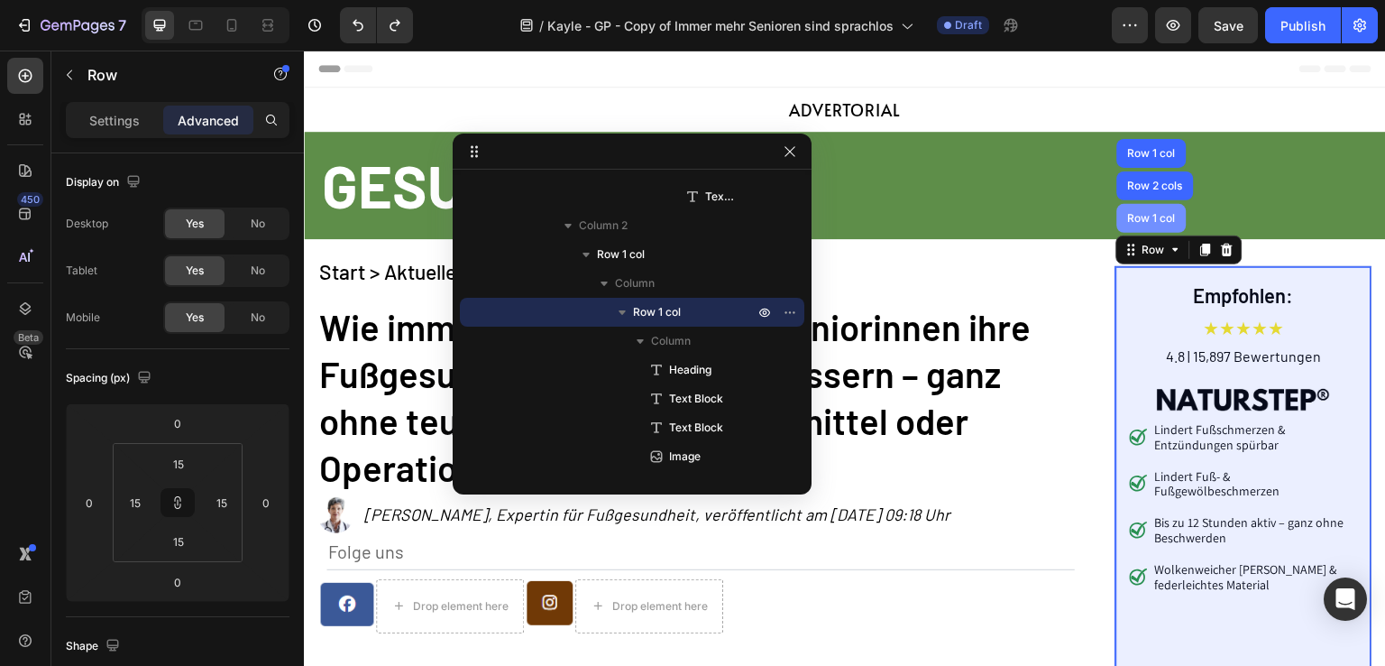
click at [1150, 216] on div "Row 1 col" at bounding box center [1152, 218] width 55 height 11
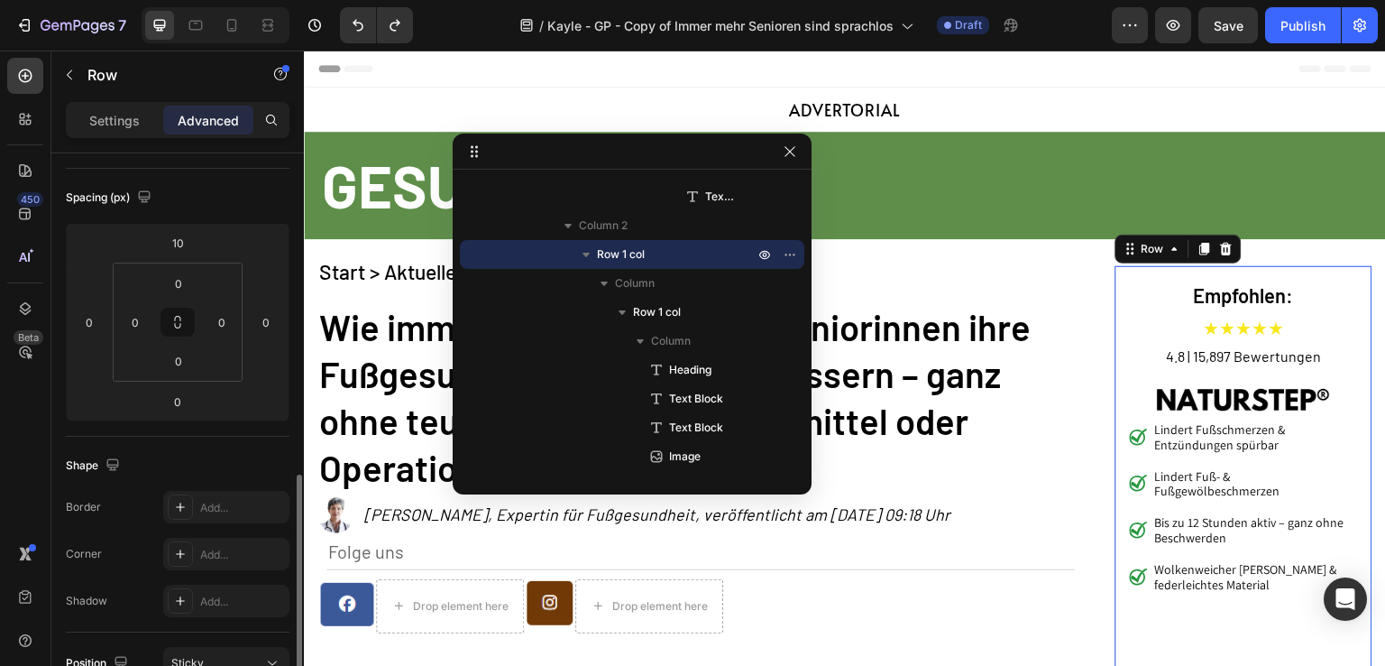
scroll to position [0, 0]
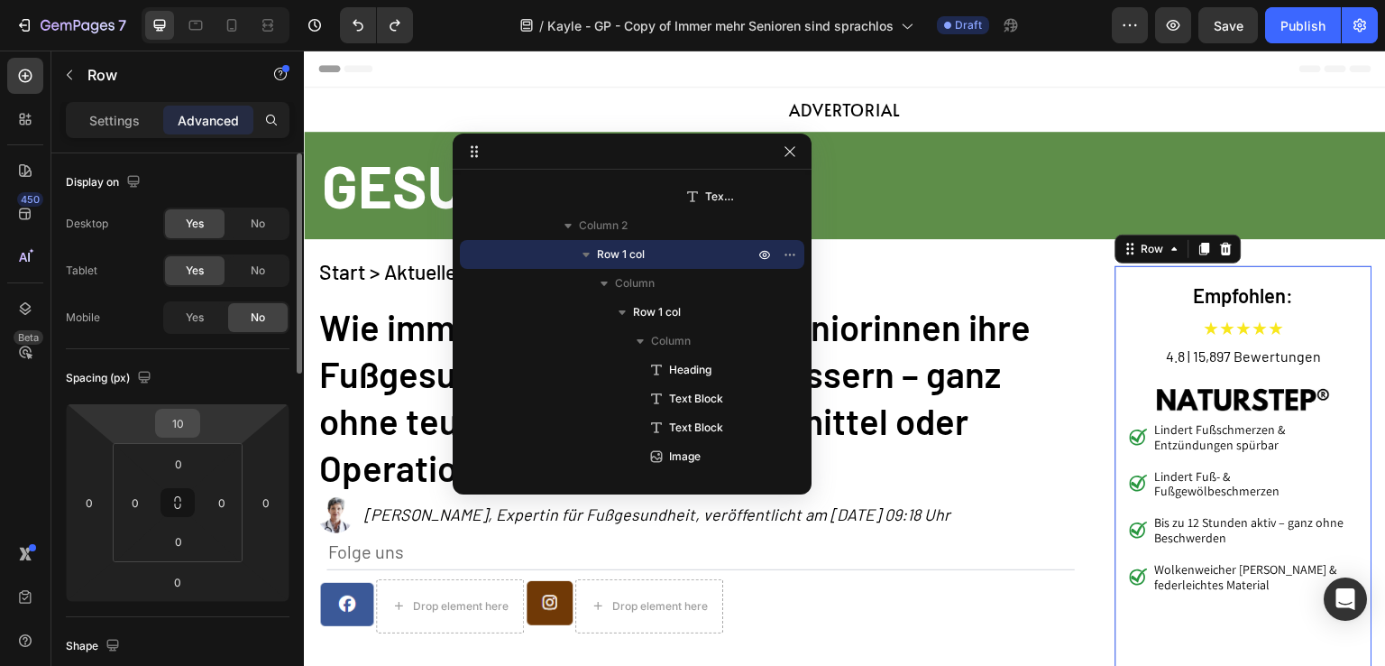
click at [189, 423] on input "10" at bounding box center [178, 423] width 36 height 27
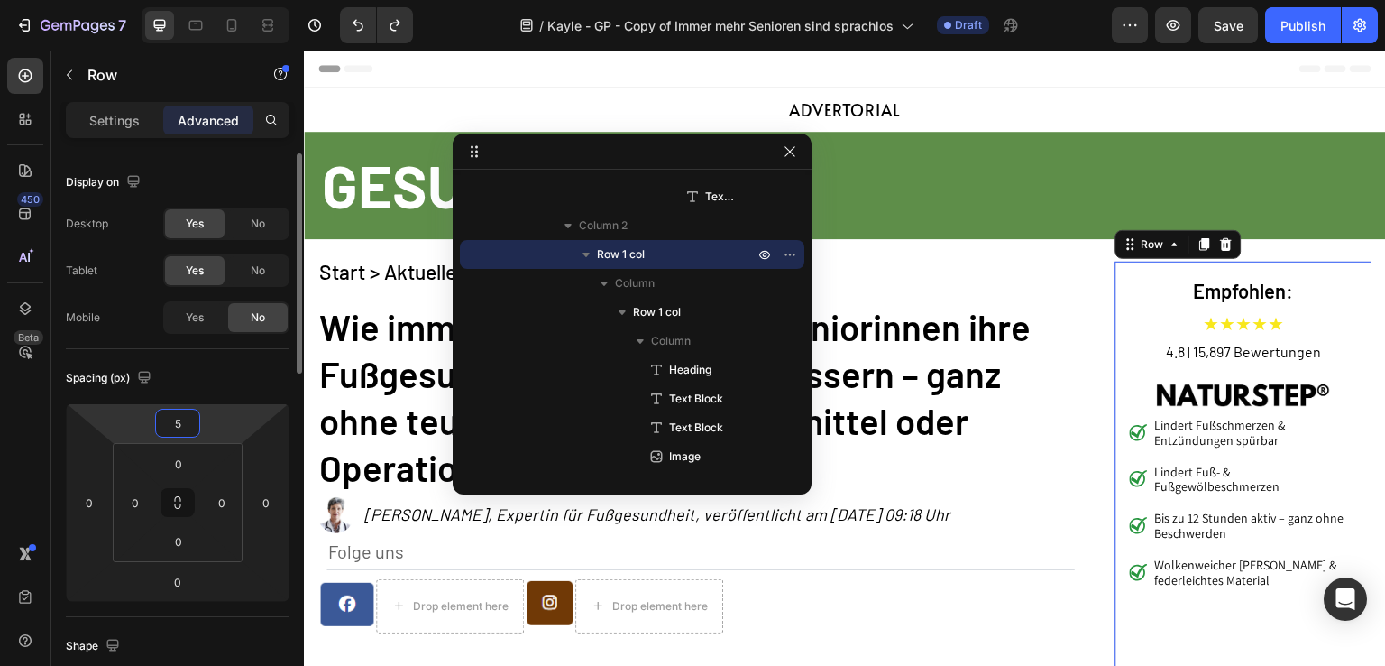
type input "50"
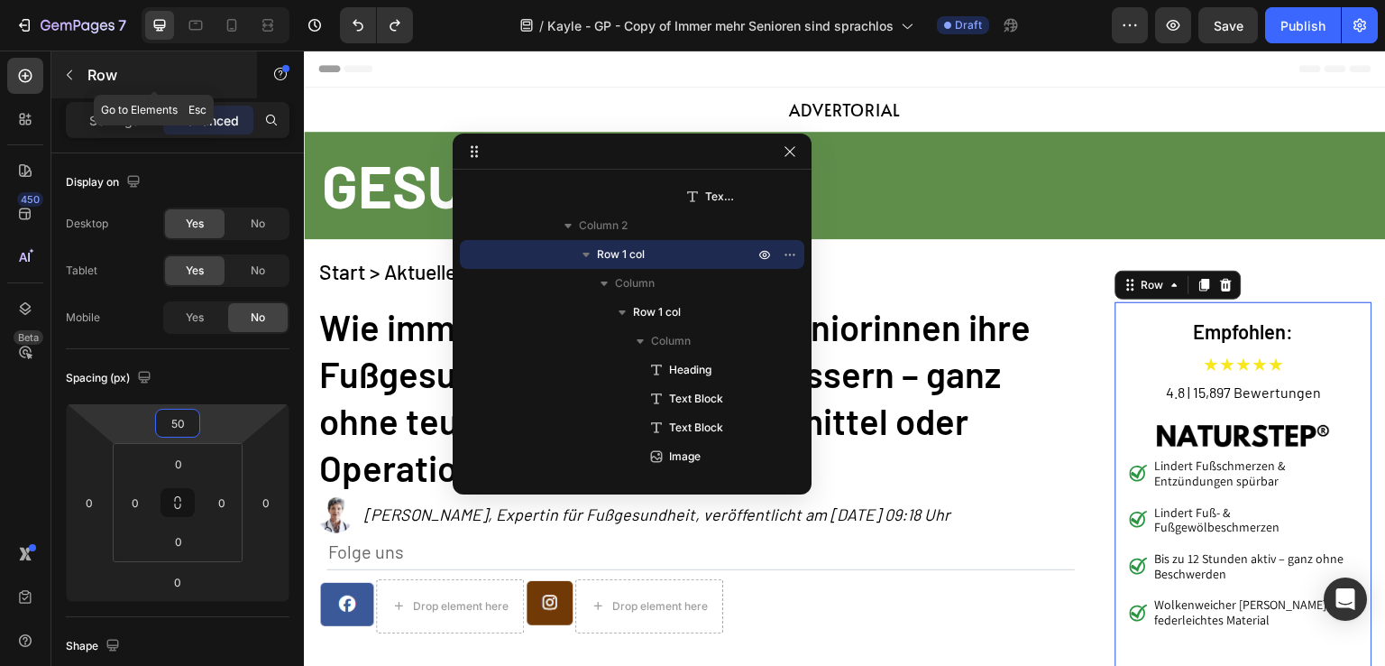
click at [157, 84] on p "Row" at bounding box center [163, 75] width 153 height 22
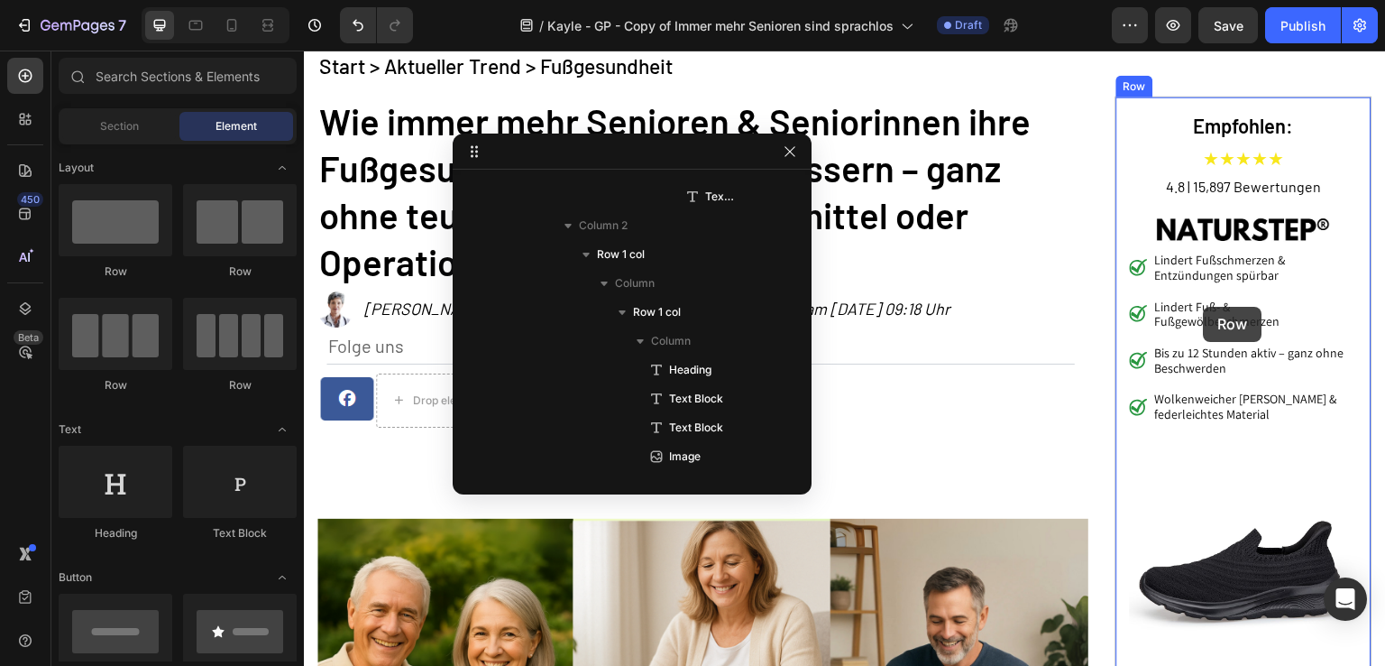
scroll to position [180, 0]
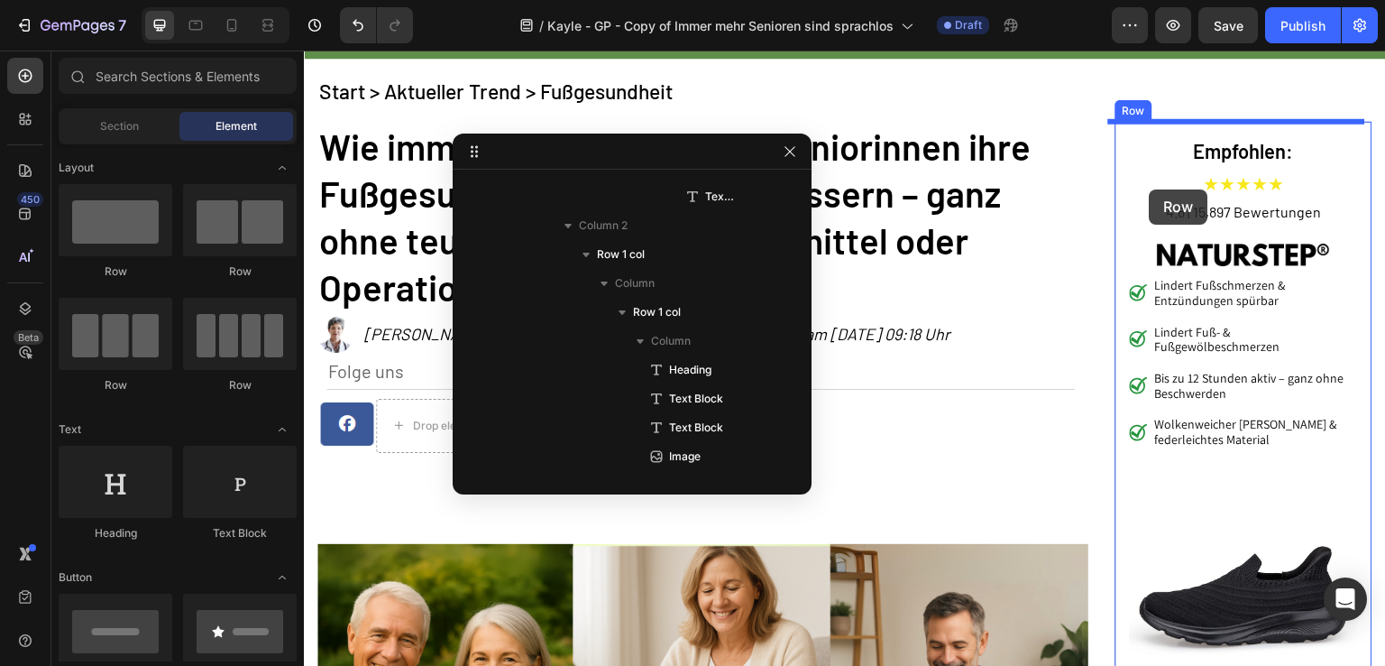
drag, startPoint x: 431, startPoint y: 286, endPoint x: 1159, endPoint y: 133, distance: 743.9
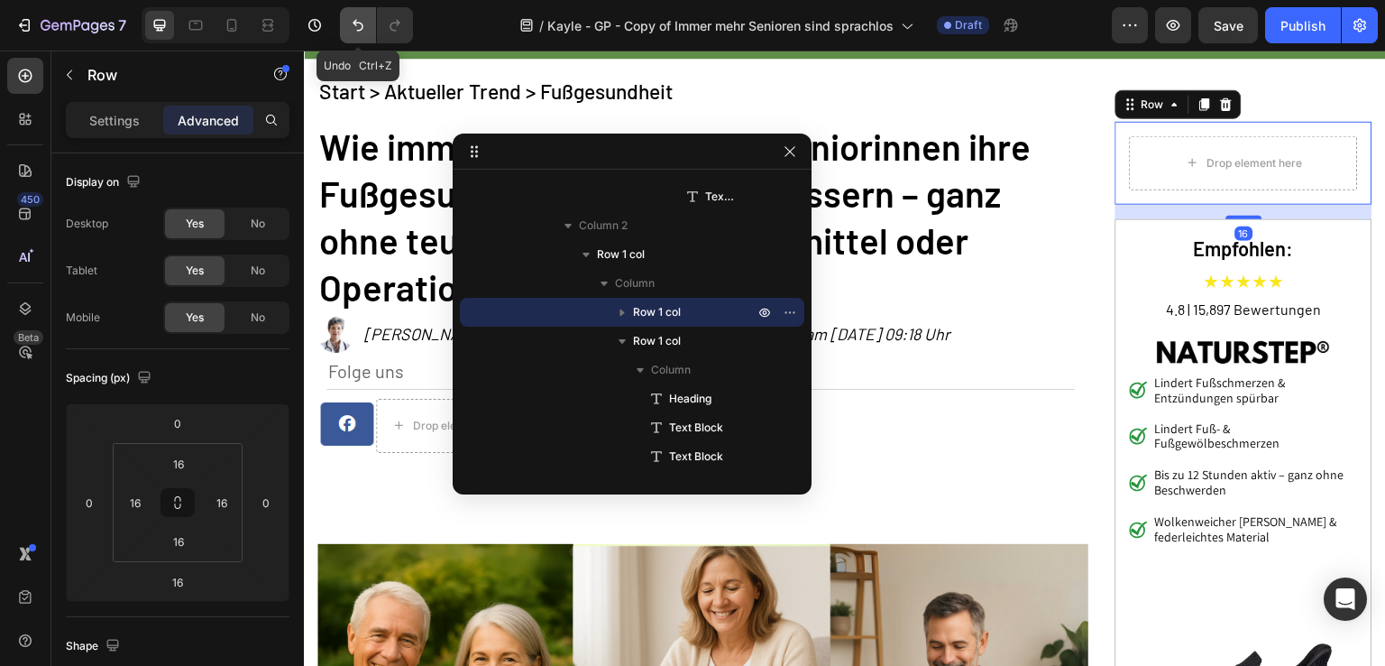
click at [360, 30] on icon "Undo/Redo" at bounding box center [358, 26] width 11 height 12
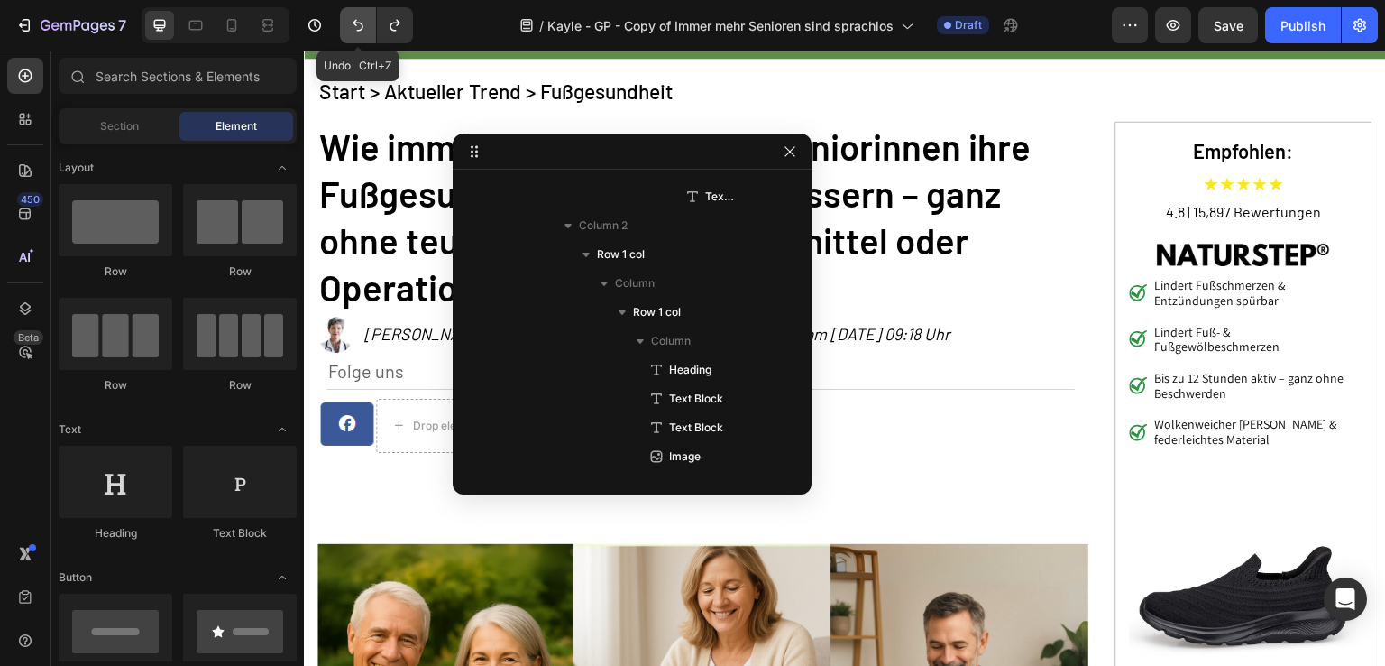
click at [360, 30] on icon "Undo/Redo" at bounding box center [358, 26] width 11 height 12
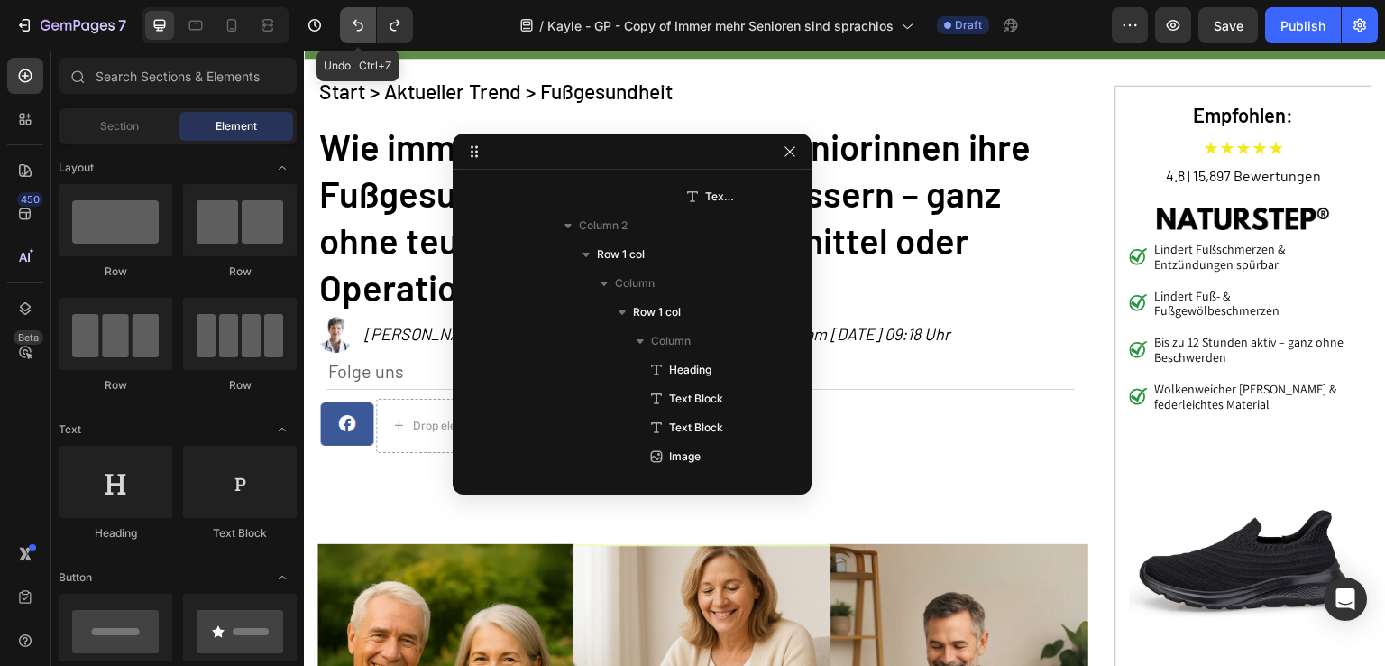
click at [360, 30] on icon "Undo/Redo" at bounding box center [358, 26] width 11 height 12
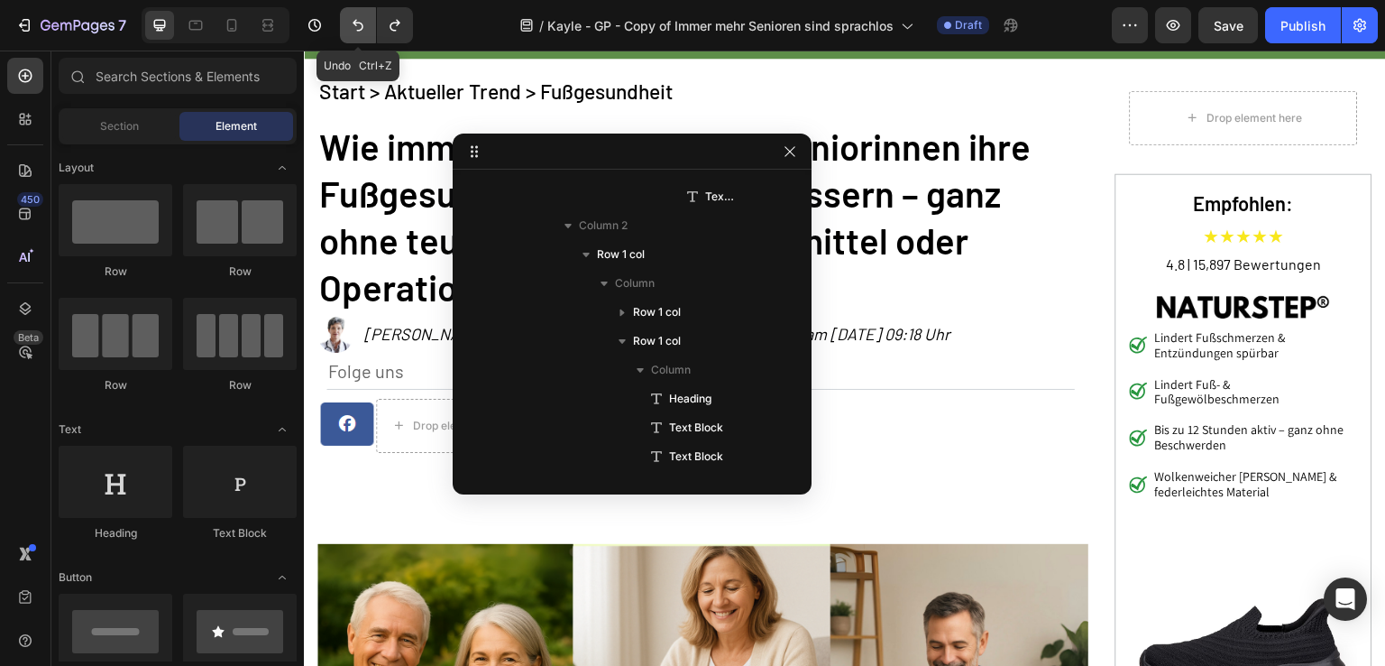
click at [360, 30] on icon "Undo/Redo" at bounding box center [358, 26] width 11 height 12
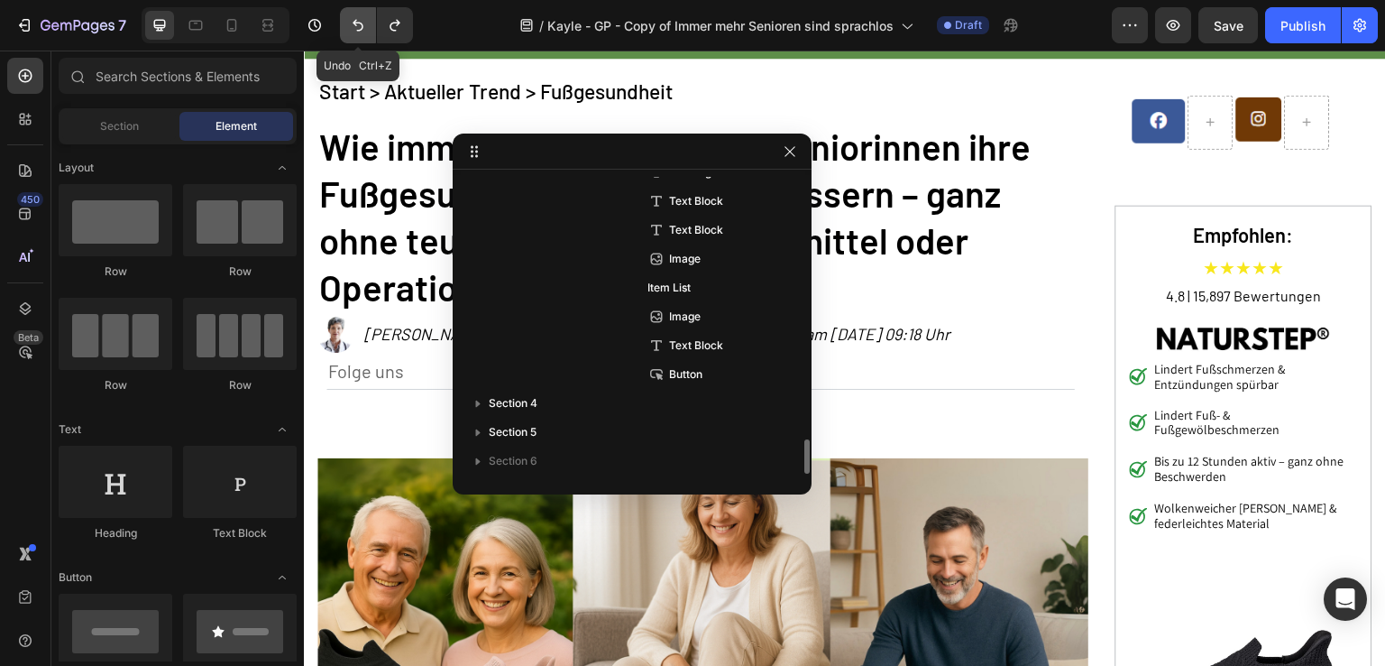
click at [360, 30] on icon "Undo/Redo" at bounding box center [358, 26] width 11 height 12
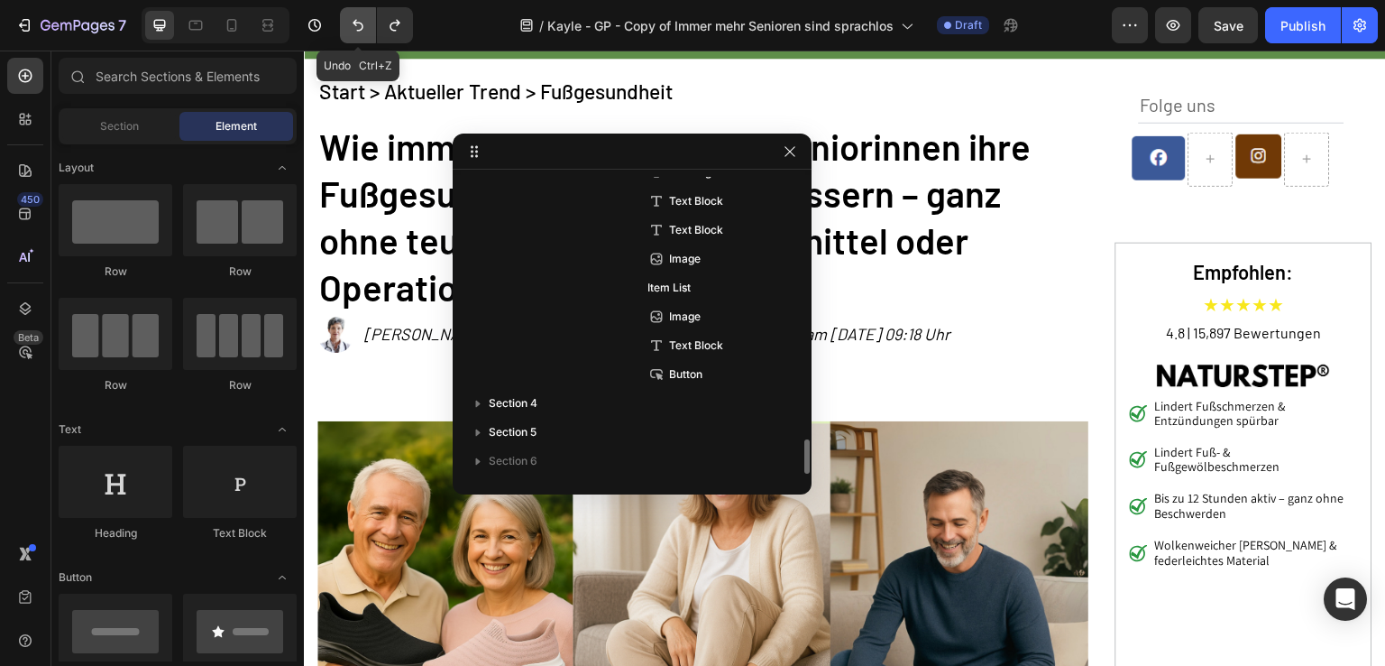
click at [360, 30] on icon "Undo/Redo" at bounding box center [358, 26] width 11 height 12
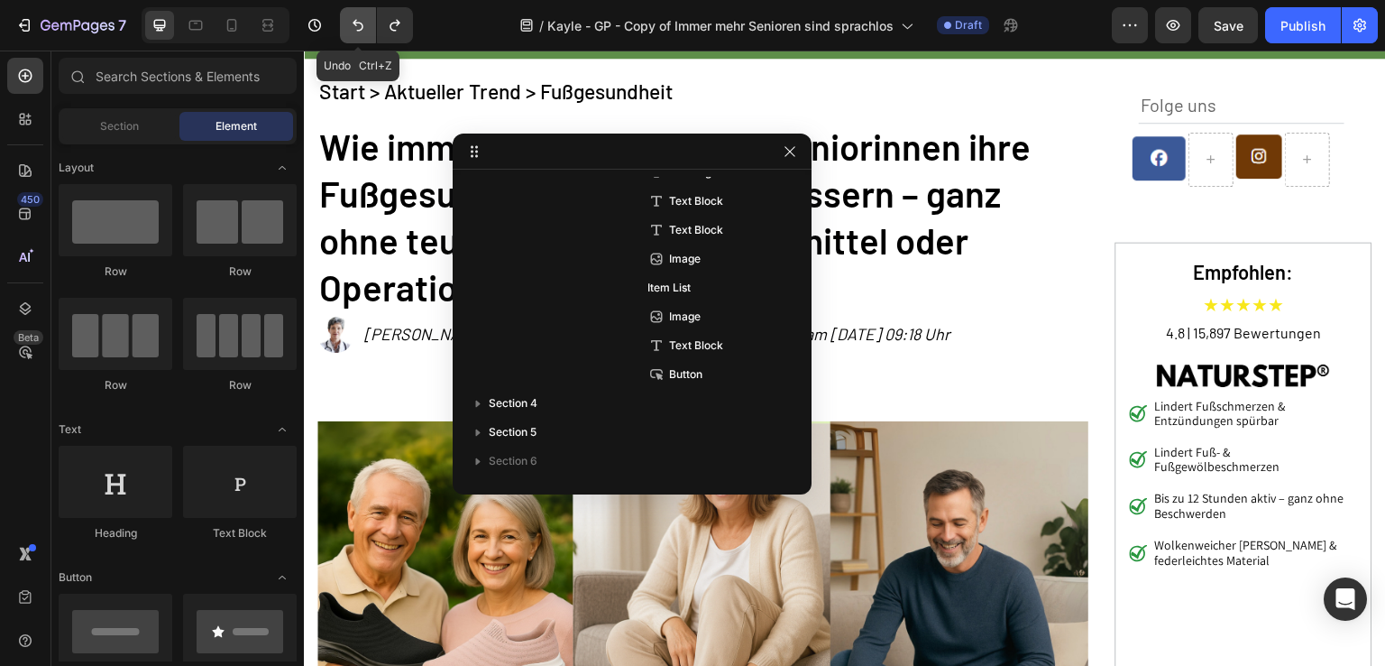
click at [360, 30] on icon "Undo/Redo" at bounding box center [358, 26] width 11 height 12
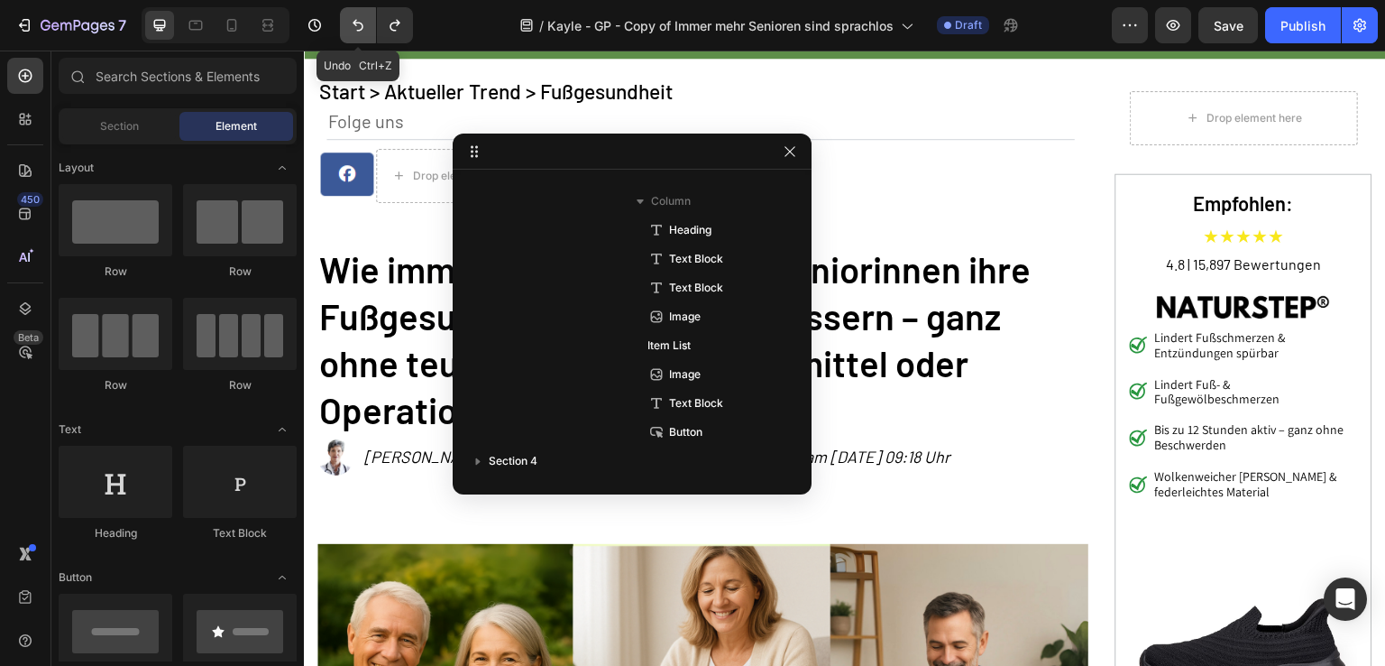
click at [360, 30] on icon "Undo/Redo" at bounding box center [358, 26] width 11 height 12
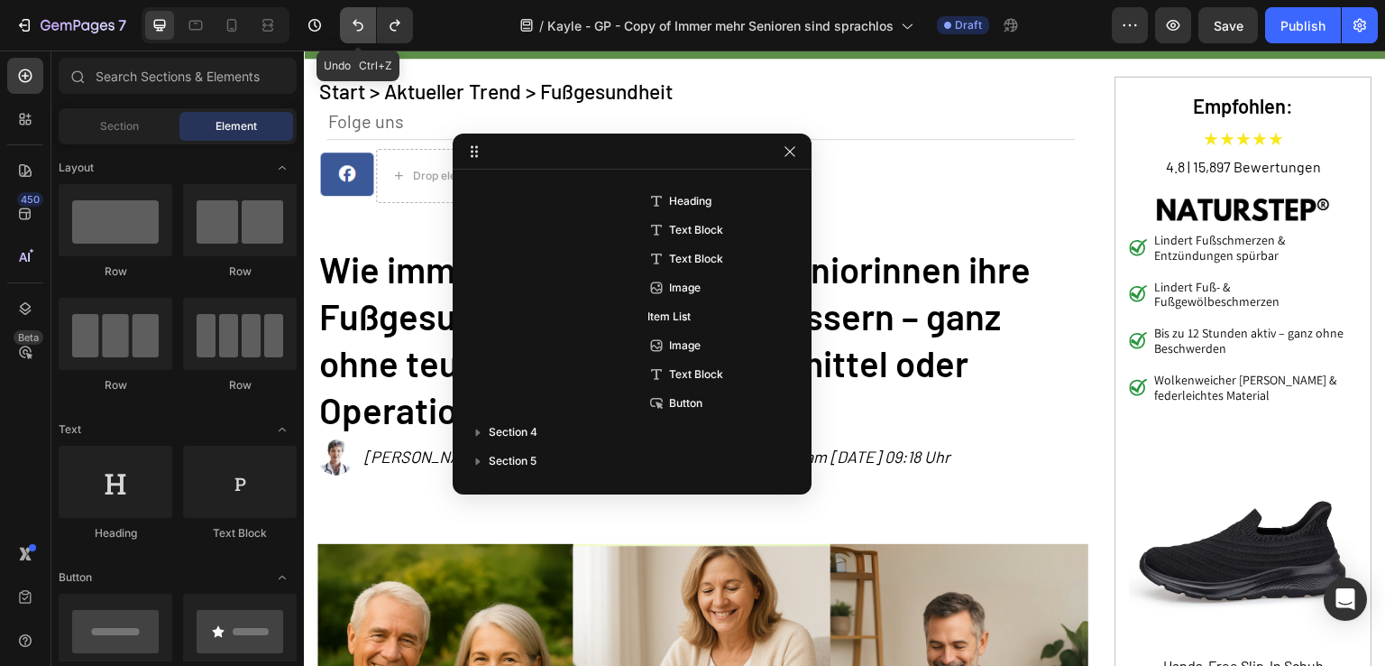
click at [360, 30] on icon "Undo/Redo" at bounding box center [358, 26] width 11 height 12
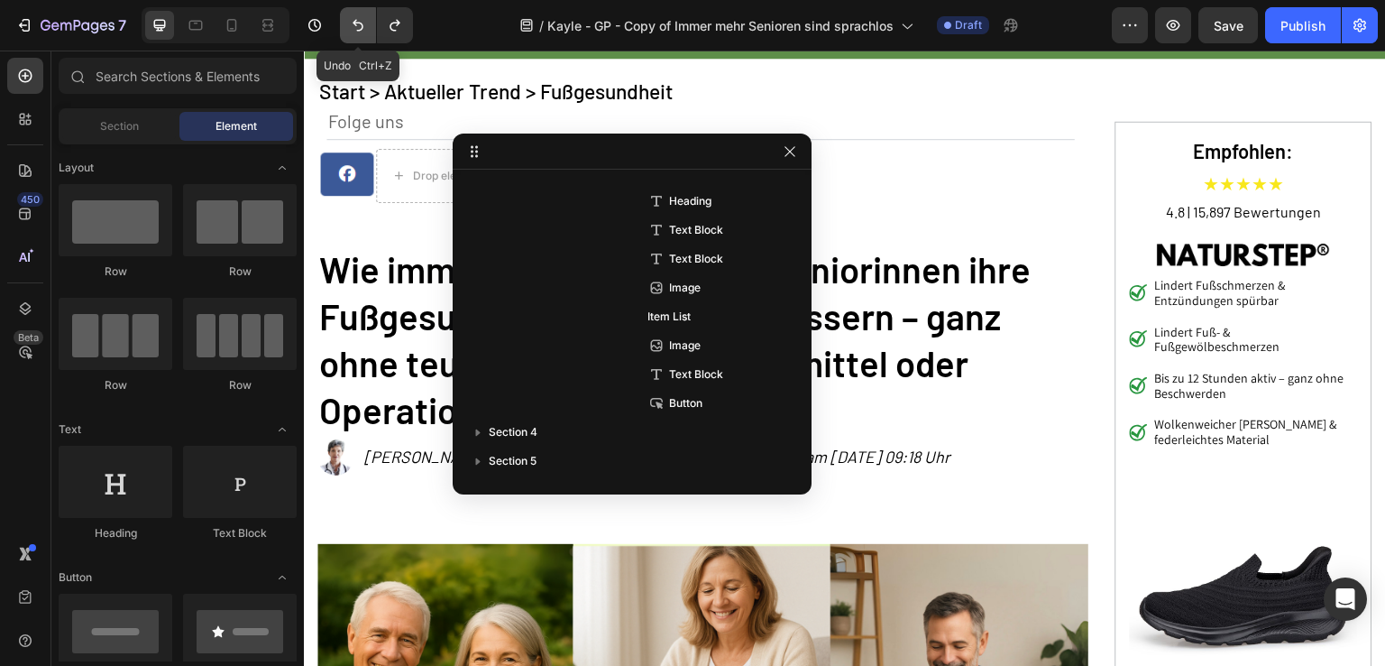
click at [360, 30] on icon "Undo/Redo" at bounding box center [358, 26] width 11 height 12
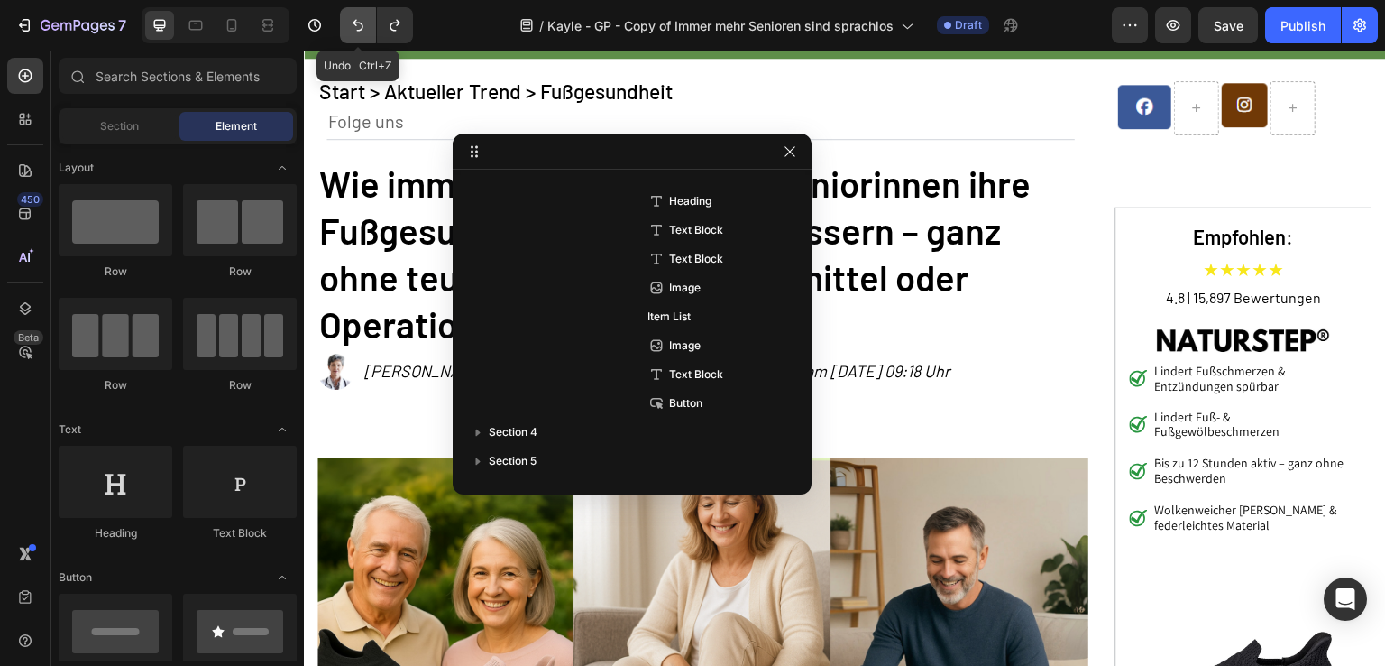
click at [360, 30] on icon "Undo/Redo" at bounding box center [358, 26] width 11 height 12
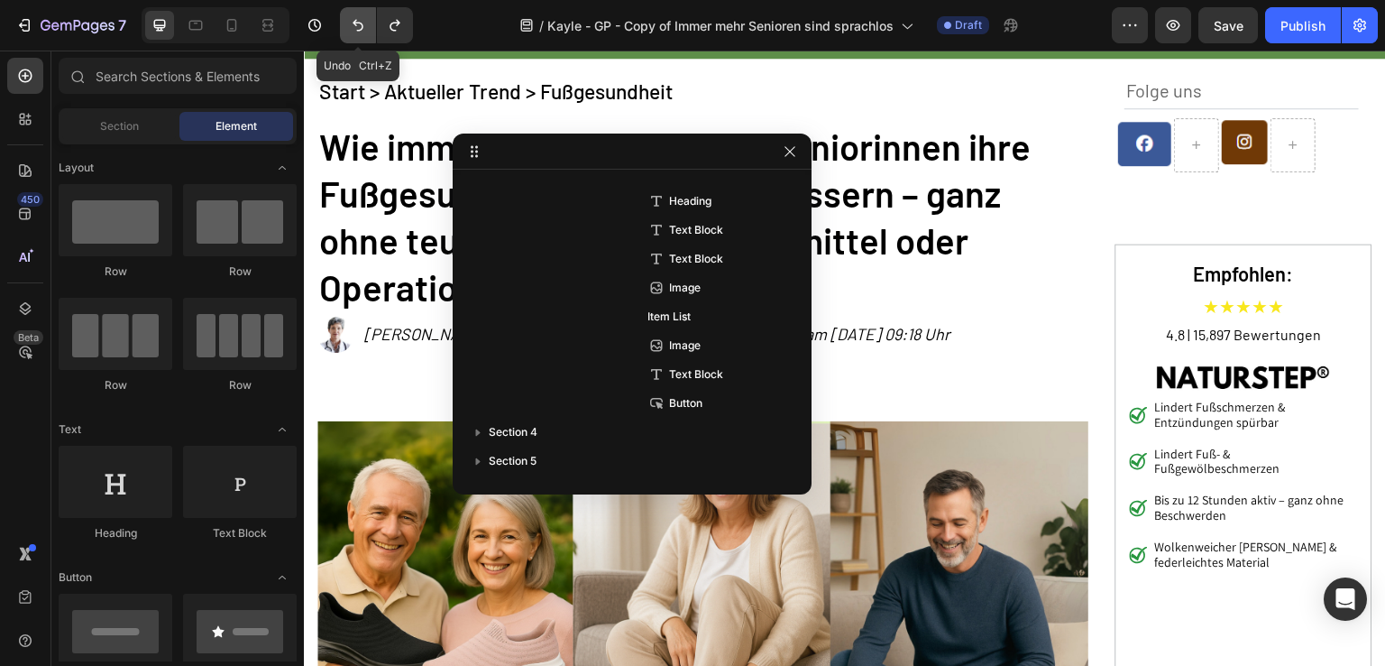
click at [360, 30] on icon "Undo/Redo" at bounding box center [358, 26] width 11 height 12
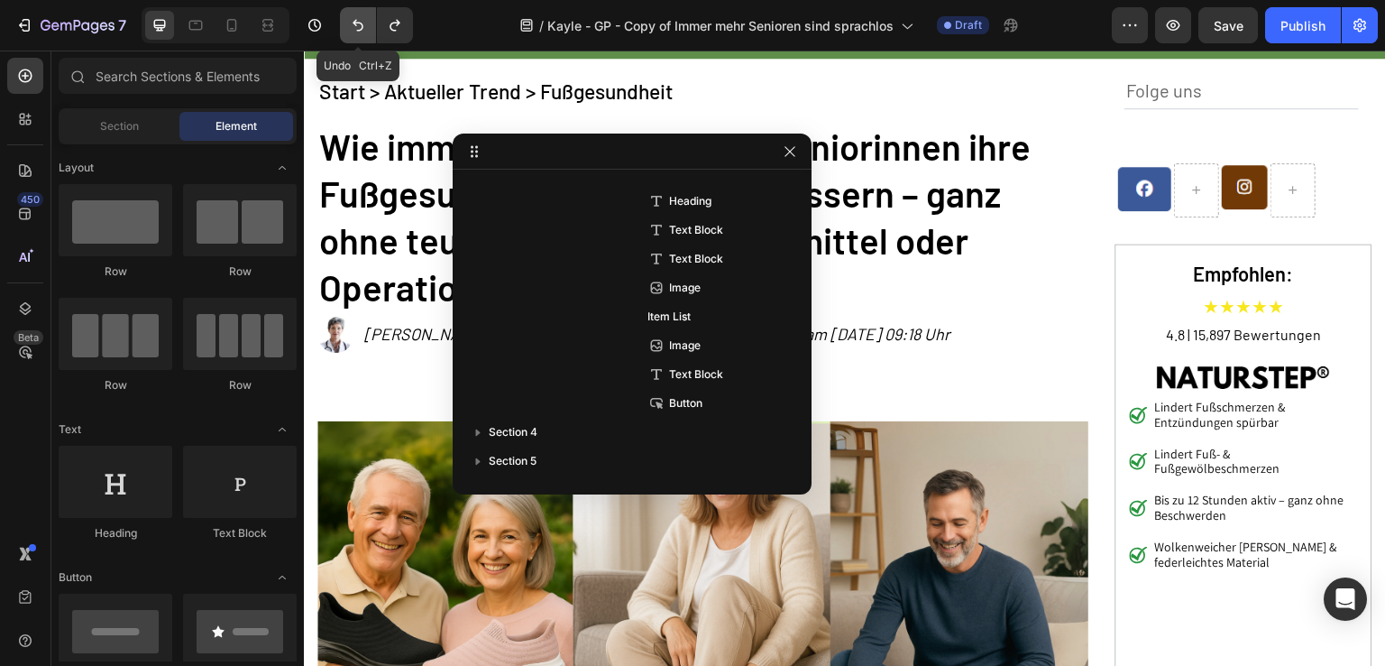
click at [360, 30] on icon "Undo/Redo" at bounding box center [358, 26] width 11 height 12
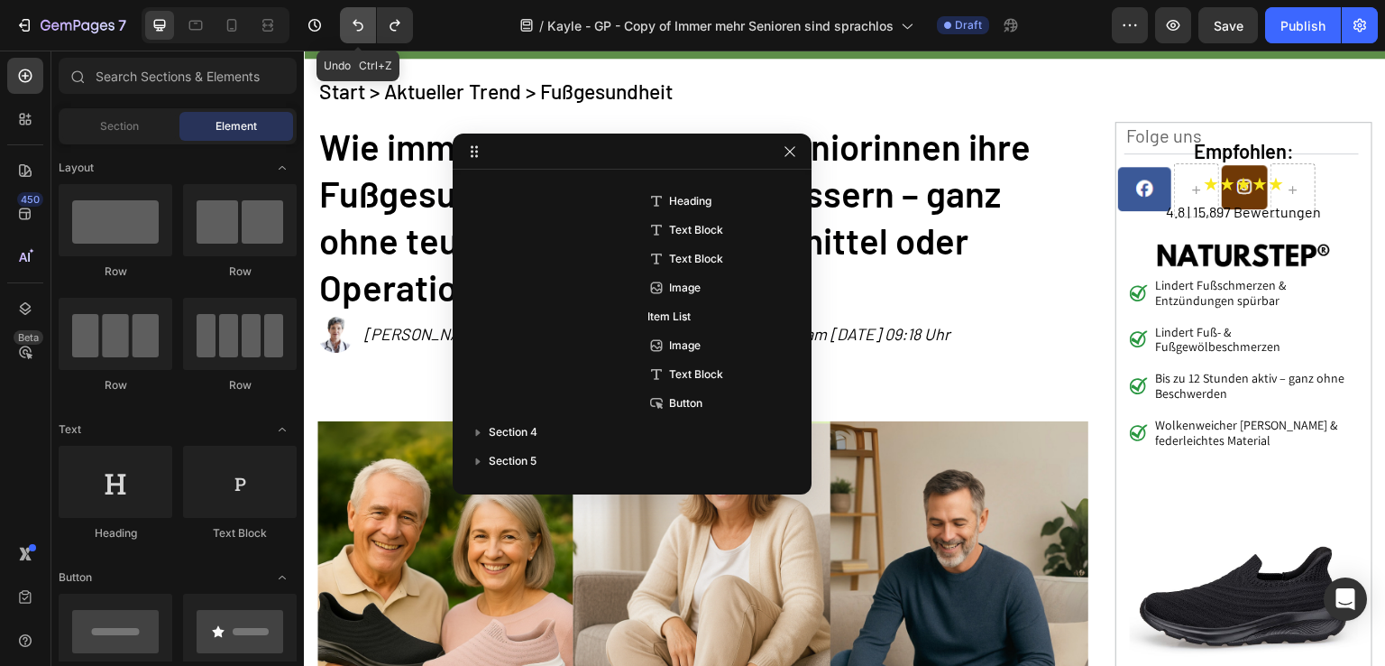
click at [360, 30] on icon "Undo/Redo" at bounding box center [358, 26] width 11 height 12
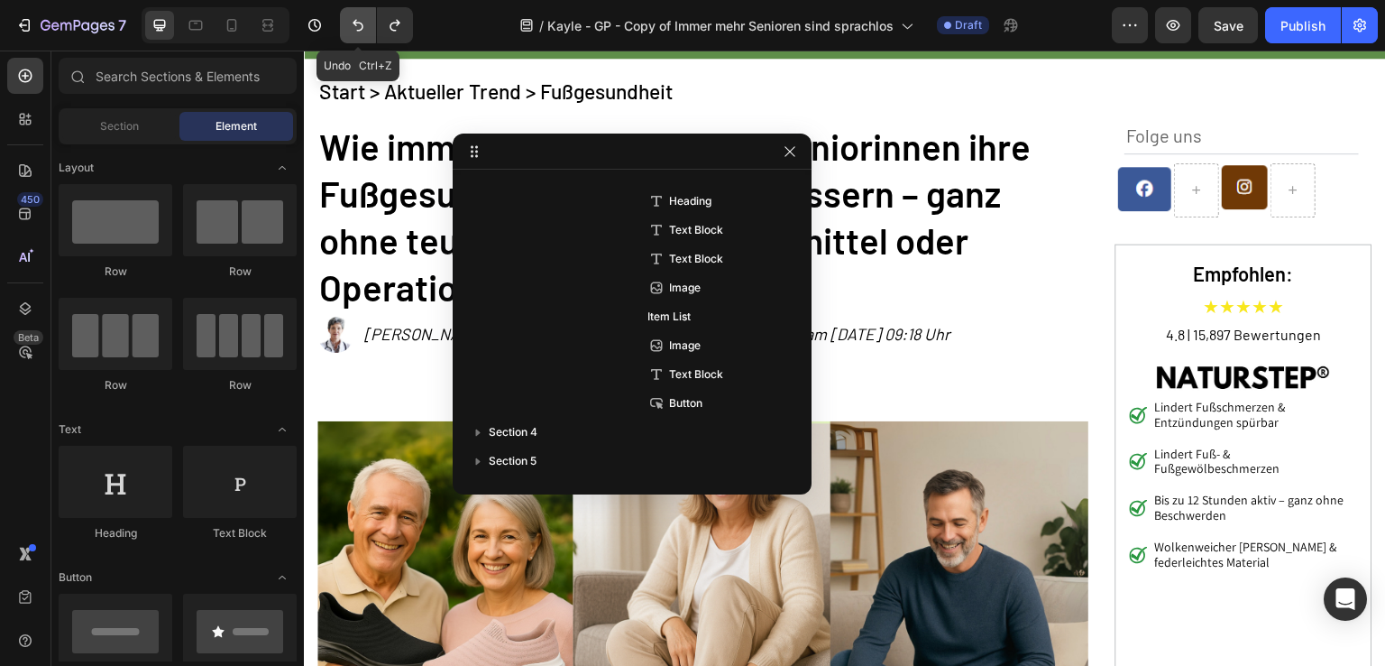
click at [360, 30] on icon "Undo/Redo" at bounding box center [358, 26] width 11 height 12
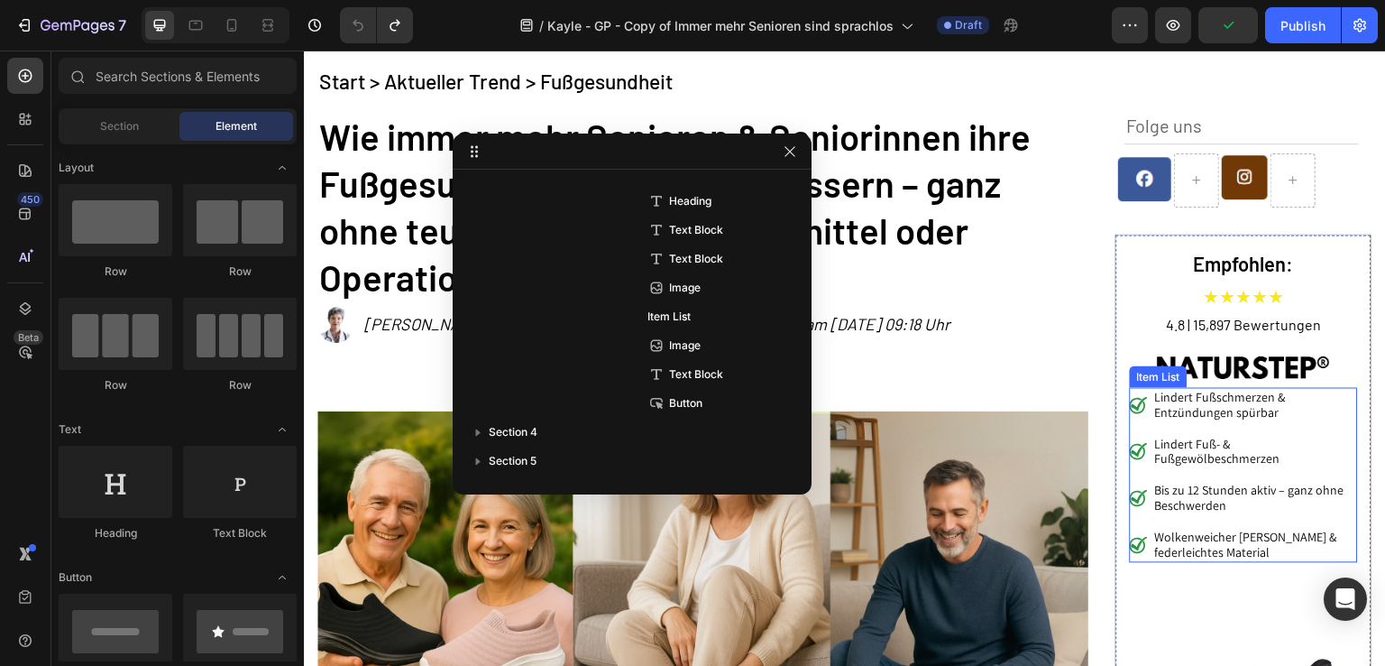
scroll to position [180, 0]
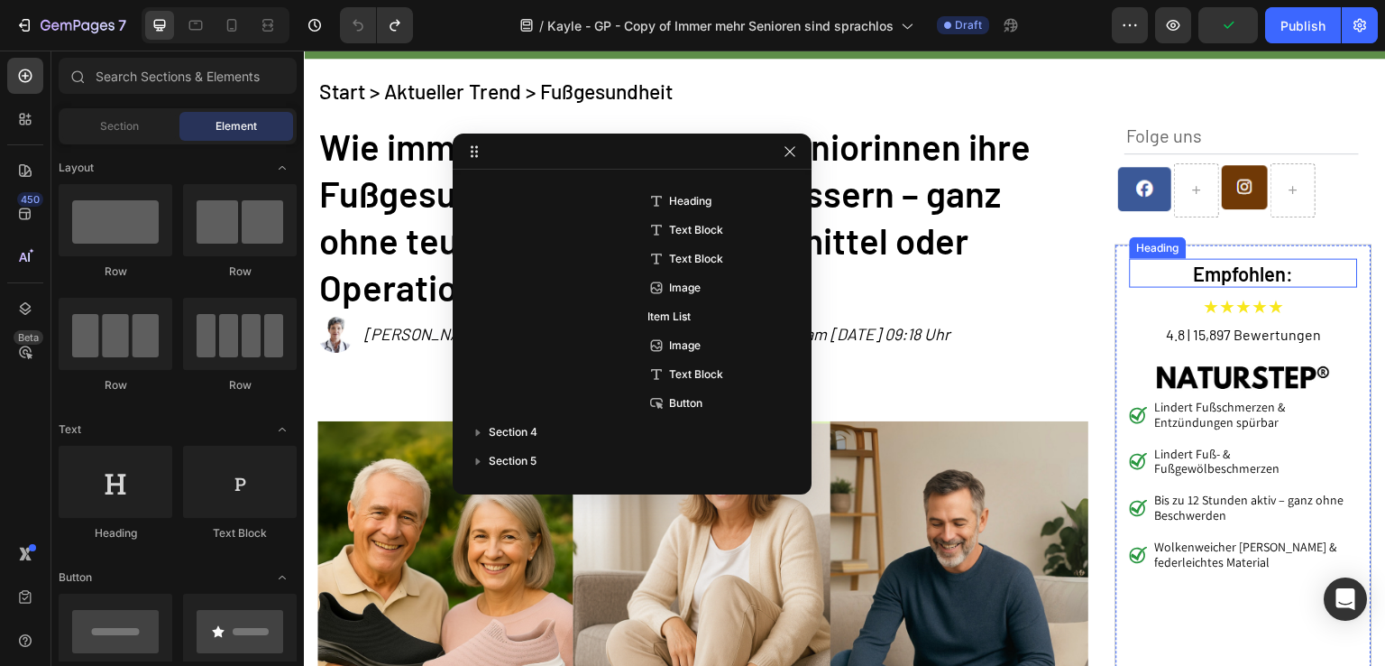
click at [1161, 272] on h2 "Empfohlen:" at bounding box center [1244, 274] width 228 height 30
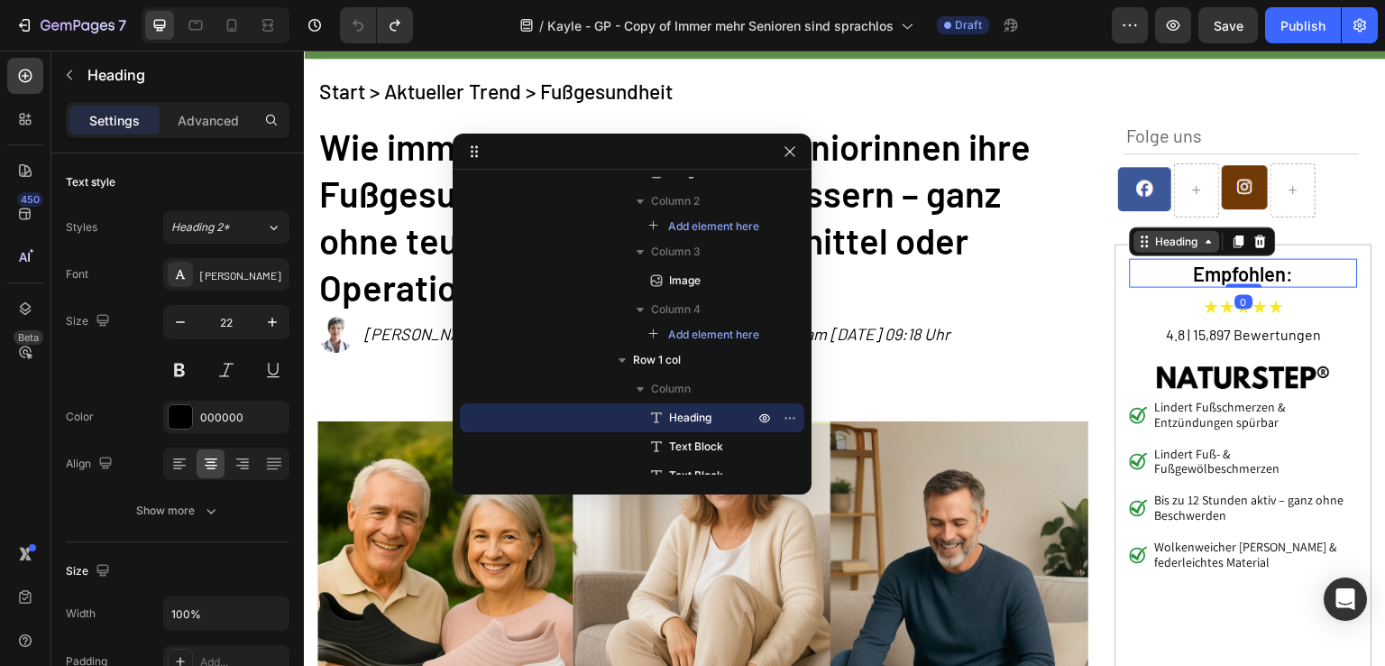
click at [1173, 247] on div "Heading" at bounding box center [1178, 242] width 50 height 16
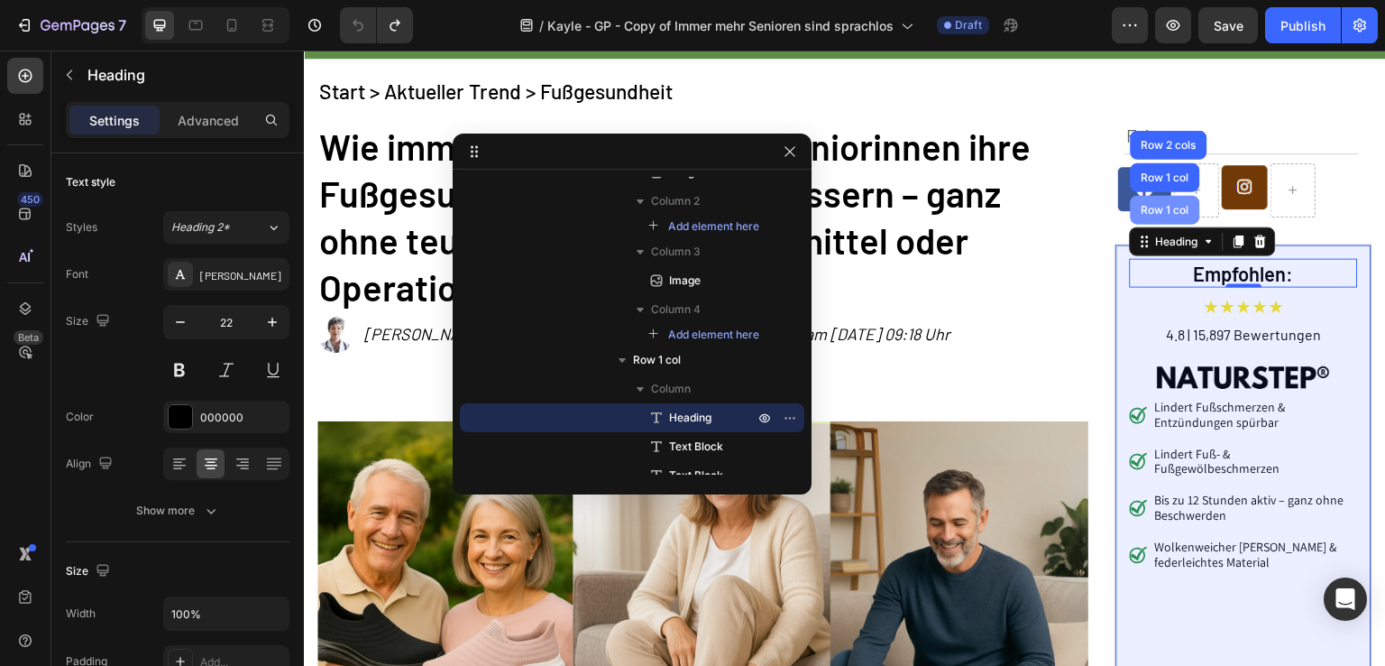
click at [1167, 202] on div "Row 1 col" at bounding box center [1165, 210] width 69 height 29
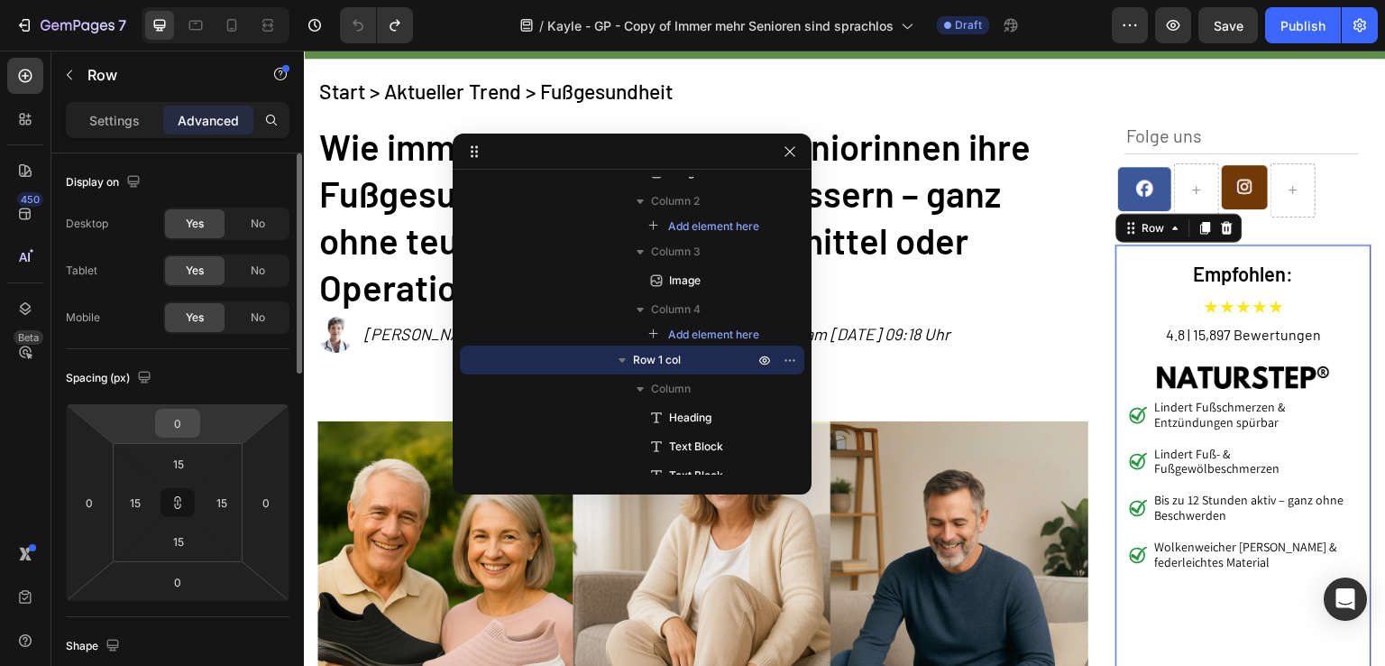
scroll to position [361, 0]
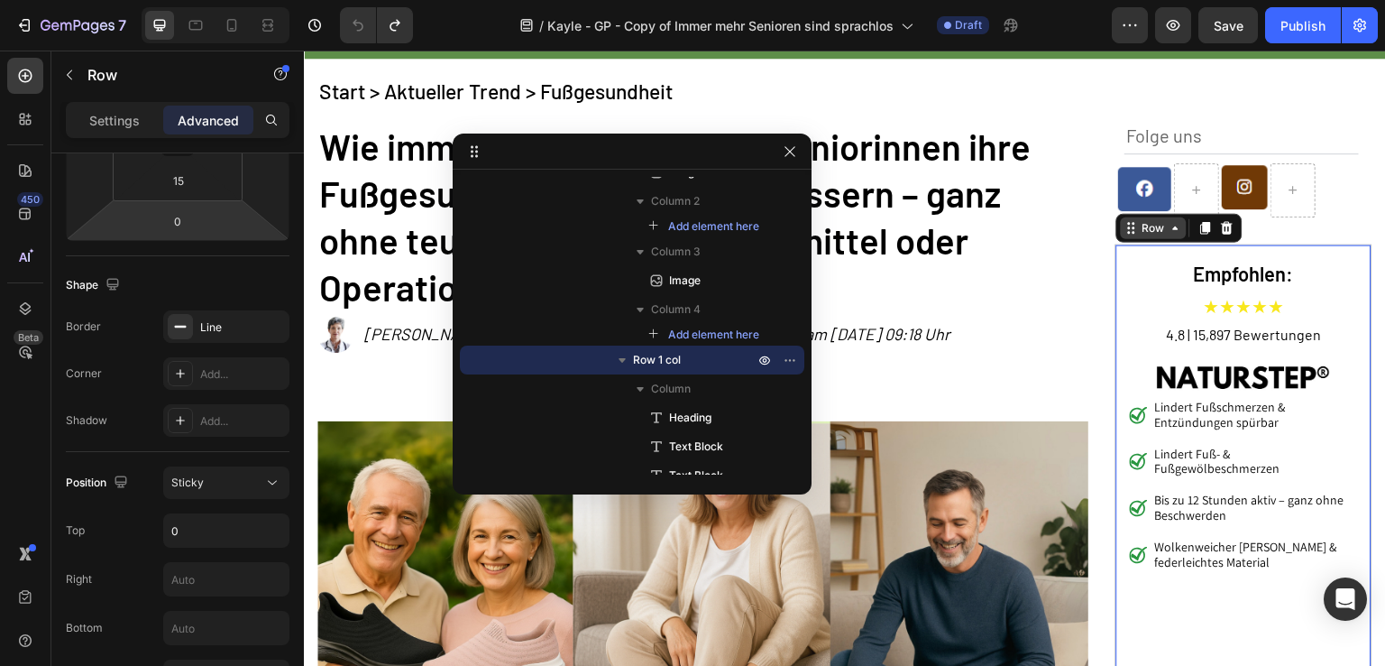
click at [1139, 225] on div "Row" at bounding box center [1154, 228] width 30 height 16
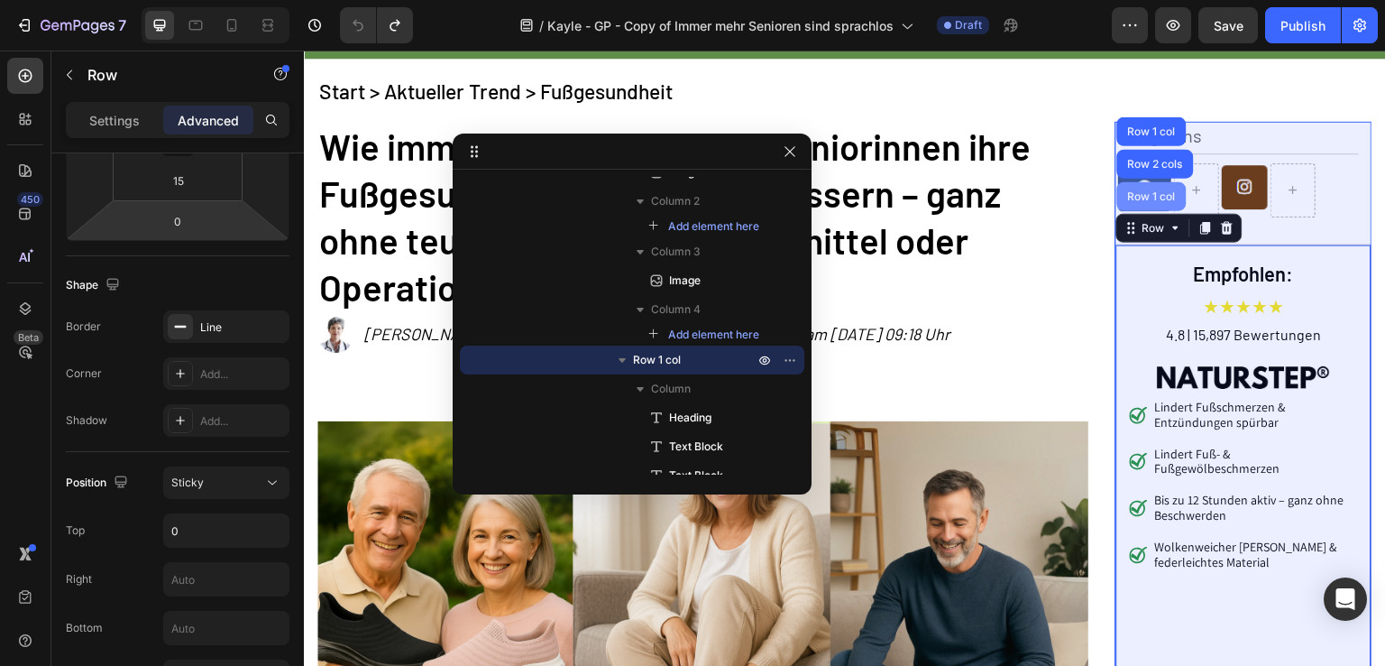
click at [1137, 198] on div "Row 1 col" at bounding box center [1152, 196] width 55 height 11
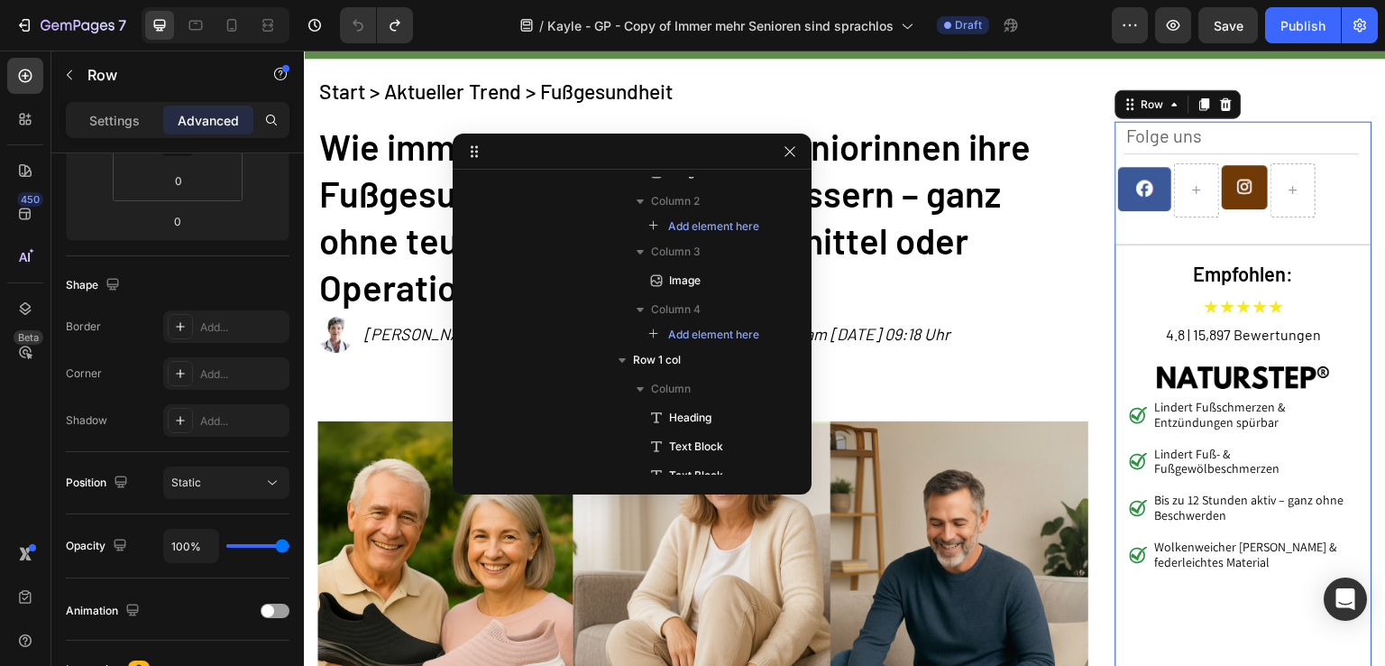
scroll to position [1957, 0]
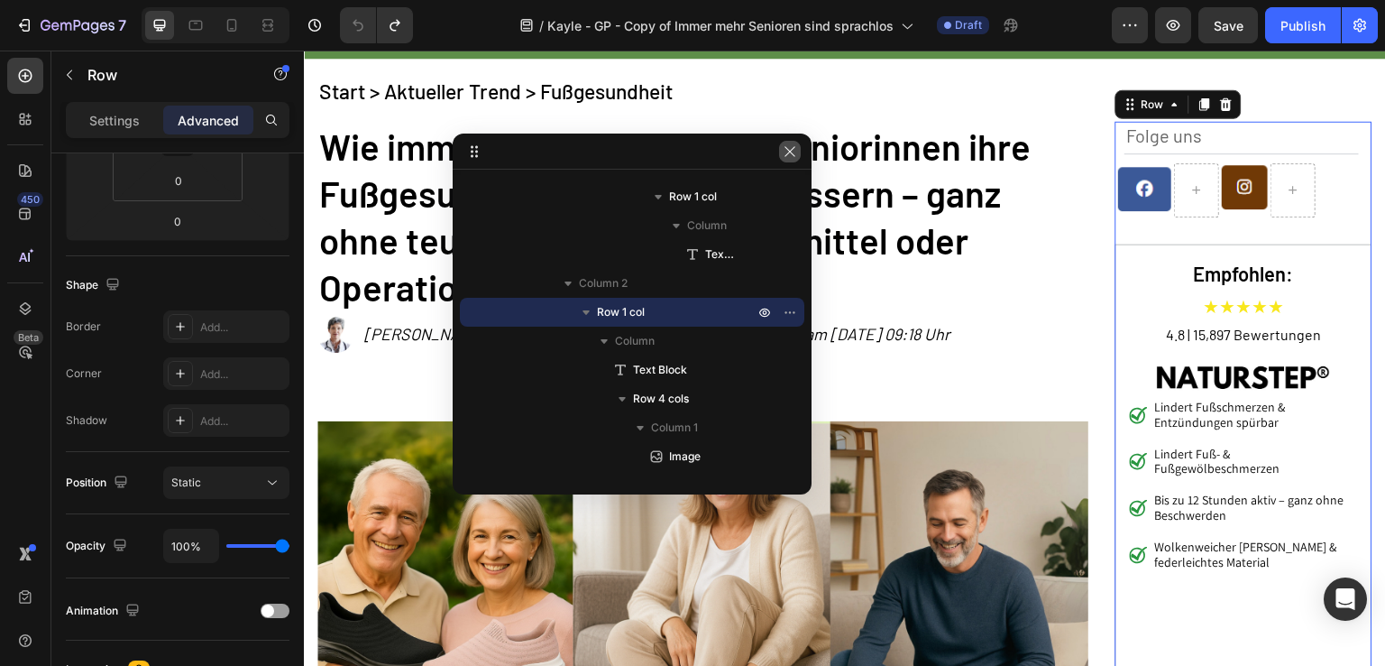
click at [784, 149] on icon "button" at bounding box center [790, 151] width 14 height 14
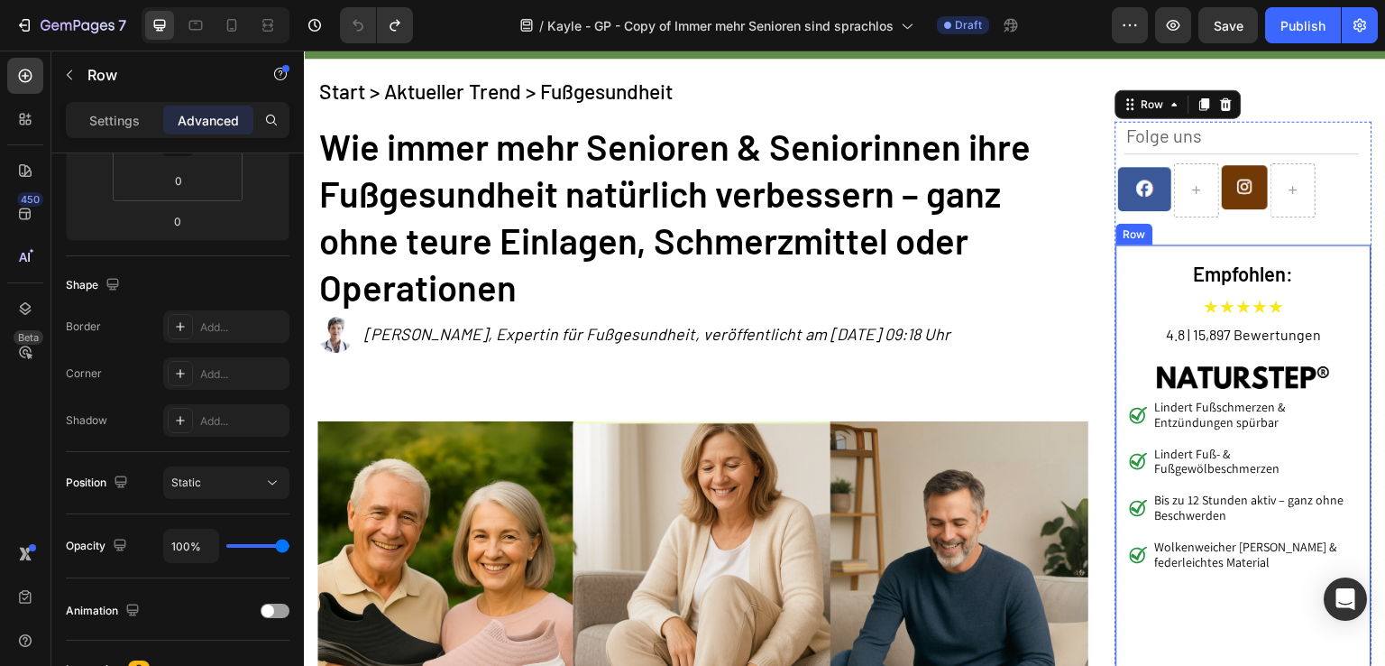
click at [1116, 259] on div "Empfohlen: Heading ★★★★★ Text Block 4.8 | 15,897 Bewertungen Text Block Image L…" at bounding box center [1244, 584] width 257 height 681
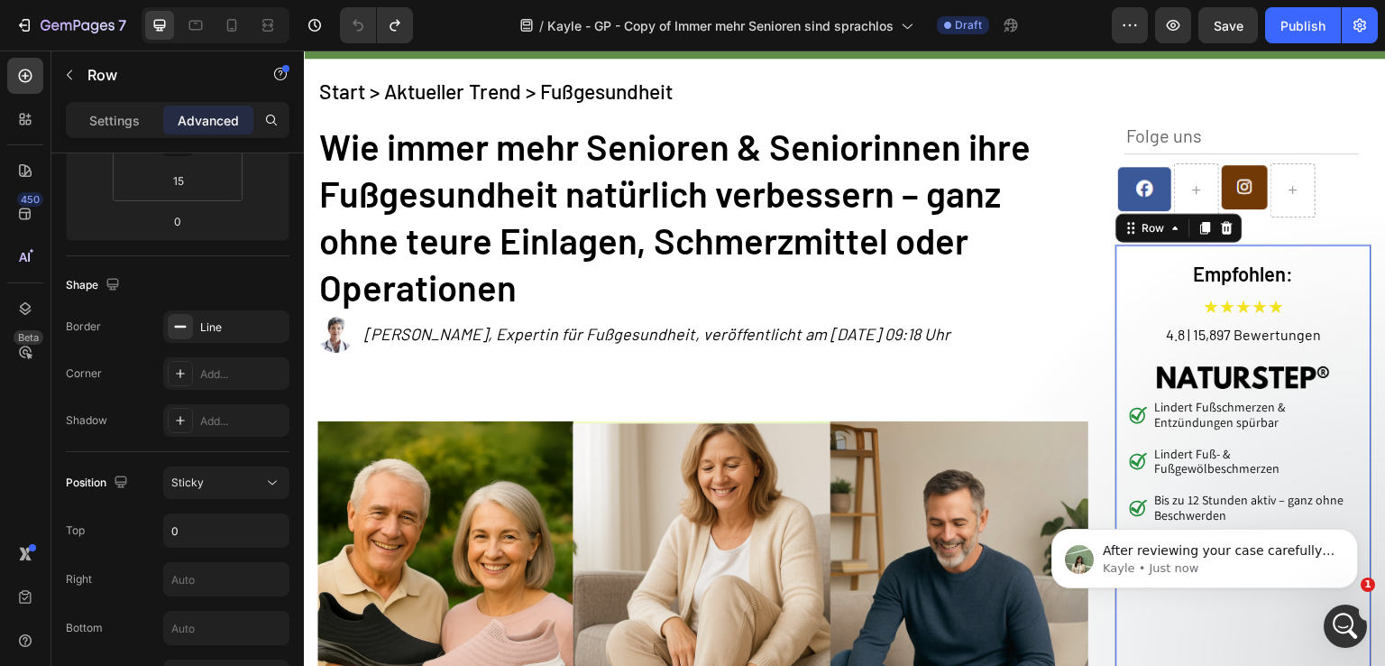
scroll to position [0, 0]
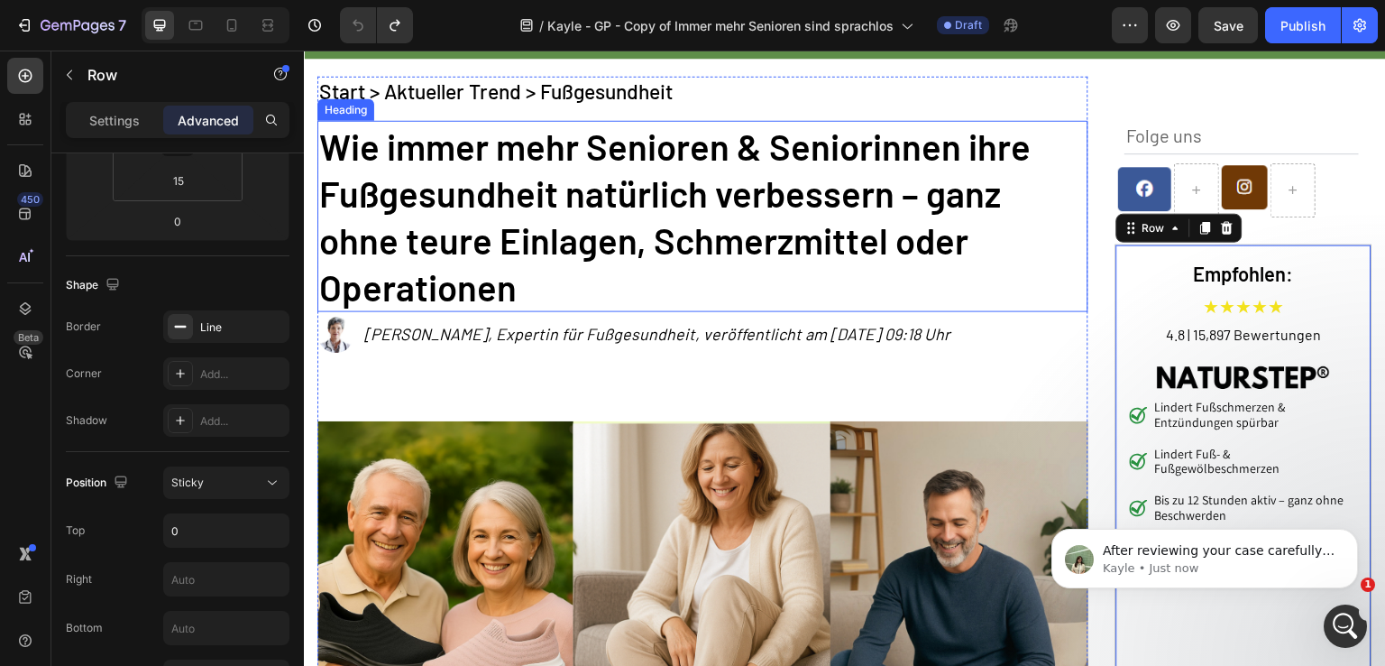
click at [484, 157] on h2 "Wie immer mehr Senioren & Seniorinnen ihre Fußgesundheit natürlich verbessern –…" at bounding box center [703, 216] width 771 height 191
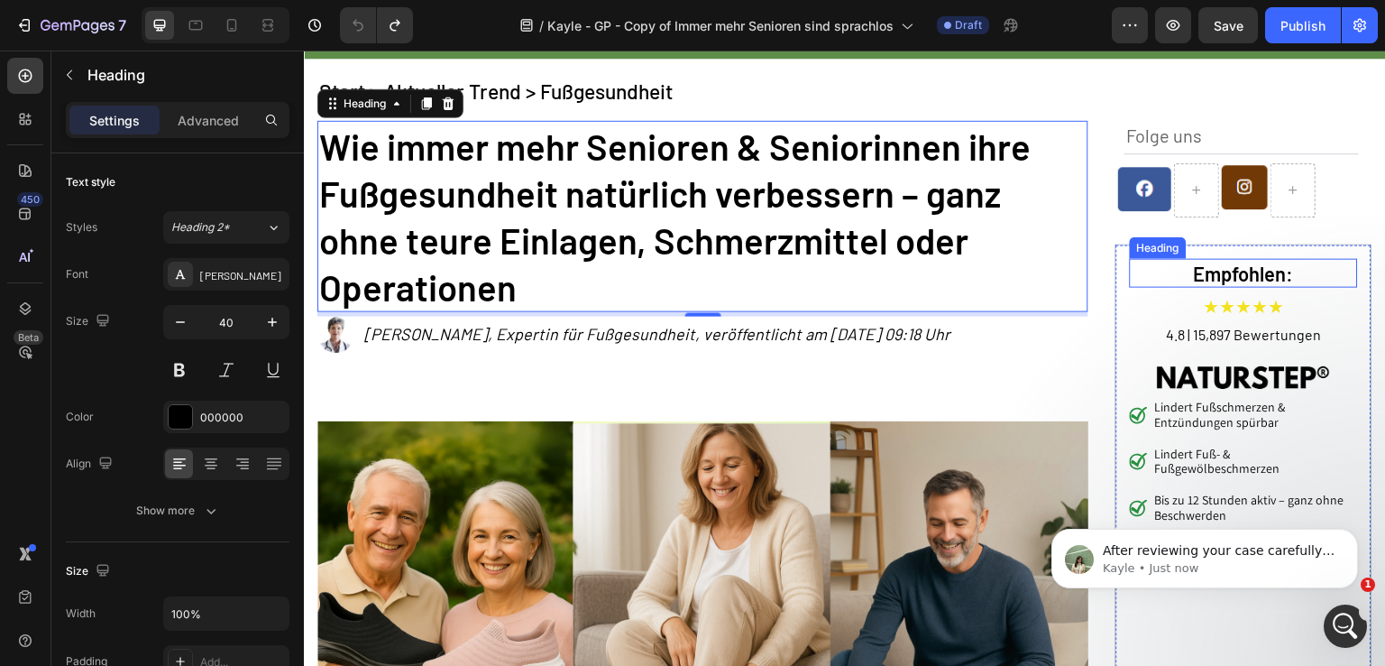
click at [1150, 262] on h2 "Empfohlen:" at bounding box center [1244, 274] width 228 height 30
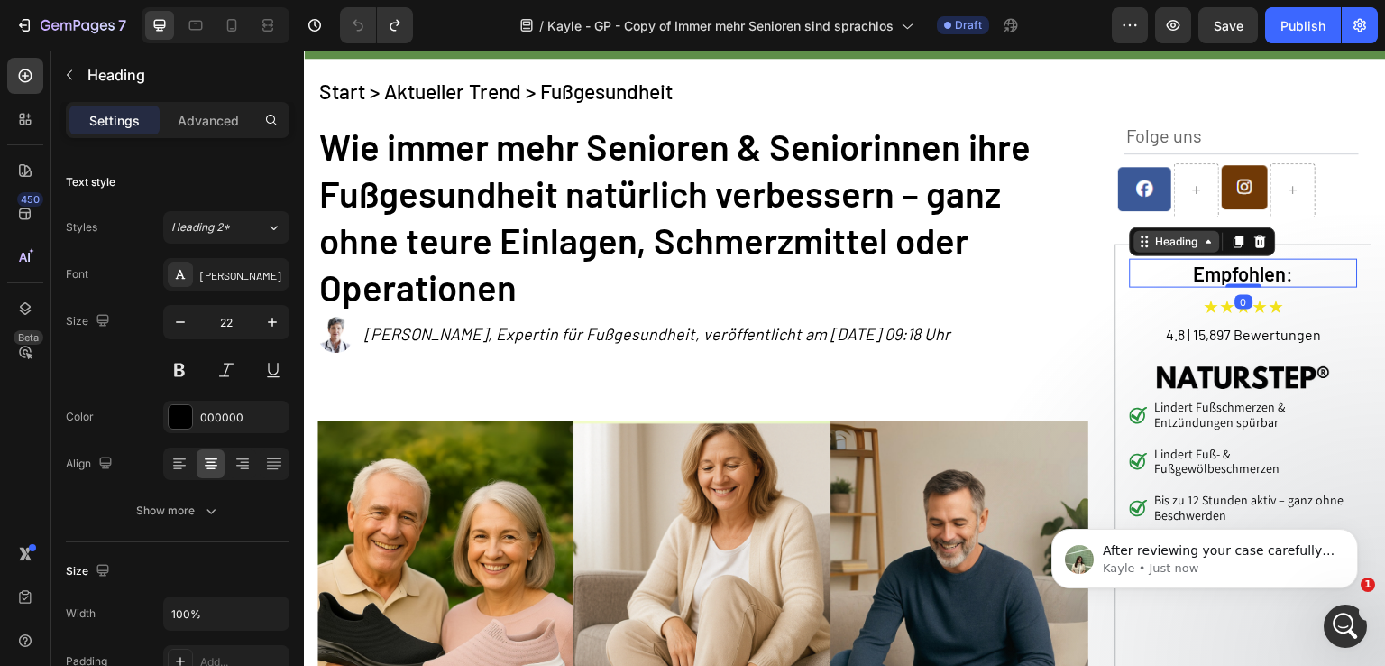
click at [1154, 241] on div "Heading" at bounding box center [1178, 242] width 50 height 16
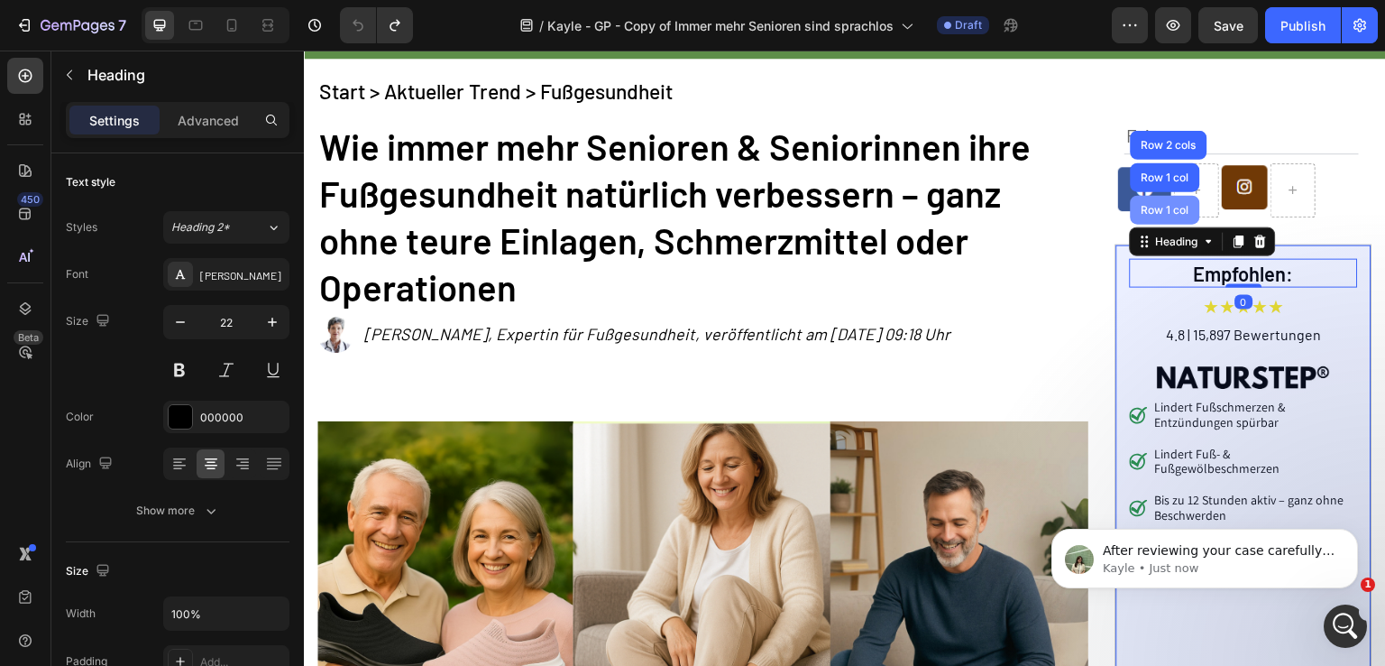
click at [1154, 217] on div "Row 1 col" at bounding box center [1165, 210] width 69 height 29
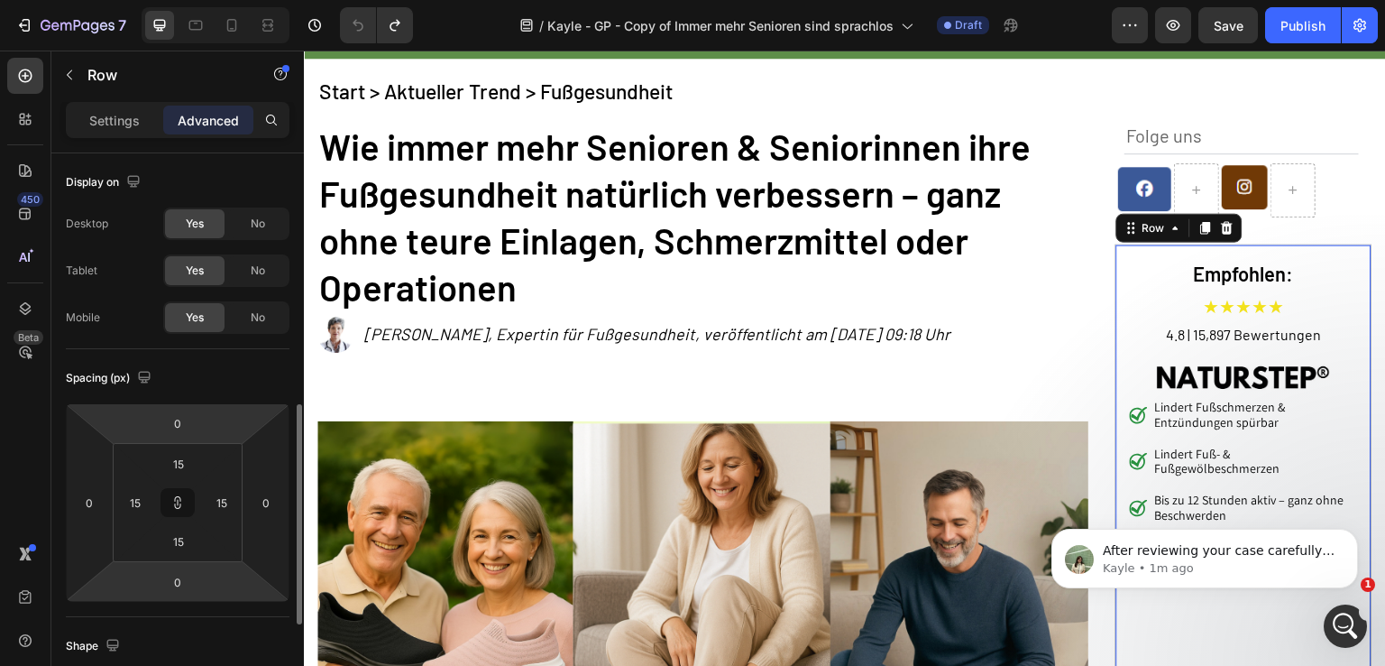
scroll to position [361, 0]
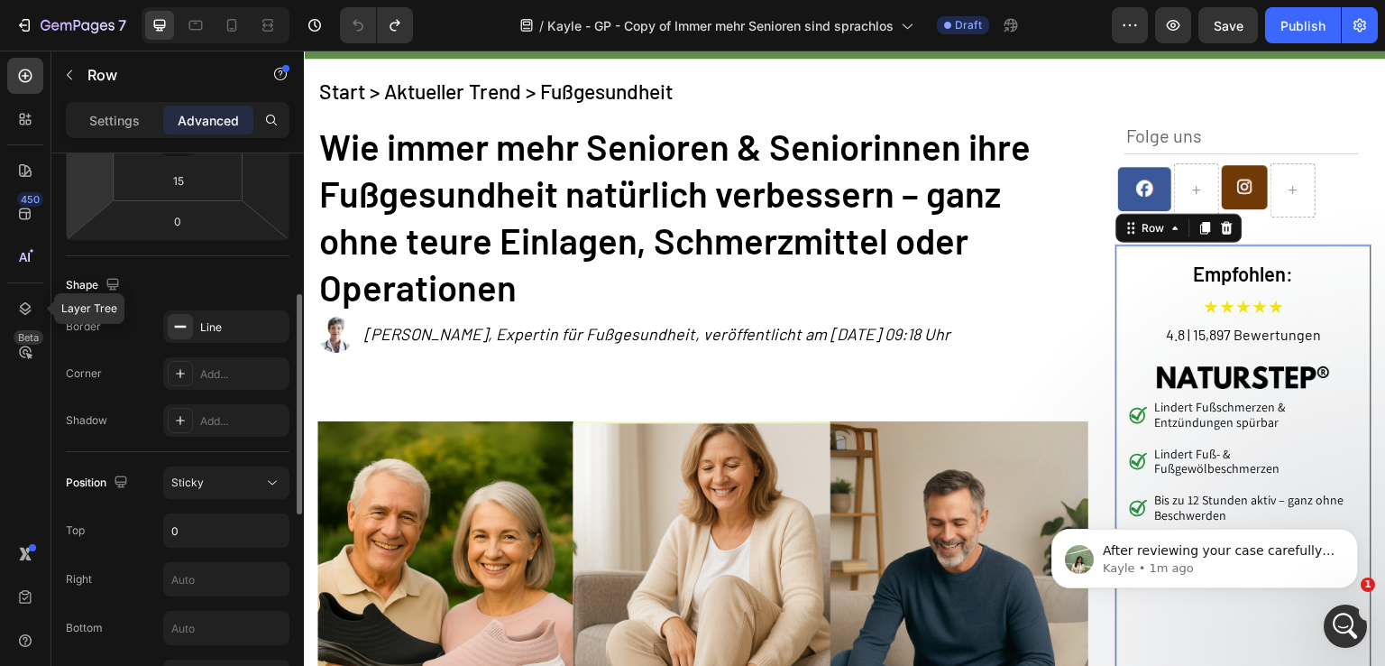
drag, startPoint x: 15, startPoint y: 302, endPoint x: 54, endPoint y: 298, distance: 39.0
click at [14, 302] on div at bounding box center [25, 308] width 36 height 36
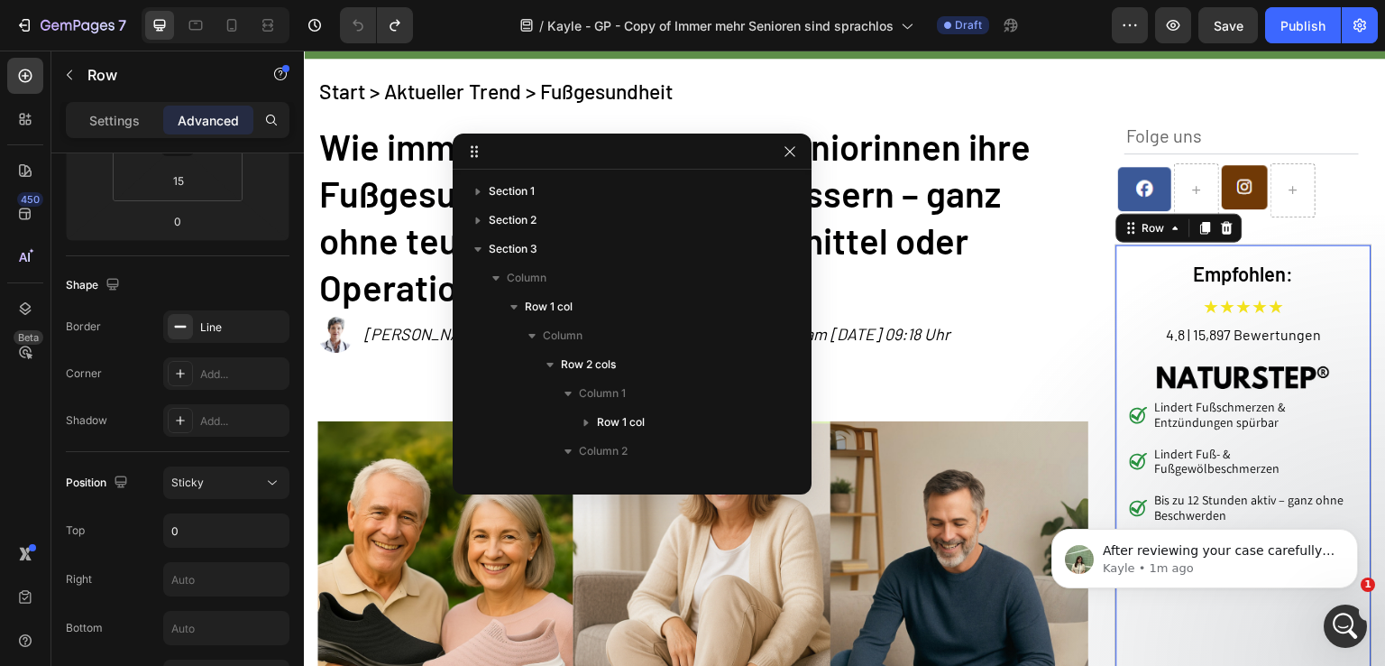
scroll to position [221, 0]
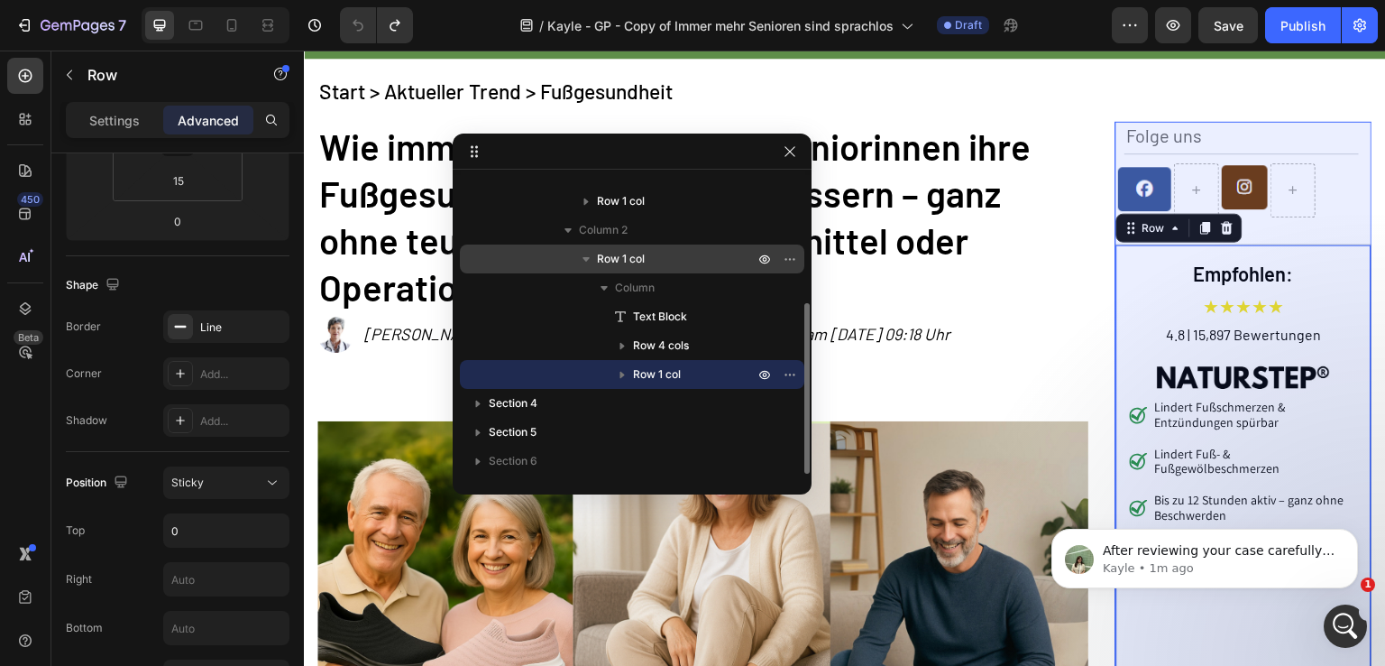
click at [658, 262] on p "Row 1 col" at bounding box center [677, 259] width 161 height 18
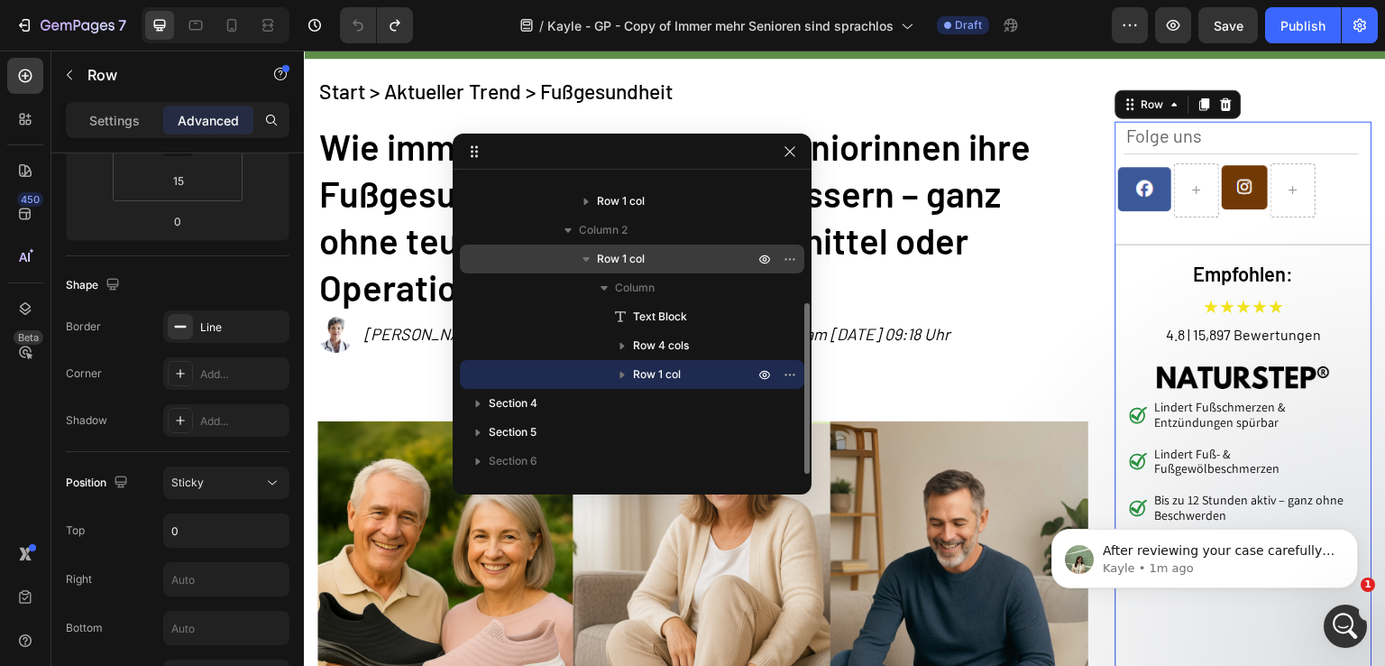
scroll to position [188, 0]
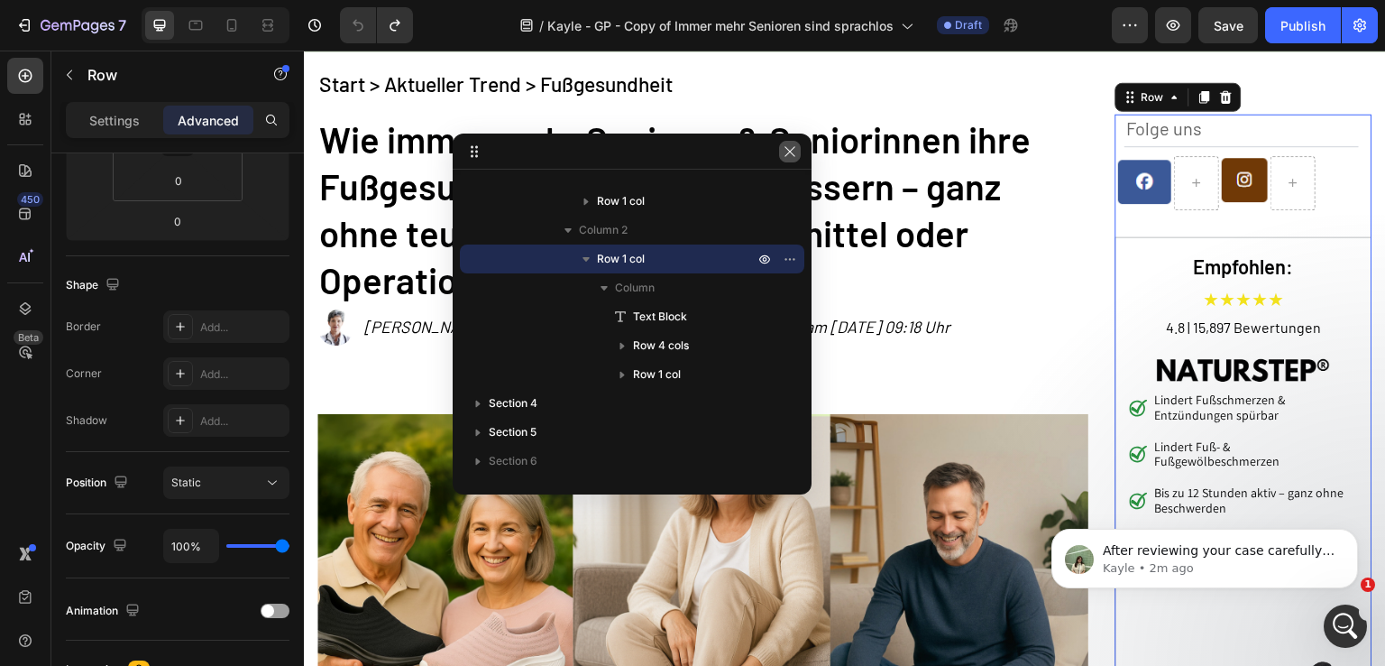
click at [787, 151] on icon "button" at bounding box center [790, 151] width 14 height 14
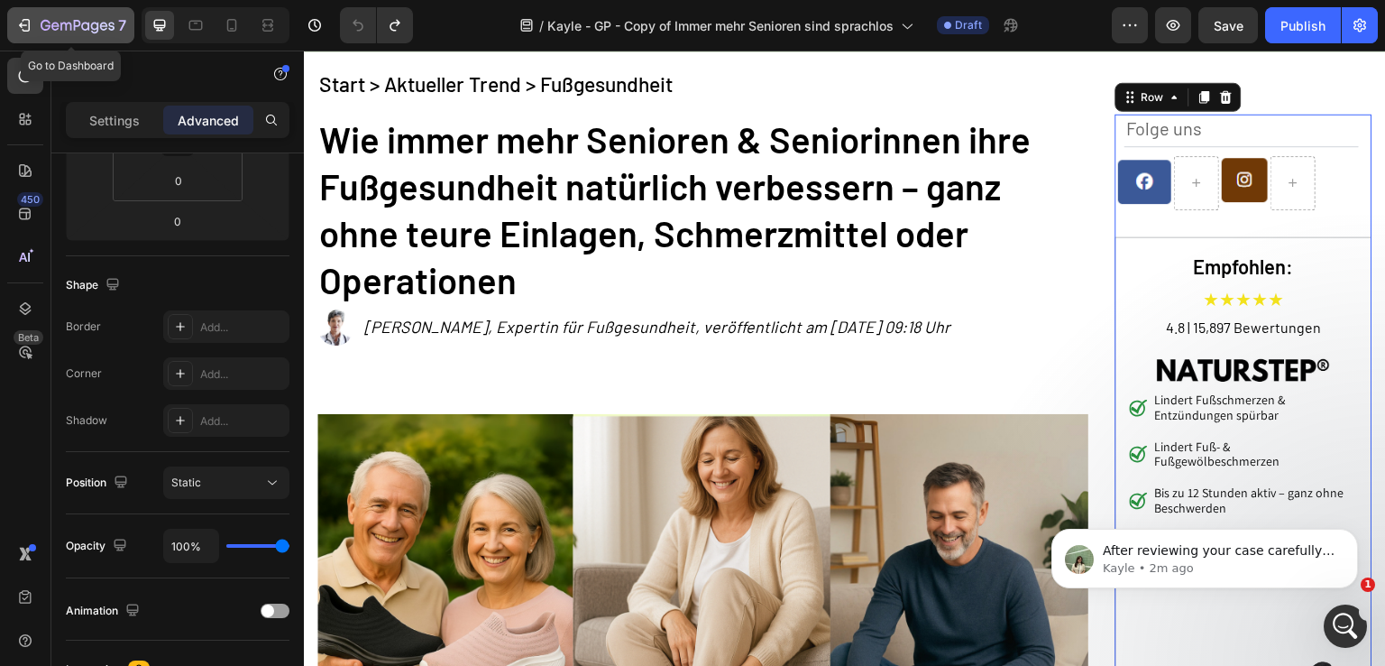
click at [42, 29] on icon "button" at bounding box center [46, 25] width 10 height 11
